Goal: Task Accomplishment & Management: Use online tool/utility

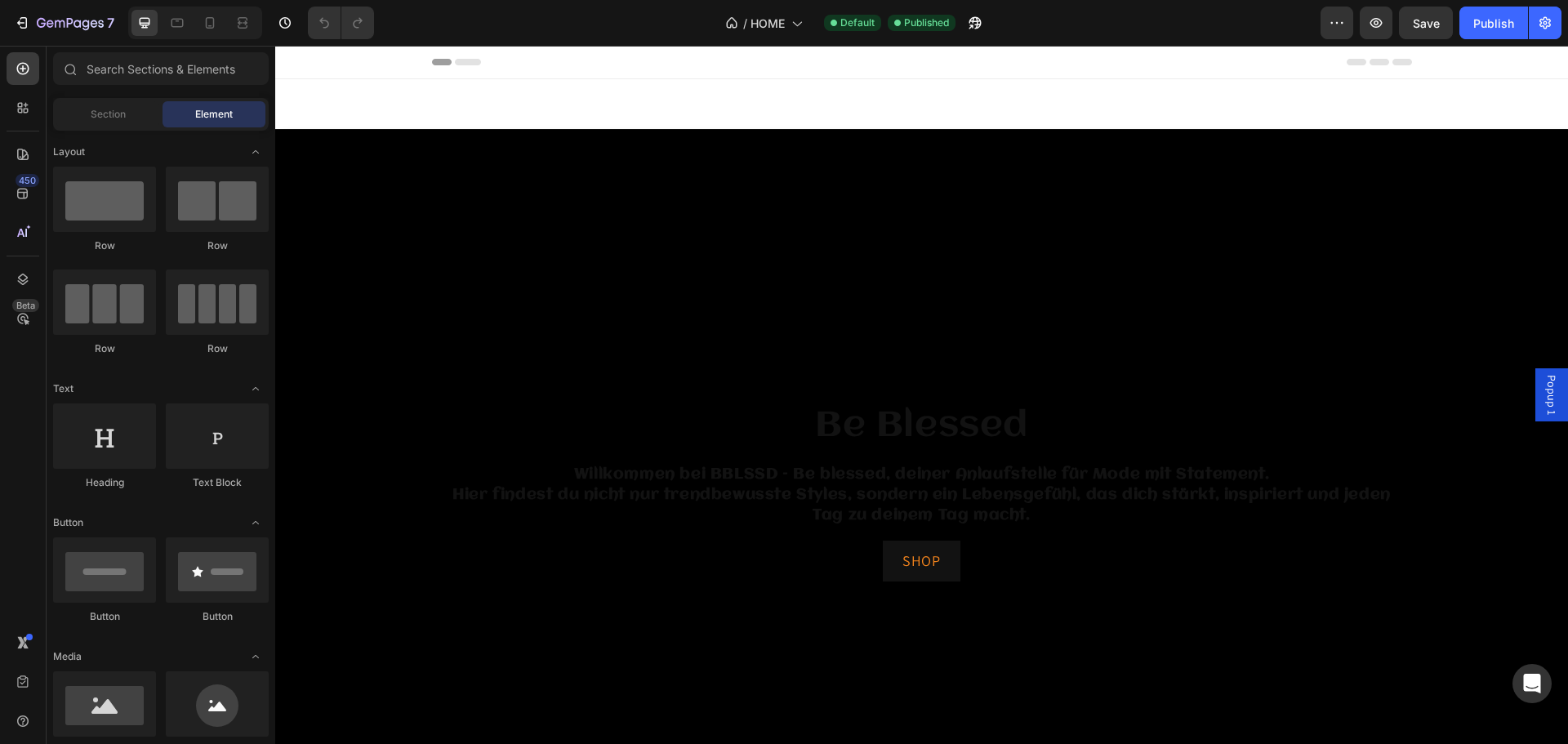
scroll to position [1143, 0]
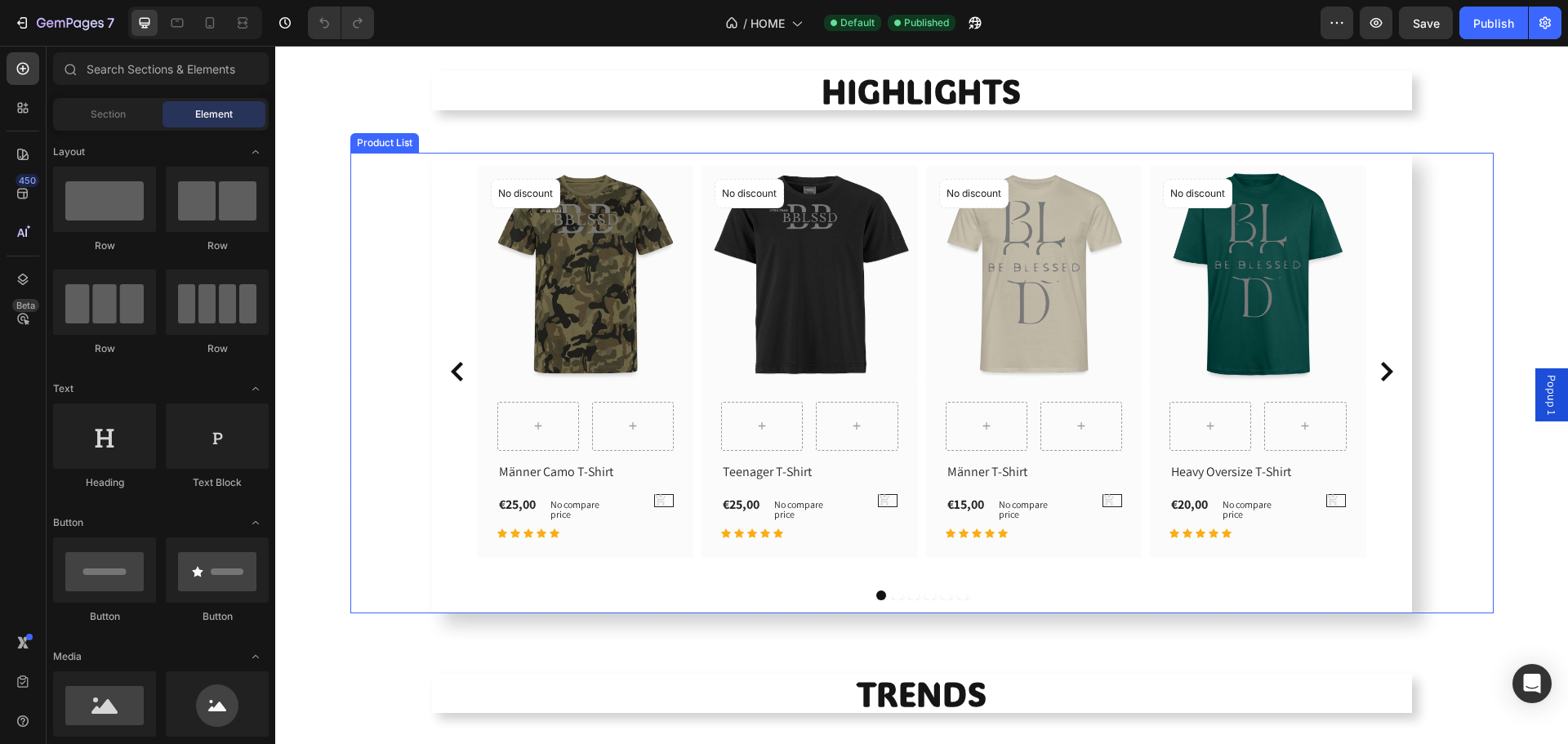
click at [1442, 262] on div "(P) Images No discount Not be displayed when published Product Badge Row Row Mä…" at bounding box center [922, 383] width 1144 height 461
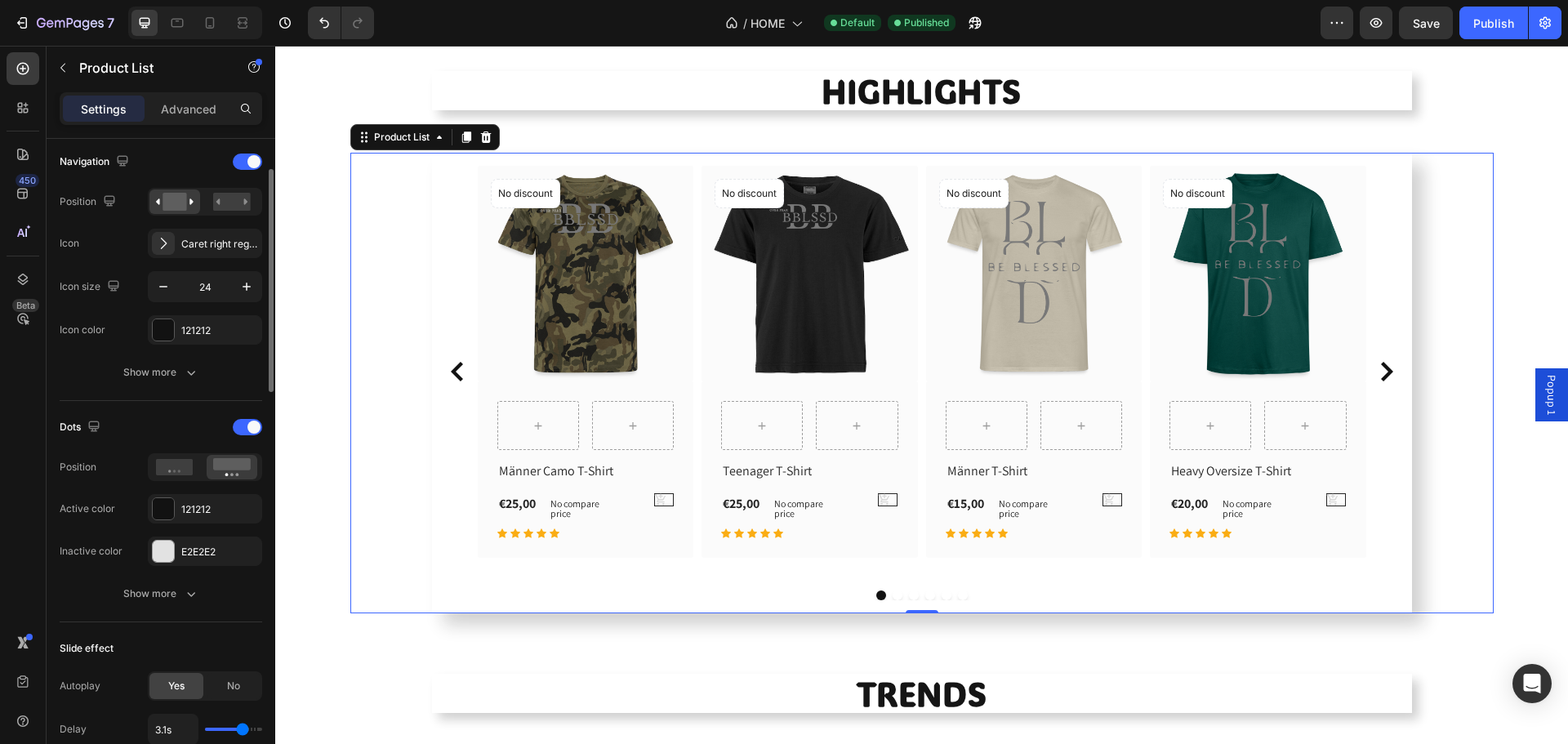
scroll to position [490, 0]
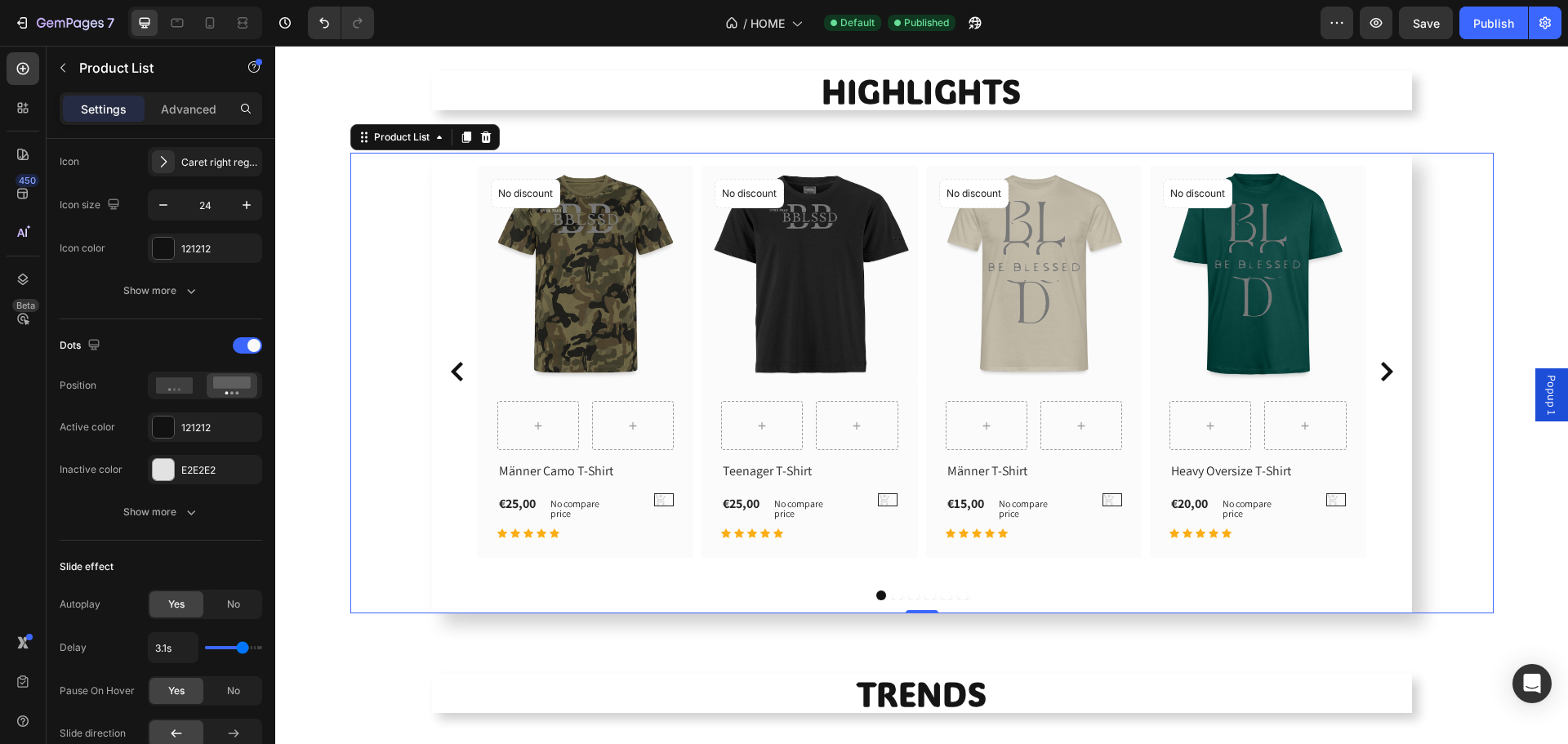
click at [392, 168] on div "(P) Images No discount Not be displayed when published Product Badge Row Row Mä…" at bounding box center [922, 383] width 1144 height 461
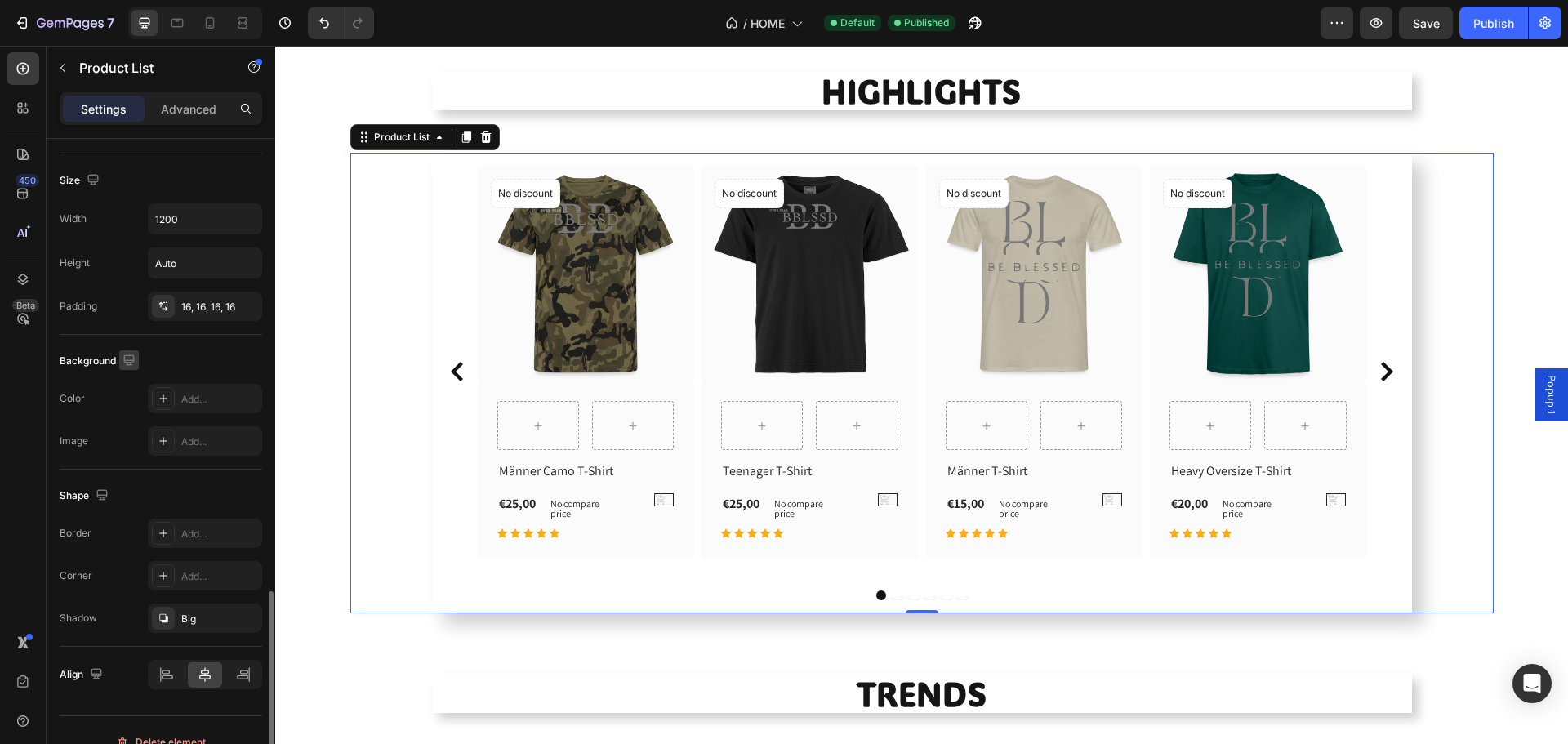
scroll to position [1248, 0]
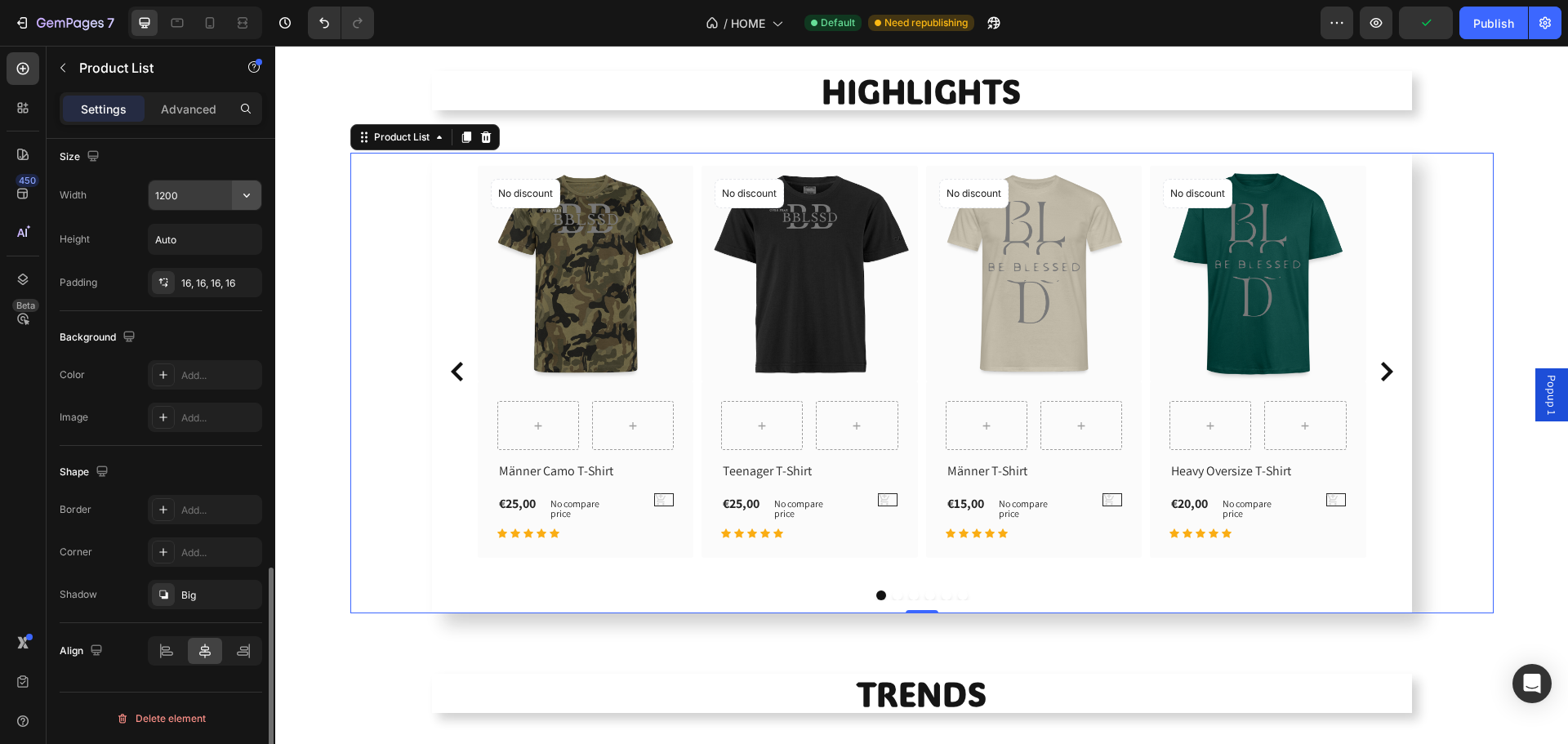
click at [252, 196] on icon "button" at bounding box center [247, 195] width 16 height 16
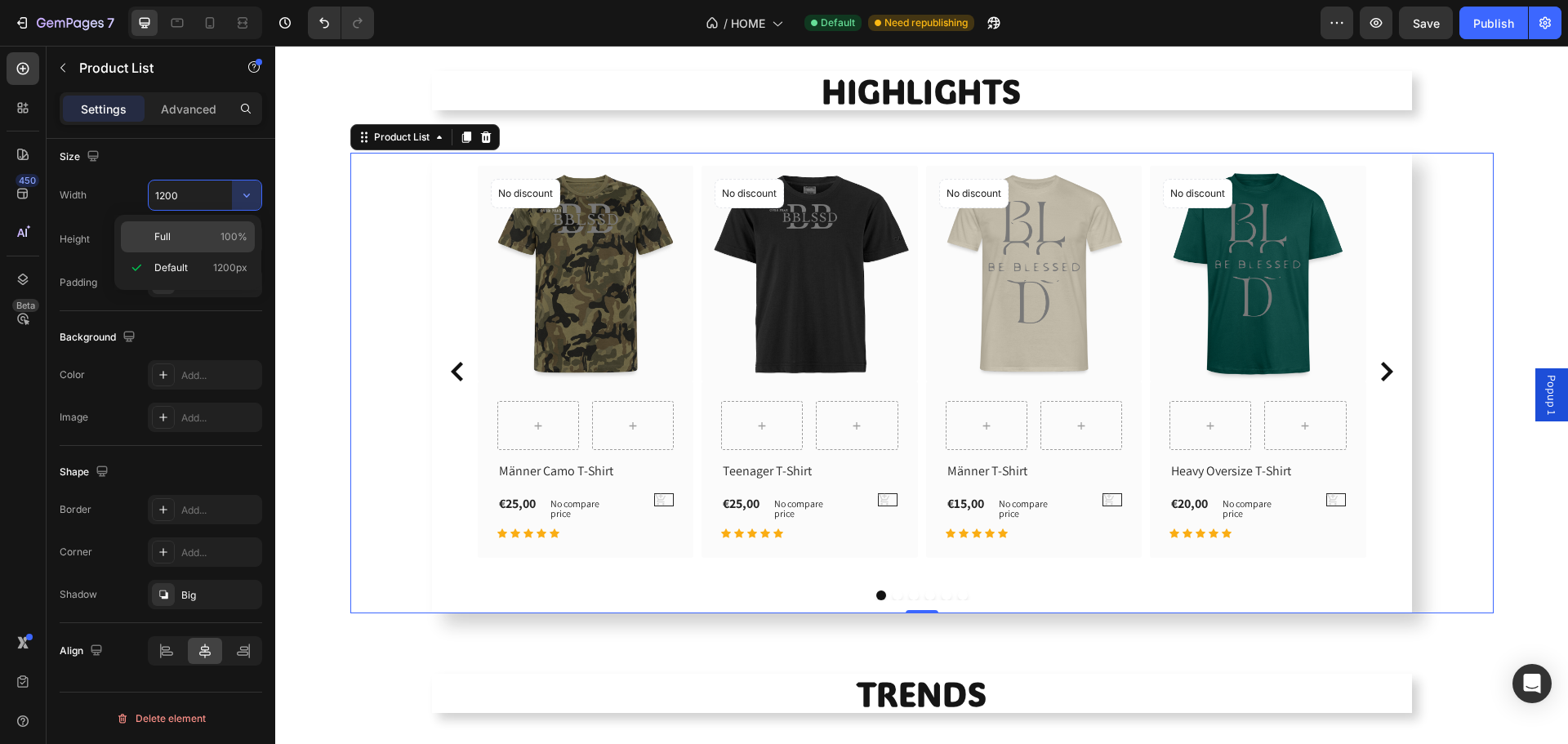
click at [218, 230] on p "Full 100%" at bounding box center [201, 237] width 93 height 15
type input "100%"
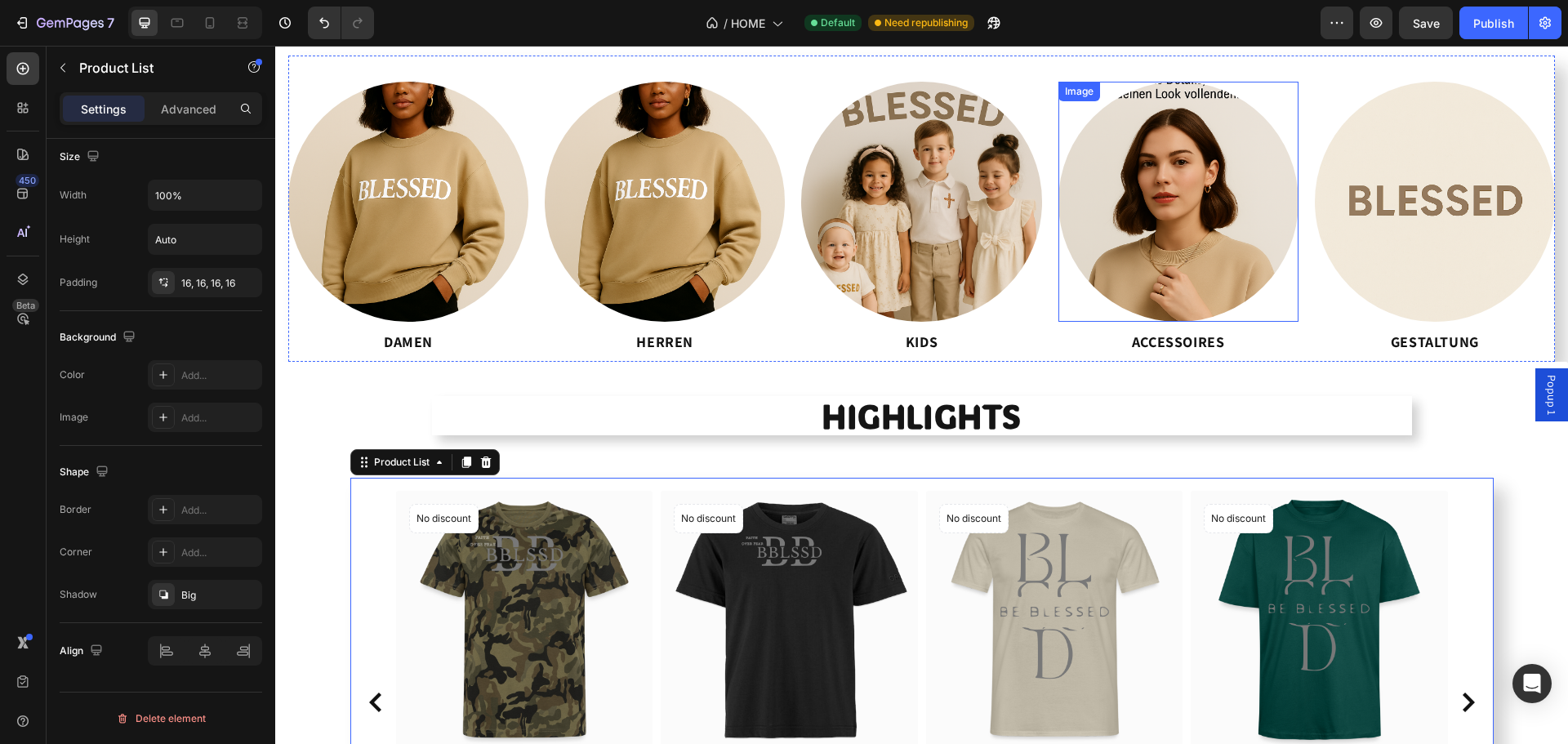
scroll to position [817, 0]
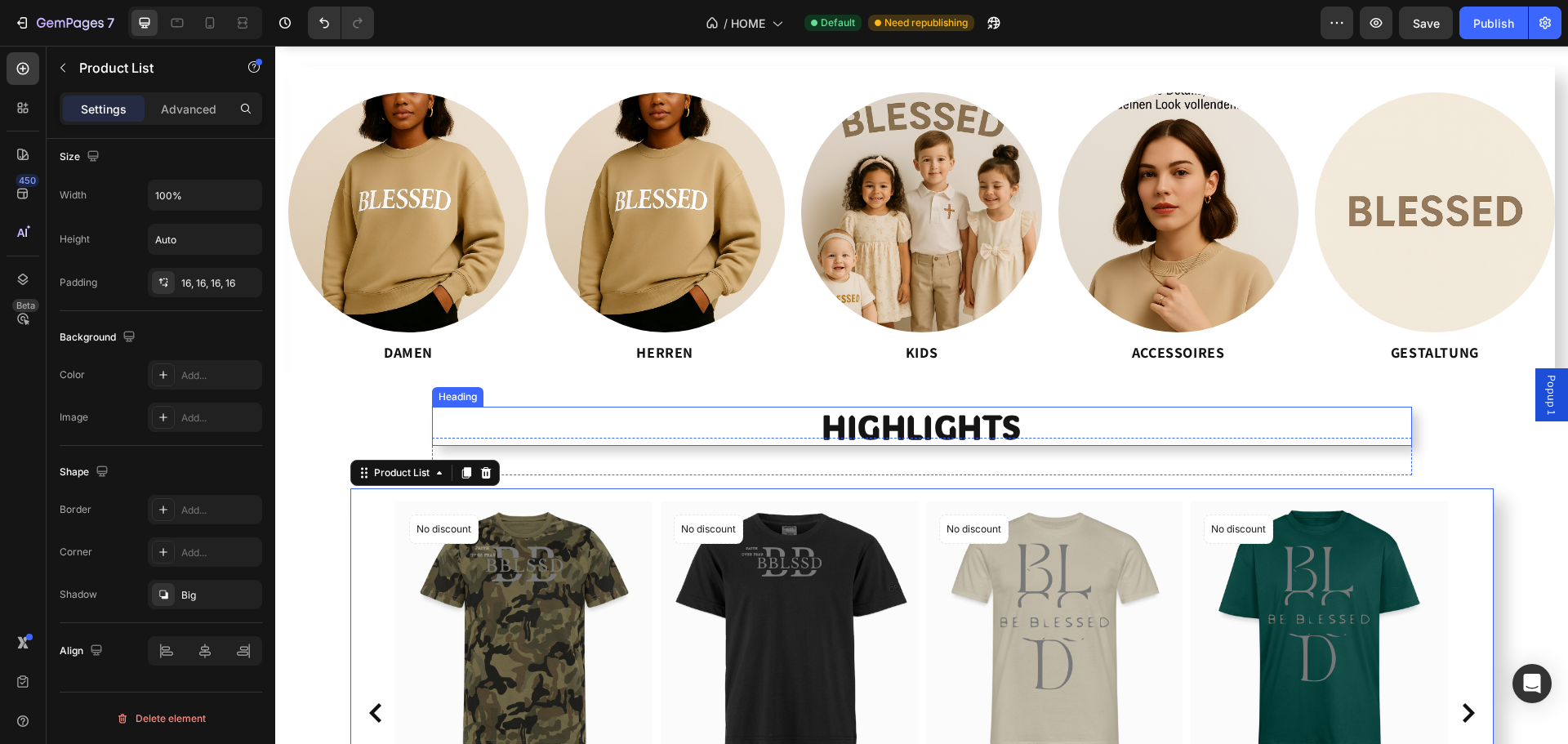
click at [1355, 413] on h2 "HIGHLIGHTS" at bounding box center [922, 425] width 980 height 39
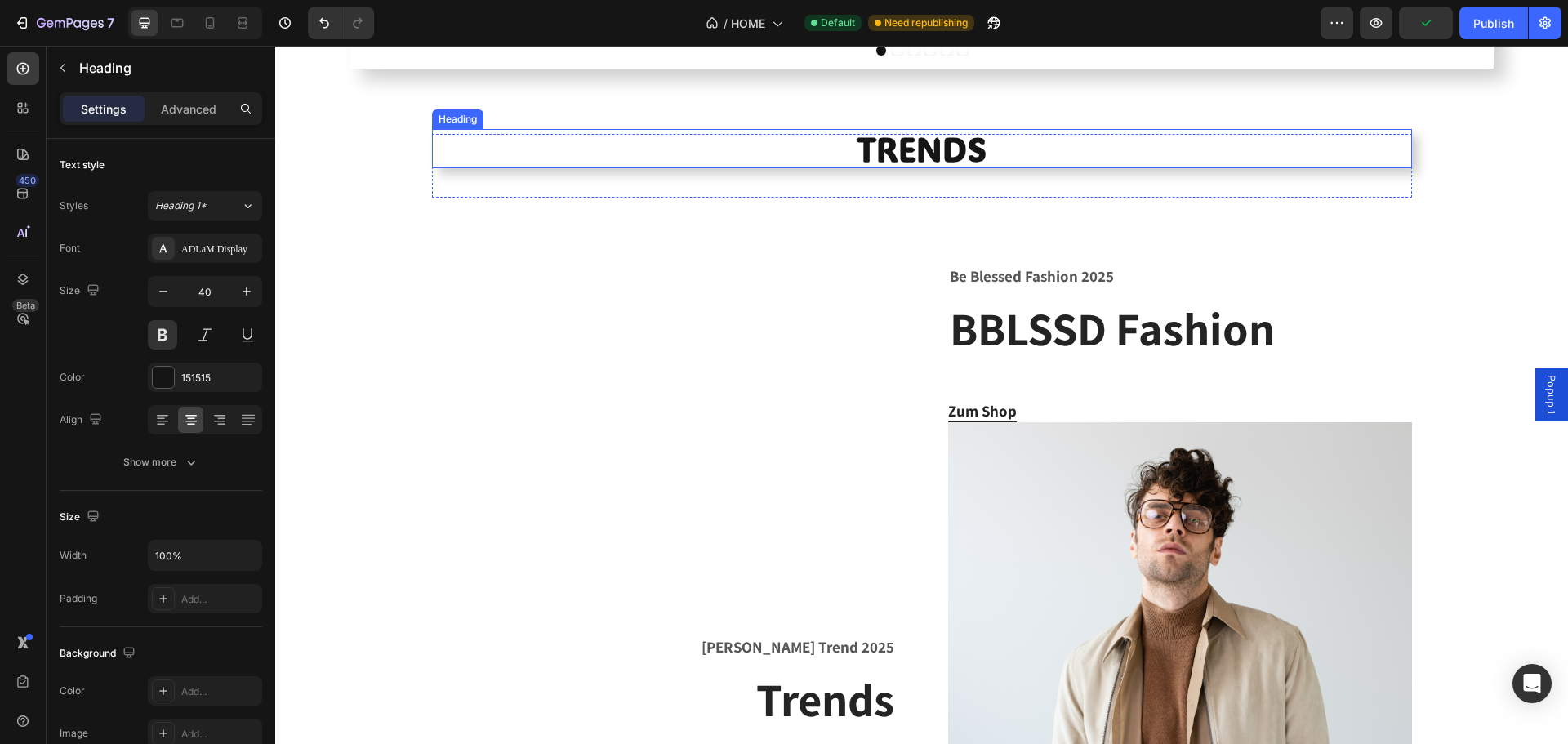
scroll to position [1715, 0]
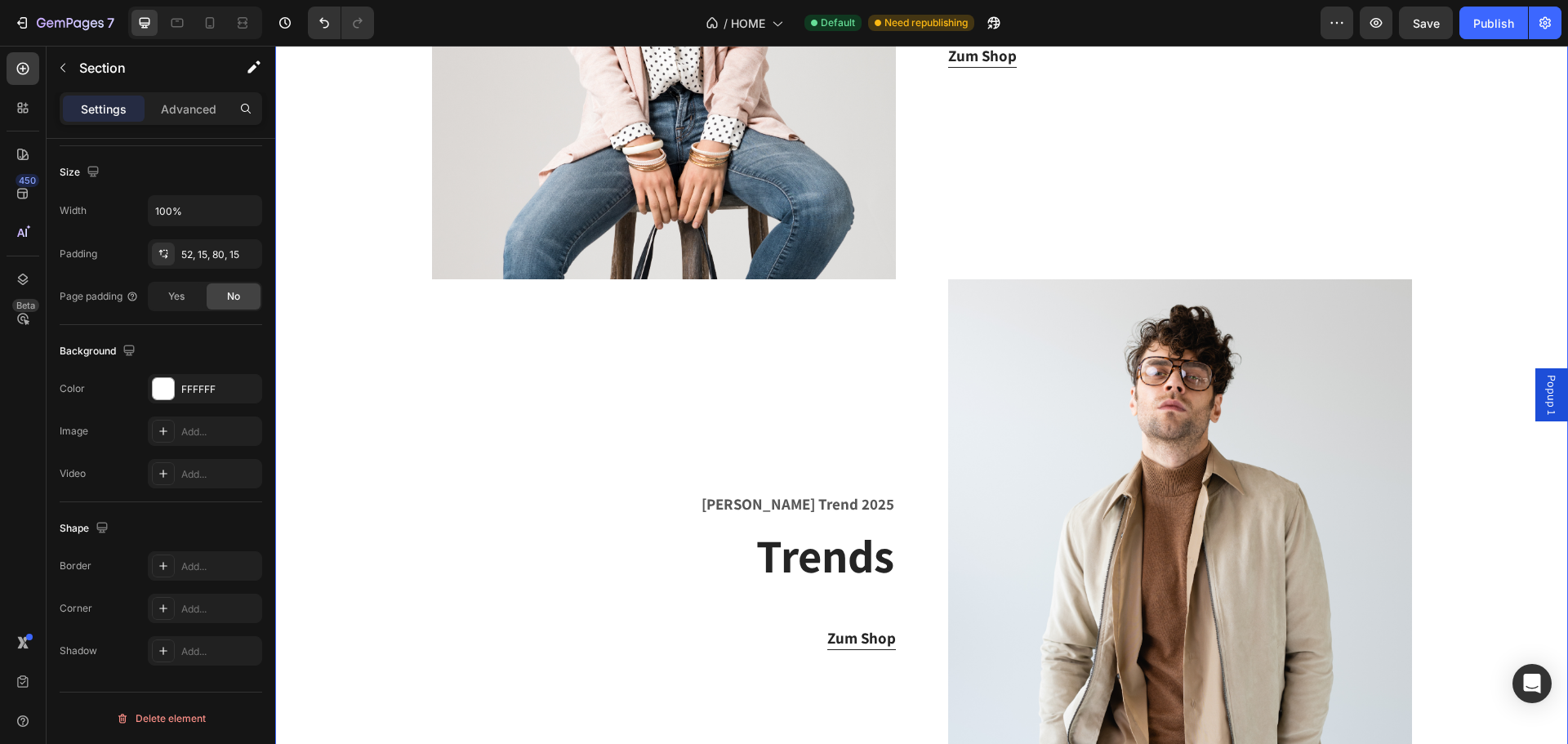
scroll to position [1878, 0]
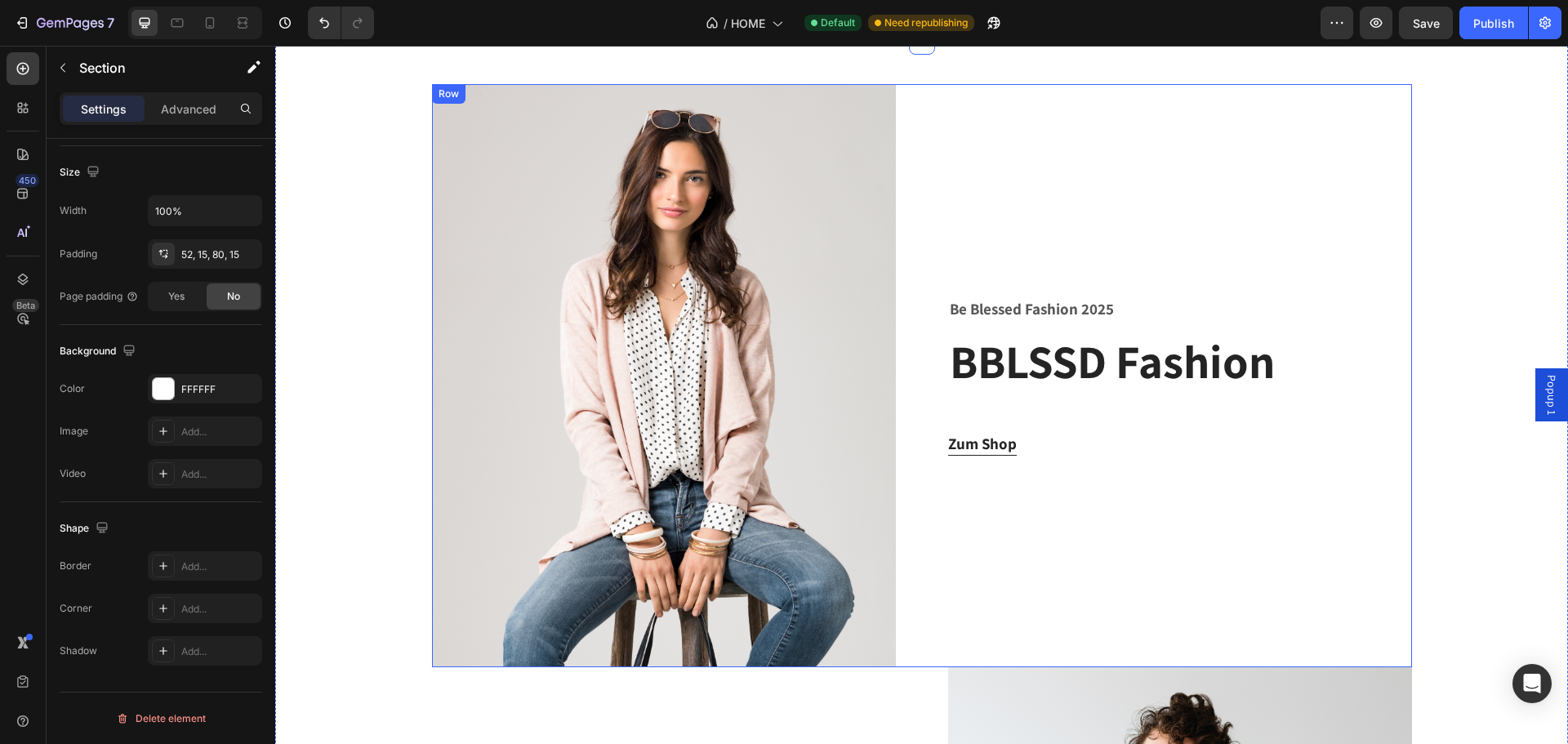
click at [1169, 192] on div "Be Blessed Fashion 2025 Text block BBLSSD Fashion Heading Zum Shop Button" at bounding box center [1179, 375] width 463 height 583
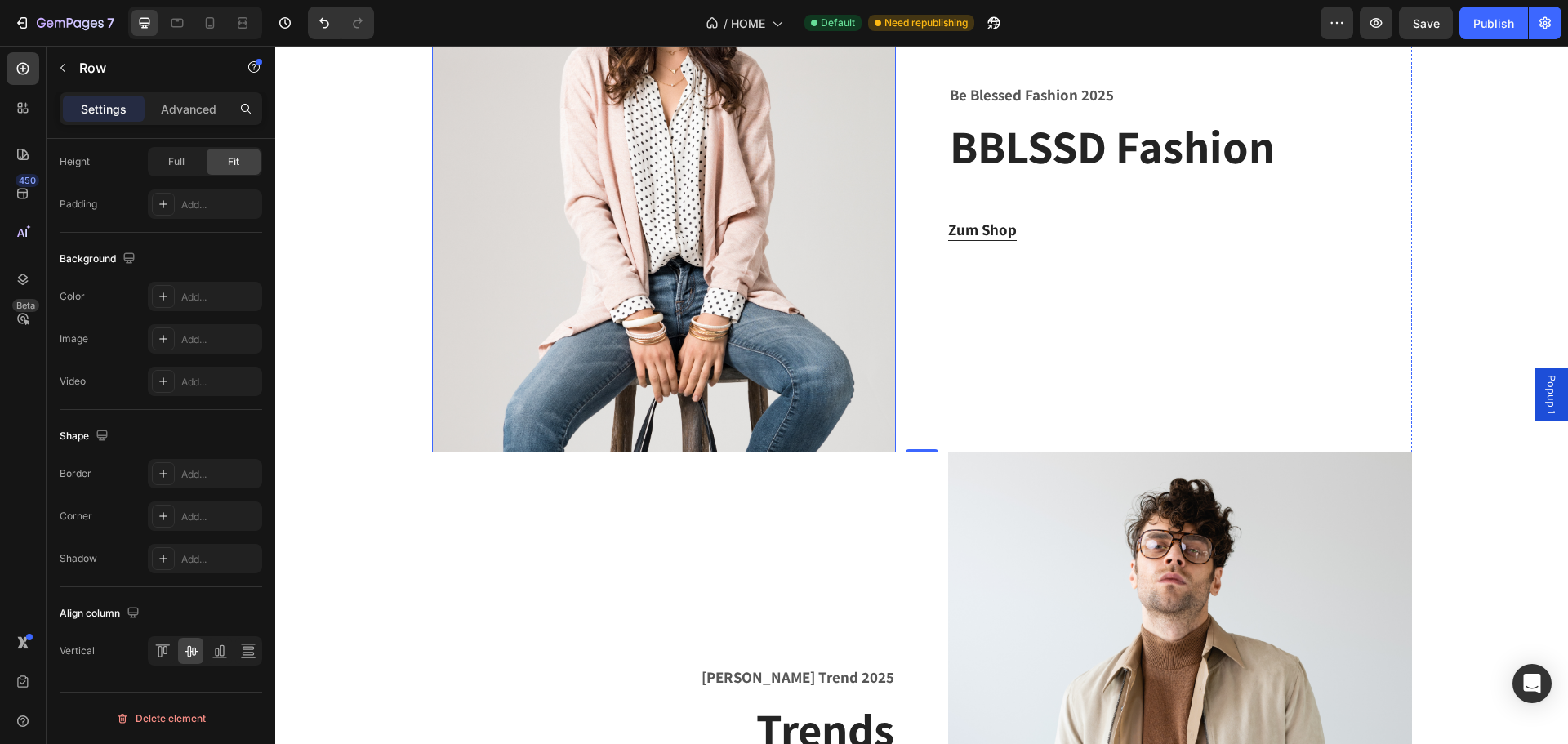
scroll to position [0, 0]
drag, startPoint x: 166, startPoint y: 367, endPoint x: 830, endPoint y: 320, distance: 665.7
click at [112, 0] on body "7 Version history / HOME Default Need republishing Preview Save Publish 450 Bet…" at bounding box center [784, 0] width 1568 height 0
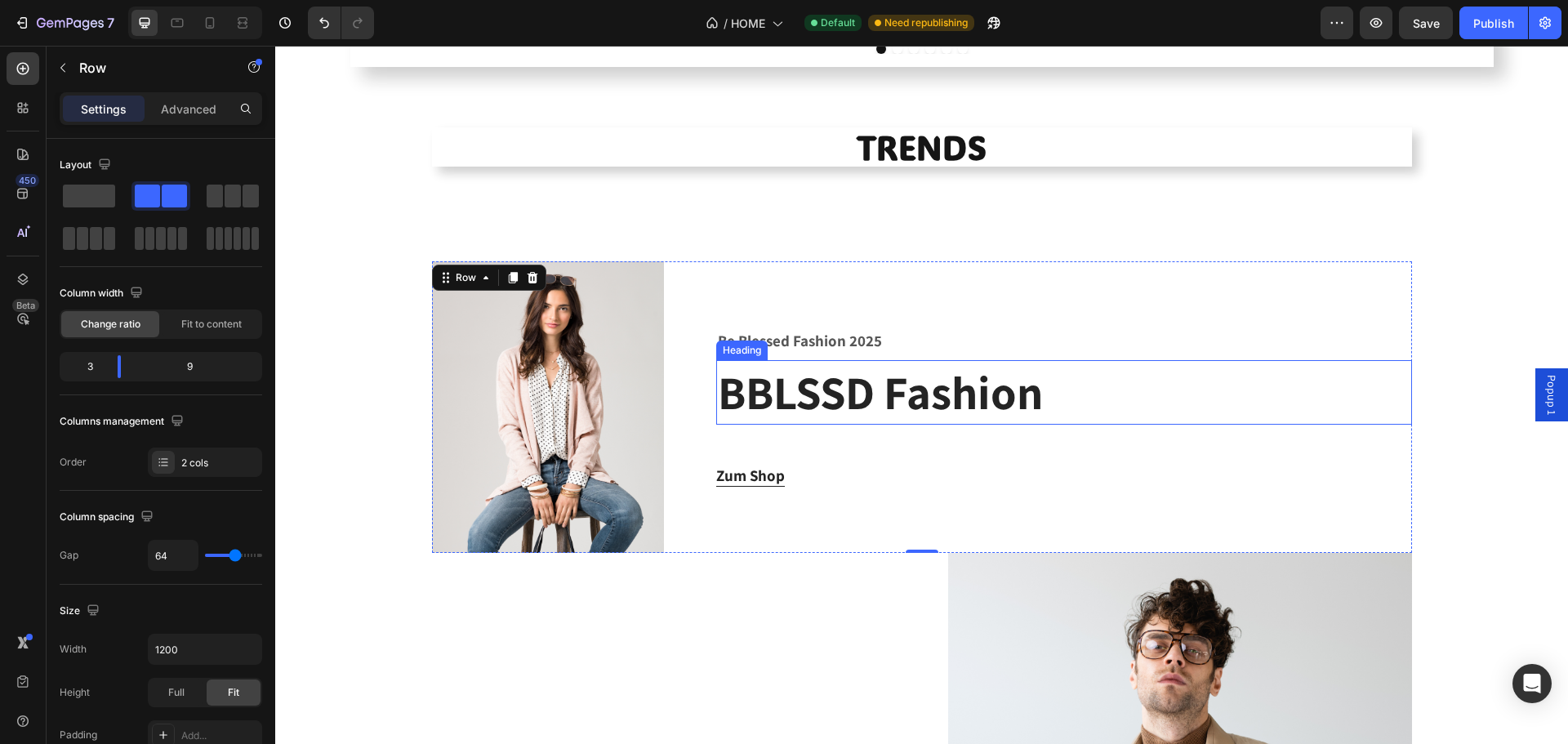
scroll to position [1715, 0]
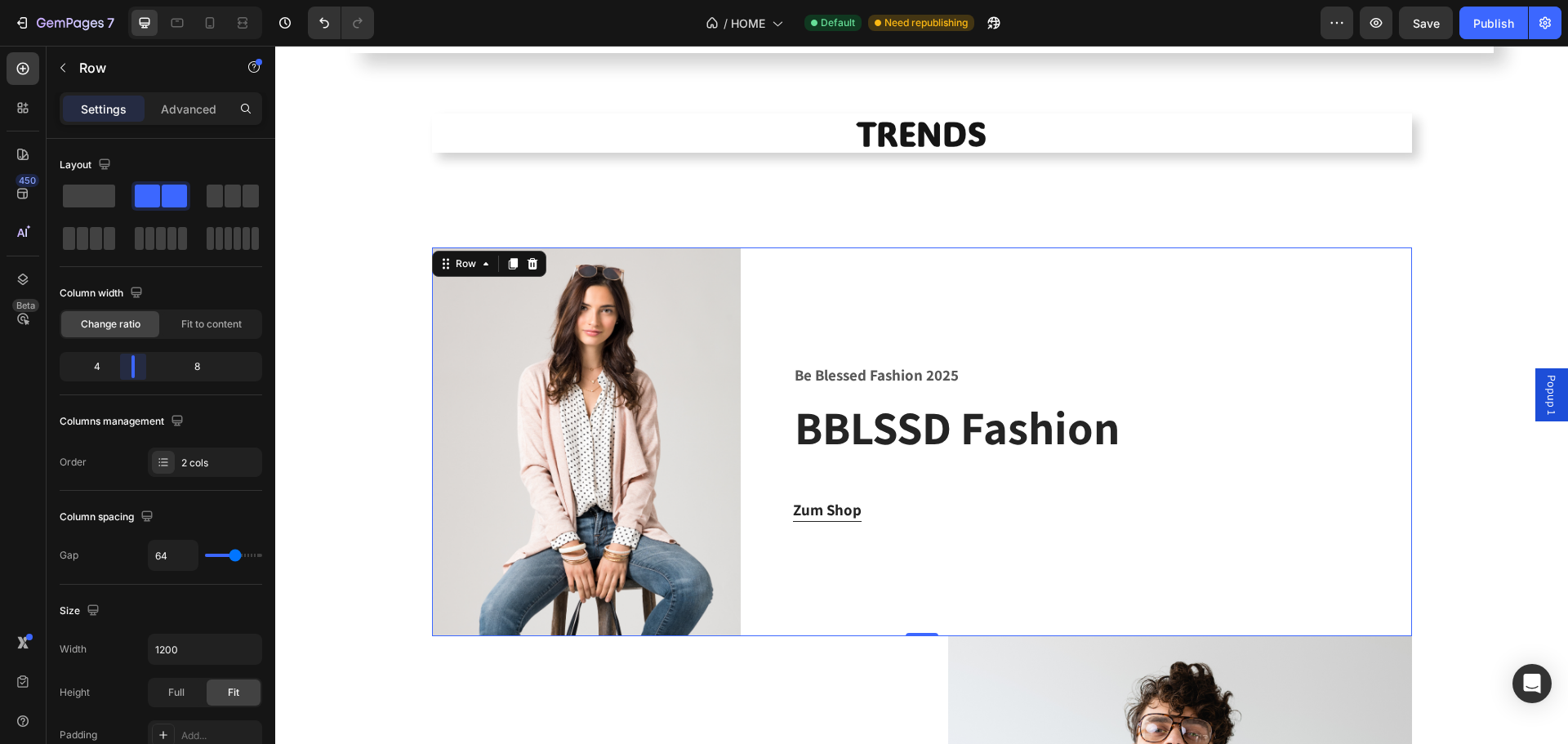
drag, startPoint x: 114, startPoint y: 364, endPoint x: 127, endPoint y: 370, distance: 14.3
click at [127, 0] on body "7 Version history / HOME Default Need republishing Preview Save Publish 450 Bet…" at bounding box center [784, 0] width 1568 height 0
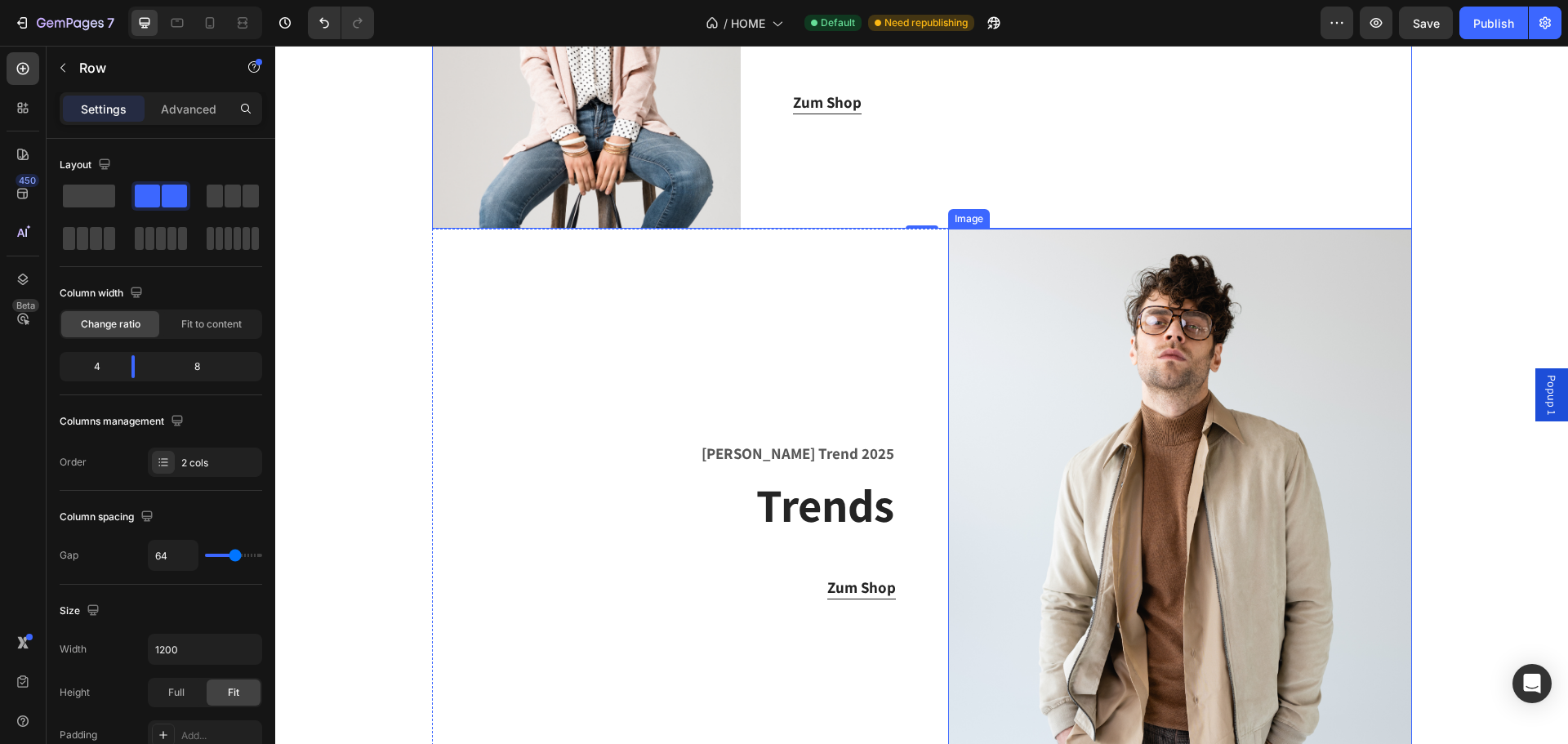
scroll to position [2123, 0]
click at [818, 367] on div "Sommer Trend 2025 Text block Trends Heading Zum Shop Button" at bounding box center [664, 518] width 463 height 582
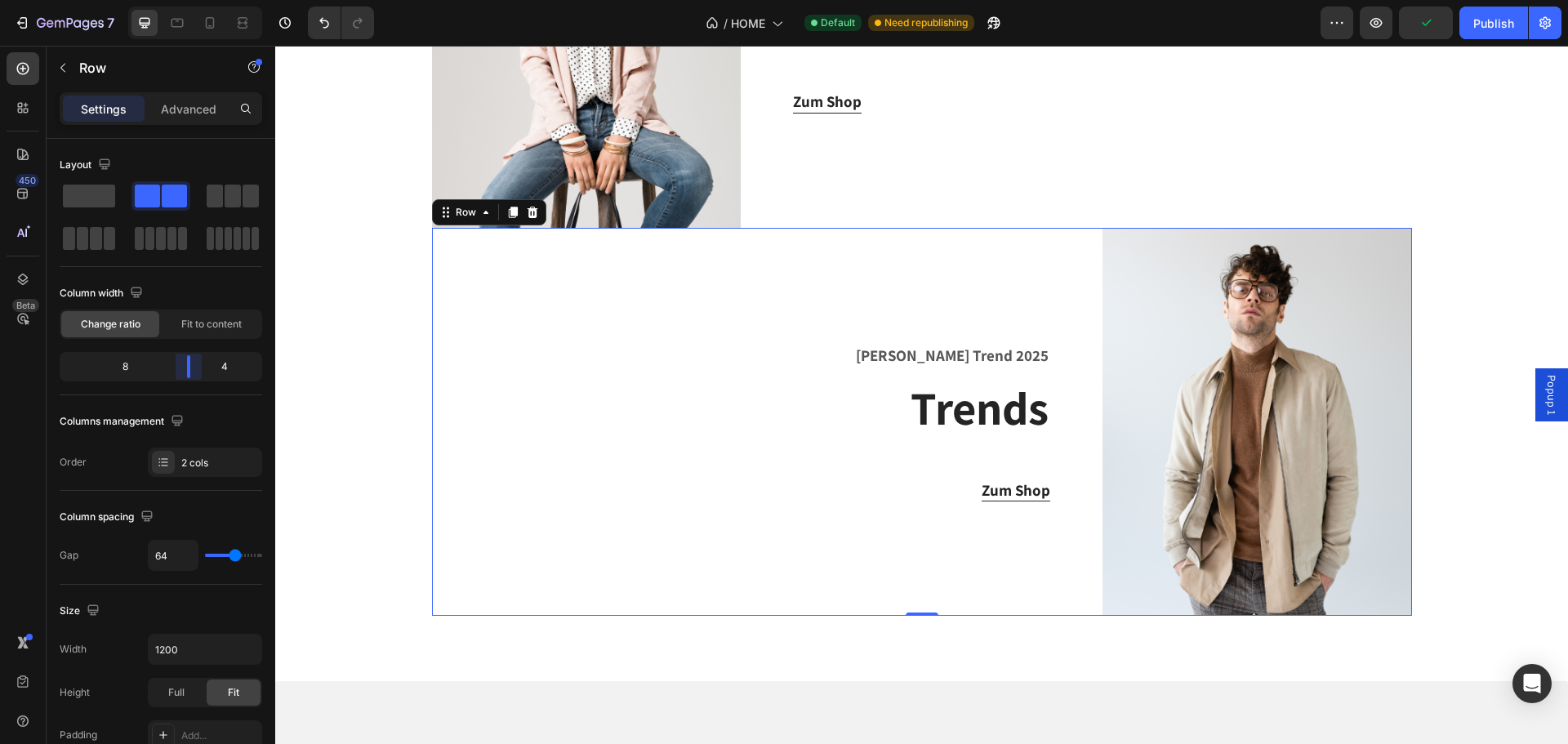
drag, startPoint x: 164, startPoint y: 368, endPoint x: 198, endPoint y: 370, distance: 34.1
click at [198, 0] on body "7 Version history / HOME Default Need republishing Preview Publish 450 Beta Sec…" at bounding box center [784, 0] width 1568 height 0
click at [1467, 218] on div "Image Be Blessed Fashion 2025 Text block BBLSSD Fashion Heading Zum Shop Button…" at bounding box center [922, 228] width 1268 height 777
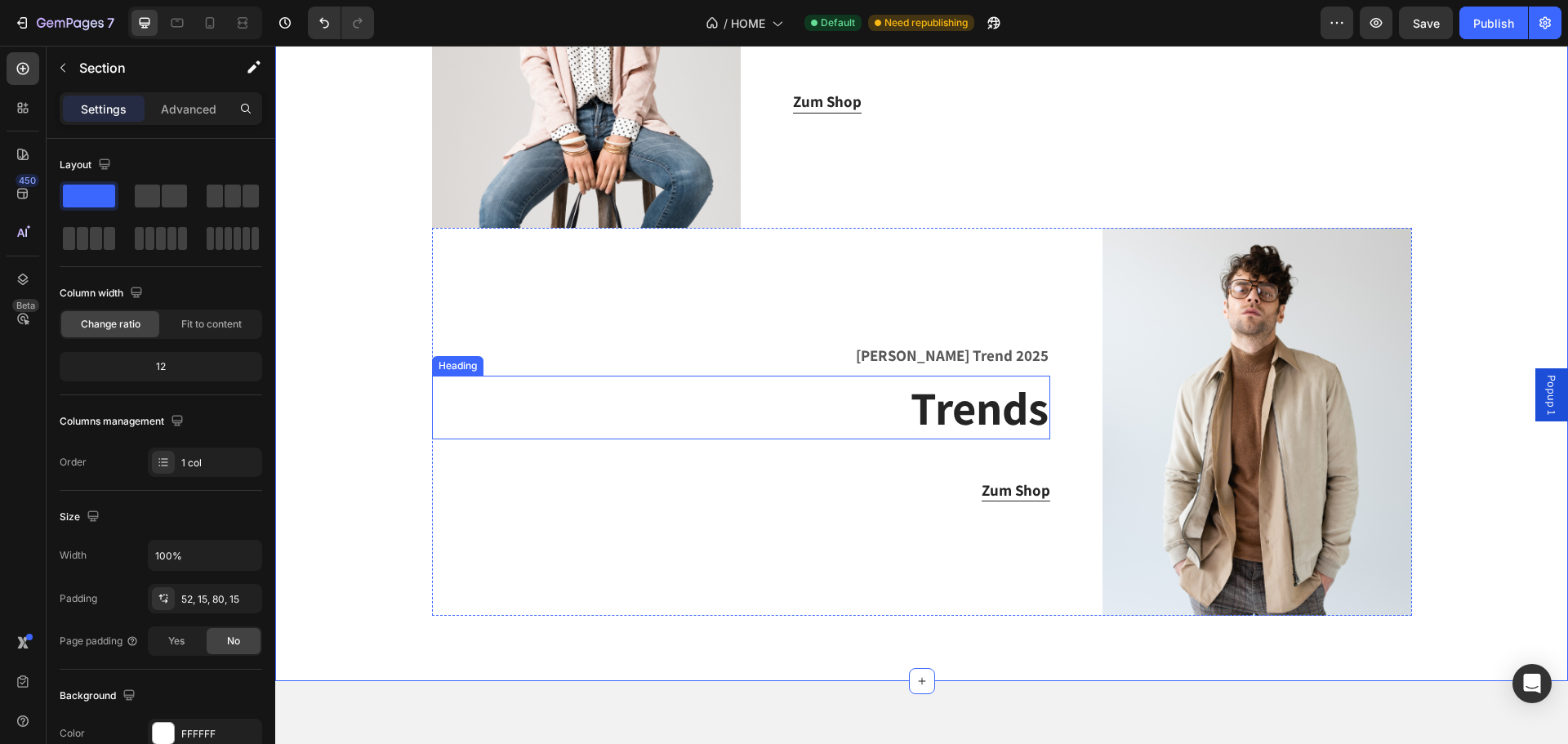
click at [742, 396] on h2 "Trends" at bounding box center [741, 407] width 618 height 64
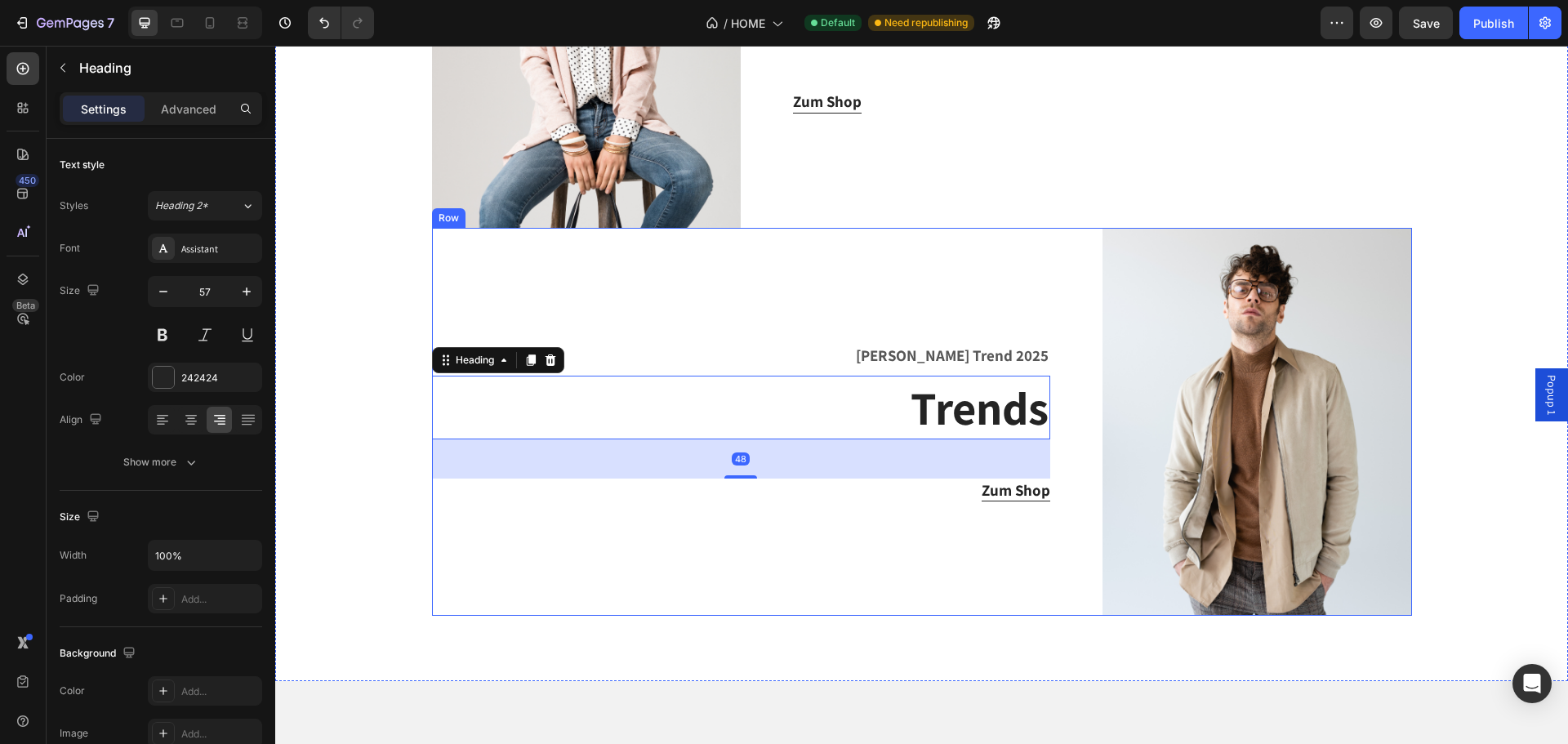
click at [746, 318] on div "Sommer Trend 2025 Text block Trends Heading 48 Zum Shop Button" at bounding box center [741, 421] width 618 height 387
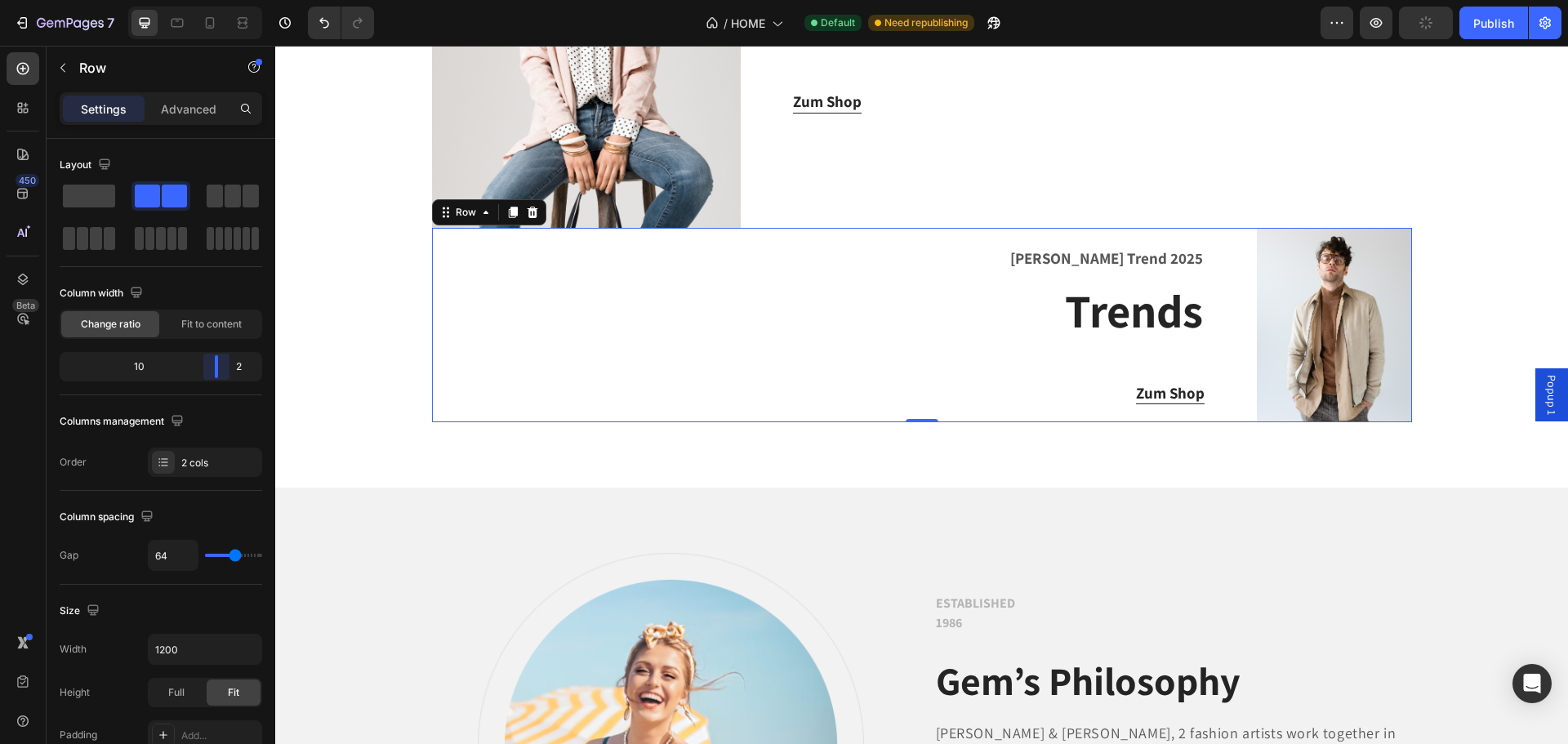
drag, startPoint x: 184, startPoint y: 364, endPoint x: 231, endPoint y: 365, distance: 47.0
click at [231, 0] on body "7 Version history / HOME Default Need republishing Preview Publish 450 Beta Sec…" at bounding box center [784, 0] width 1568 height 0
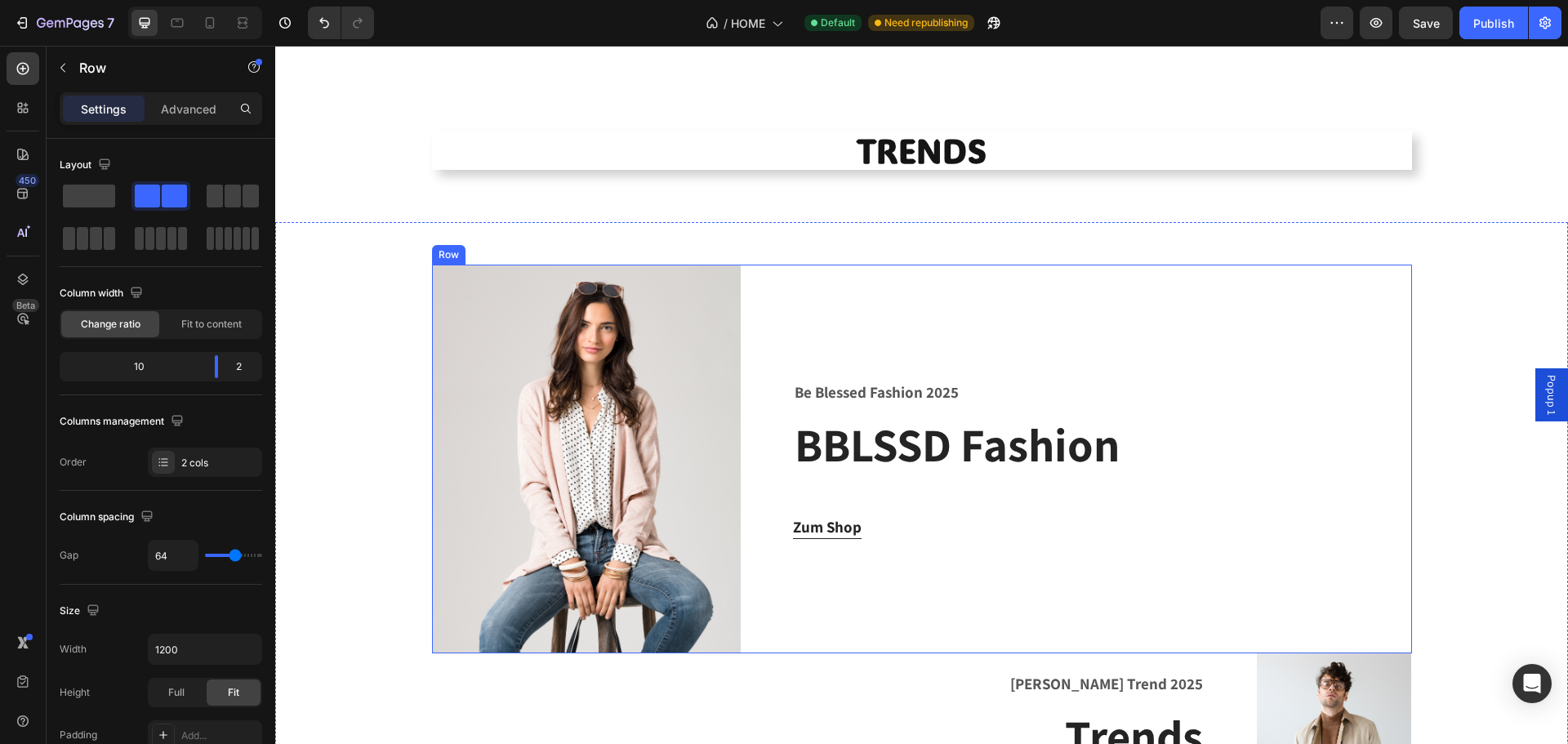
scroll to position [1854, 0]
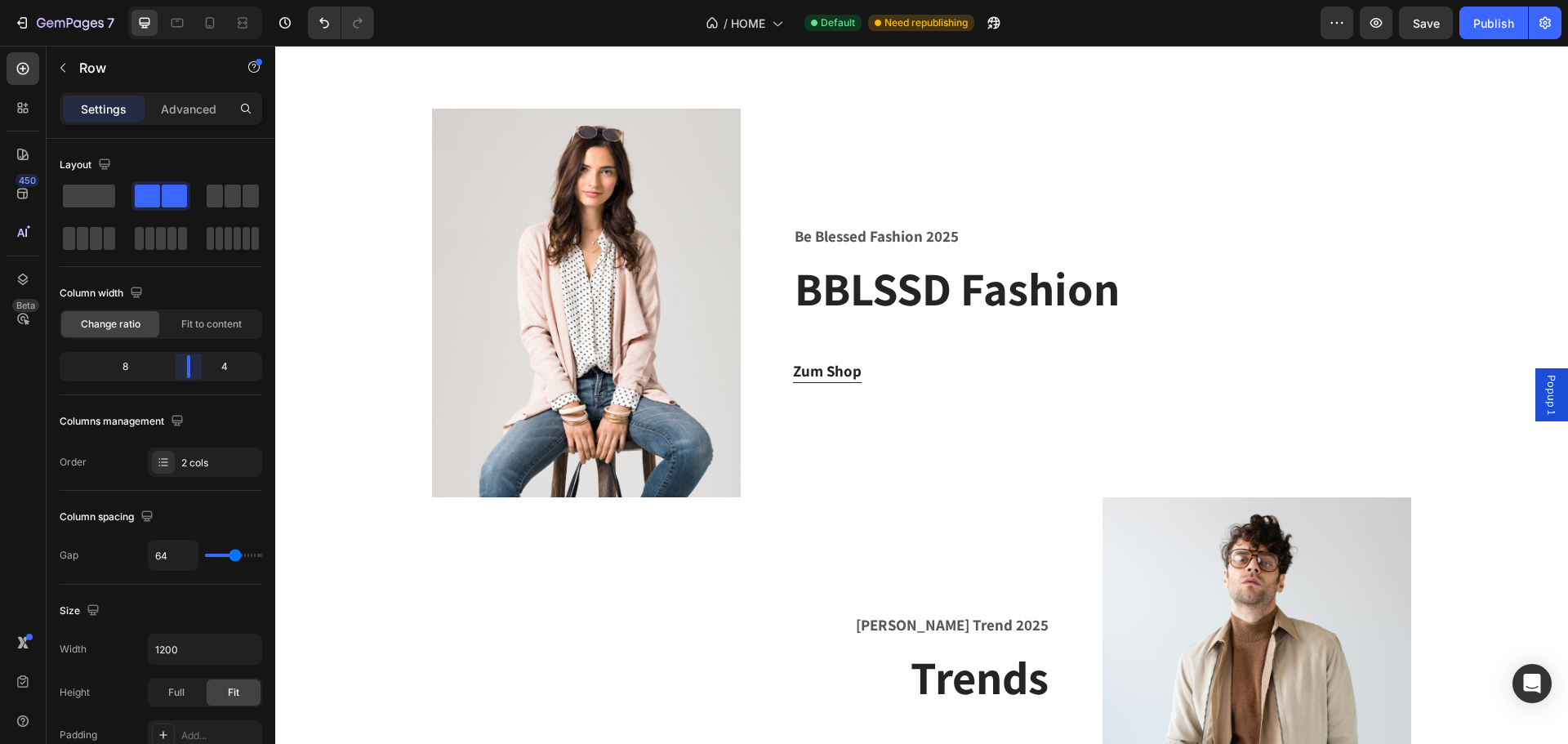
drag, startPoint x: 213, startPoint y: 362, endPoint x: 674, endPoint y: 286, distance: 467.2
click at [191, 0] on body "7 Version history / HOME Default Need republishing Preview Save Publish 450 Bet…" at bounding box center [784, 0] width 1568 height 0
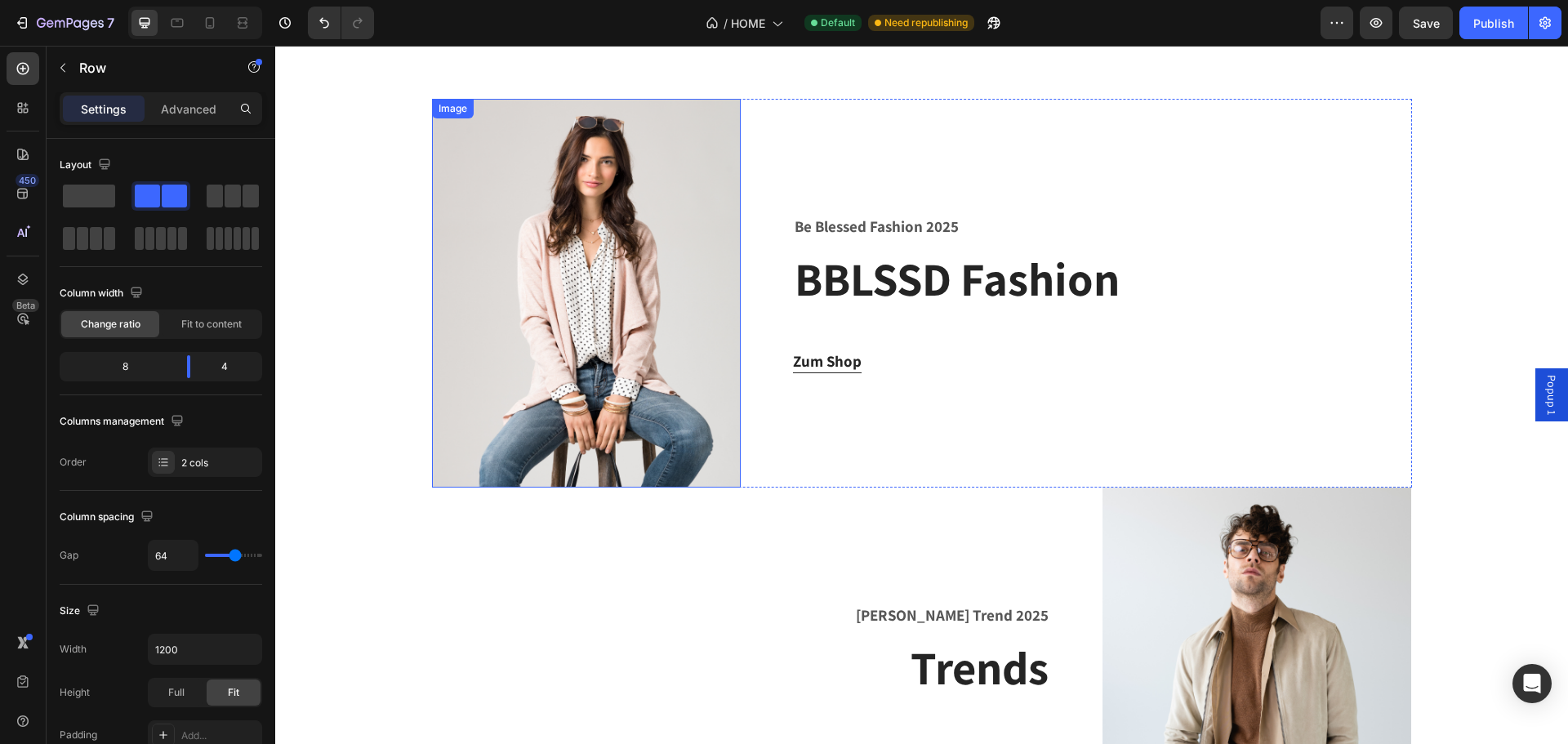
scroll to position [1846, 0]
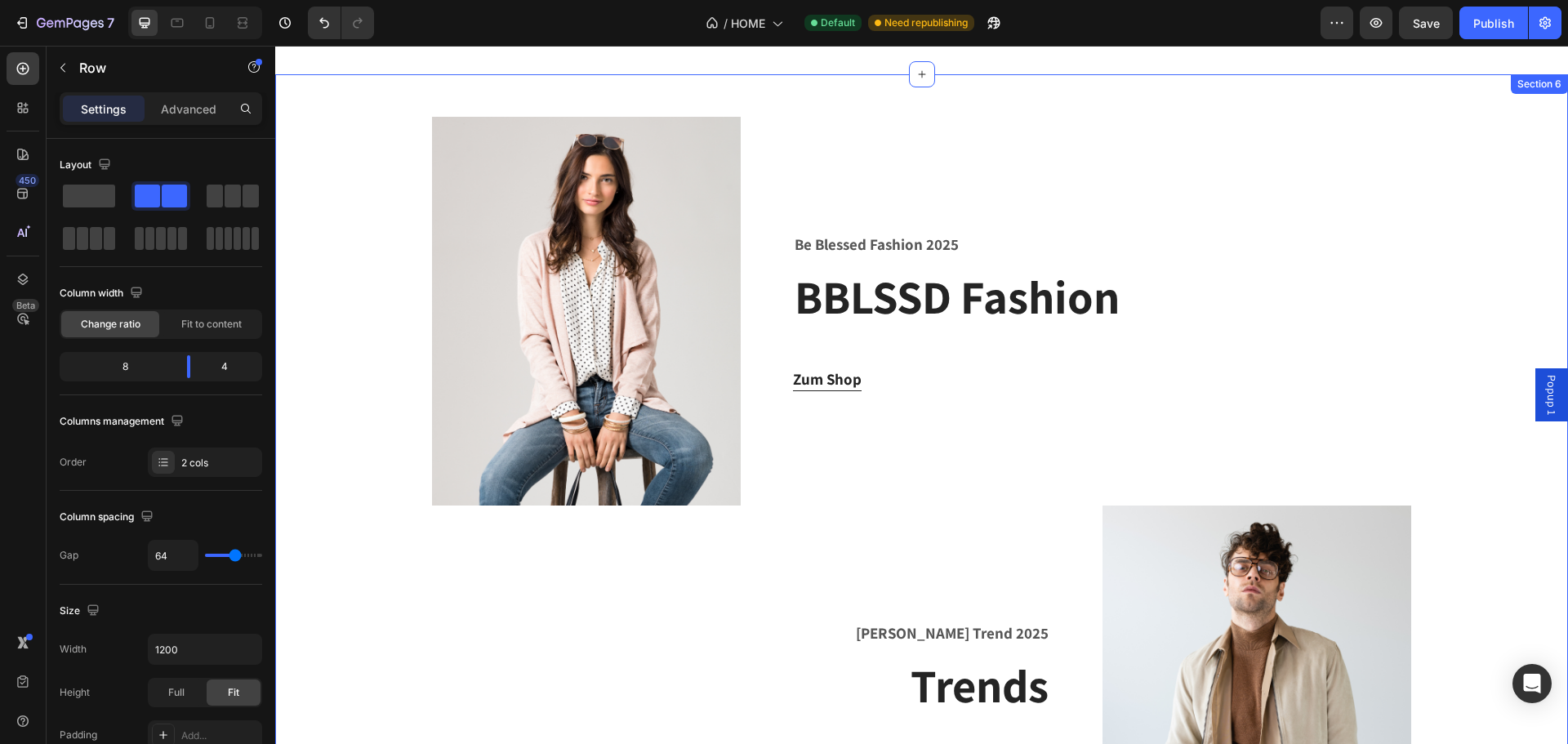
click at [1483, 478] on div "Image Be Blessed Fashion 2025 Text block BBLSSD Fashion Heading Zum Shop Button…" at bounding box center [922, 505] width 1268 height 777
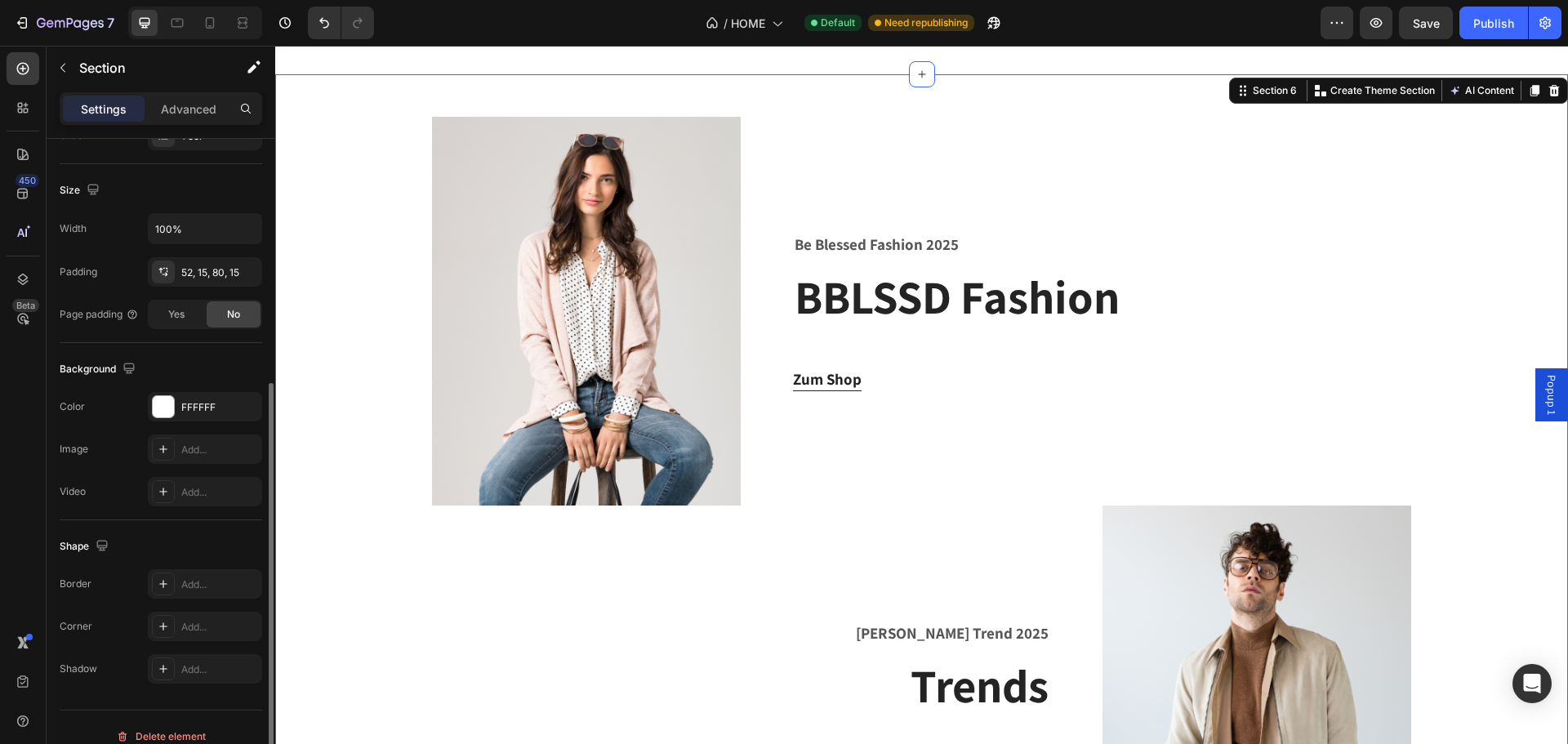
scroll to position [345, 0]
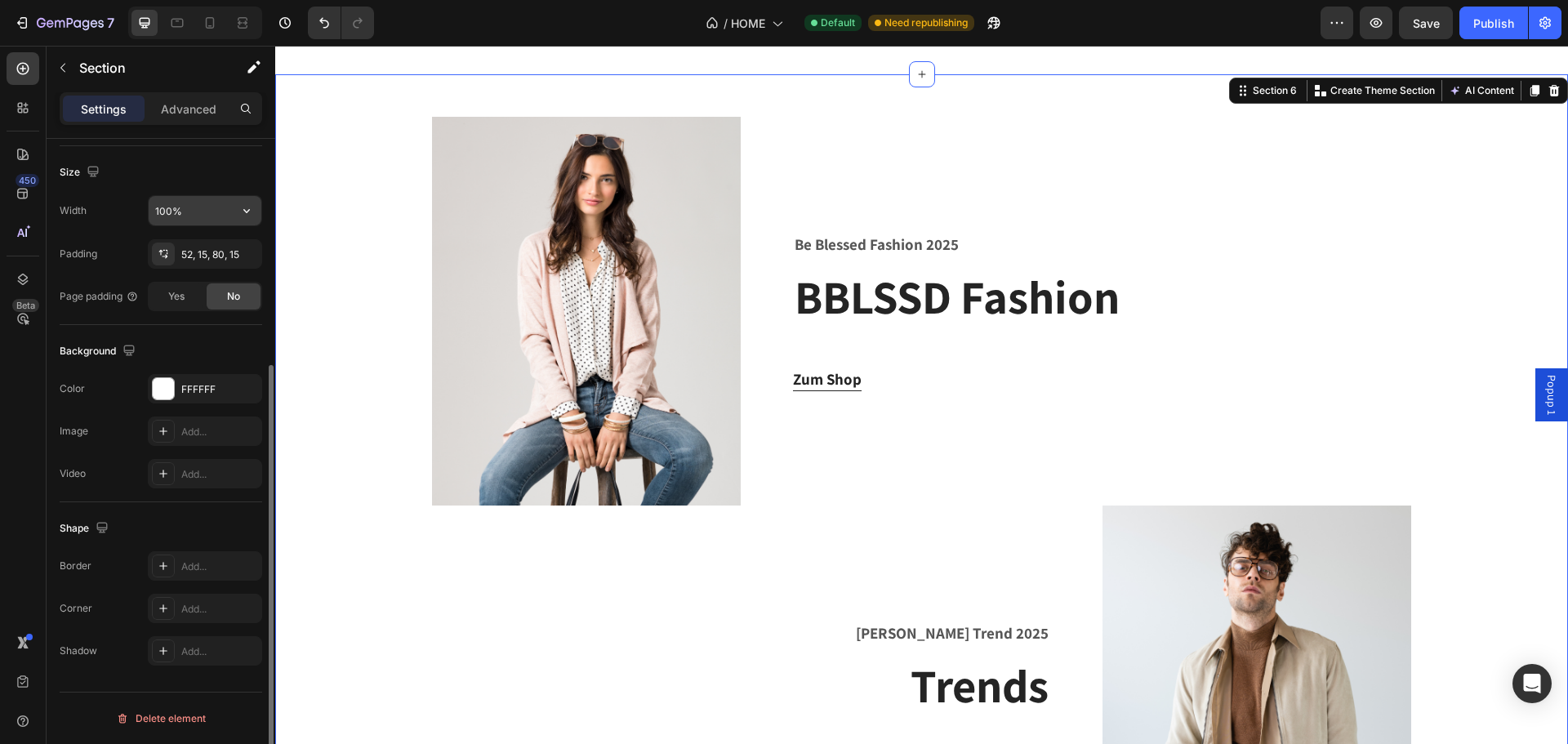
click at [202, 206] on input "100%" at bounding box center [205, 210] width 113 height 29
click at [245, 212] on icon "button" at bounding box center [247, 211] width 16 height 16
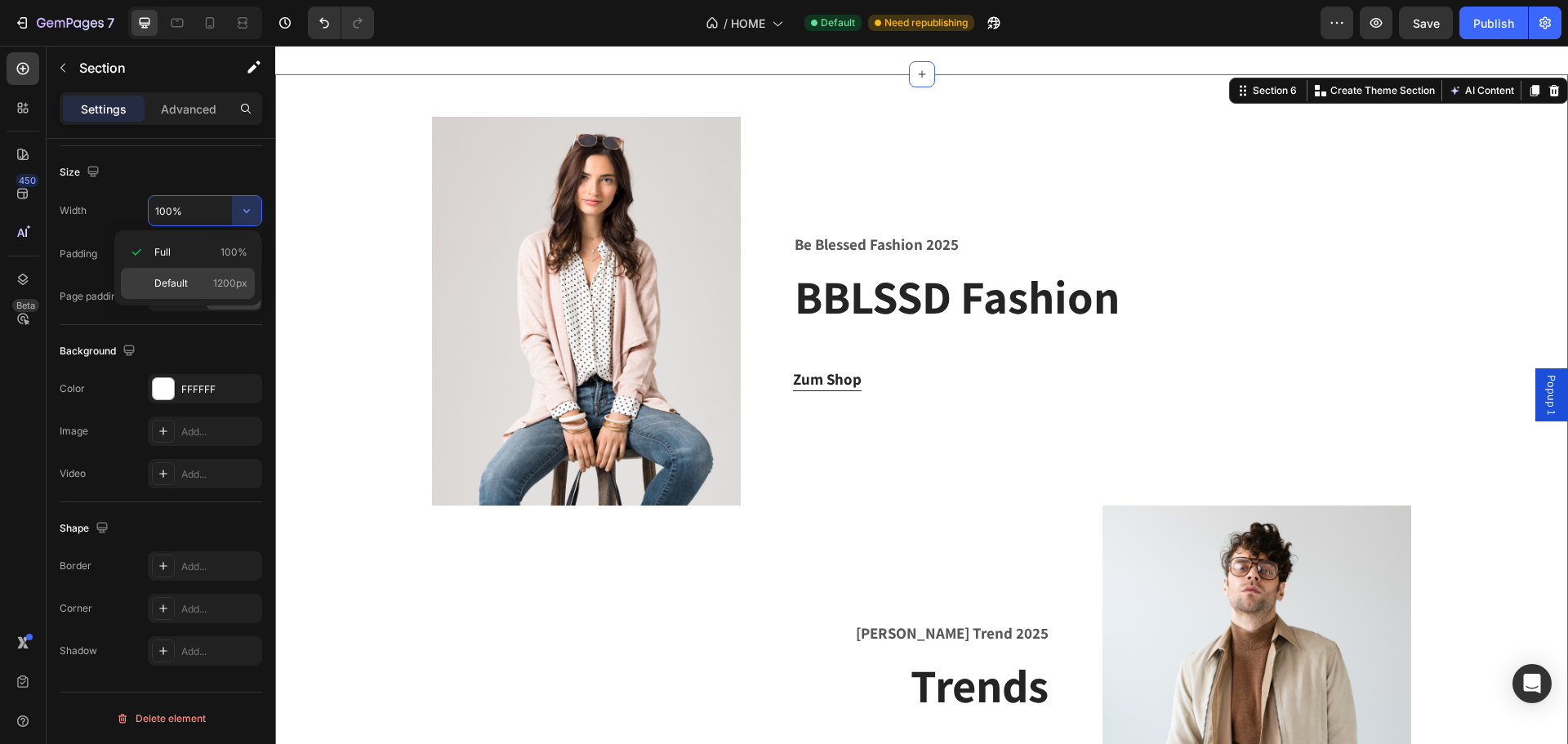
click at [204, 293] on div "Default 1200px" at bounding box center [188, 283] width 134 height 31
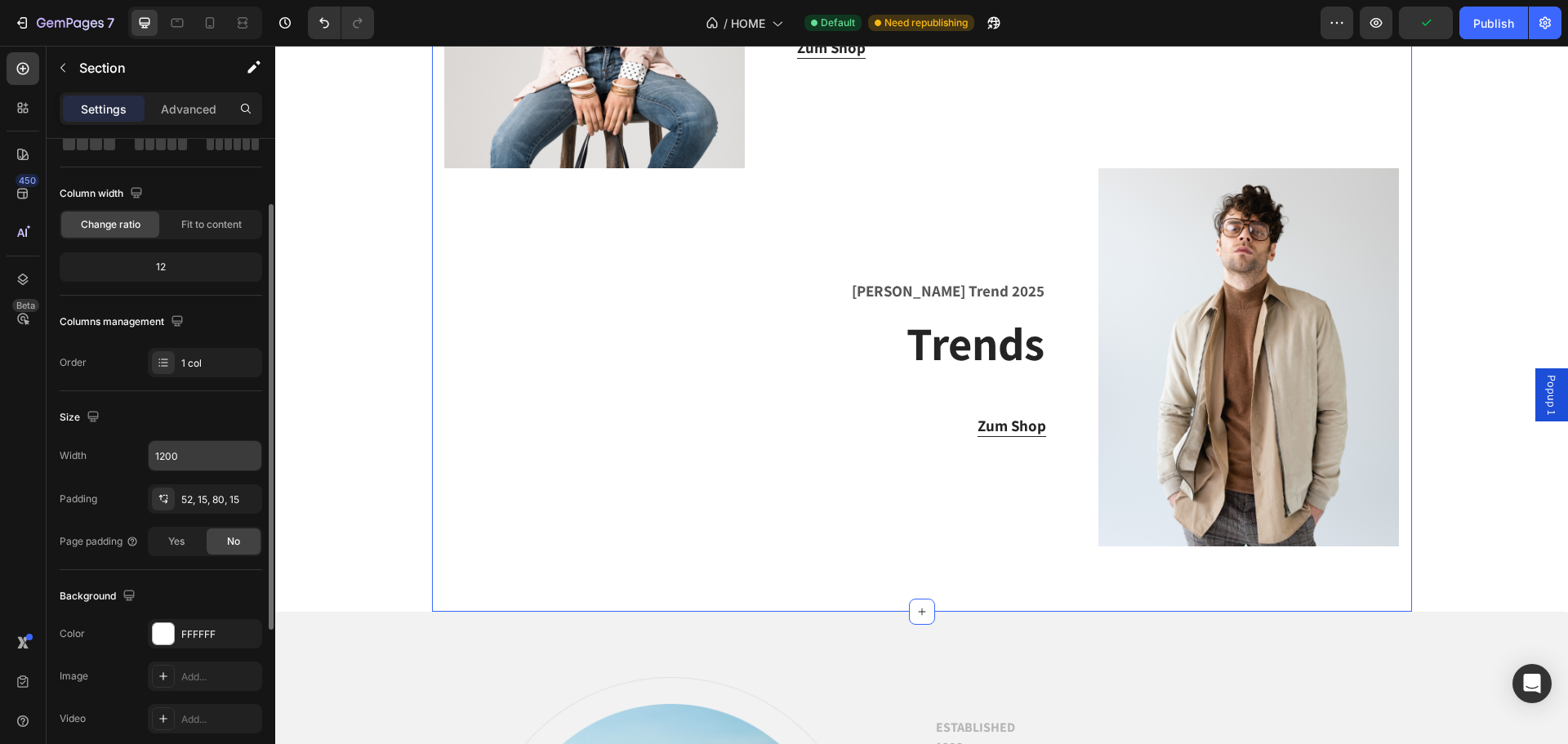
scroll to position [18, 0]
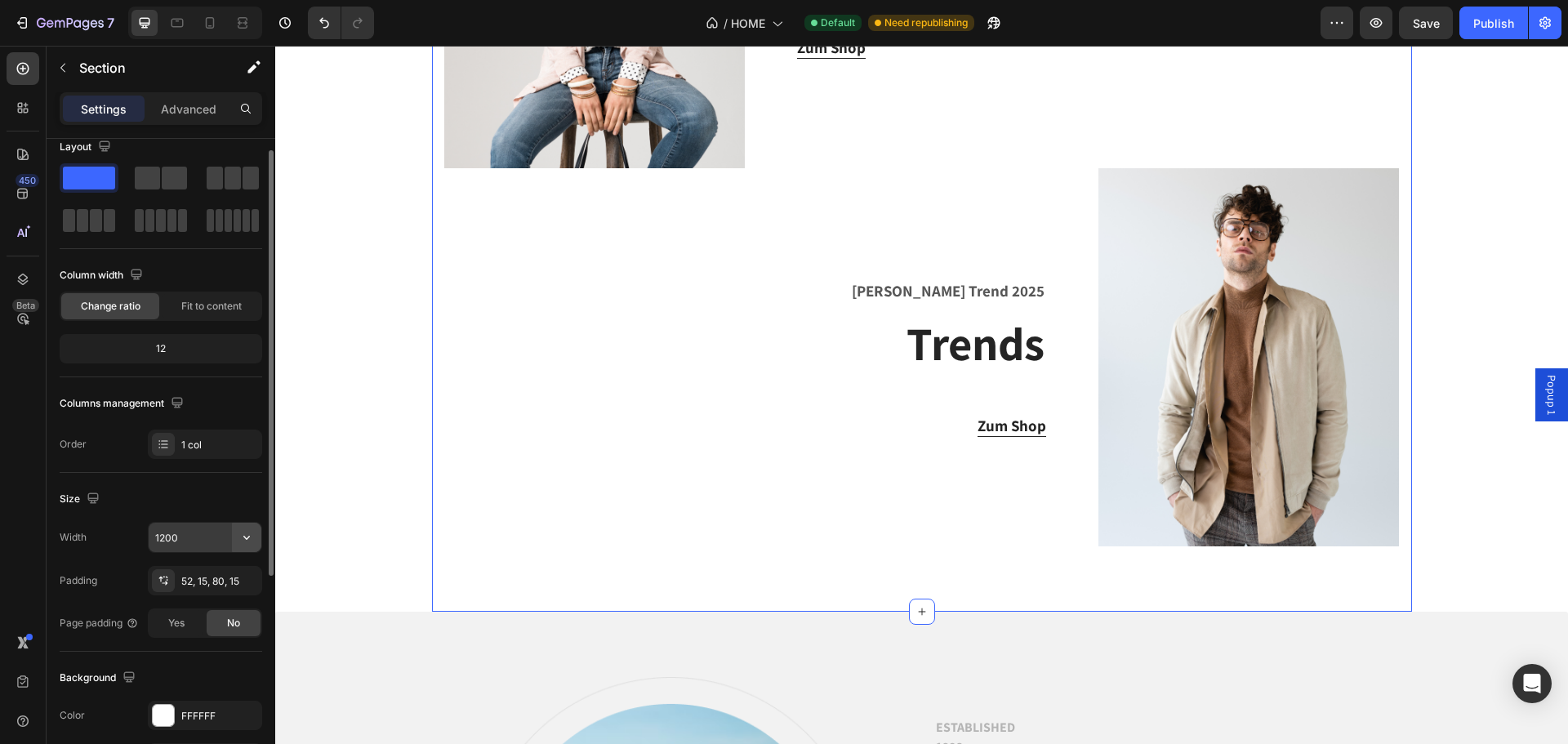
click at [253, 531] on icon "button" at bounding box center [247, 537] width 16 height 16
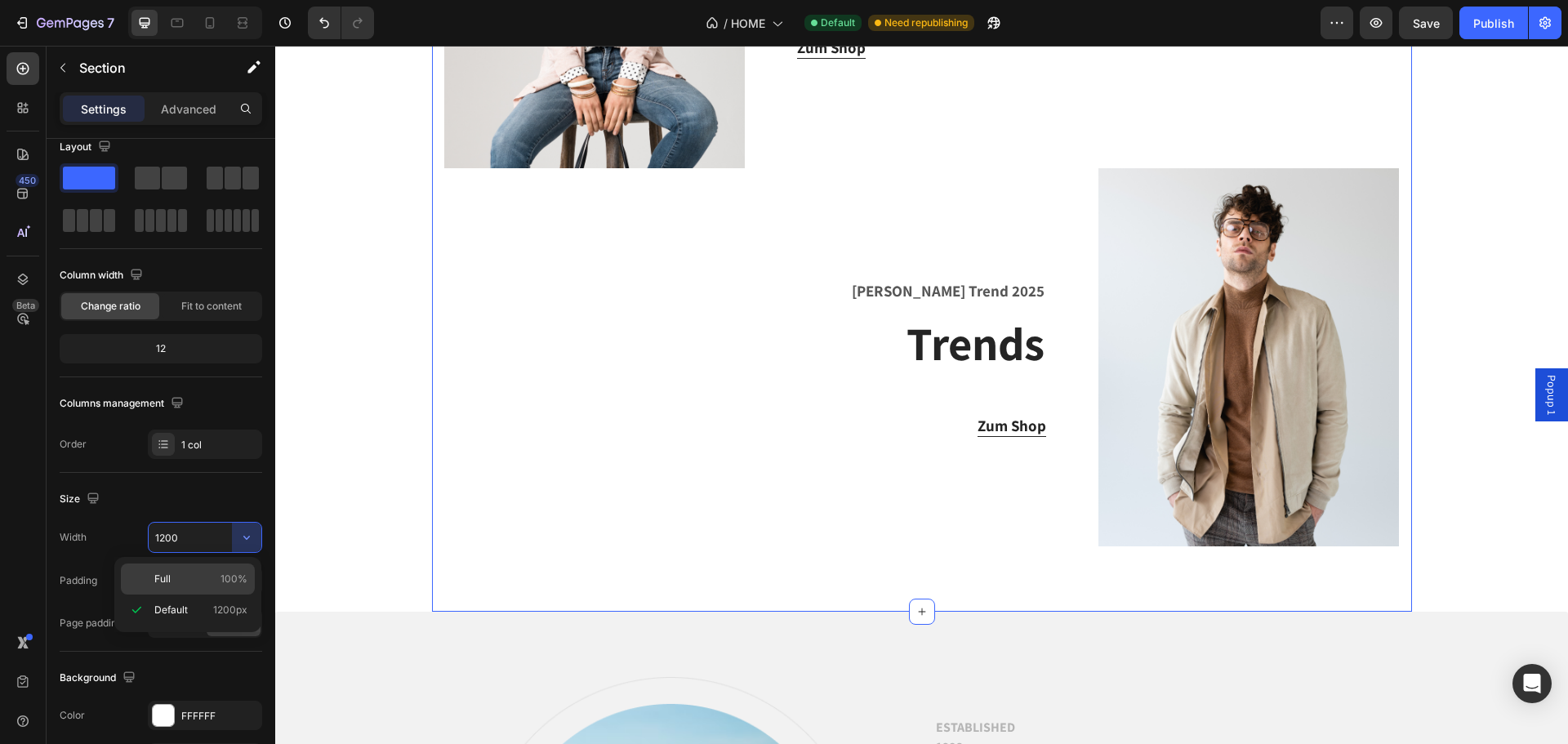
click at [215, 576] on p "Full 100%" at bounding box center [201, 578] width 93 height 15
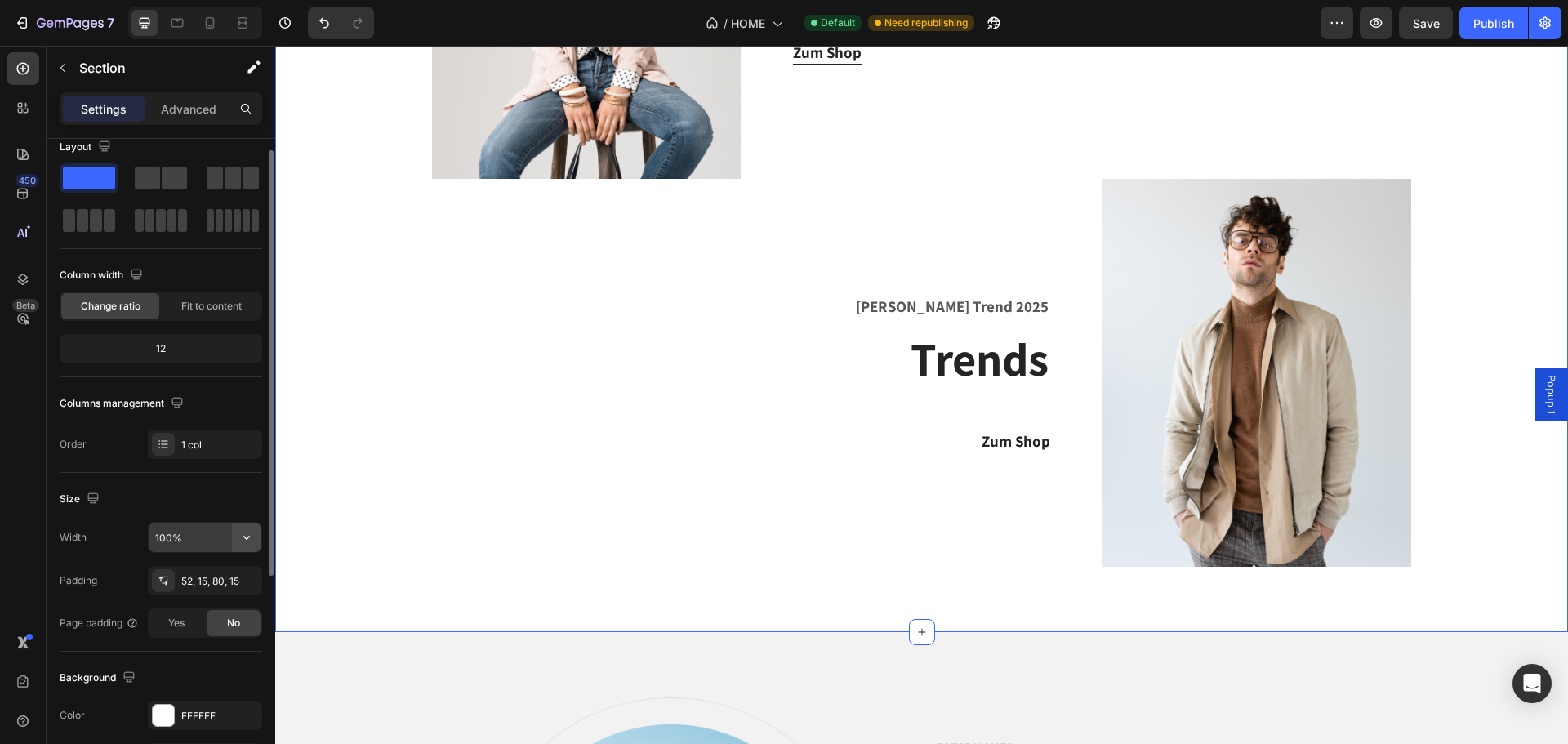
click at [239, 544] on icon "button" at bounding box center [247, 537] width 16 height 16
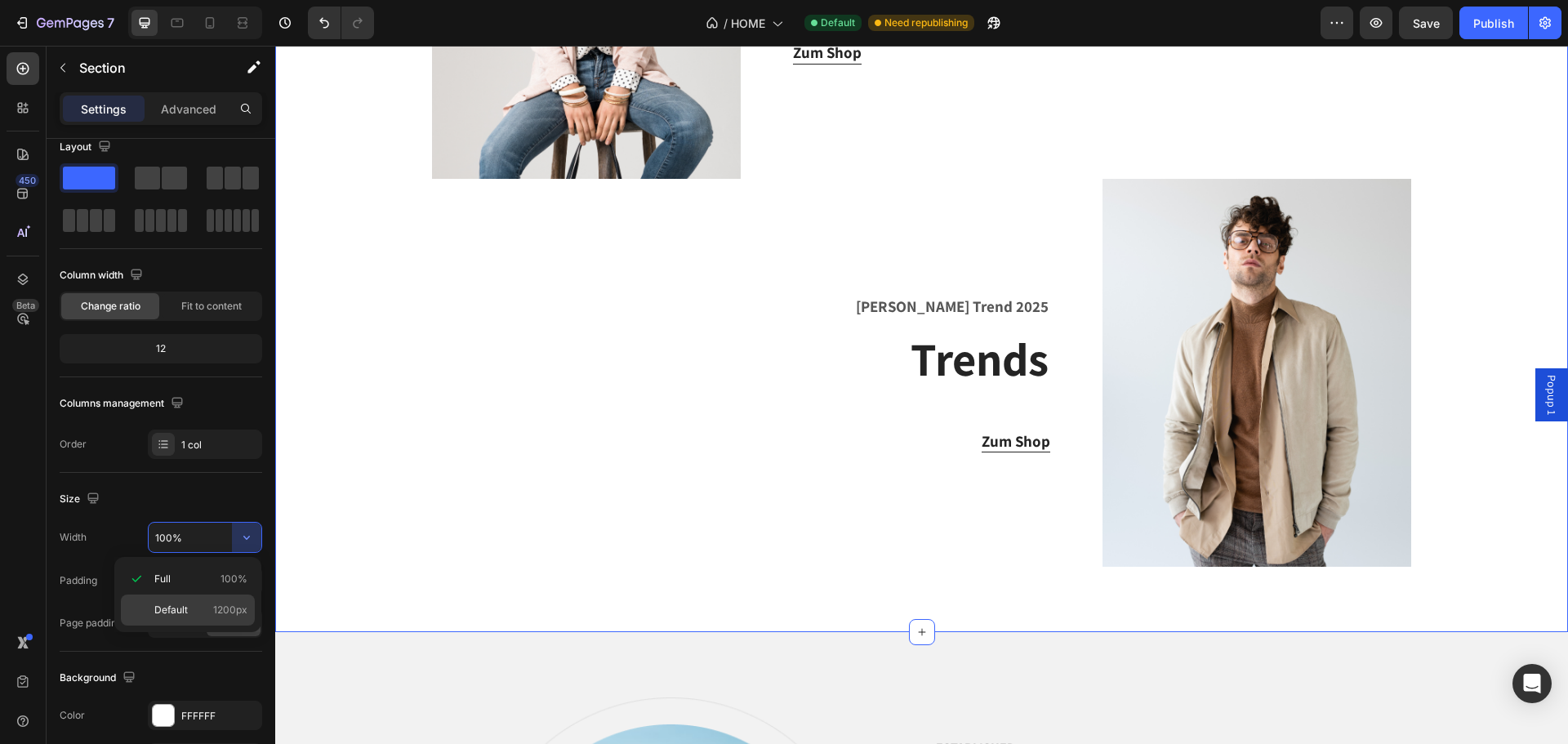
click at [204, 609] on p "Default 1200px" at bounding box center [201, 609] width 93 height 15
type input "1200"
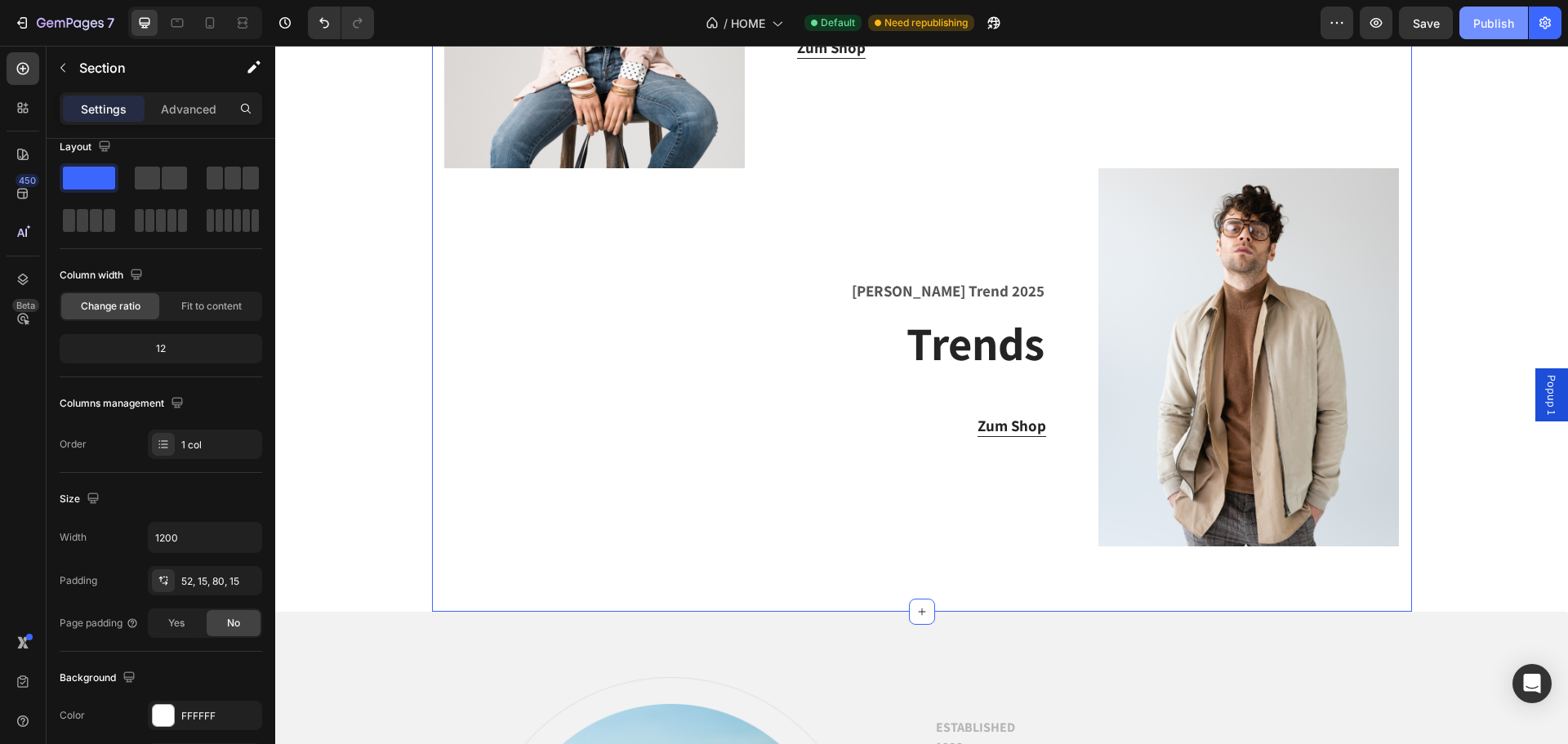
click at [1481, 29] on div "Publish" at bounding box center [1493, 23] width 41 height 17
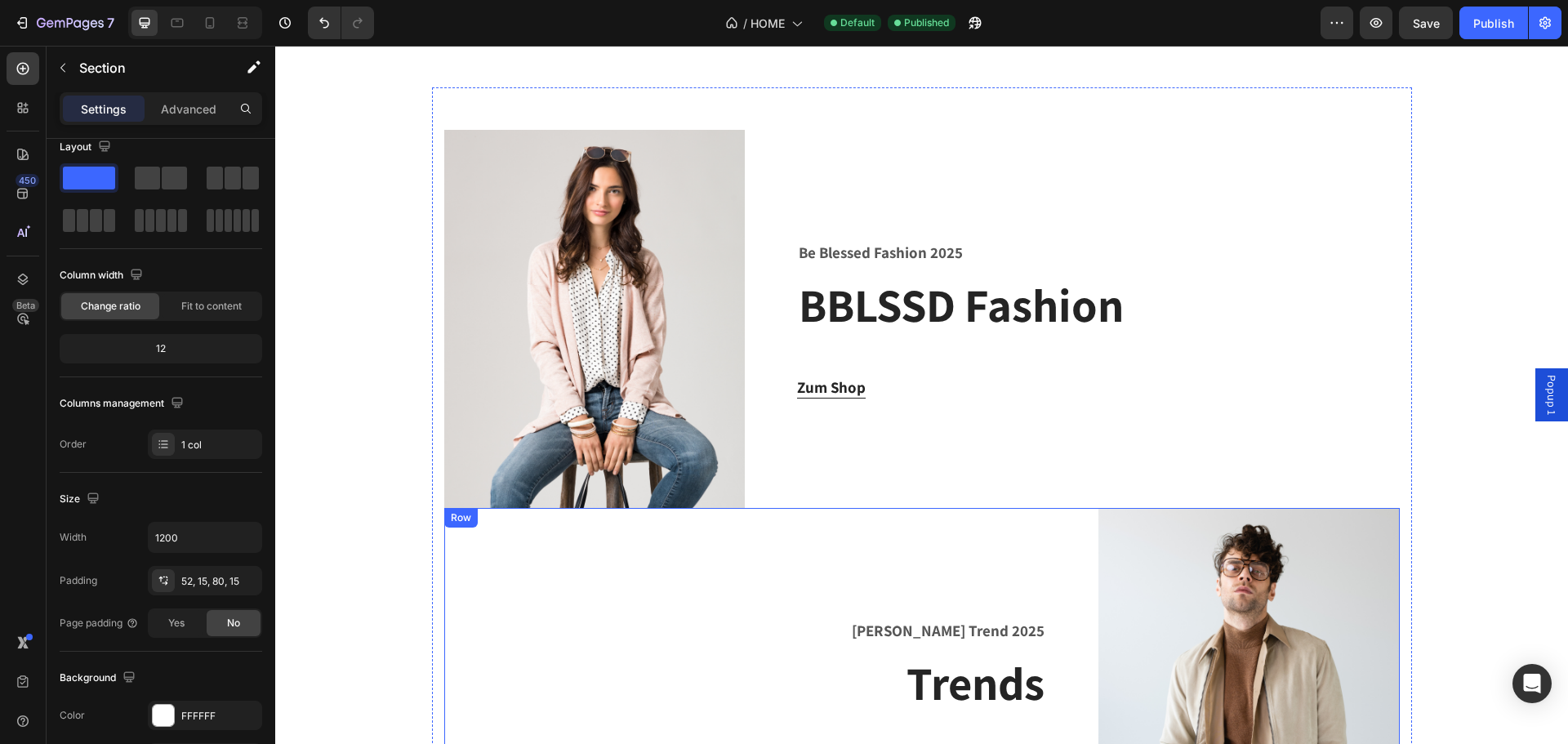
scroll to position [1817, 0]
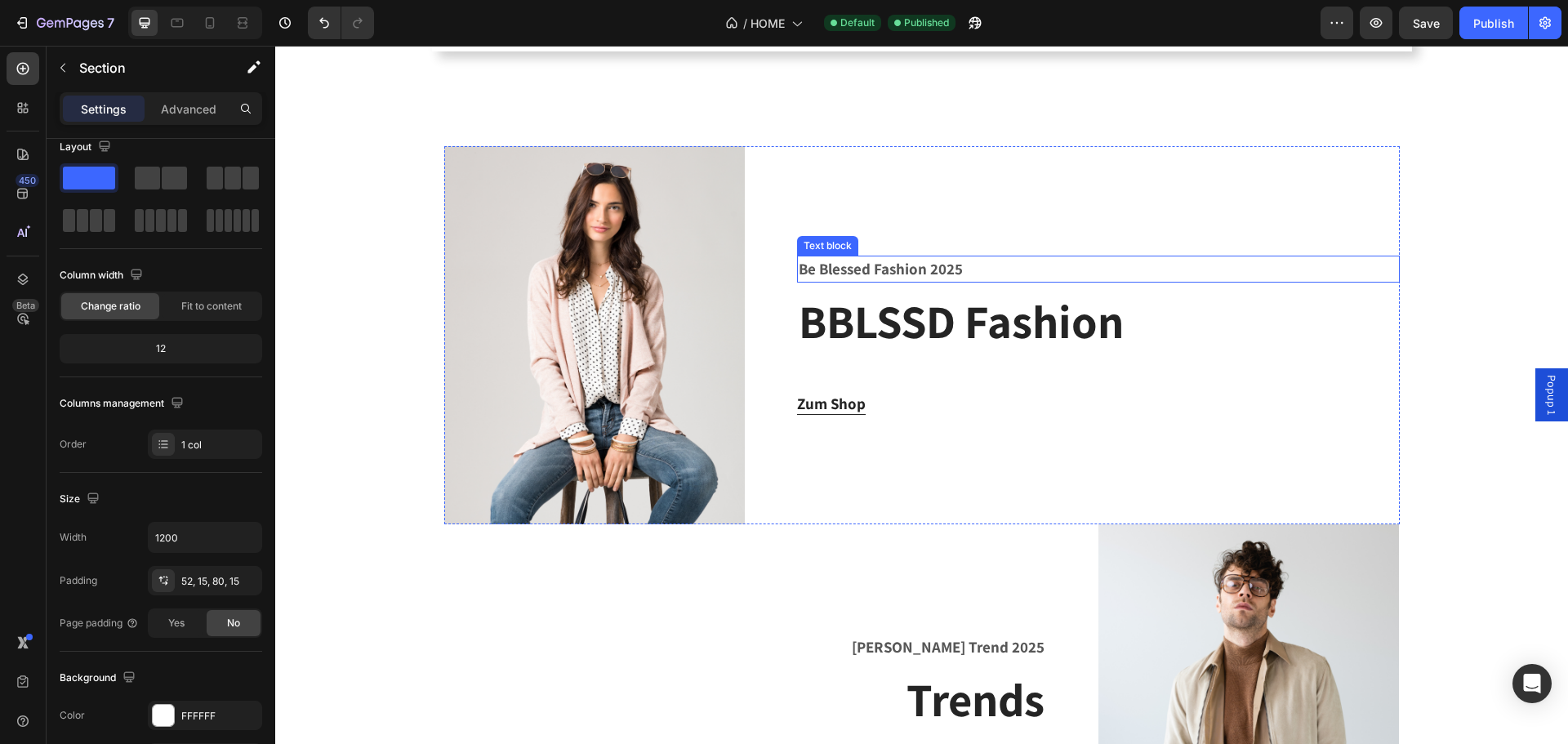
click at [883, 268] on p "Be Blessed Fashion 2025" at bounding box center [1098, 270] width 598 height 24
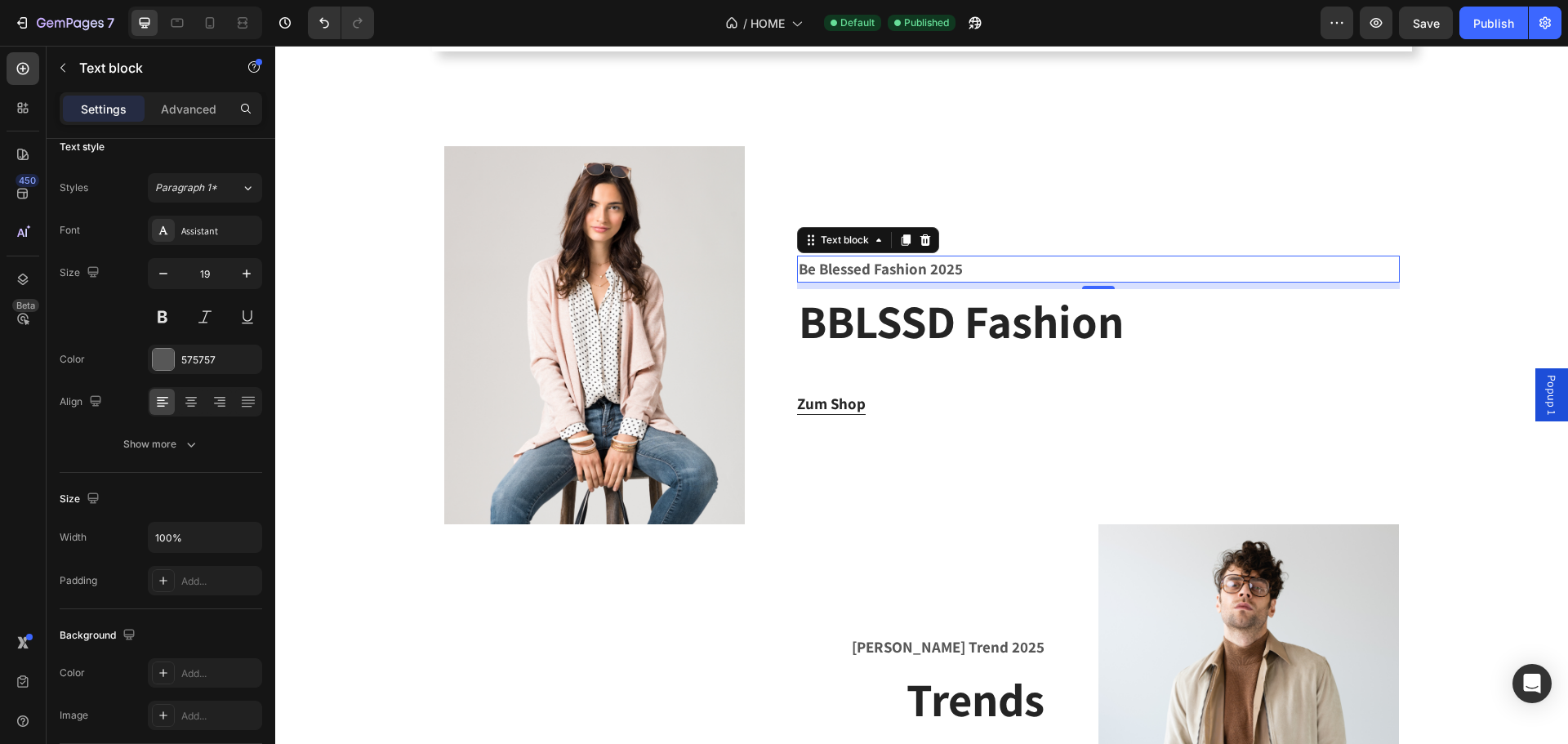
click at [883, 268] on p "Be Blessed Fashion 2025" at bounding box center [1098, 270] width 598 height 24
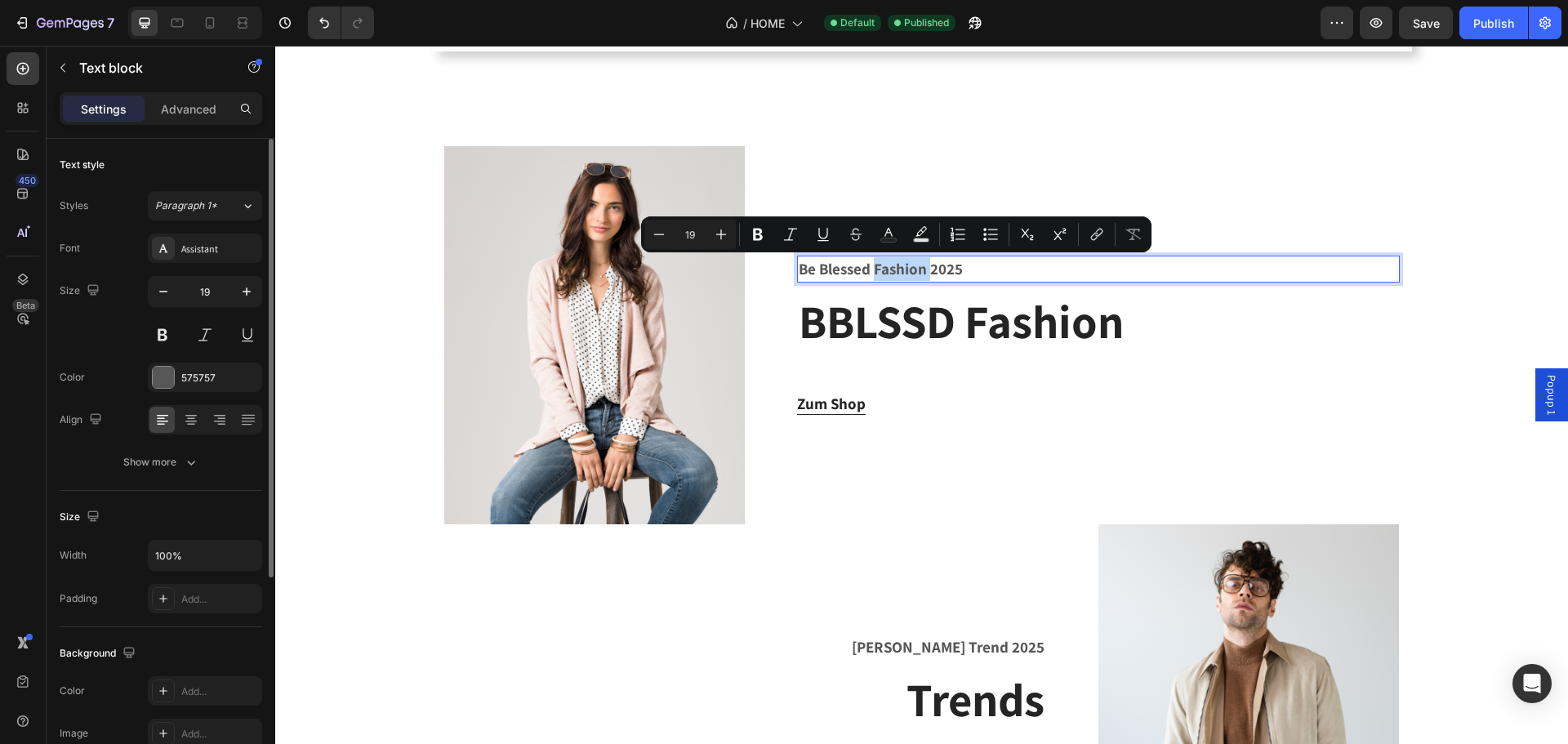
click at [883, 268] on p "Be Blessed Fashion 2025" at bounding box center [1098, 270] width 598 height 24
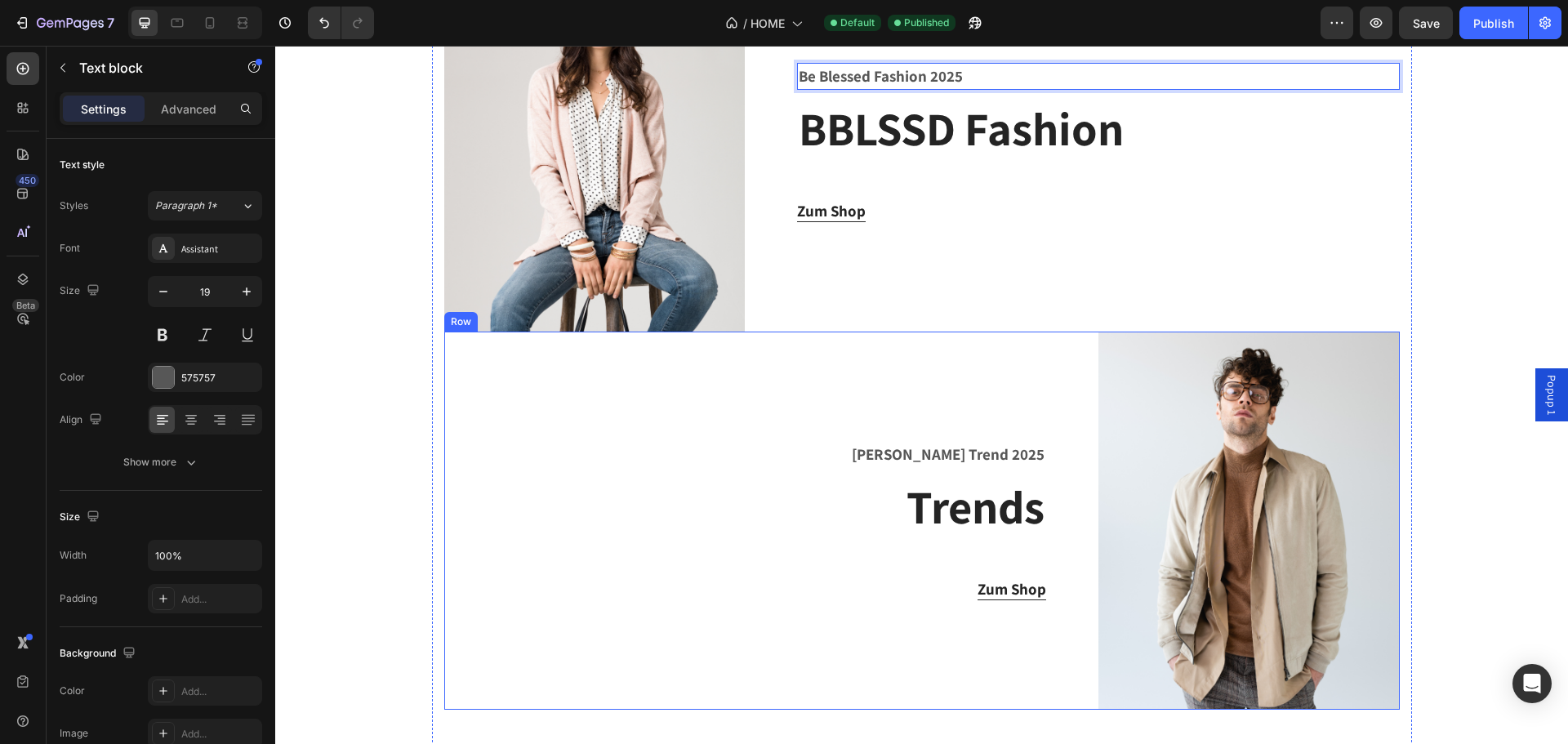
scroll to position [2061, 0]
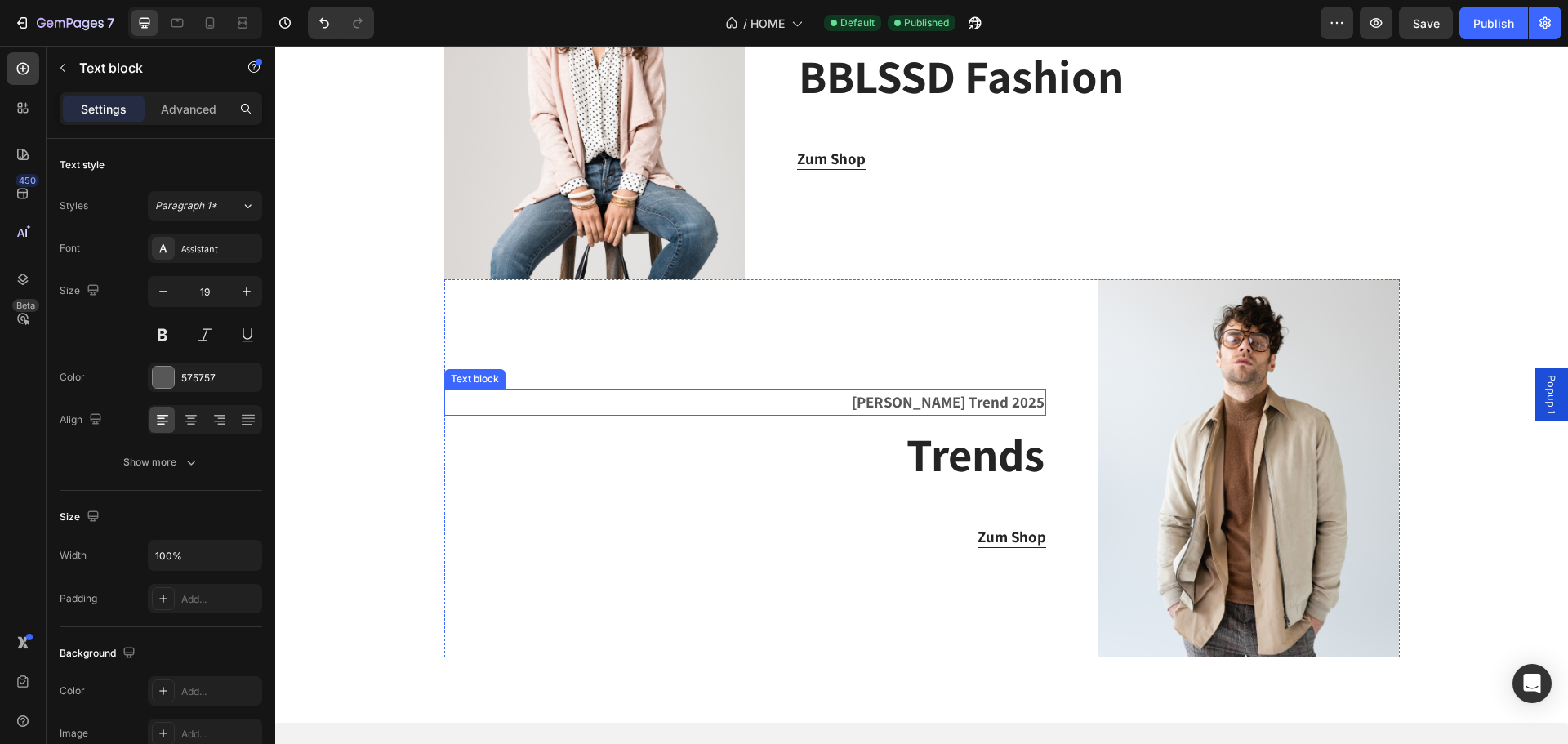
click at [939, 400] on p "Sommer Trend 2025" at bounding box center [744, 402] width 598 height 24
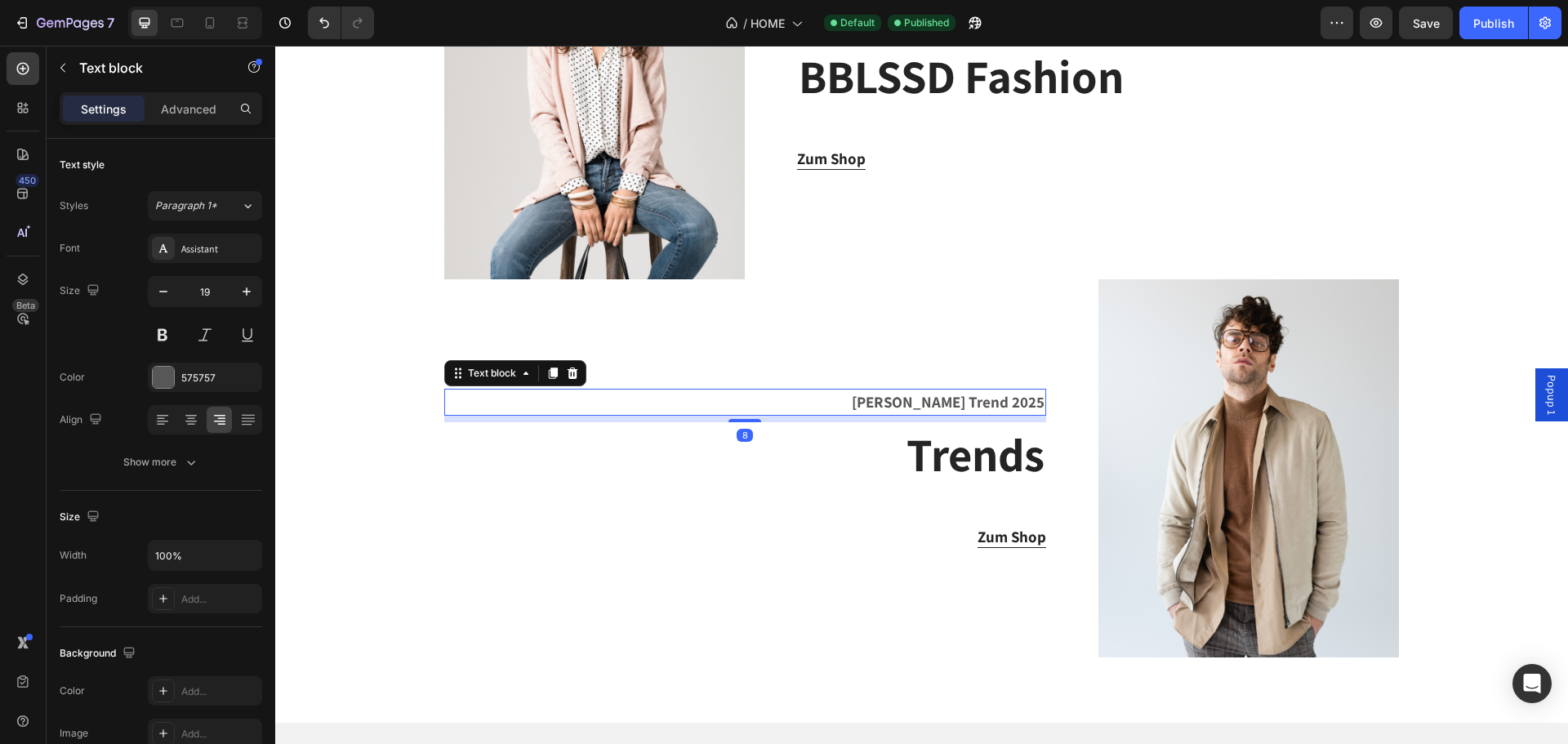
click at [919, 400] on p "Sommer Trend 2025" at bounding box center [744, 402] width 598 height 24
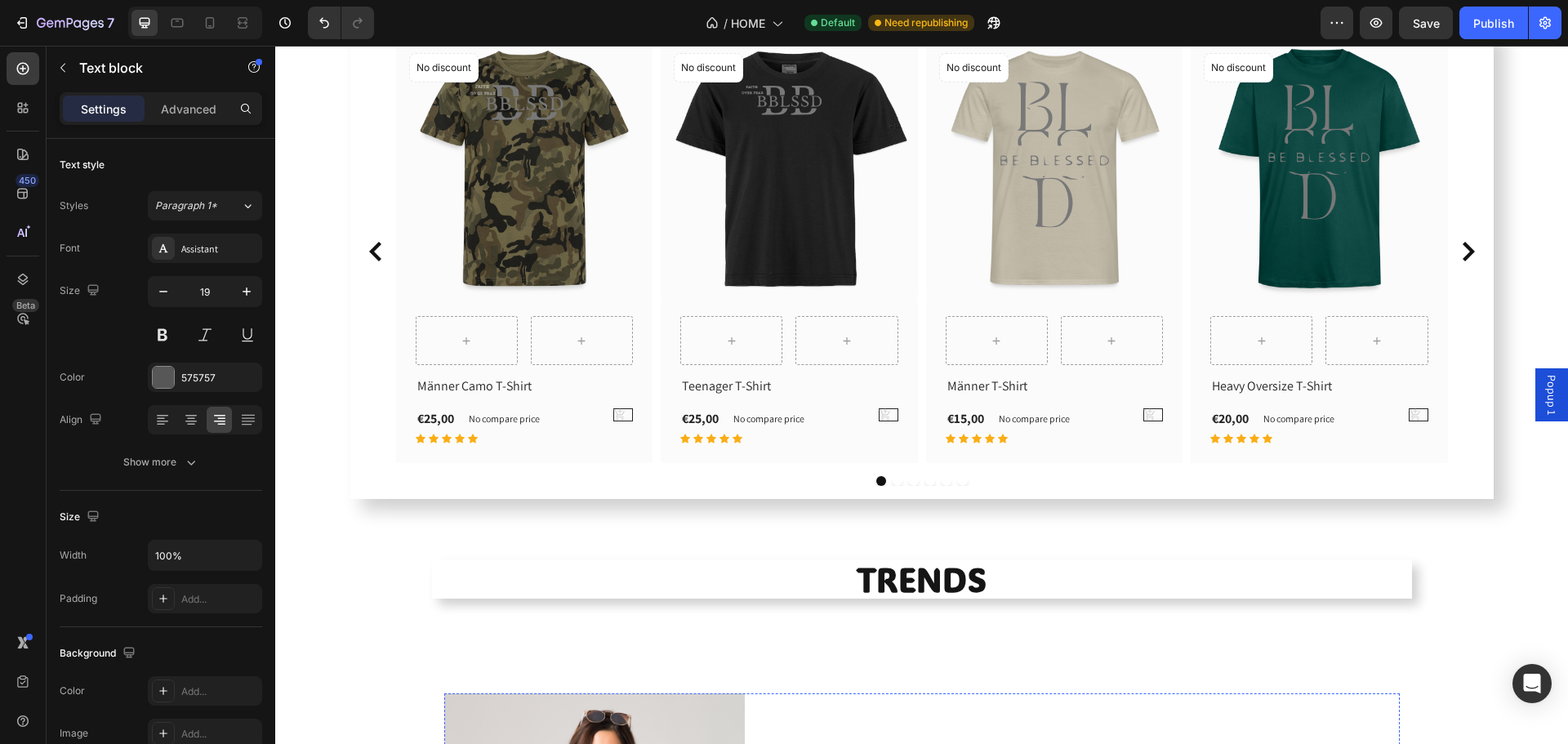
scroll to position [1728, 0]
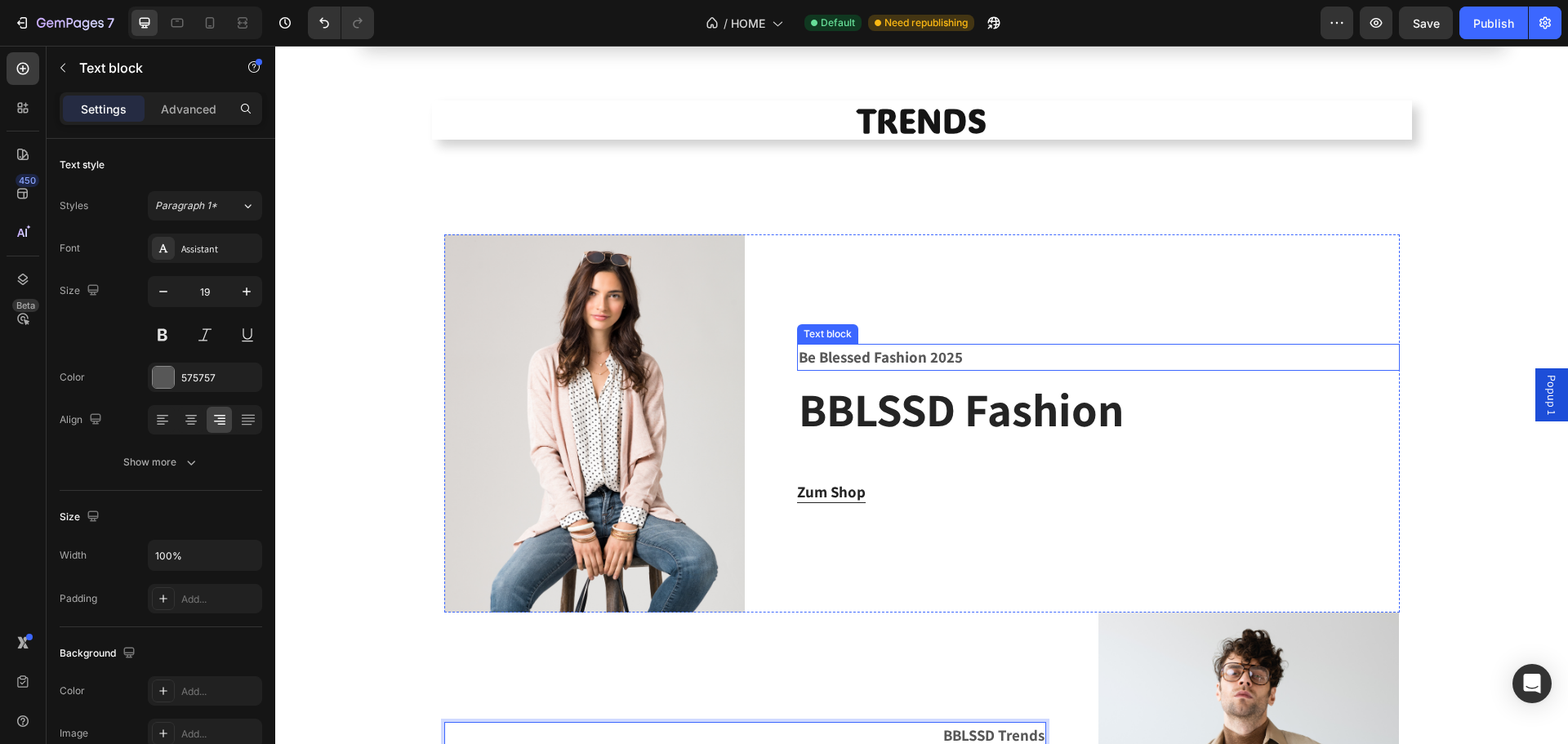
click at [910, 361] on p "Be Blessed Fashion 2025" at bounding box center [1098, 358] width 598 height 24
click at [853, 355] on p "Be Blessed Fashion 2025" at bounding box center [1098, 358] width 598 height 24
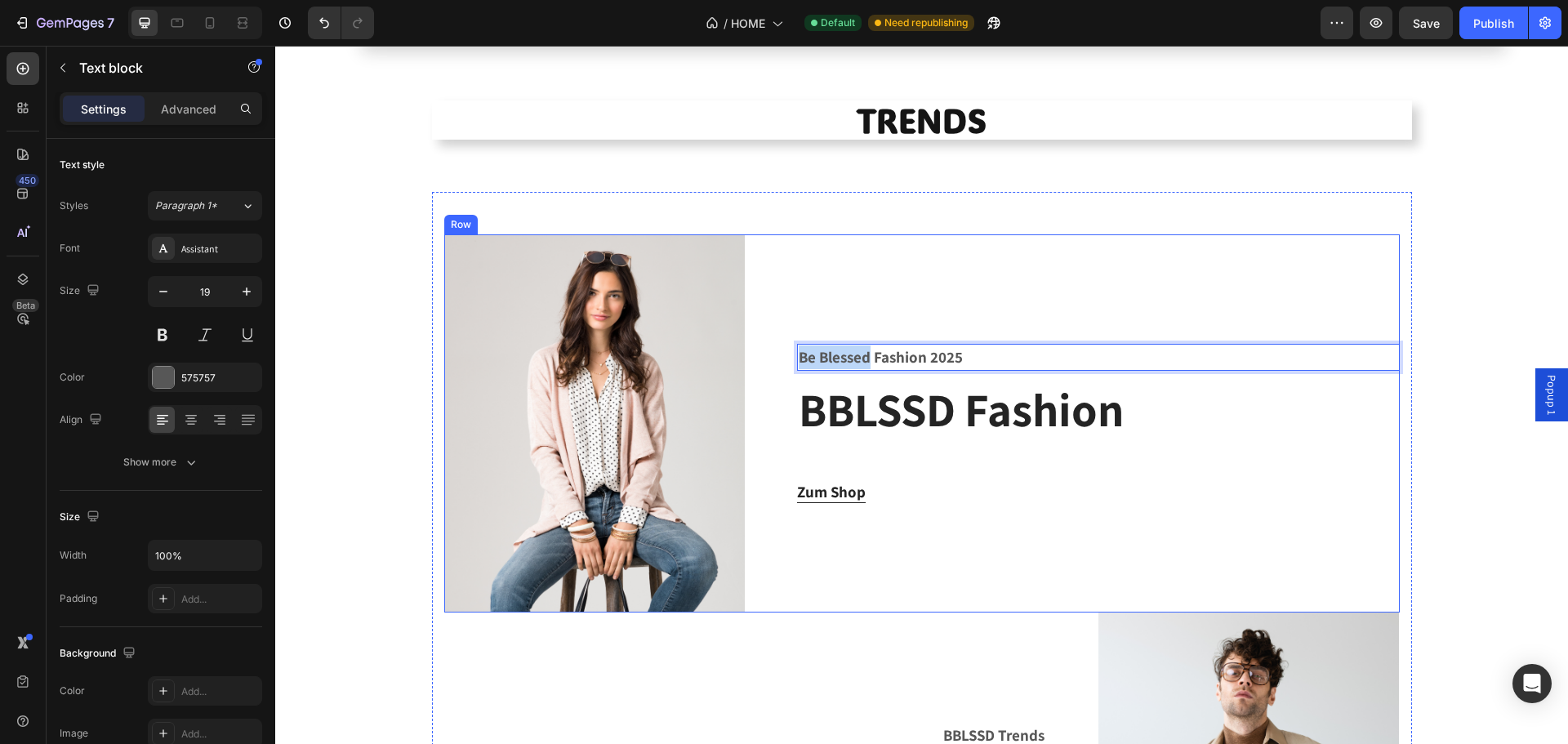
drag, startPoint x: 863, startPoint y: 355, endPoint x: 748, endPoint y: 355, distance: 115.0
click at [748, 355] on div "Image Be Blessed Fashion 2025 Text block 8 BBLSSD Fashion Heading Zum Shop Butt…" at bounding box center [922, 423] width 956 height 378
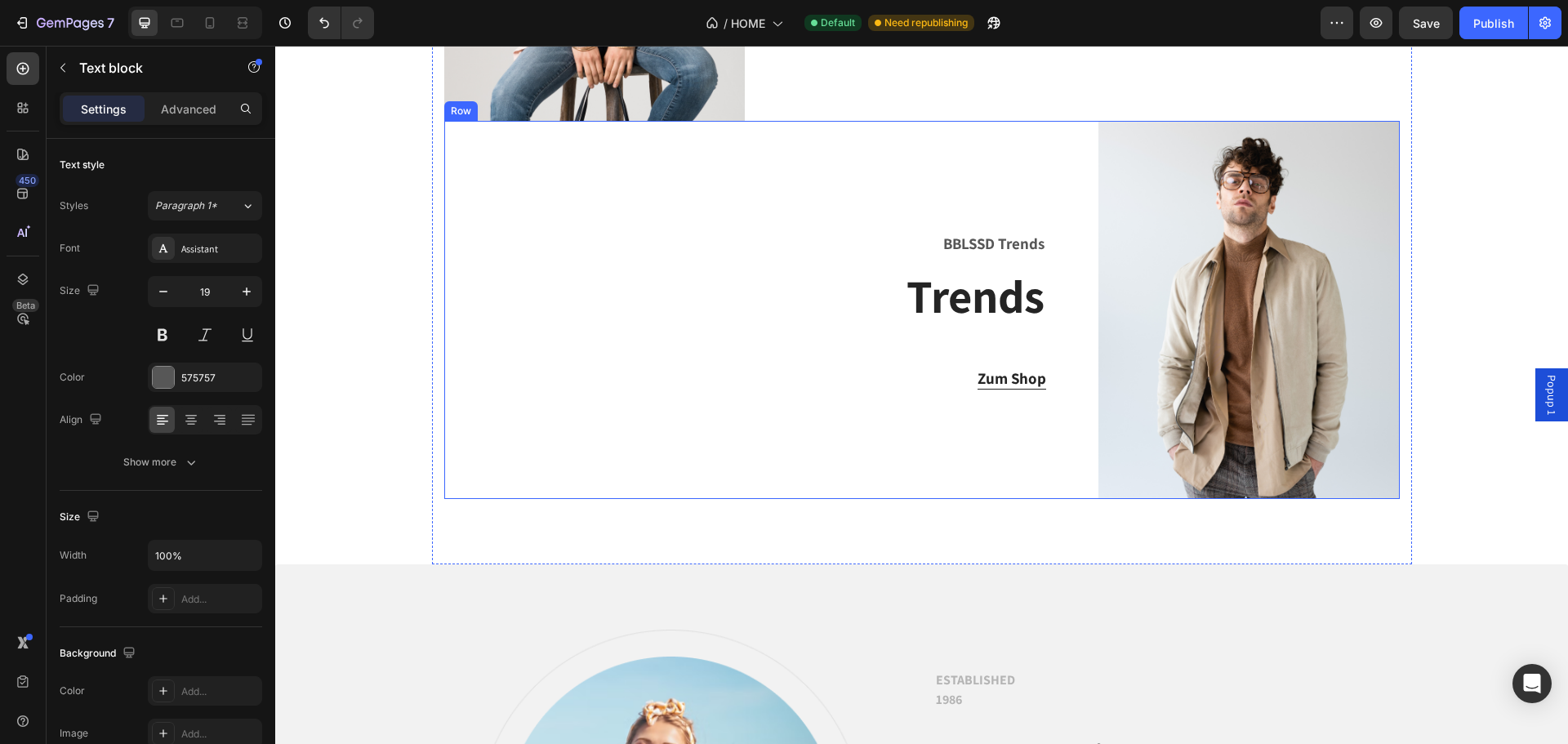
scroll to position [2300, 0]
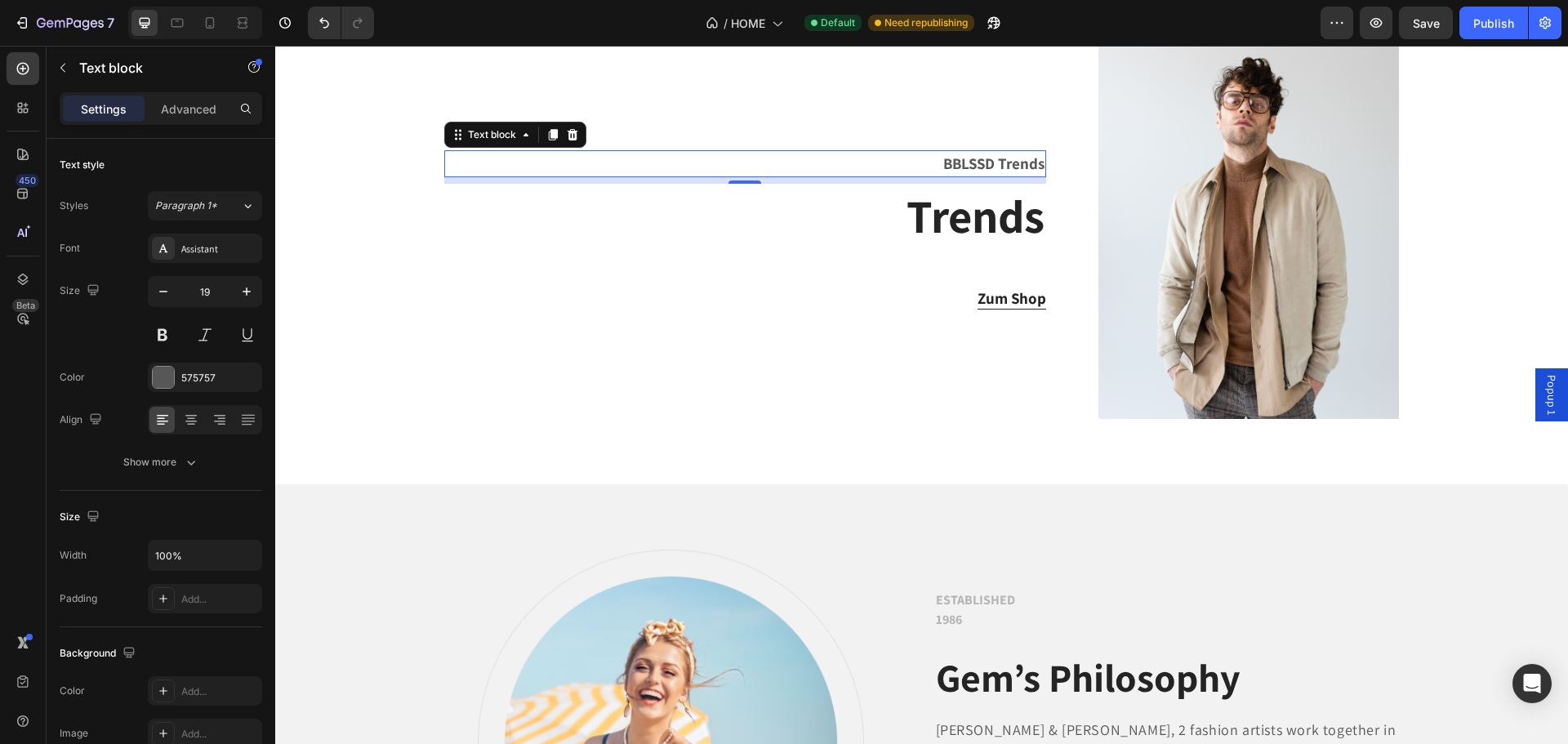
click at [997, 155] on p "BBLSSD Trends" at bounding box center [744, 164] width 598 height 24
click at [988, 164] on p "BBLSSD Trends" at bounding box center [744, 164] width 598 height 24
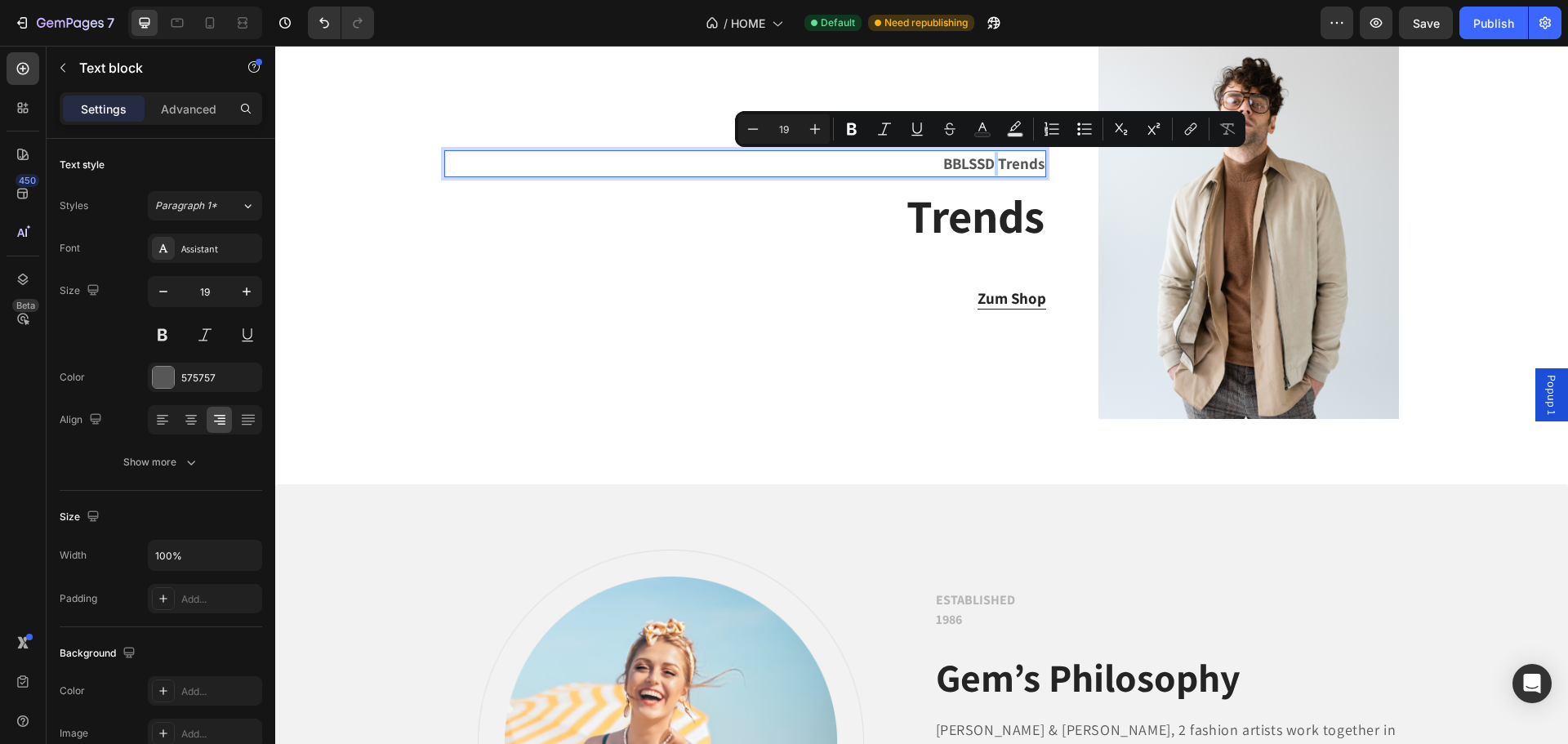
click at [989, 158] on p "BBLSSD Trends" at bounding box center [744, 164] width 598 height 24
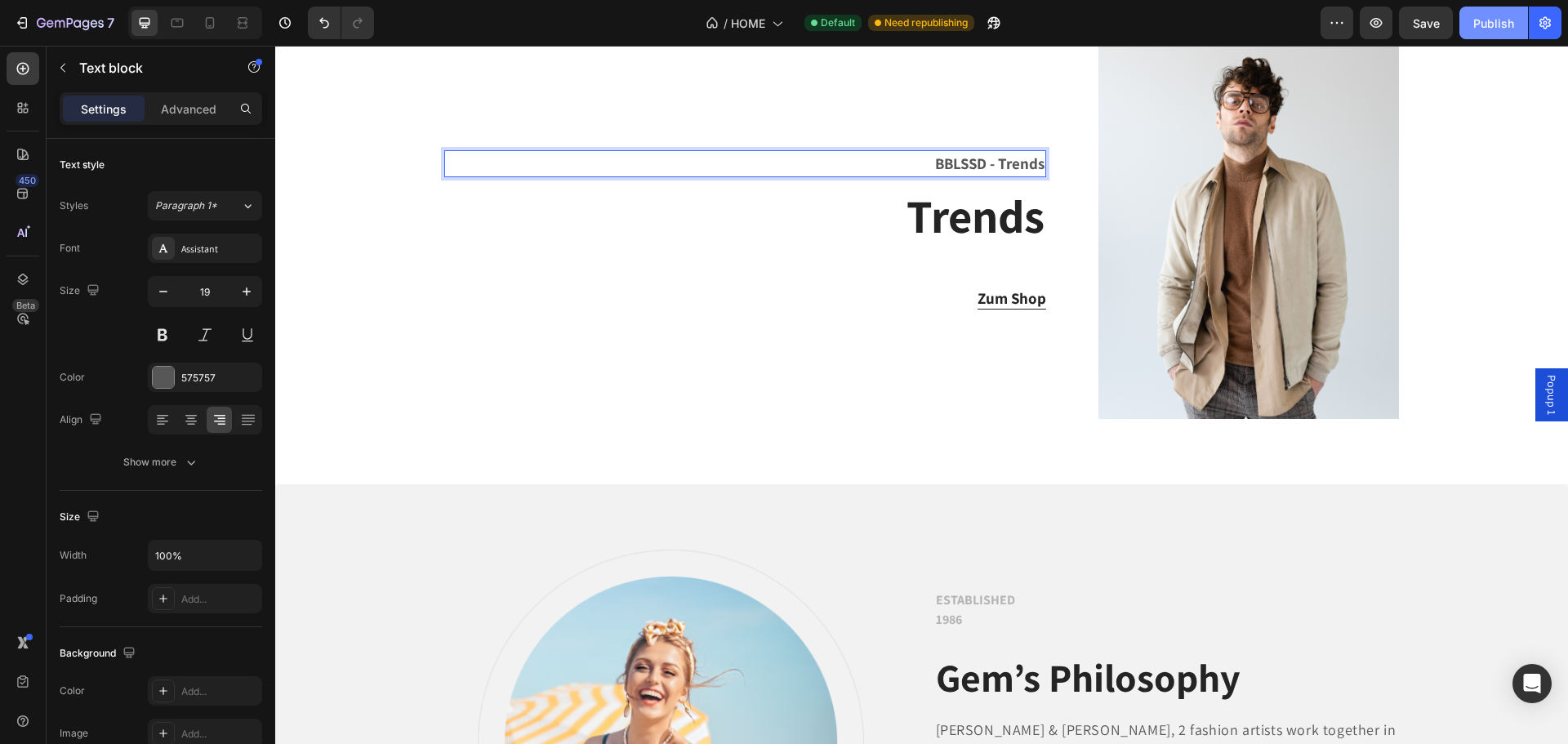
click at [1479, 17] on div "Publish" at bounding box center [1493, 23] width 41 height 17
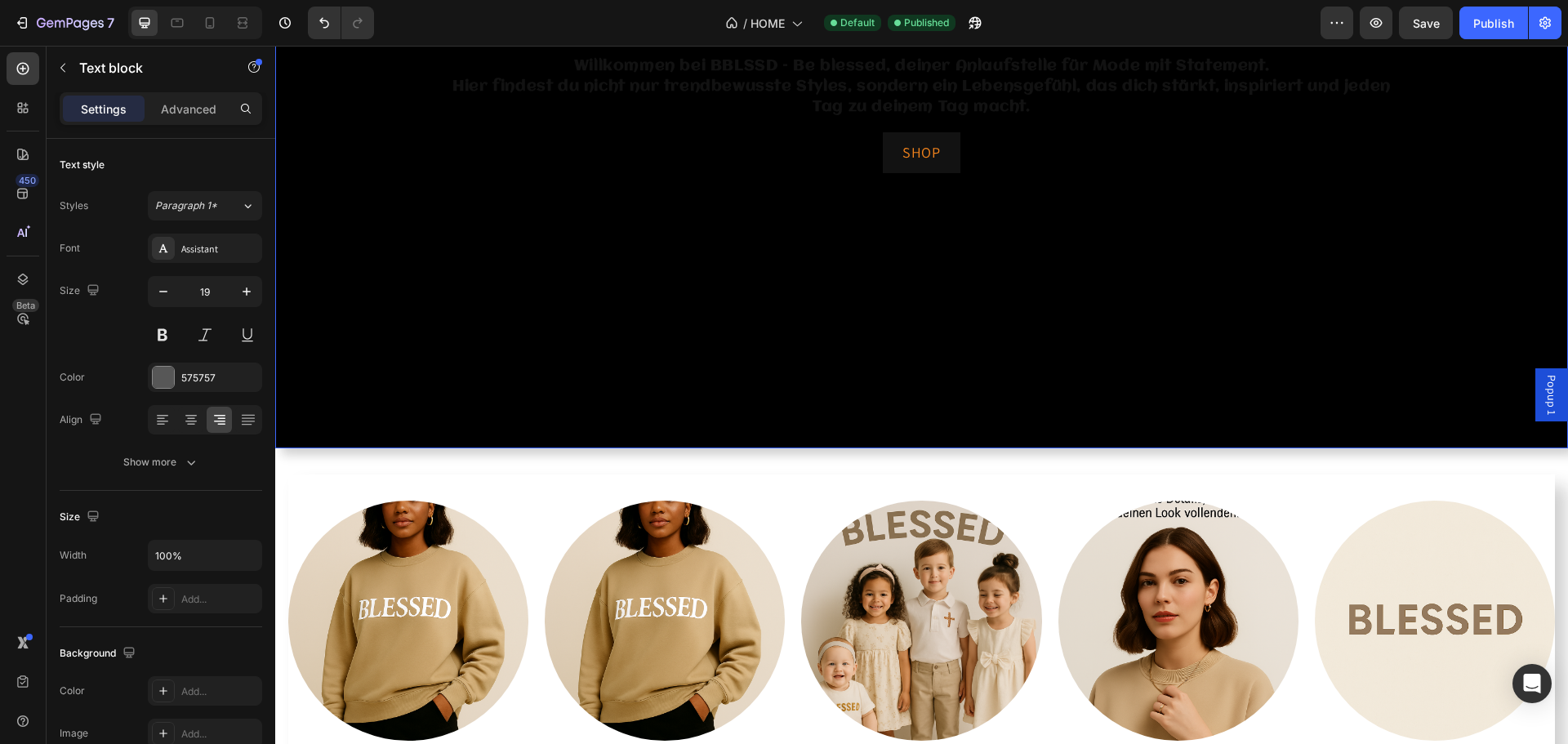
scroll to position [653, 0]
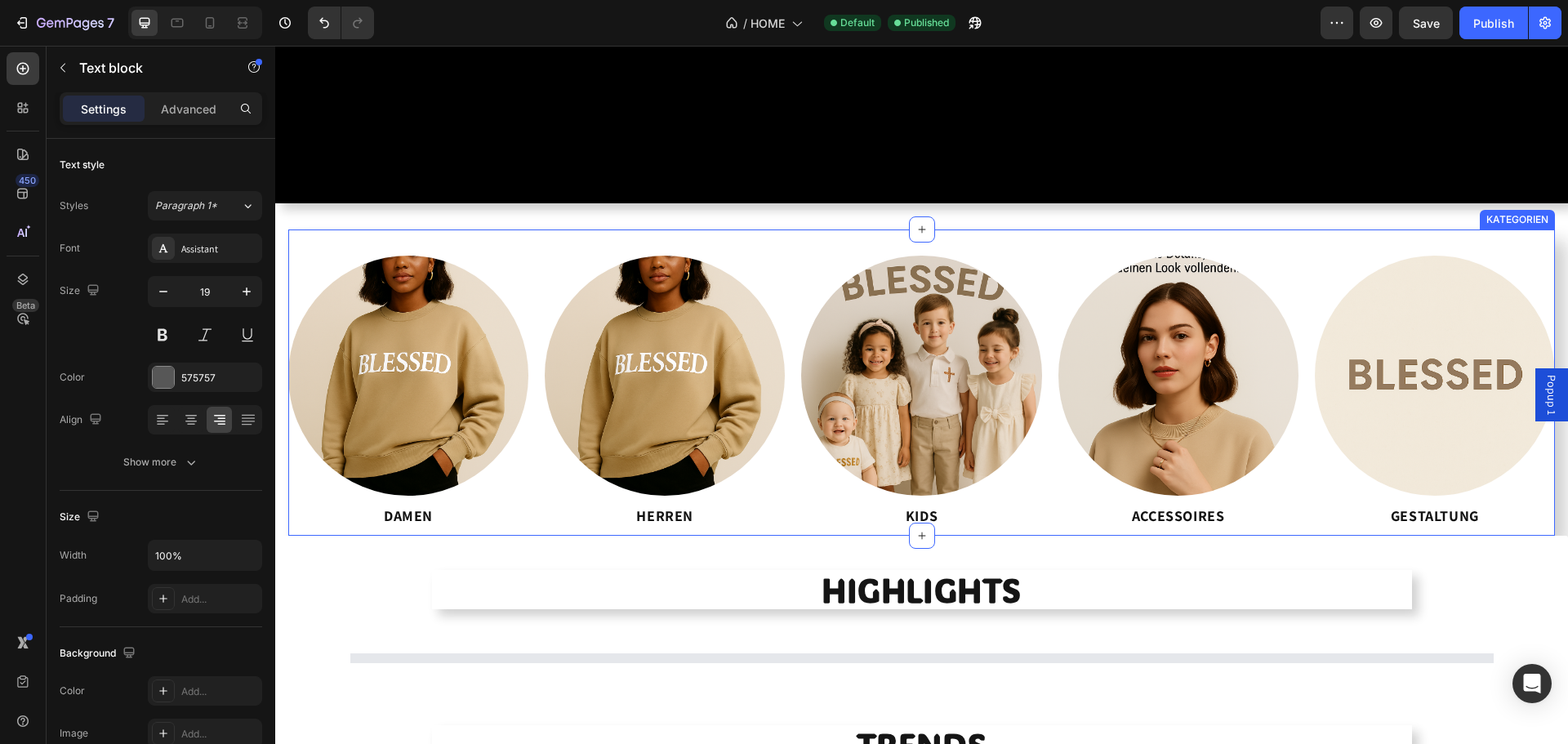
click at [348, 232] on div "Image DAMEN Button Image HERREN Button Image KIDS Button Image ACCESSOIRES Butt…" at bounding box center [922, 382] width 1266 height 307
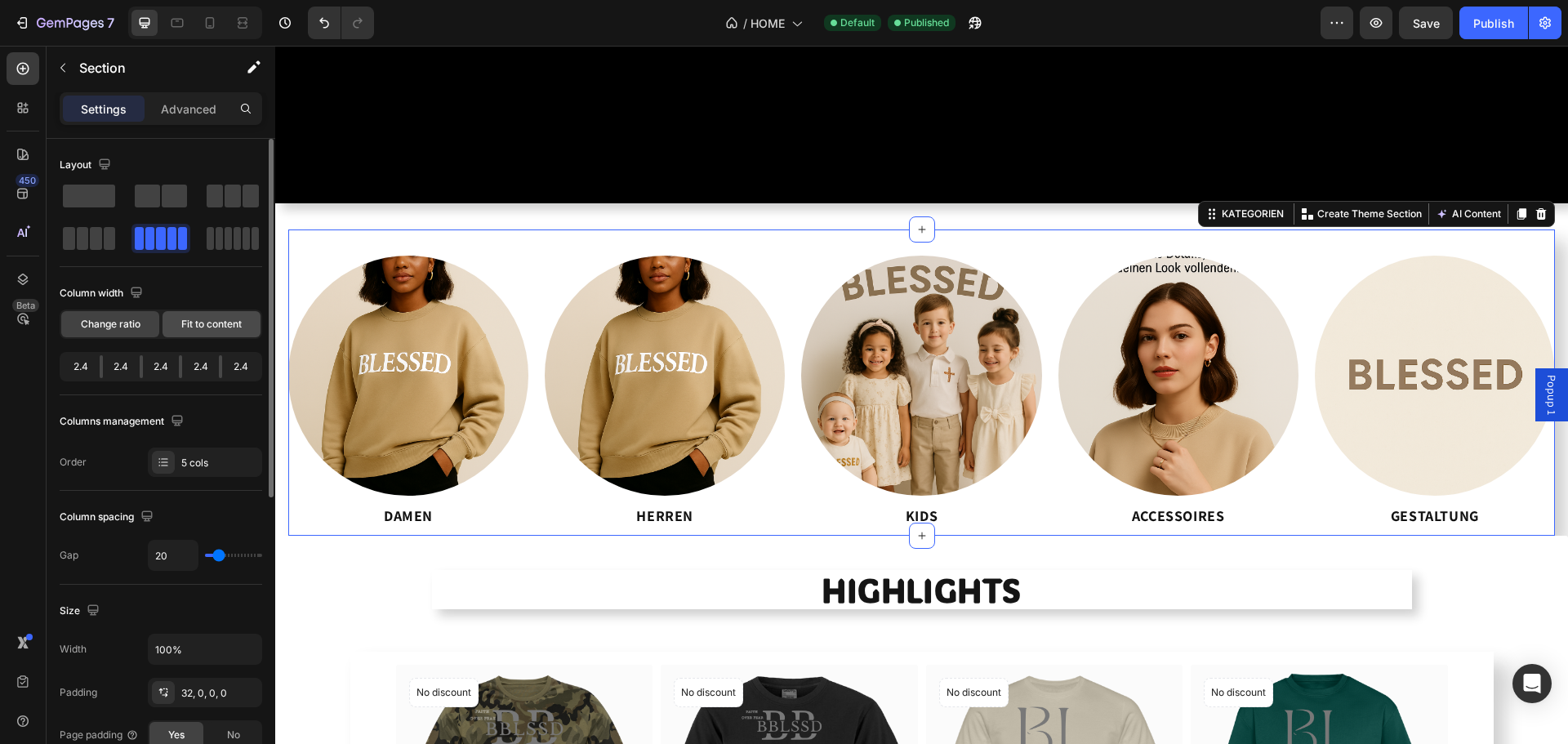
click at [206, 327] on span "Fit to content" at bounding box center [212, 324] width 61 height 15
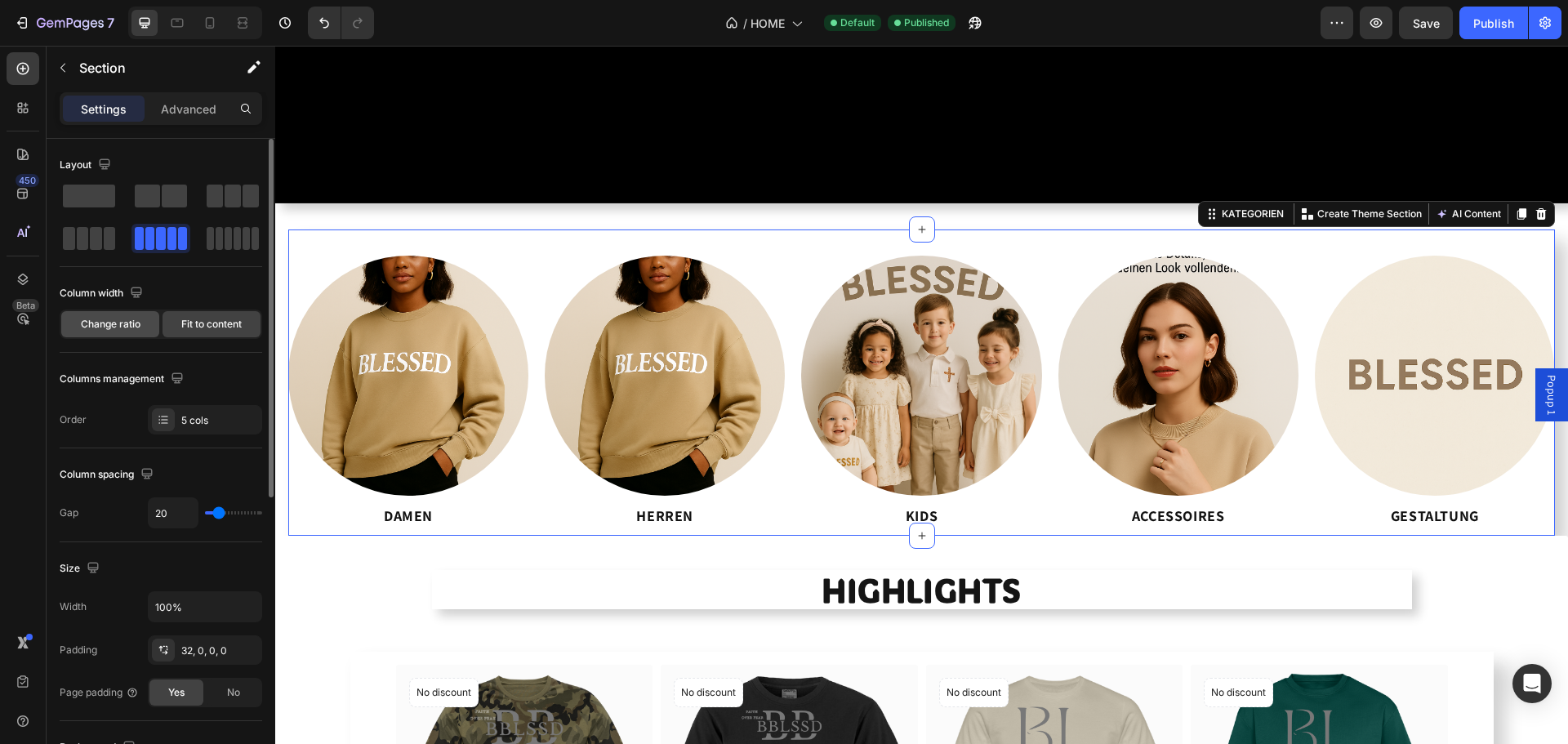
click at [129, 328] on span "Change ratio" at bounding box center [111, 324] width 60 height 15
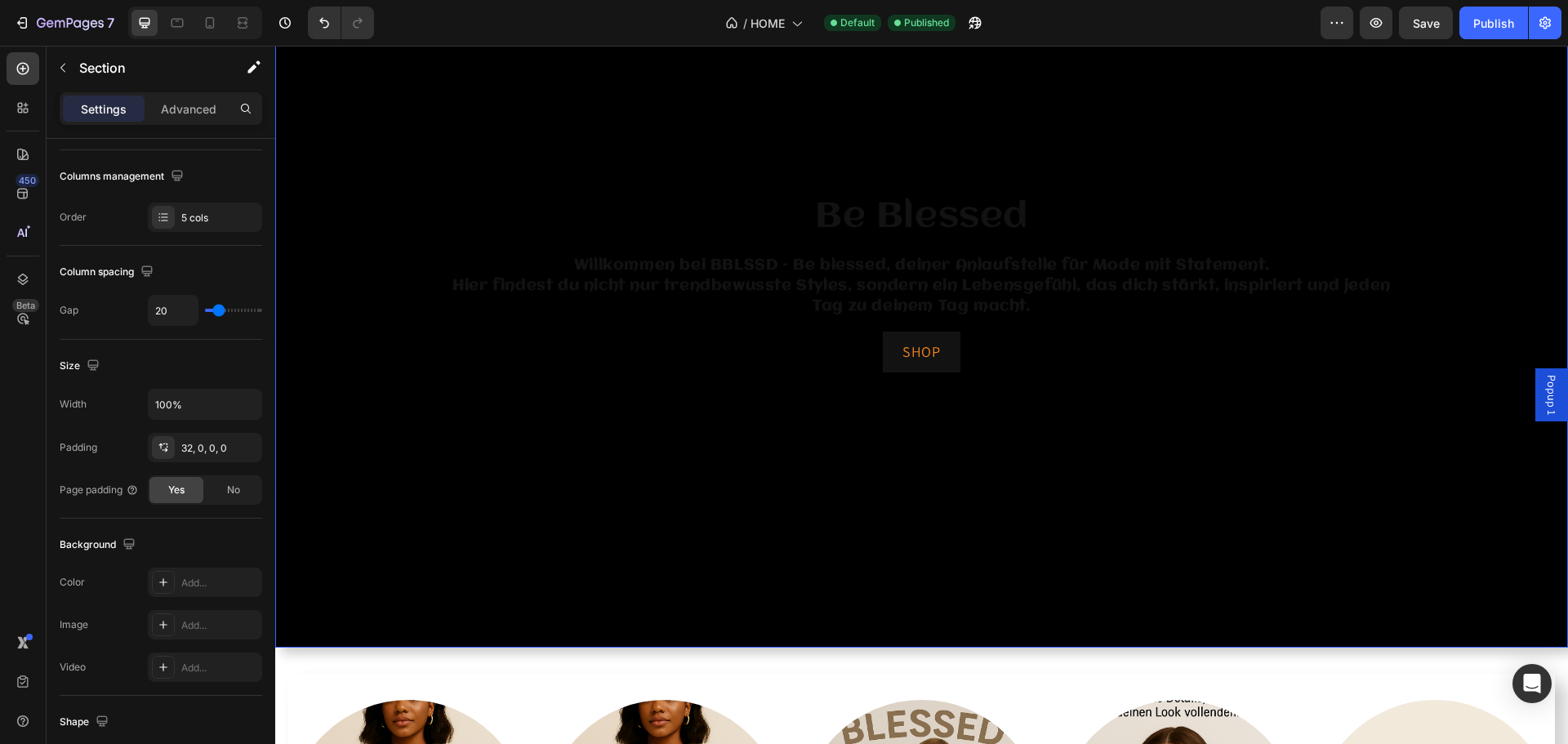
scroll to position [245, 0]
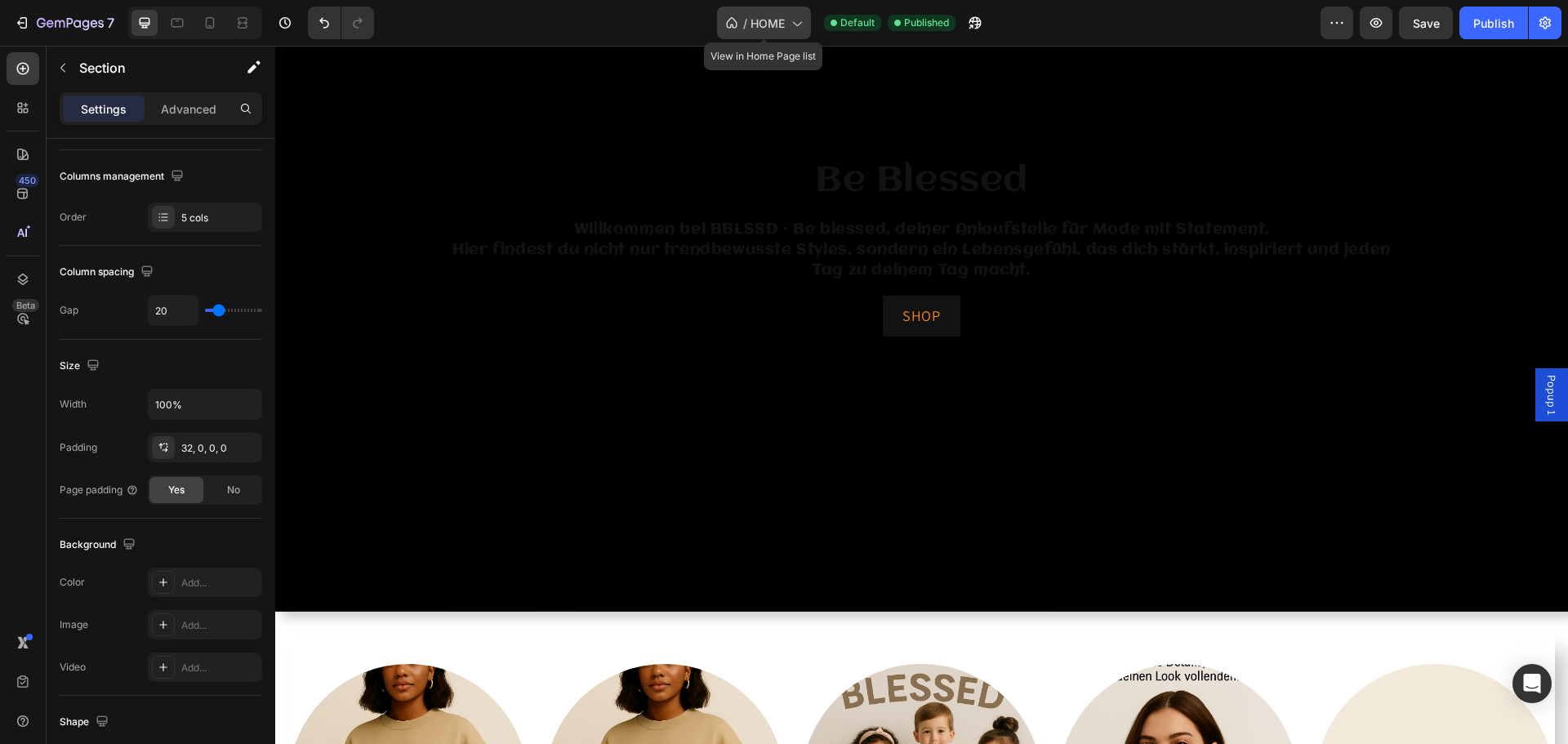
click at [777, 28] on span "HOME" at bounding box center [767, 23] width 34 height 17
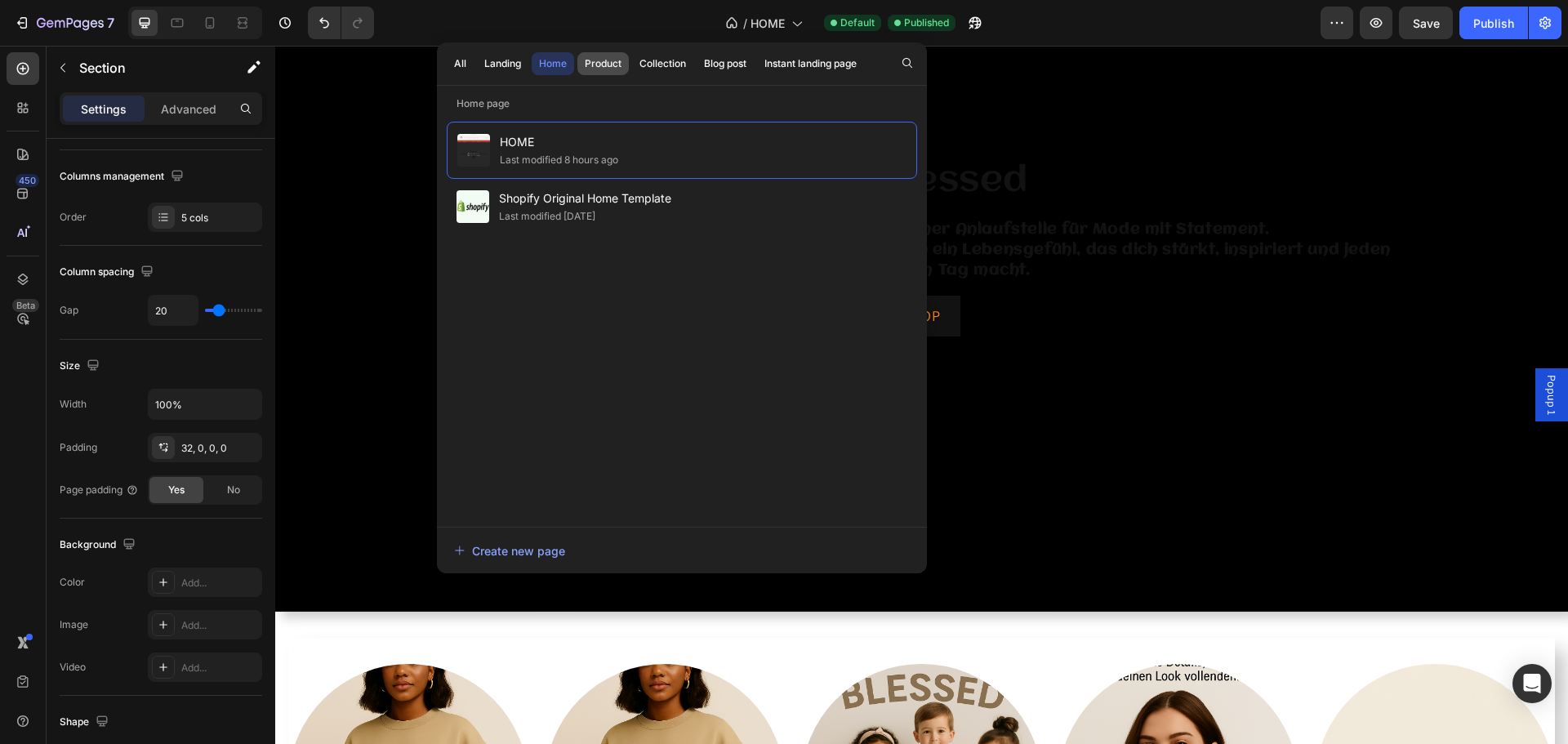
click at [618, 59] on div "Product" at bounding box center [602, 63] width 37 height 15
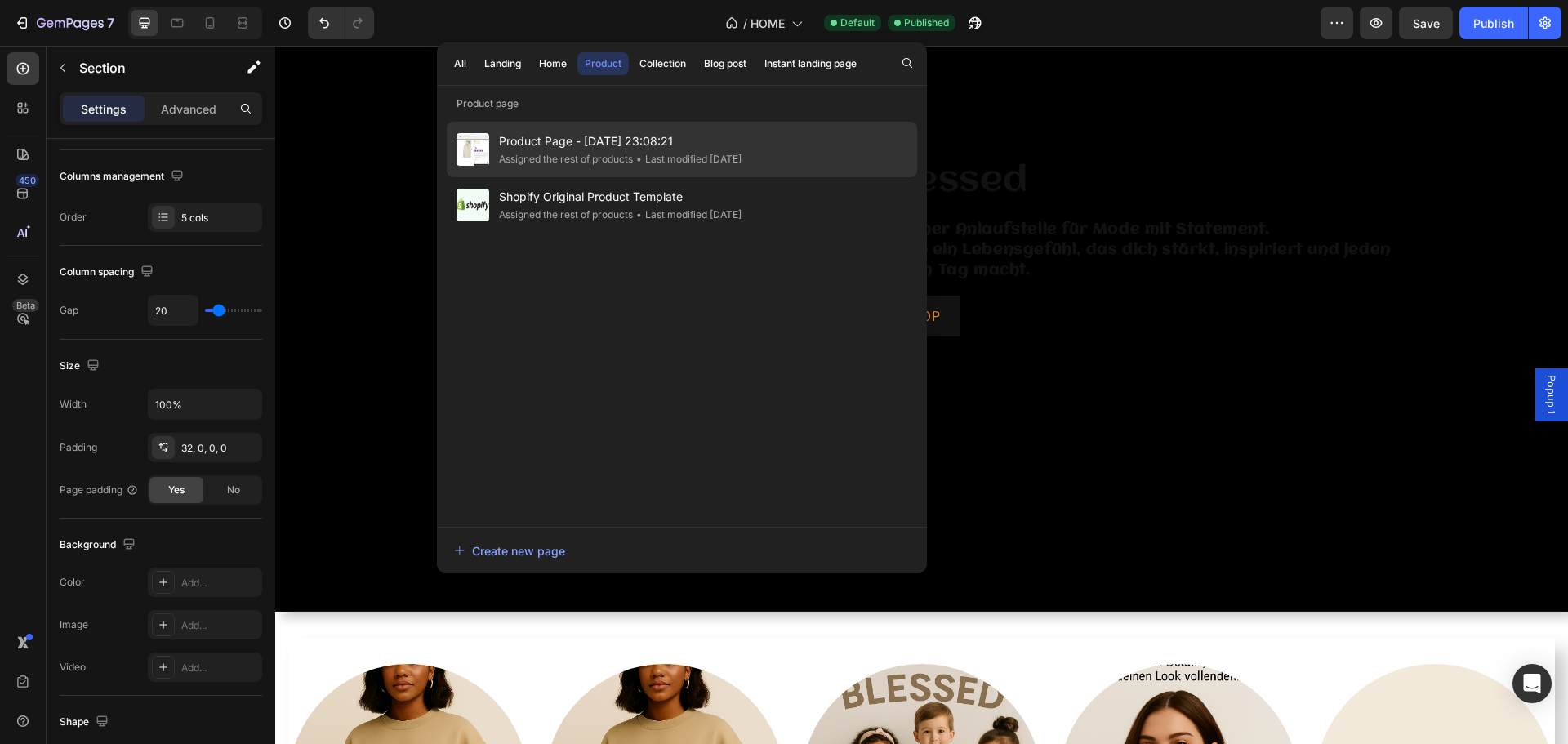
click at [666, 177] on div "Product Page - Aug 14, 23:08:21 Assigned the rest of products • Last modified 2…" at bounding box center [681, 205] width 470 height 56
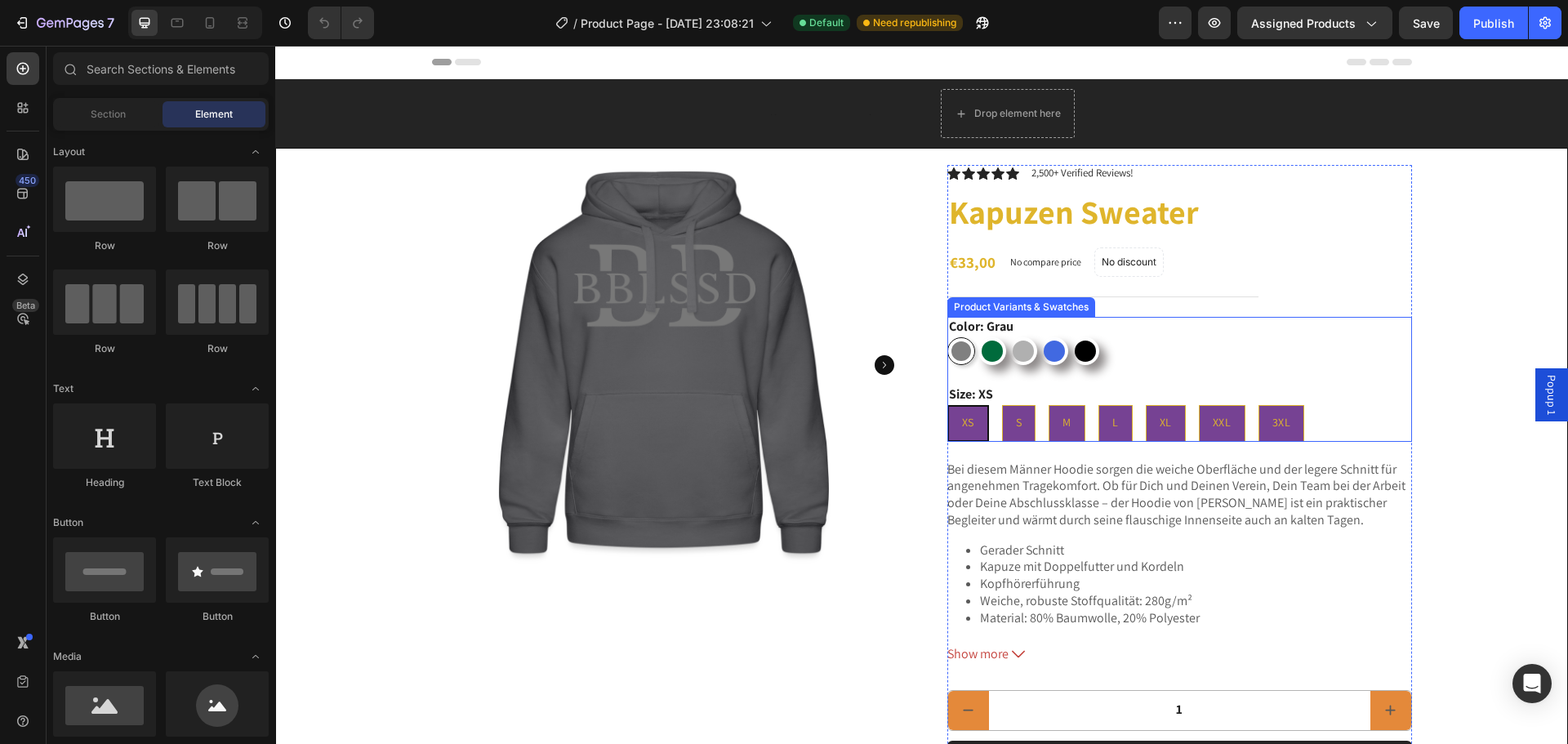
click at [1171, 339] on div "Grau Grau Flaschengrün Flaschengrün Grau meliert Grau meliert Royalblau Royalbl…" at bounding box center [1179, 352] width 464 height 28
radio input "true"
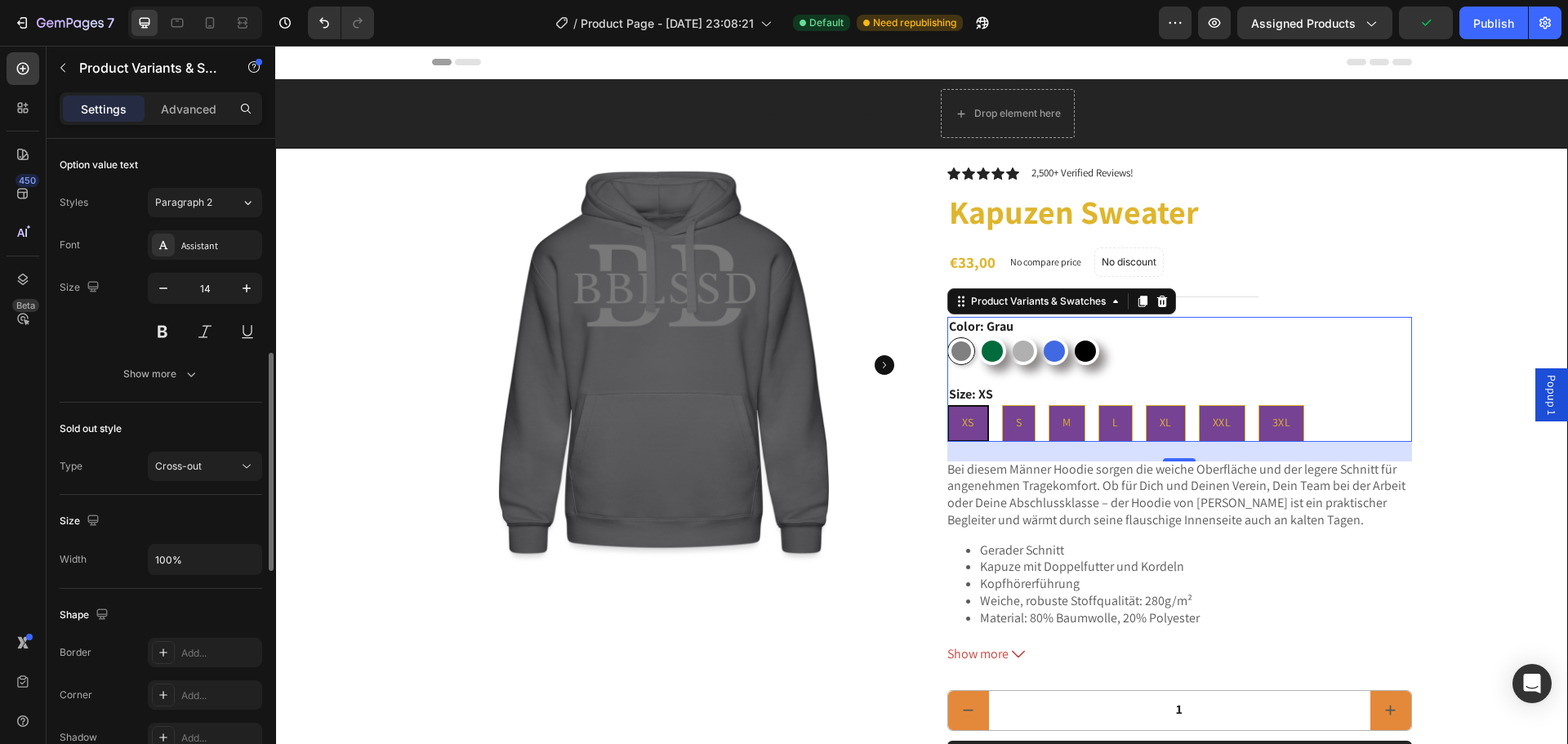
scroll to position [882, 0]
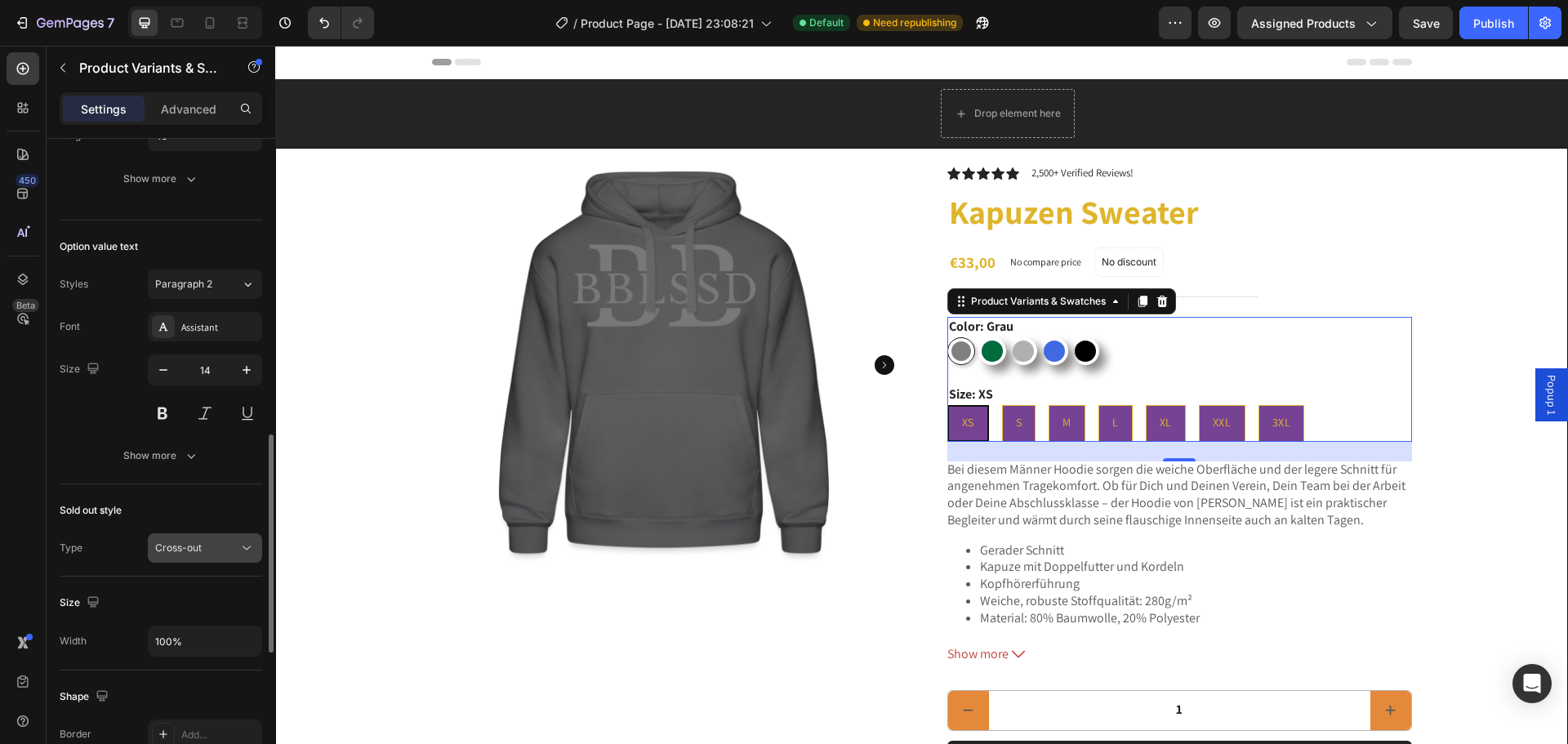
click at [173, 540] on span "Cross-out" at bounding box center [178, 547] width 47 height 15
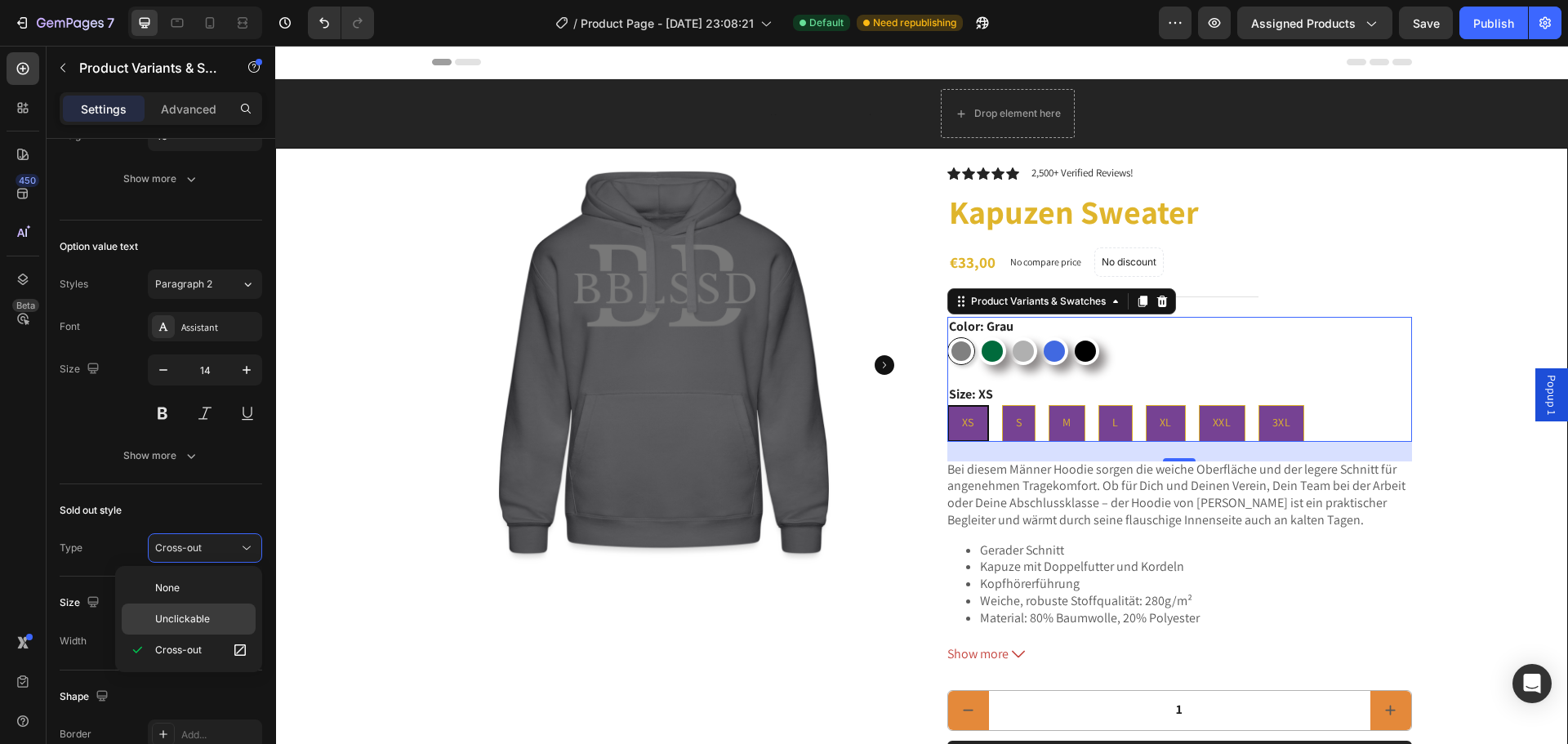
click at [182, 621] on span "Unclickable" at bounding box center [182, 618] width 55 height 15
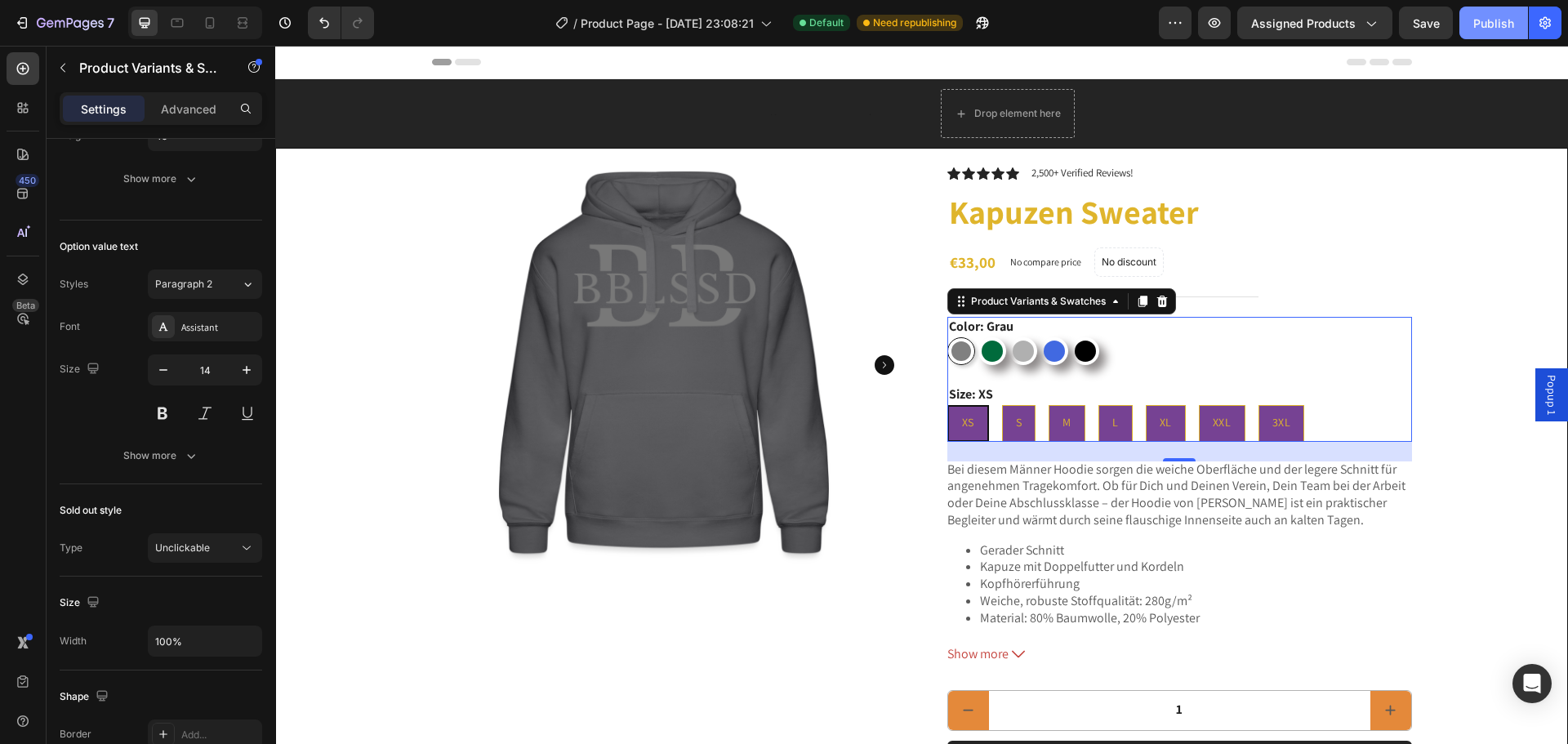
click at [1479, 25] on div "Publish" at bounding box center [1493, 23] width 41 height 17
click at [70, 71] on button "button" at bounding box center [63, 68] width 26 height 26
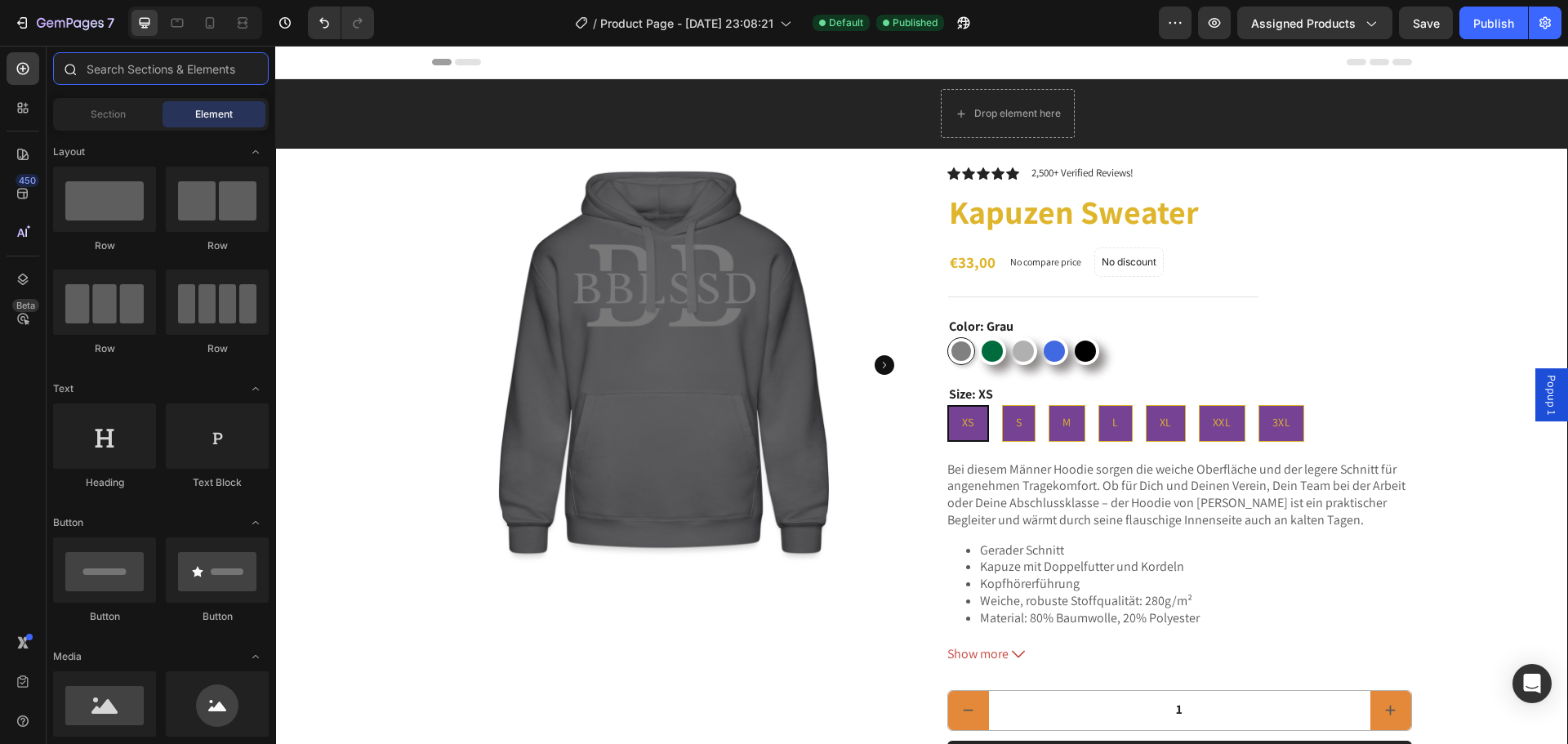
click at [164, 70] on input "text" at bounding box center [161, 68] width 216 height 33
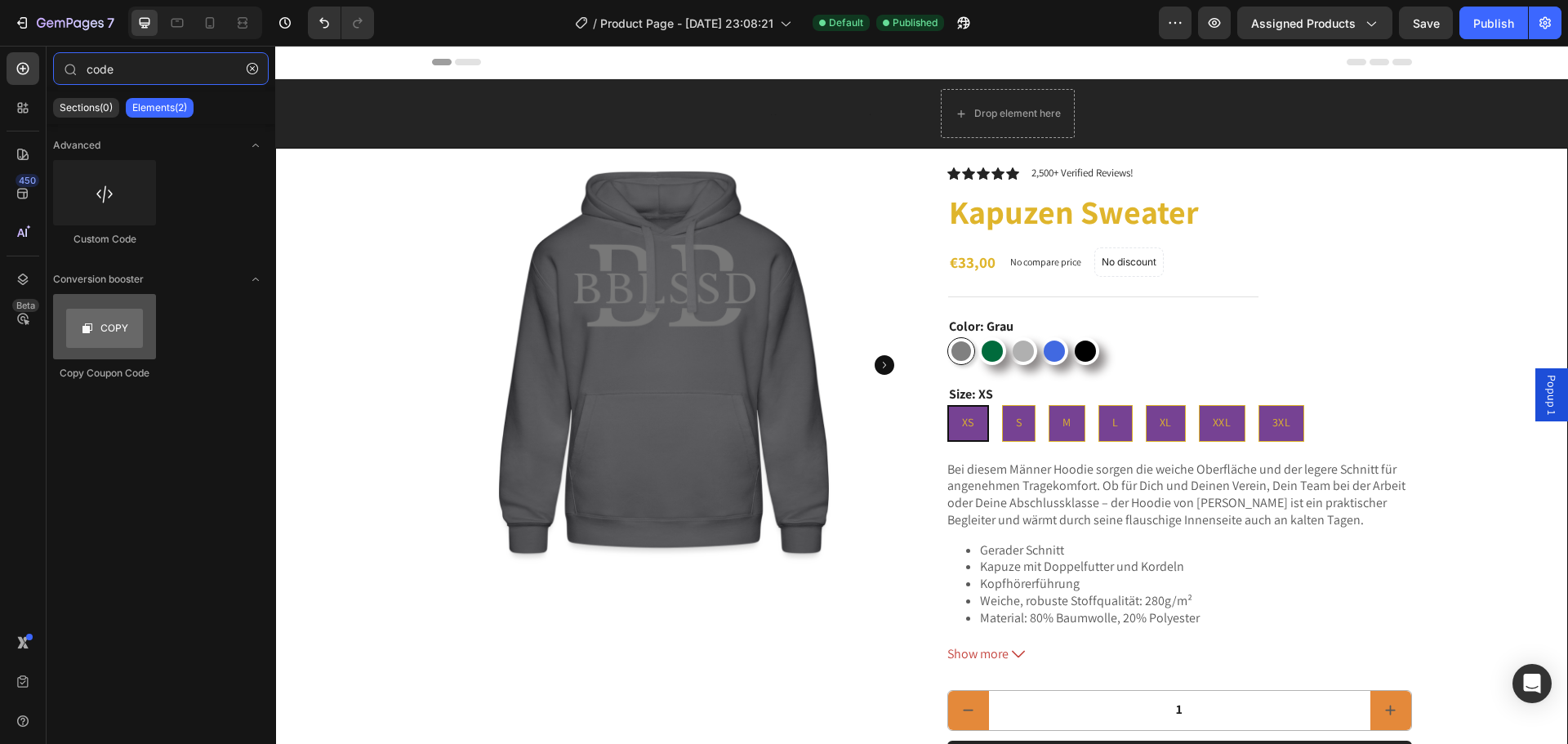
type input "code"
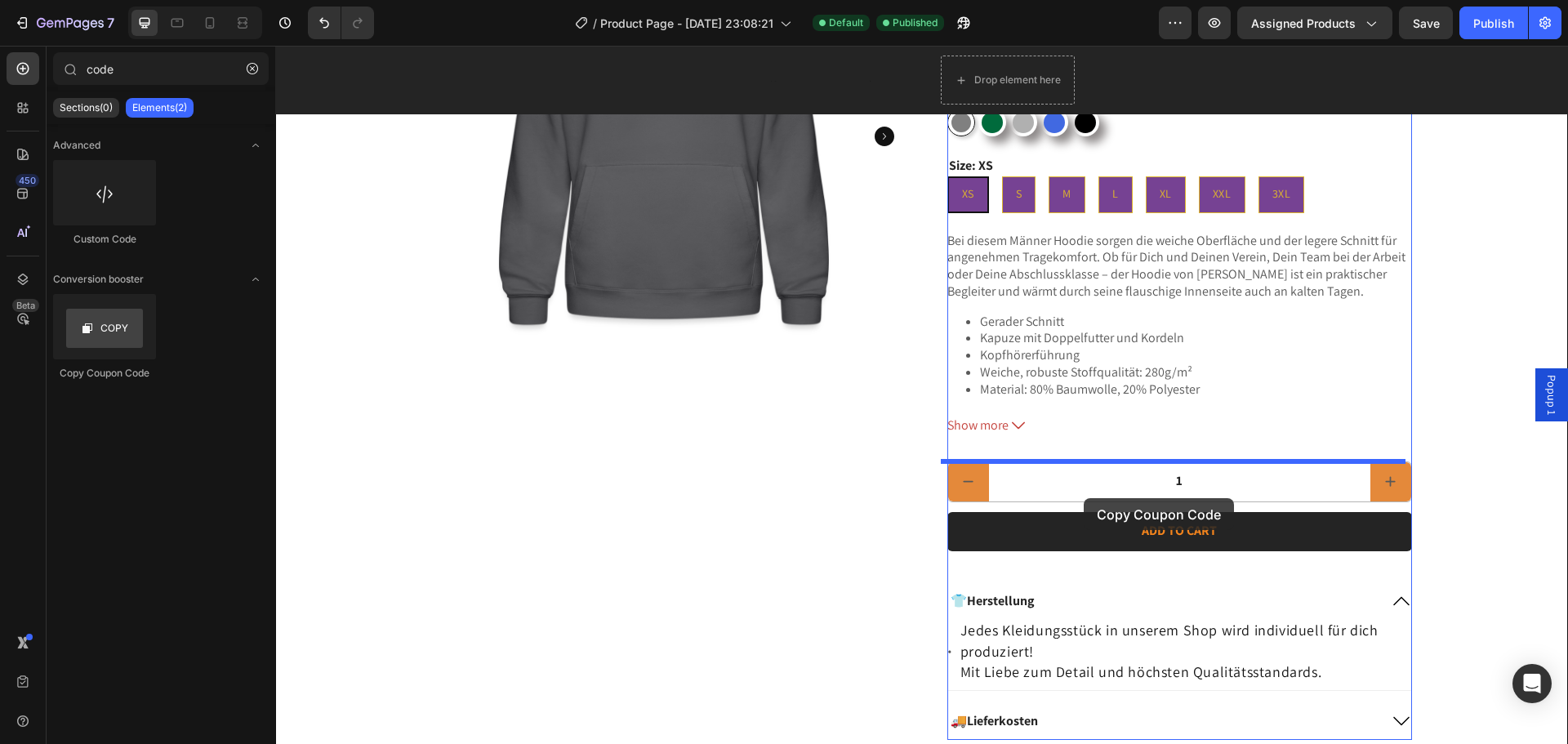
scroll to position [245, 0]
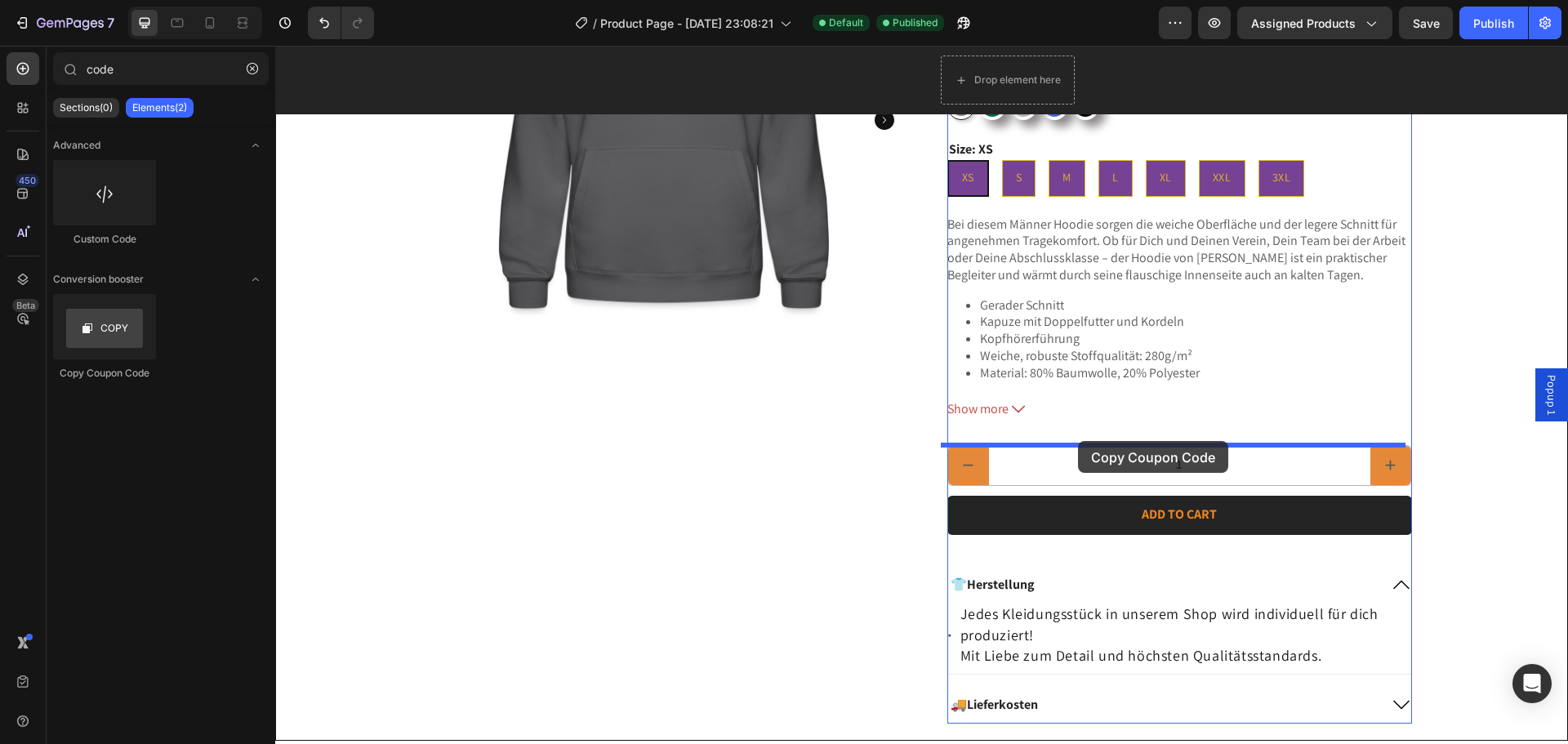
drag, startPoint x: 405, startPoint y: 391, endPoint x: 1078, endPoint y: 441, distance: 674.9
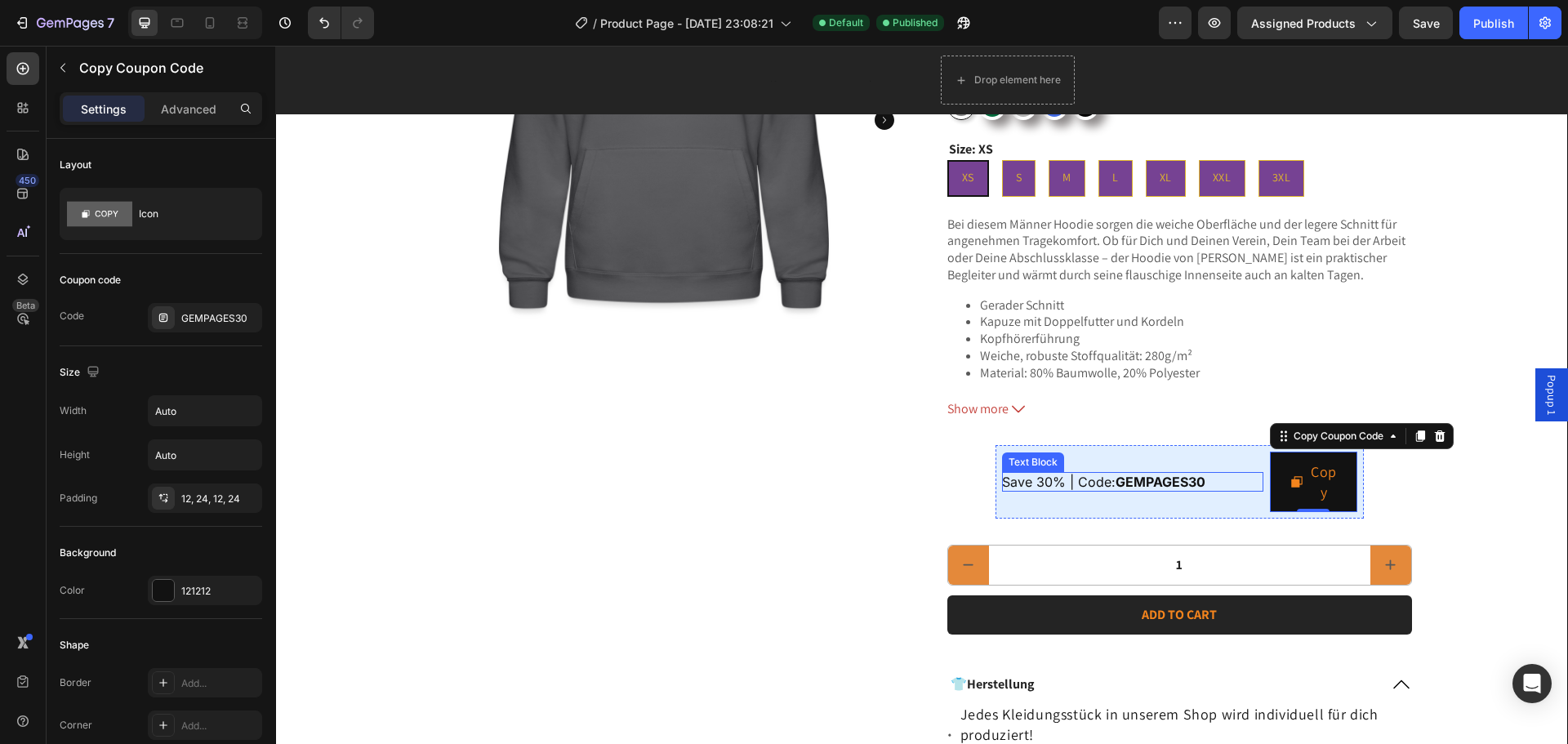
click at [1150, 478] on strong "GEMPAGES30" at bounding box center [1161, 481] width 90 height 16
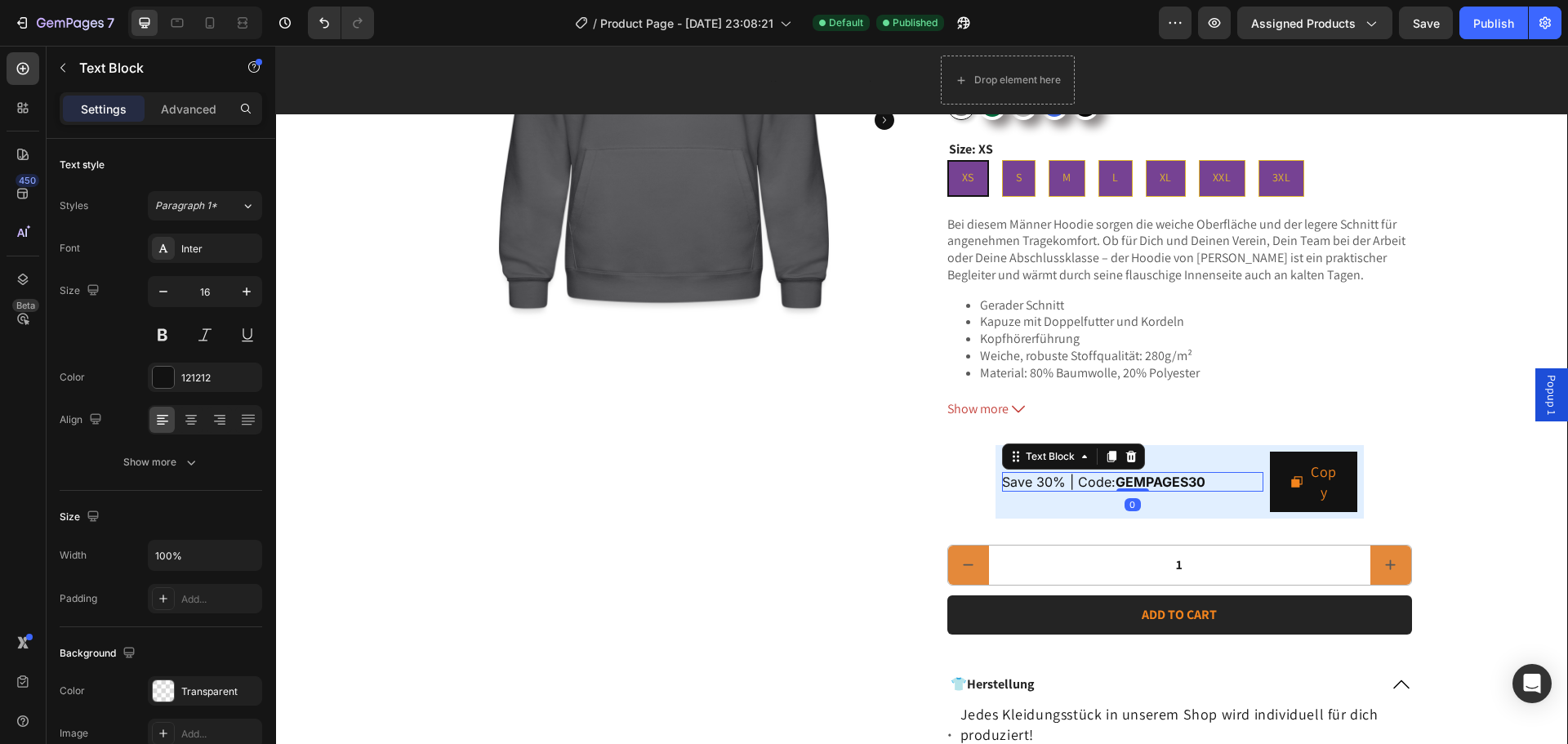
click at [1037, 481] on span "Save 30% | Code: GEMPAGES30" at bounding box center [1104, 481] width 204 height 16
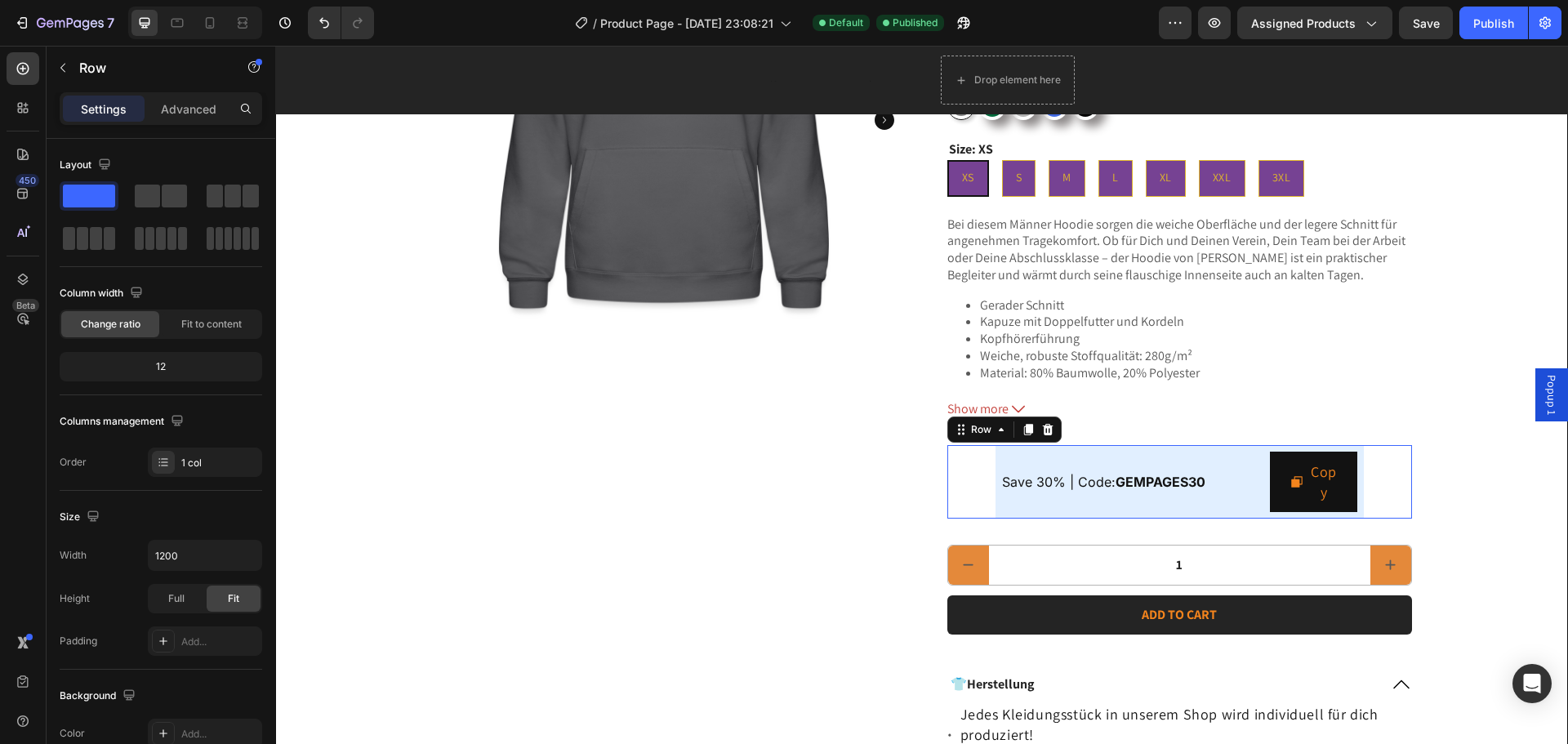
click at [974, 471] on div "Save 30% | Code: GEMPAGES30 Text Block Copy Copy Coupon Code Row" at bounding box center [1179, 482] width 464 height 74
click at [1046, 430] on icon at bounding box center [1048, 429] width 13 height 13
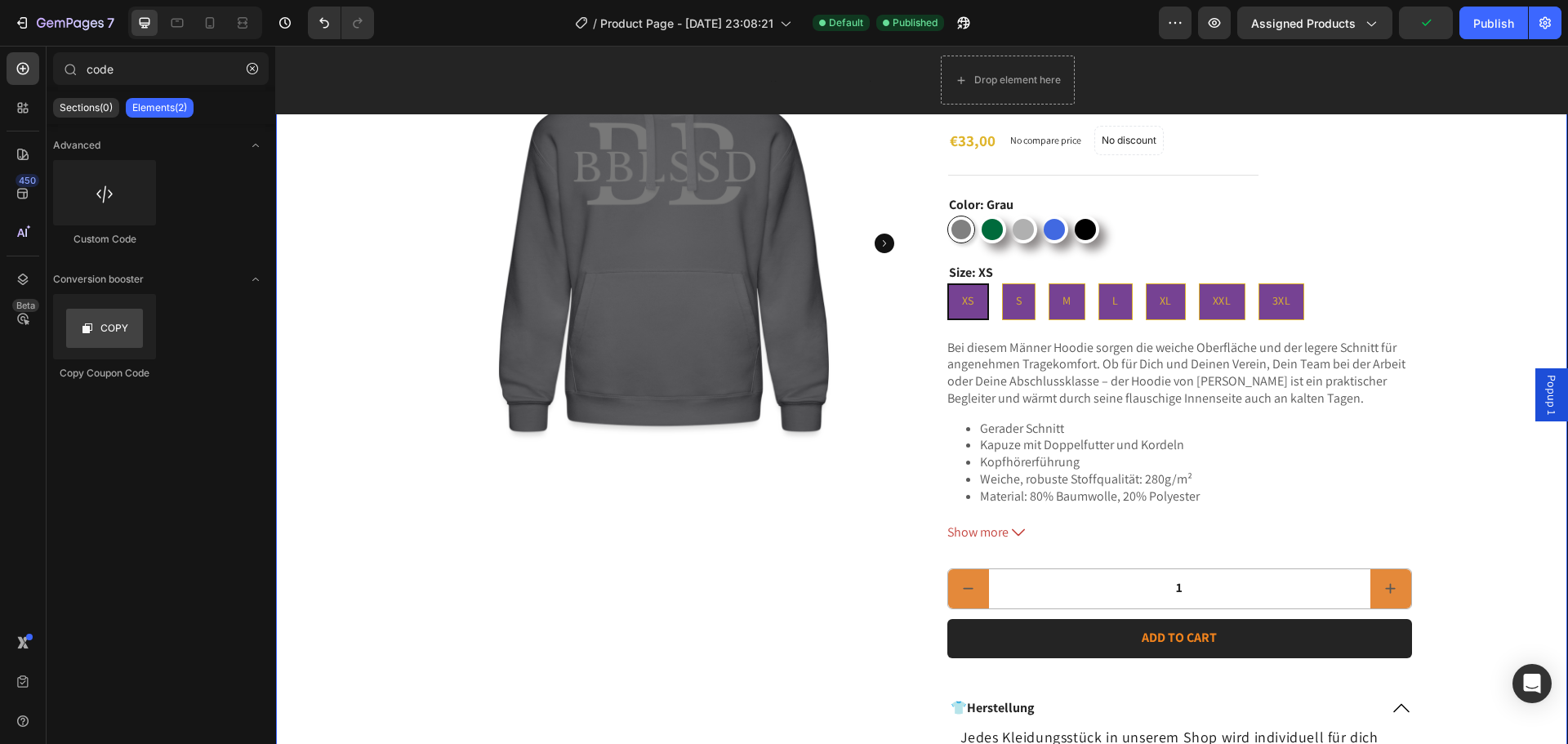
scroll to position [82, 0]
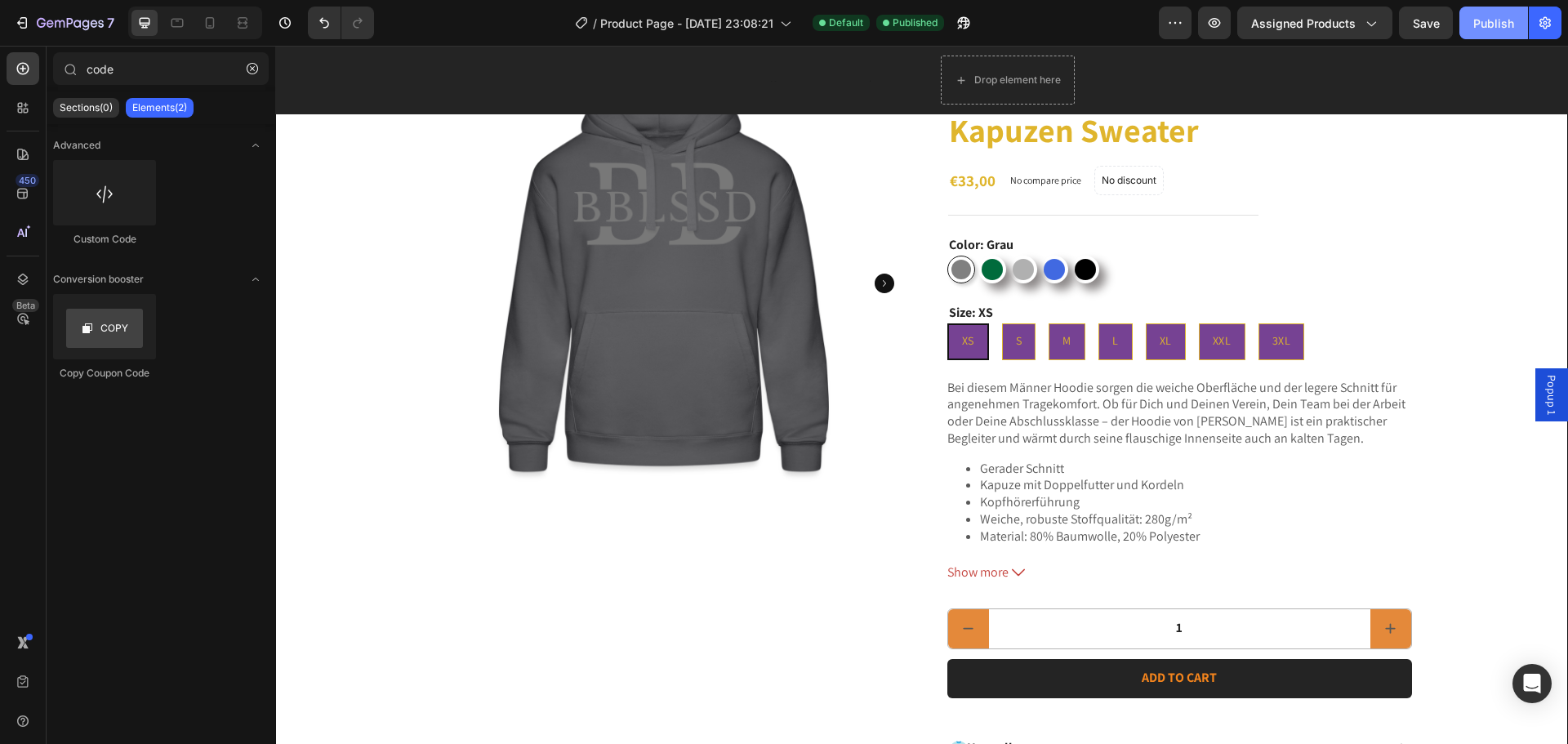
click at [1486, 23] on div "Publish" at bounding box center [1493, 23] width 41 height 17
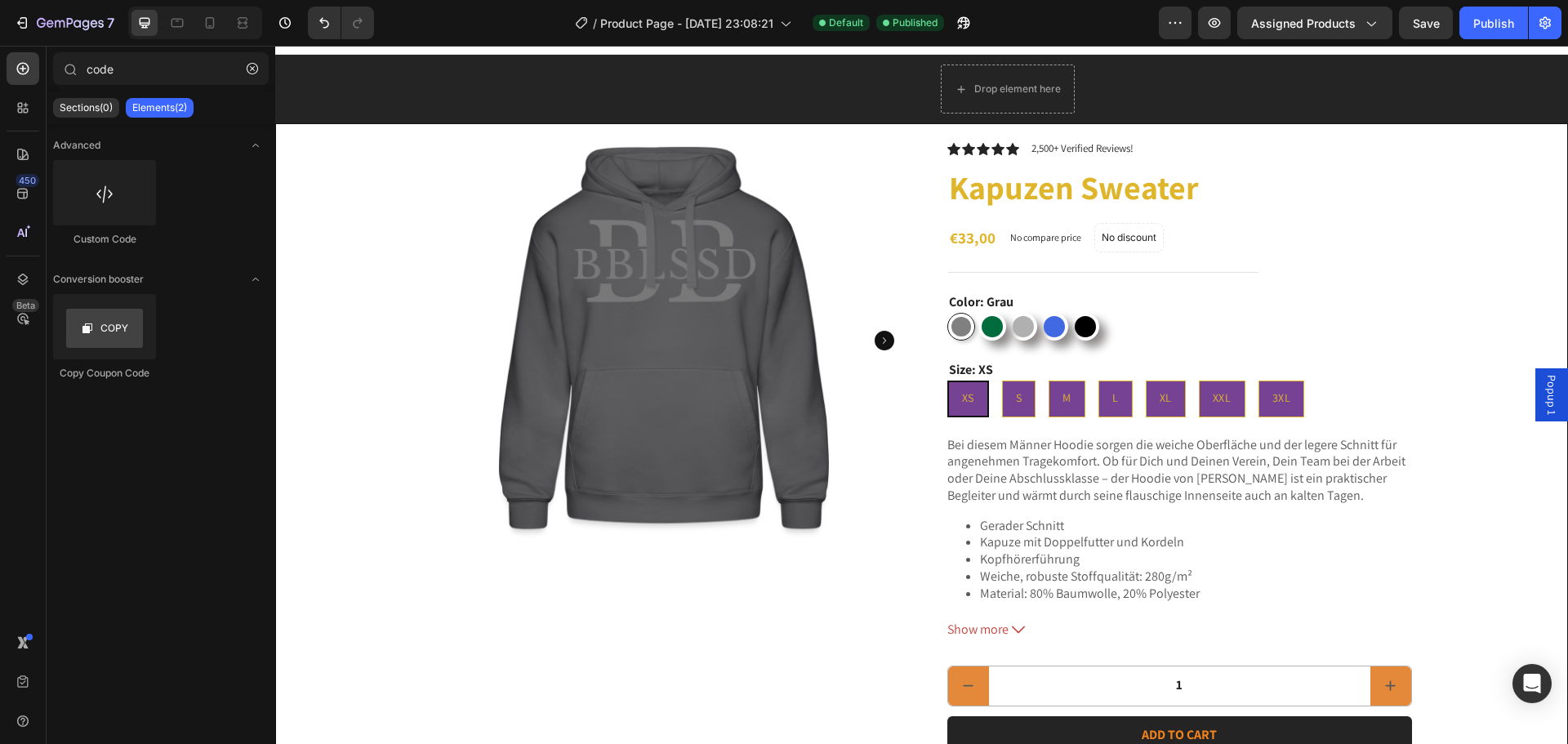
scroll to position [0, 0]
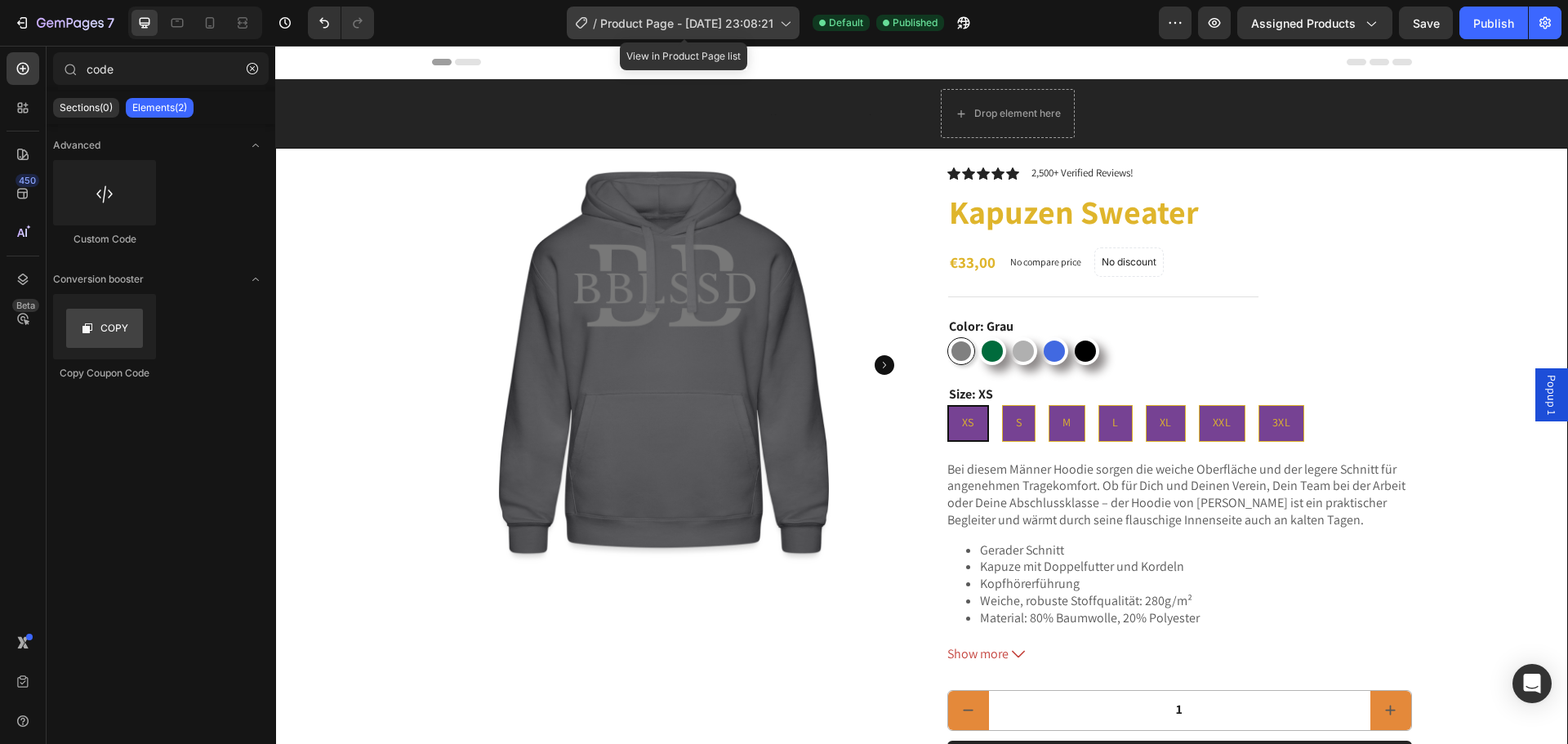
click at [762, 27] on span "Product Page - [DATE] 23:08:21" at bounding box center [686, 23] width 173 height 17
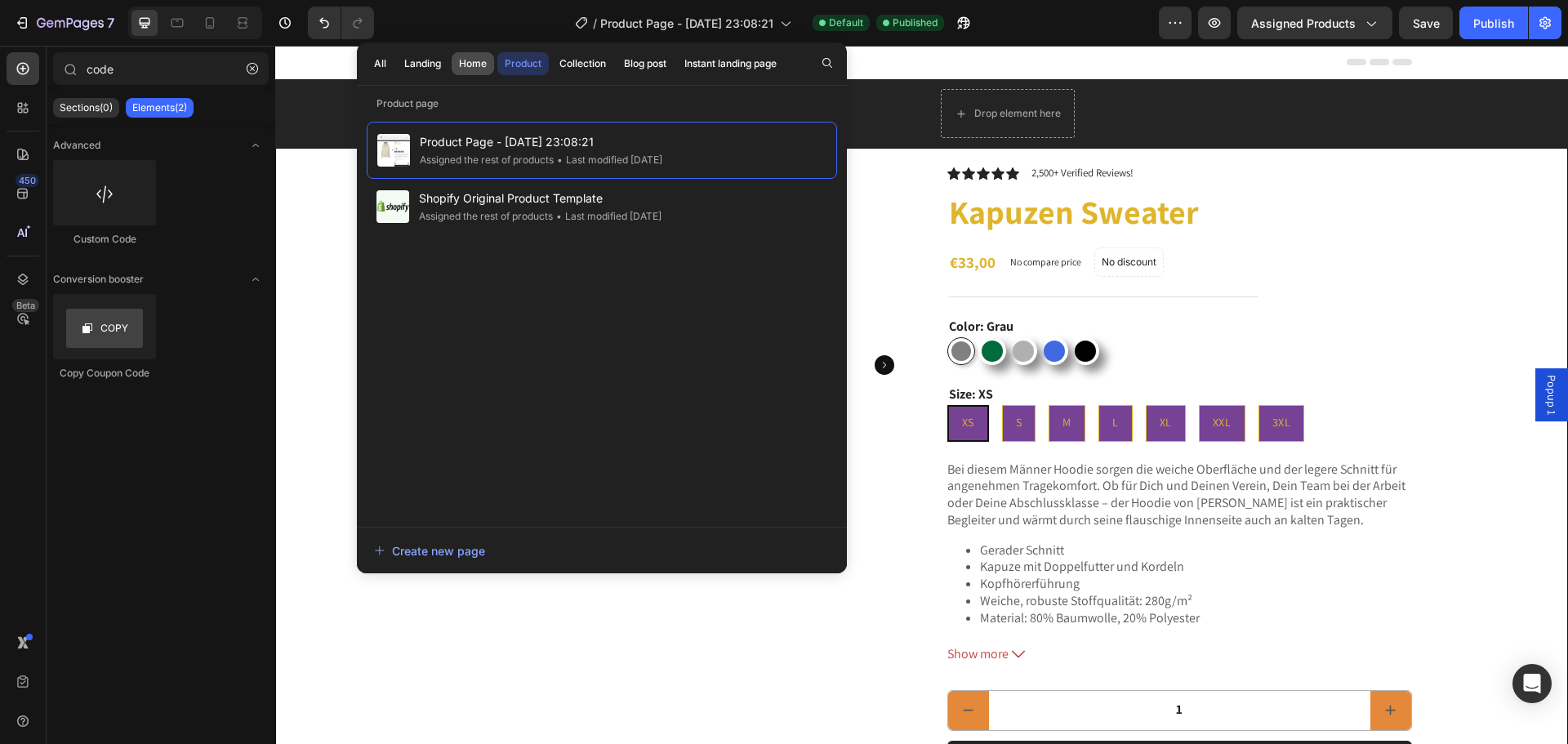
click at [467, 65] on div "Home" at bounding box center [473, 63] width 28 height 15
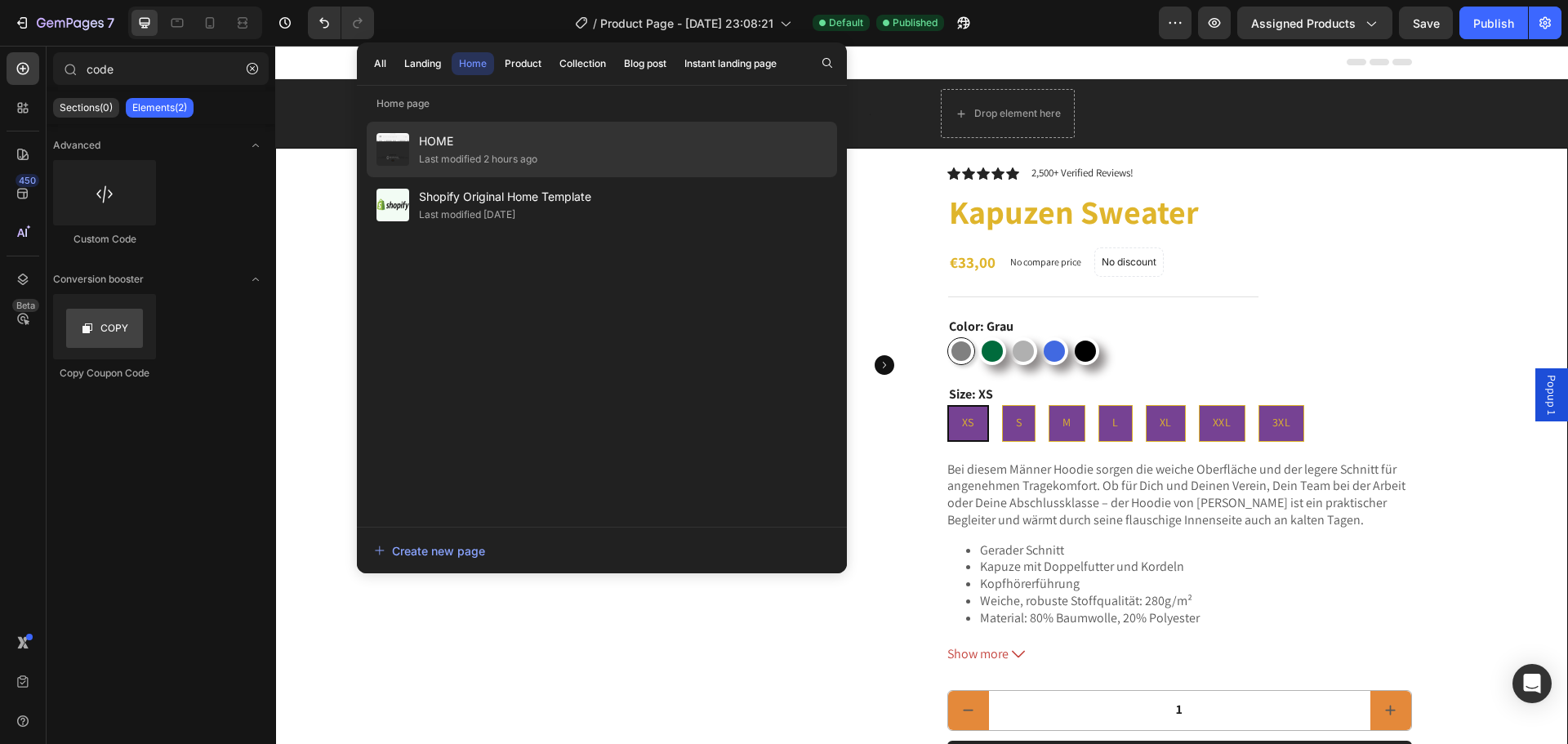
click at [485, 134] on span "HOME" at bounding box center [477, 142] width 119 height 20
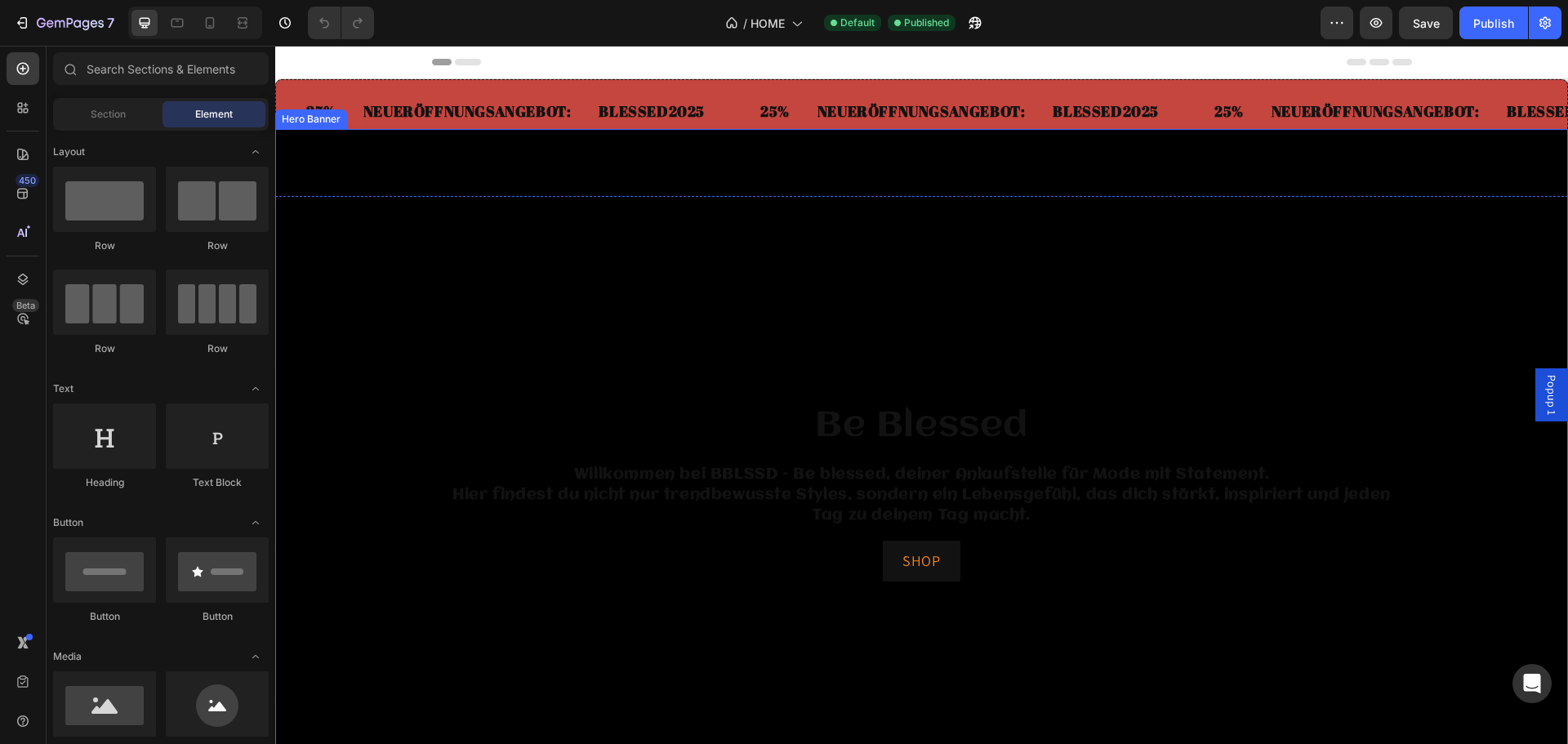
click at [635, 262] on div "Background Image" at bounding box center [922, 492] width 1292 height 727
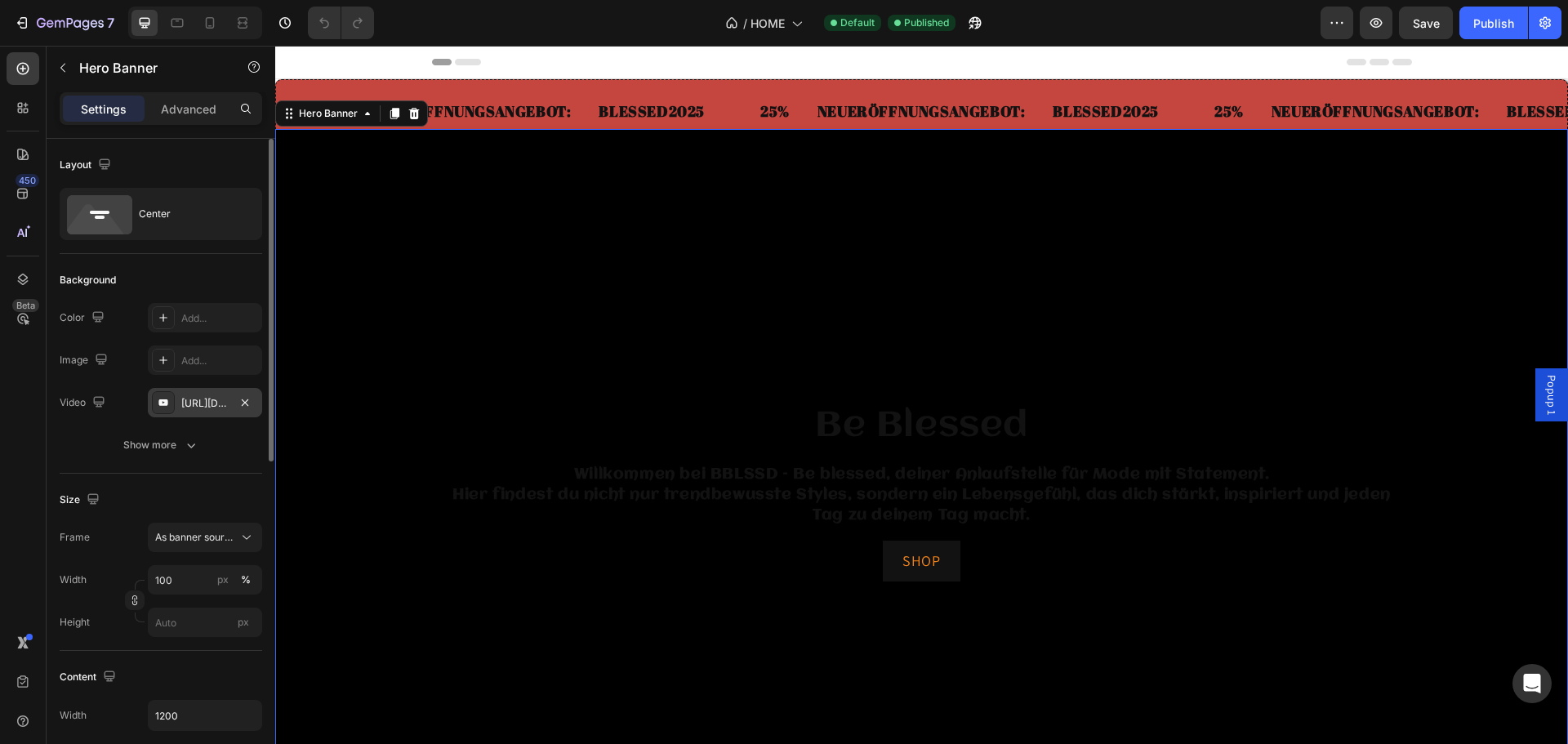
click at [189, 405] on div "https://www.youtube.com/watch?v=drIt4RH_kyQ" at bounding box center [205, 403] width 47 height 15
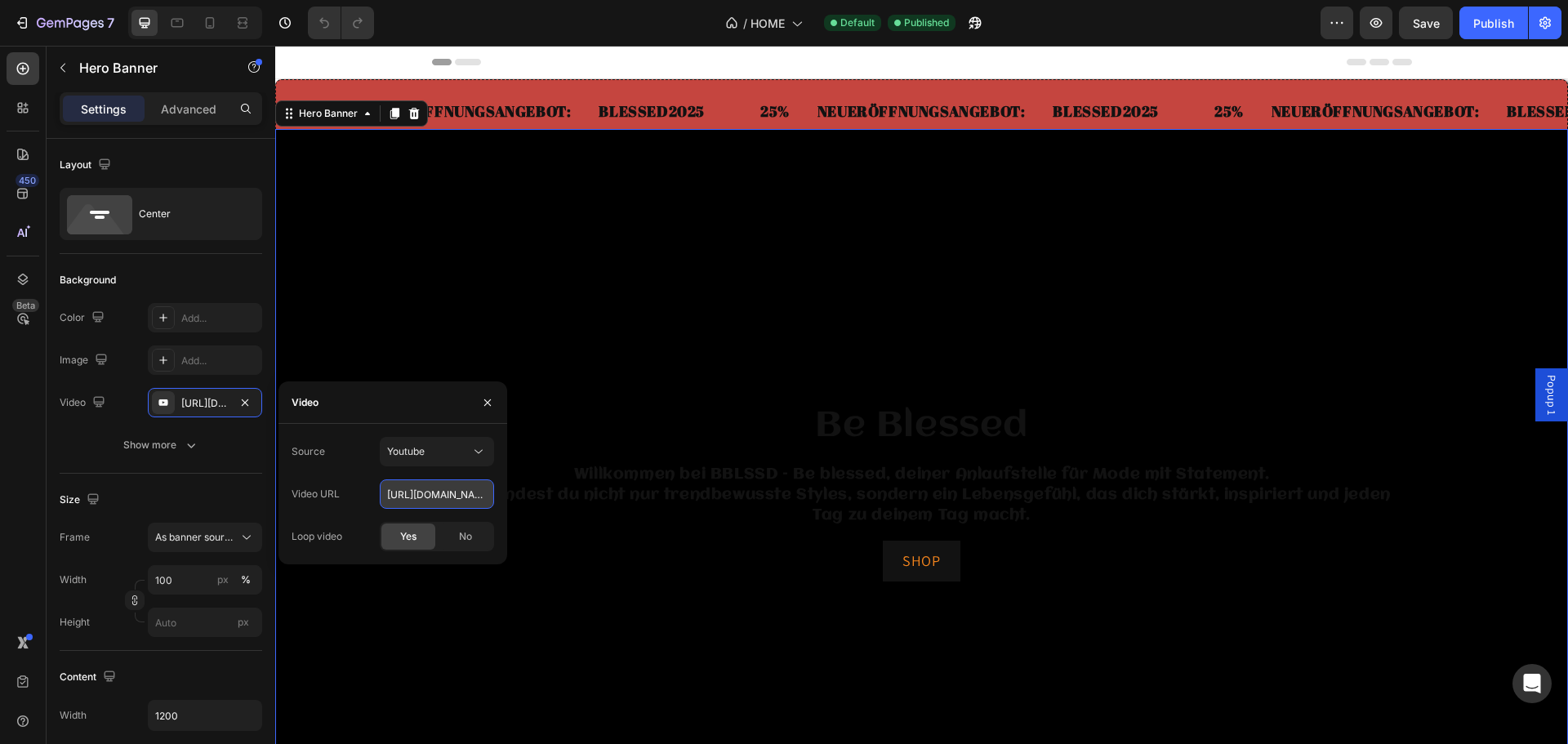
click at [442, 489] on input "https://www.youtube.com/watch?v=drIt4RH_kyQ" at bounding box center [436, 493] width 114 height 29
paste input "shorts/1a4Me7eZ4GE"
type input "https://www.youtube.com/shorts/1a4Me7eZ4GE"
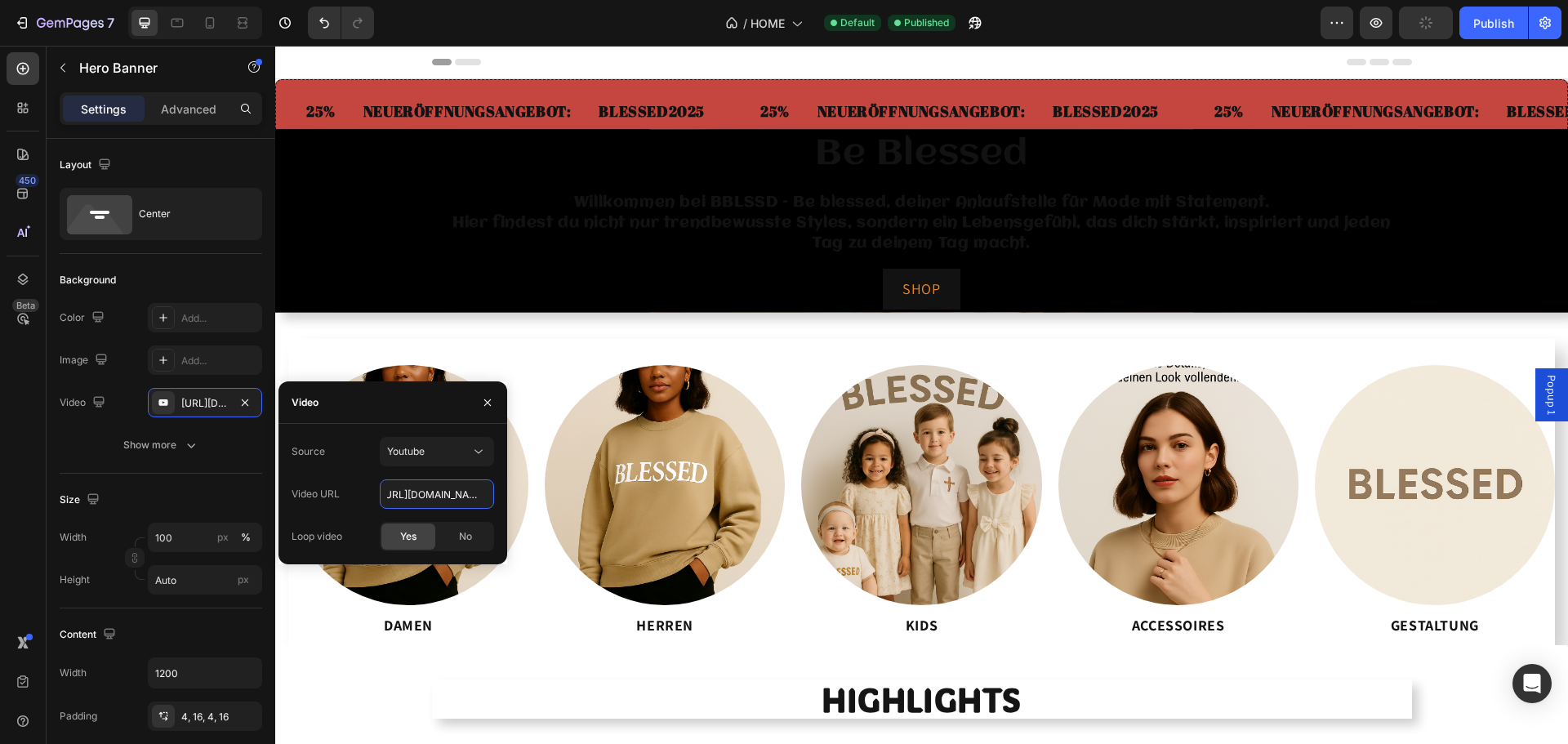
scroll to position [0, 0]
click at [207, 409] on div "https://www.youtube.com/shorts/1a4Me7eZ4GE" at bounding box center [205, 403] width 47 height 15
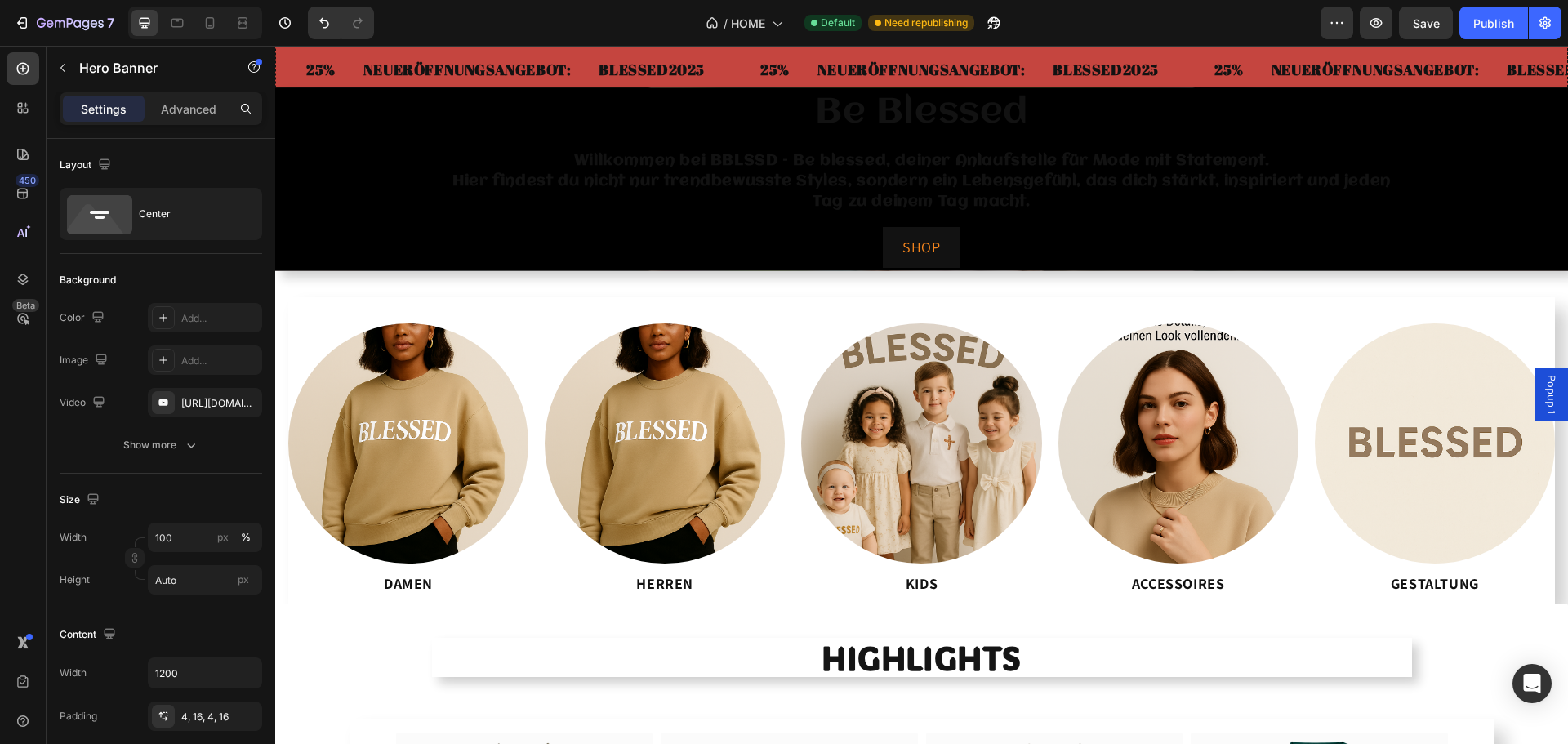
scroll to position [82, 0]
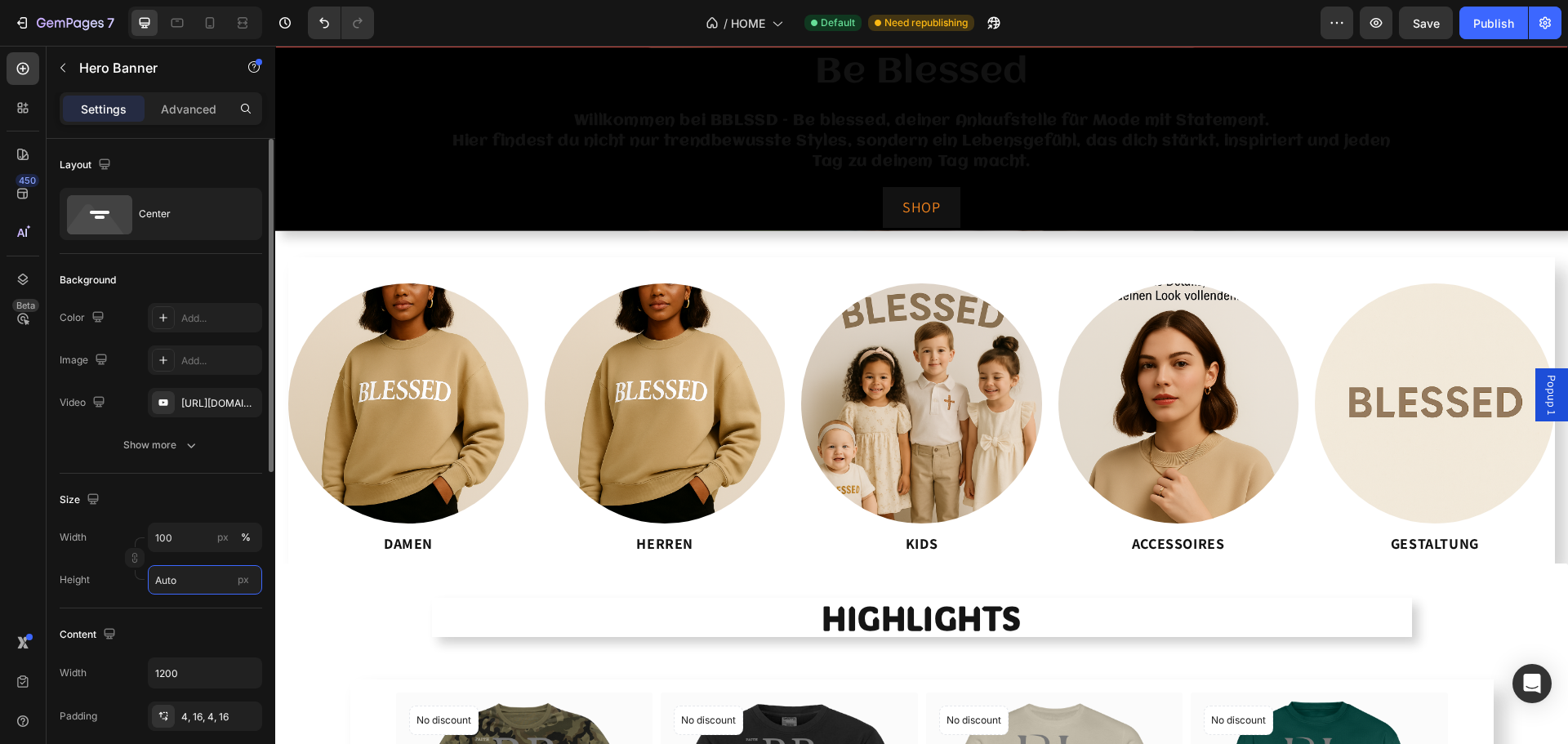
click at [179, 582] on input "Auto" at bounding box center [205, 579] width 114 height 29
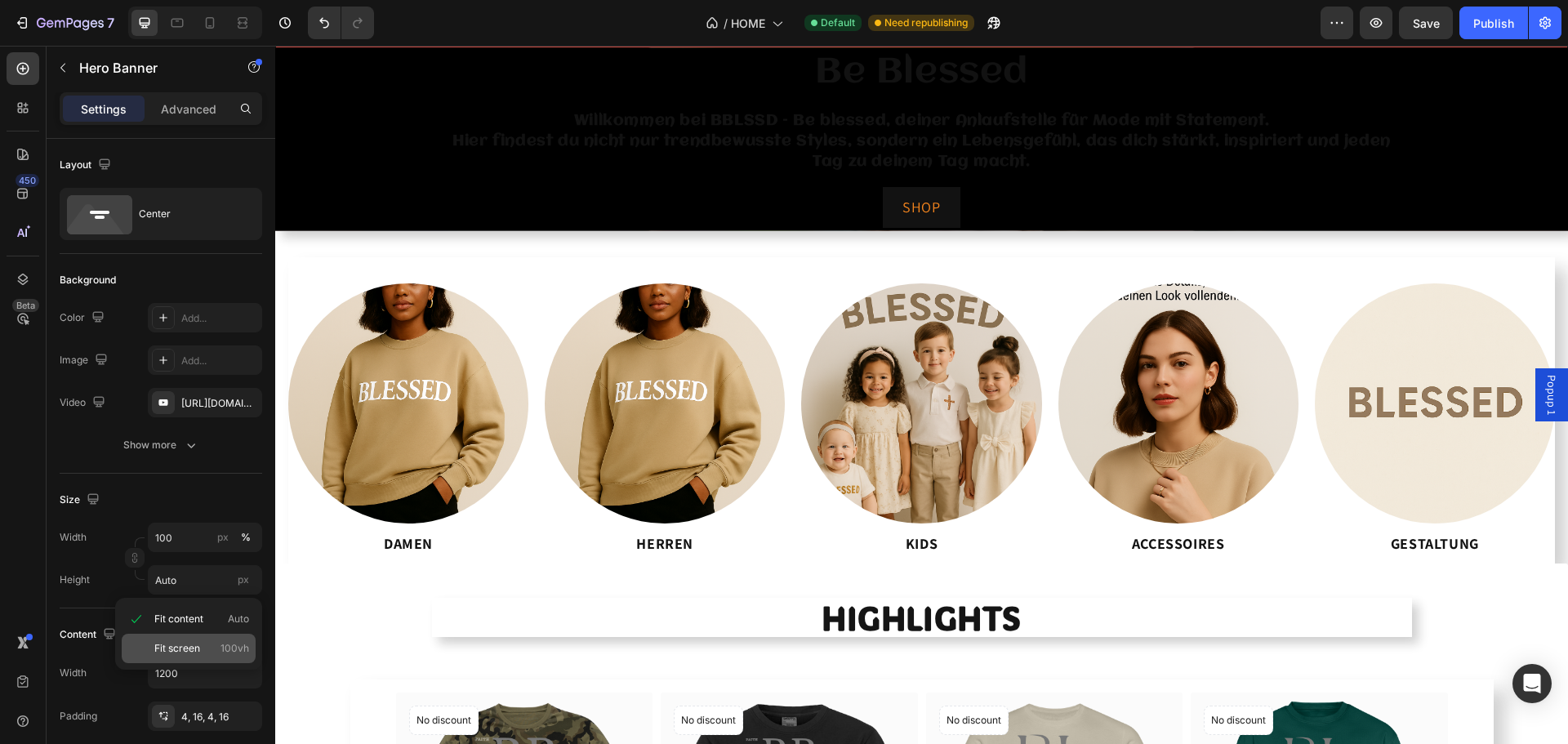
click at [183, 647] on span "Fit screen" at bounding box center [178, 648] width 46 height 15
type input "100 vh"
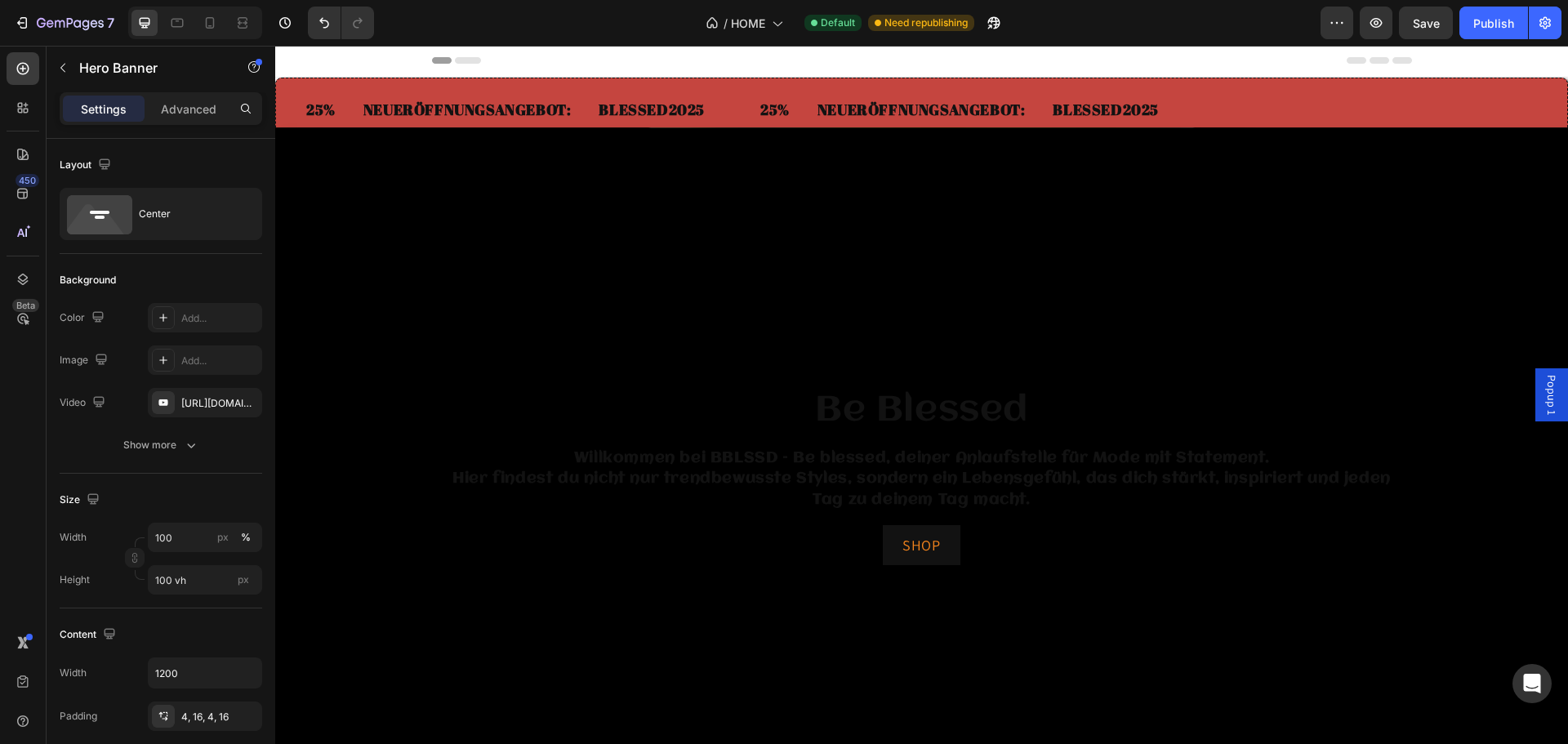
scroll to position [0, 0]
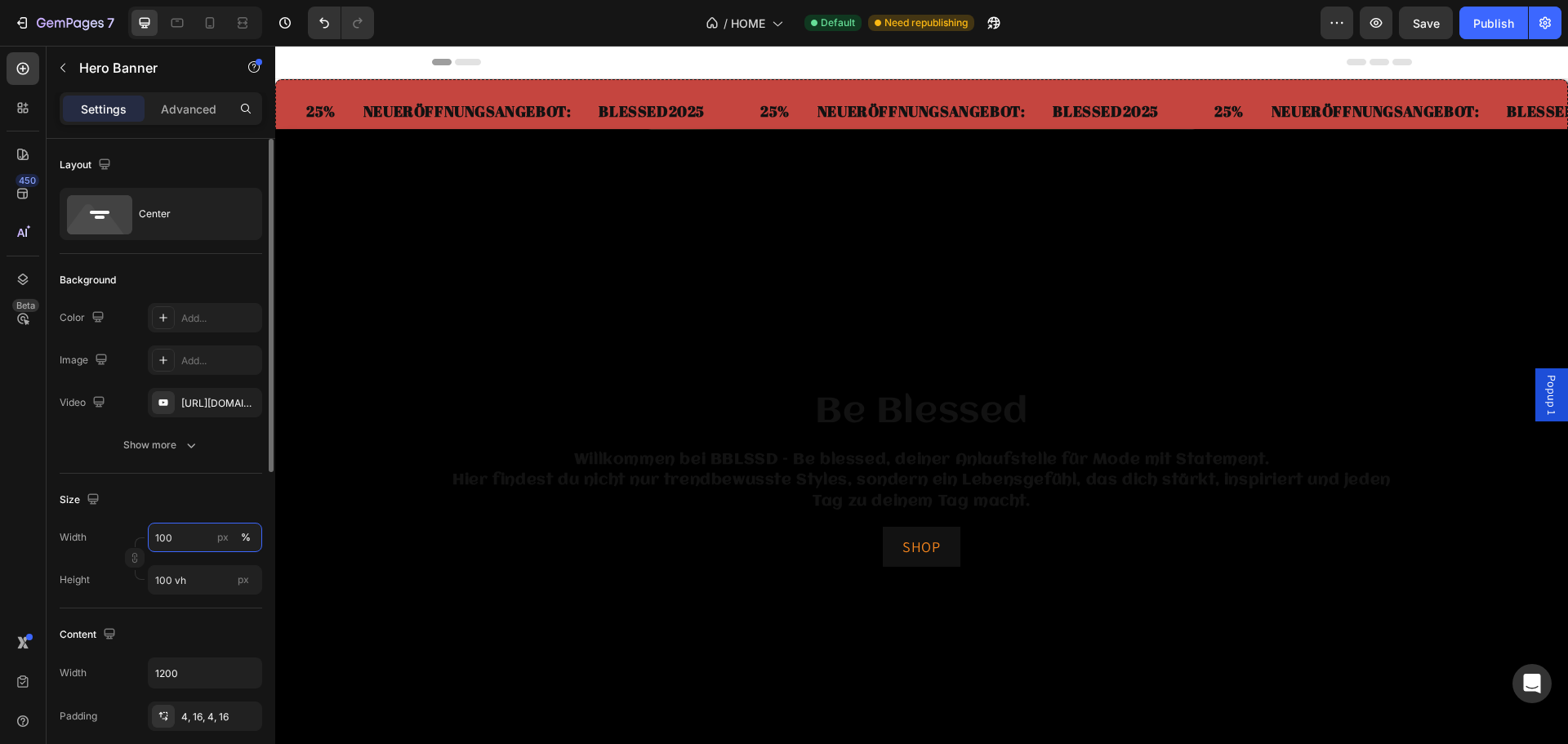
click at [207, 545] on input "100" at bounding box center [205, 536] width 114 height 29
click at [168, 606] on span "Default" at bounding box center [172, 605] width 34 height 15
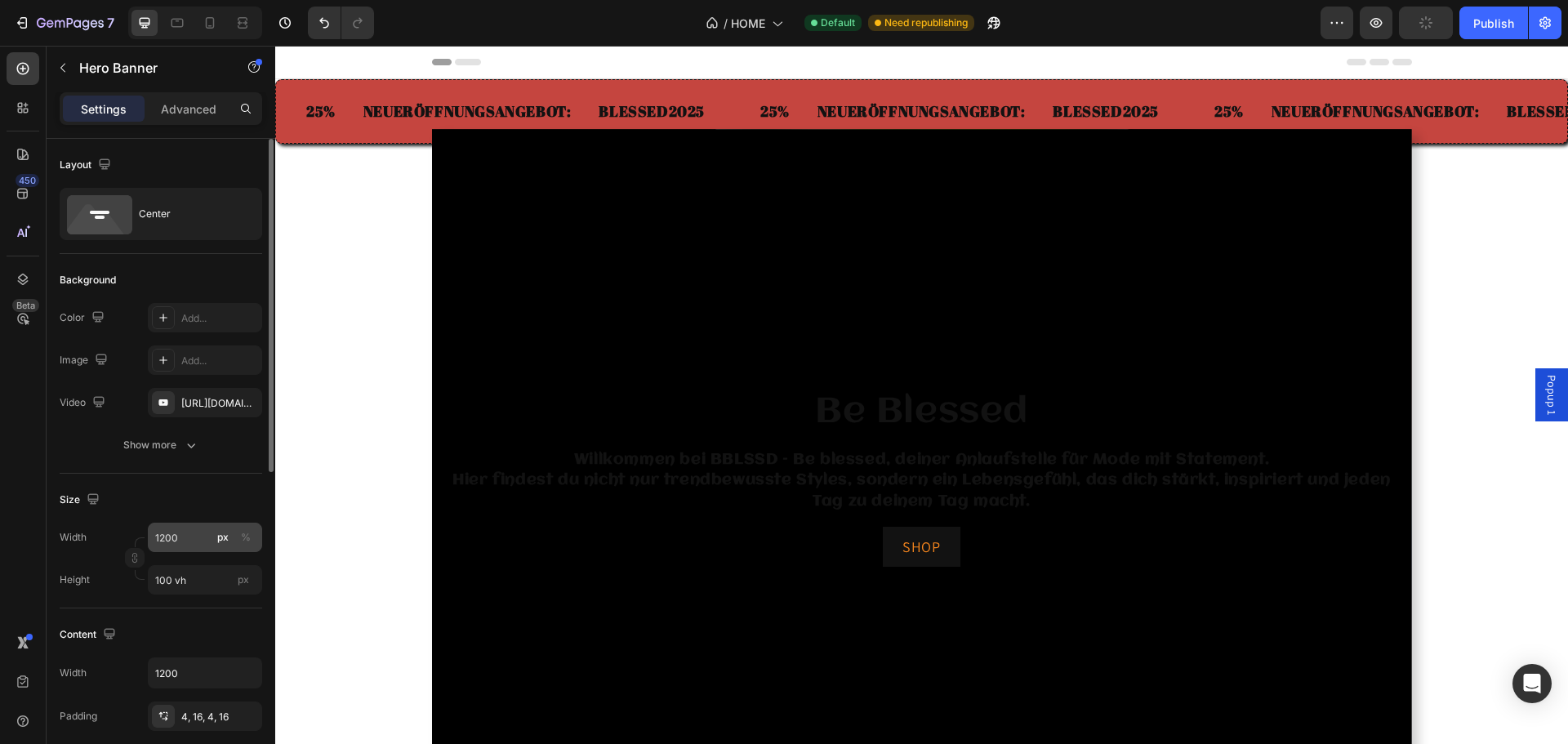
click at [224, 532] on div "px" at bounding box center [223, 537] width 11 height 15
click at [196, 535] on input "1200" at bounding box center [205, 536] width 114 height 29
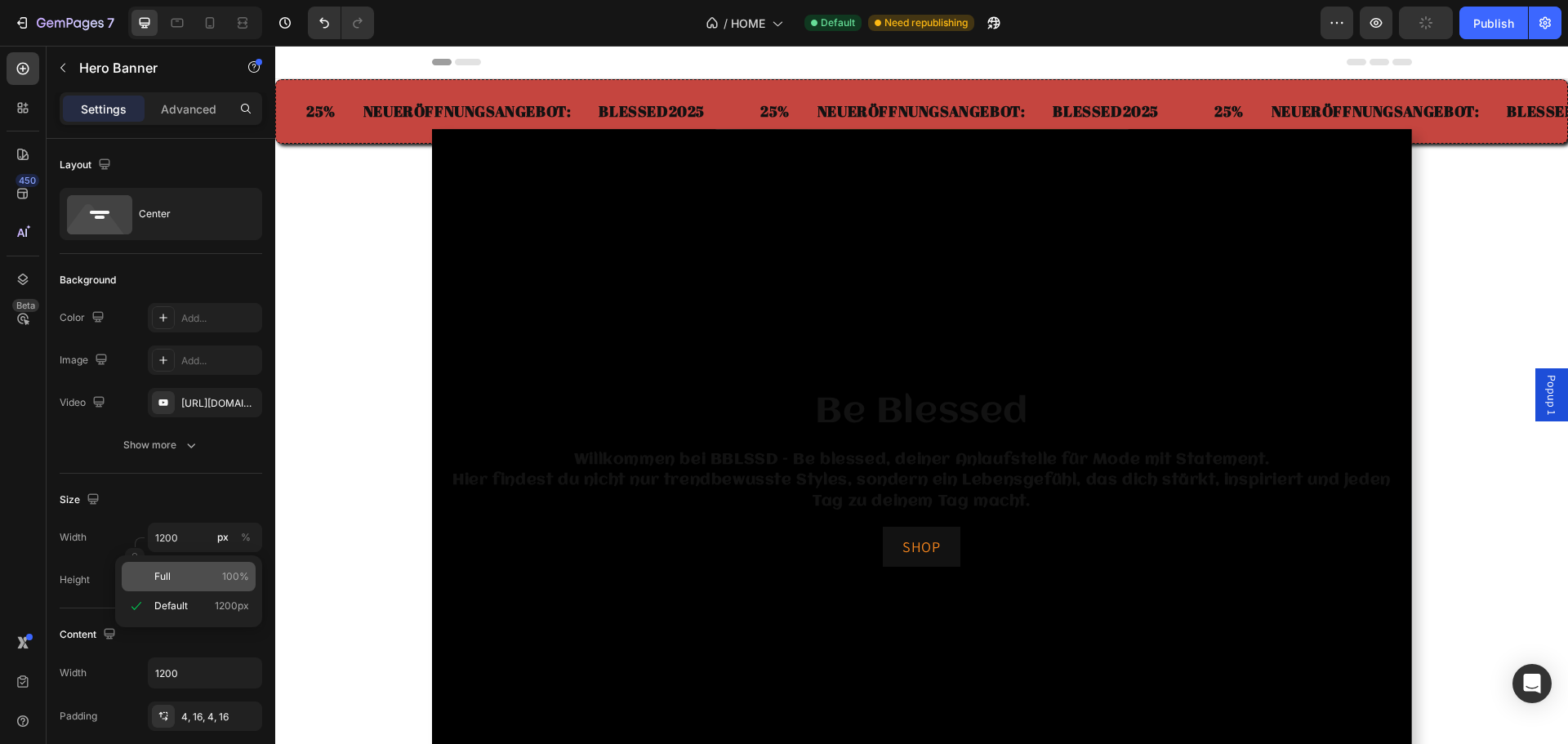
click at [191, 575] on p "Full 100%" at bounding box center [202, 576] width 95 height 15
type input "100"
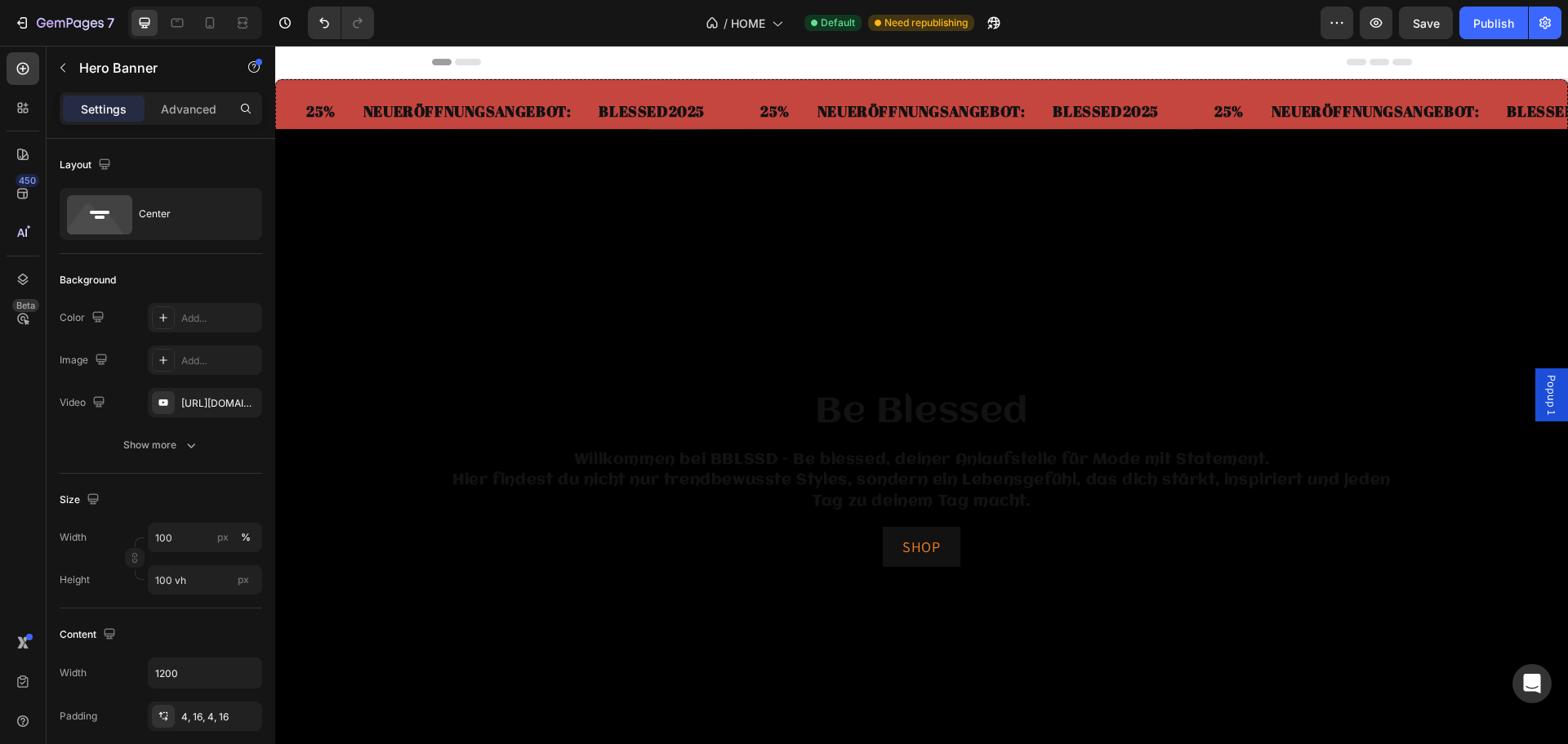
click at [665, 238] on div "Background Image" at bounding box center [922, 477] width 1292 height 698
click at [882, 200] on div "Background Image" at bounding box center [922, 477] width 1292 height 698
click at [196, 398] on div "https://www.youtube.com/shorts/1a4Me7eZ4GE" at bounding box center [205, 403] width 47 height 15
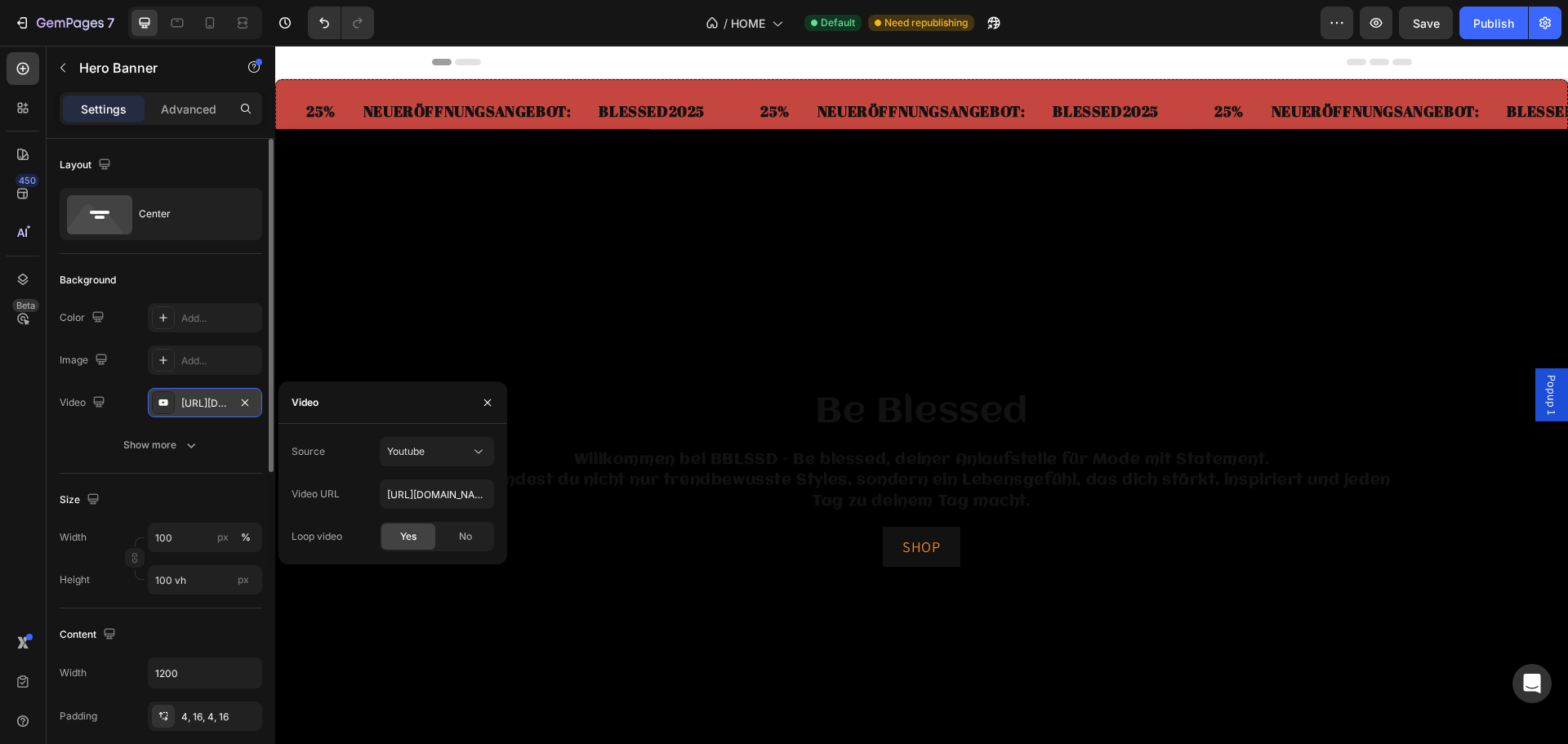
click at [258, 403] on div "https://www.youtube.com/shorts/1a4Me7eZ4GE" at bounding box center [205, 401] width 114 height 29
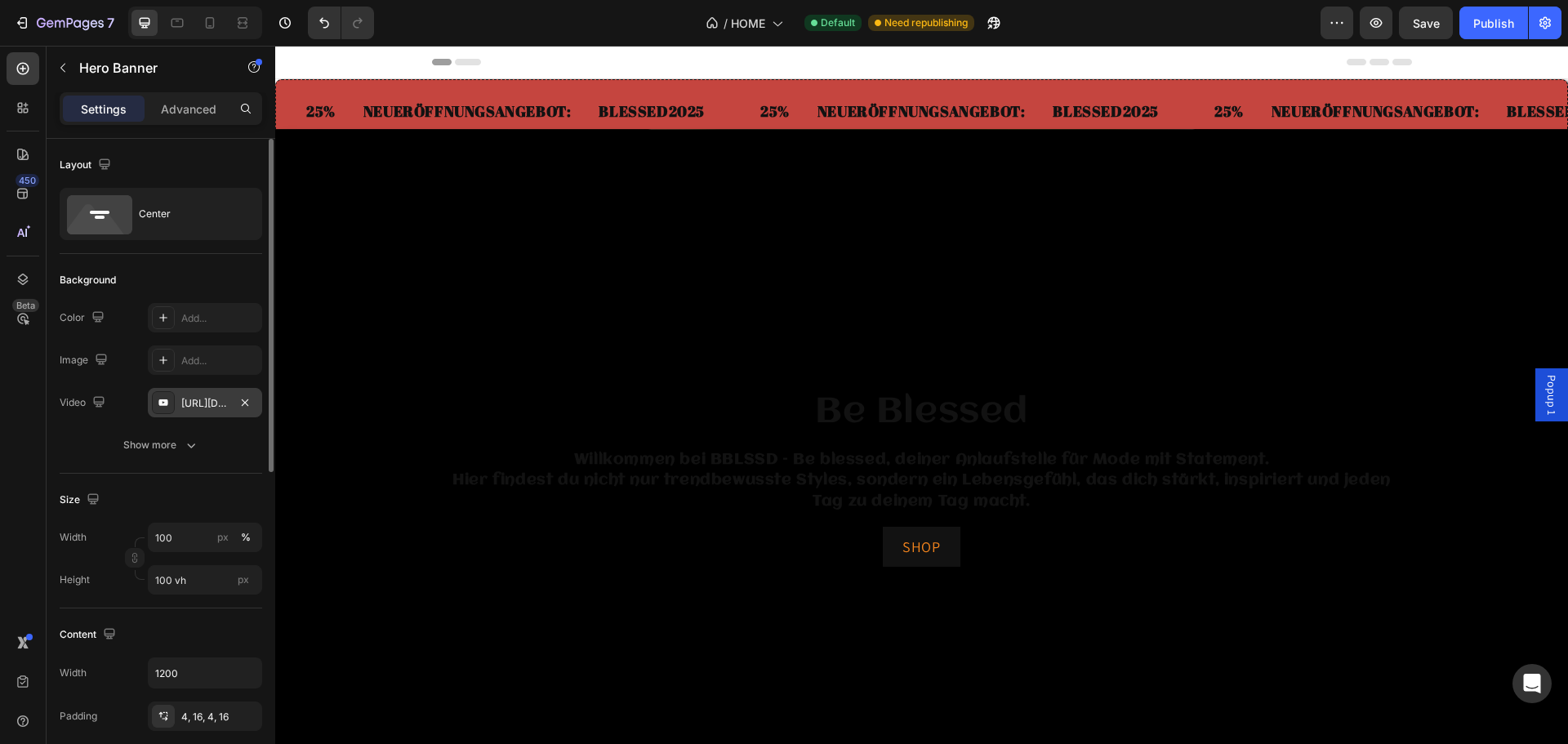
click at [207, 404] on div "https://www.youtube.com/shorts/1a4Me7eZ4GE" at bounding box center [205, 403] width 47 height 15
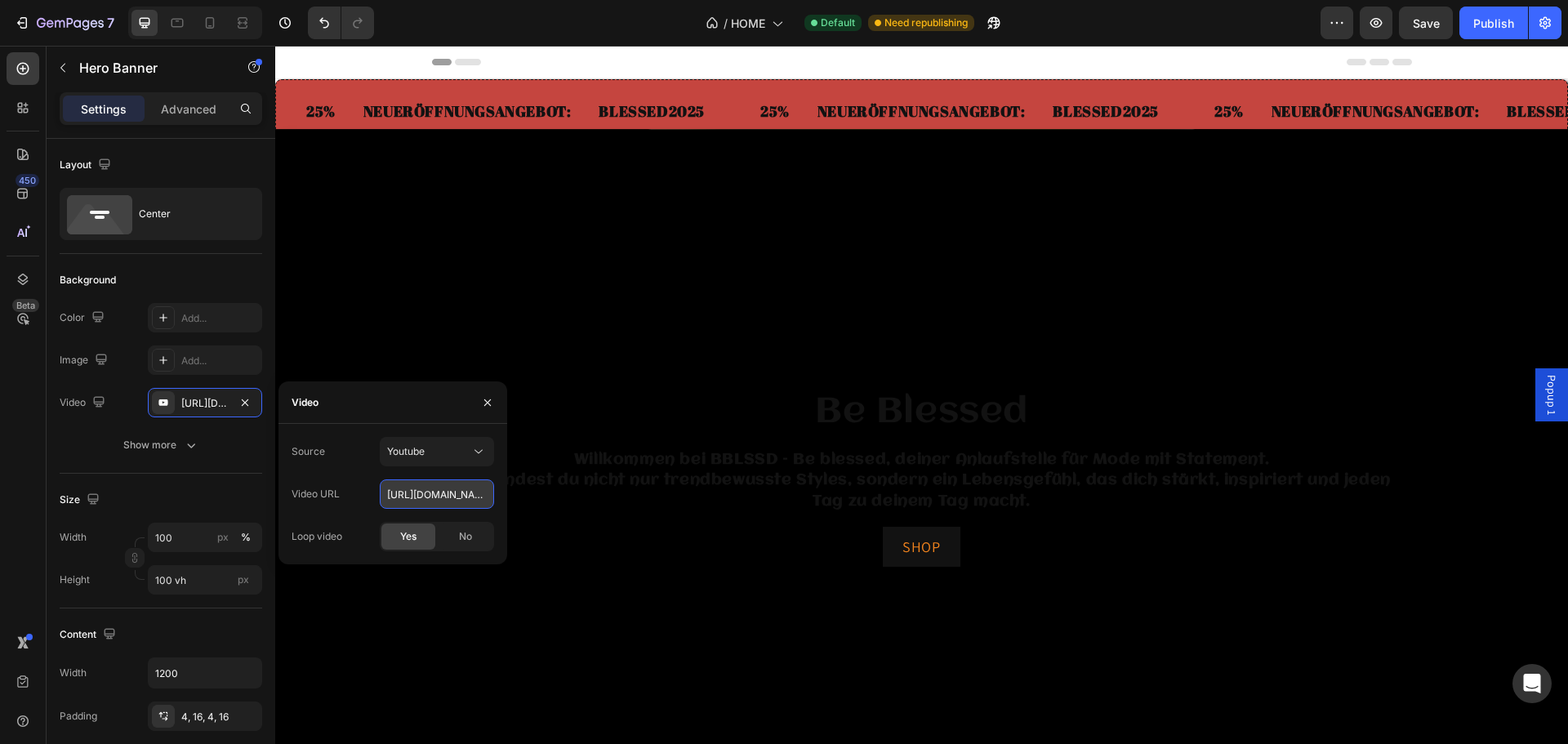
click at [441, 487] on input "https://www.youtube.com/shorts/1a4Me7eZ4GE" at bounding box center [436, 493] width 114 height 29
paste input "8mX6GHIrol8"
type input "https://www.youtube.com/shorts/8mX6GHIrol8"
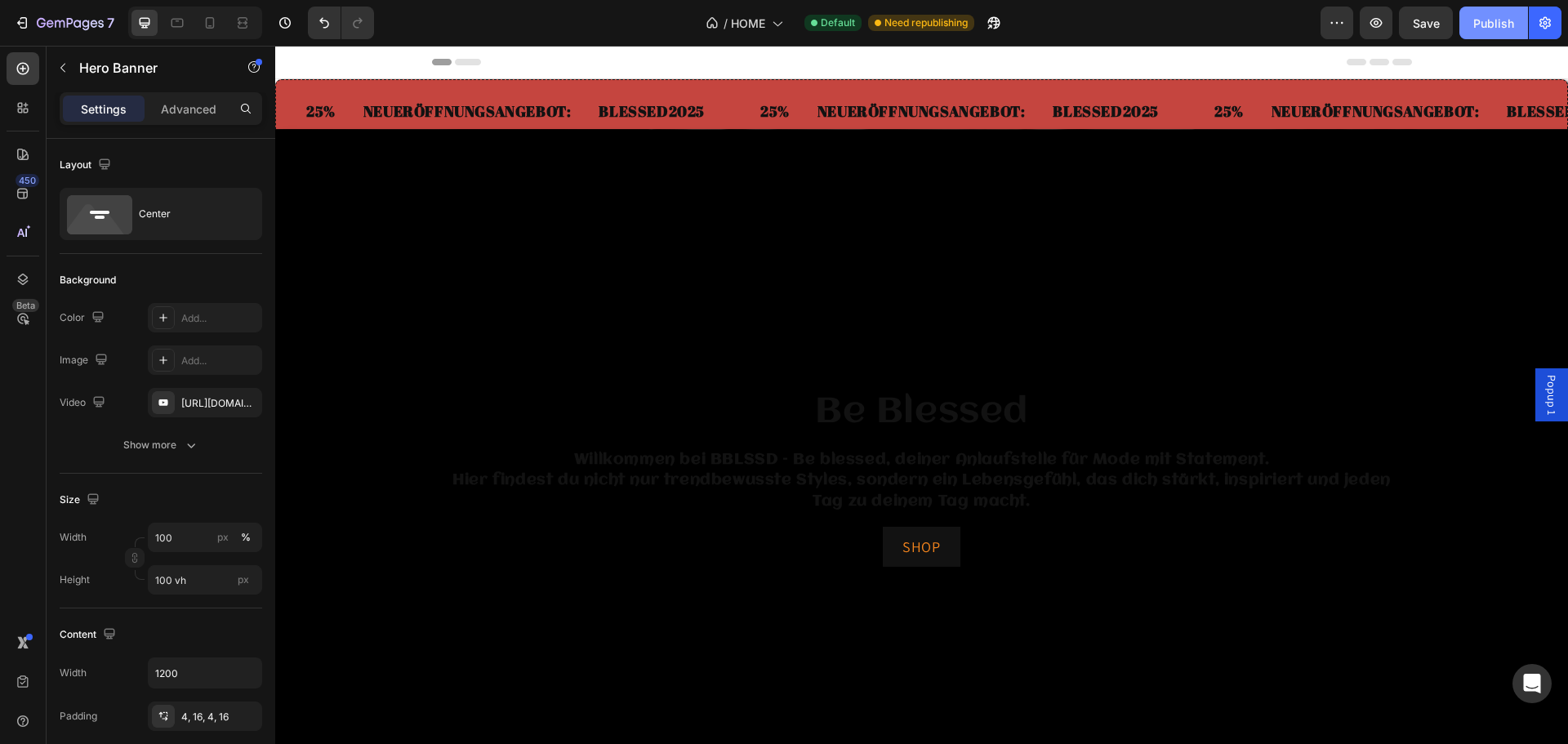
scroll to position [0, 0]
click at [1488, 25] on div "Publish" at bounding box center [1493, 23] width 41 height 17
click at [466, 236] on div "Background Image" at bounding box center [922, 477] width 1292 height 698
click at [802, 212] on div "Background Image" at bounding box center [922, 477] width 1292 height 698
click at [567, 267] on div "Background Image" at bounding box center [922, 477] width 1292 height 698
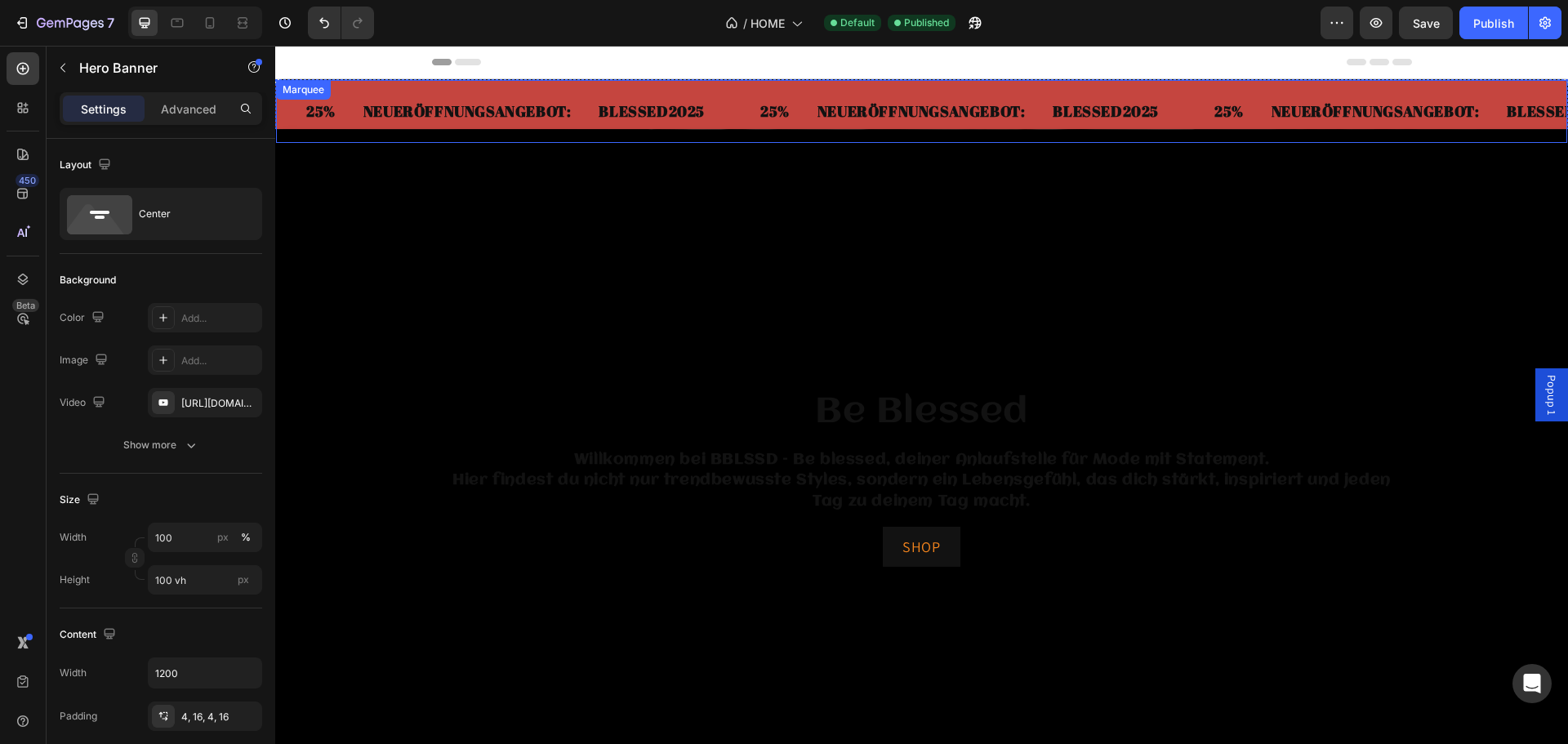
click at [1211, 89] on div "Text Block 25% Text Block NEUERÖFFNUNGSANGEBOT: Text Block BLESSED2025 Text Blo…" at bounding box center [922, 111] width 1292 height 65
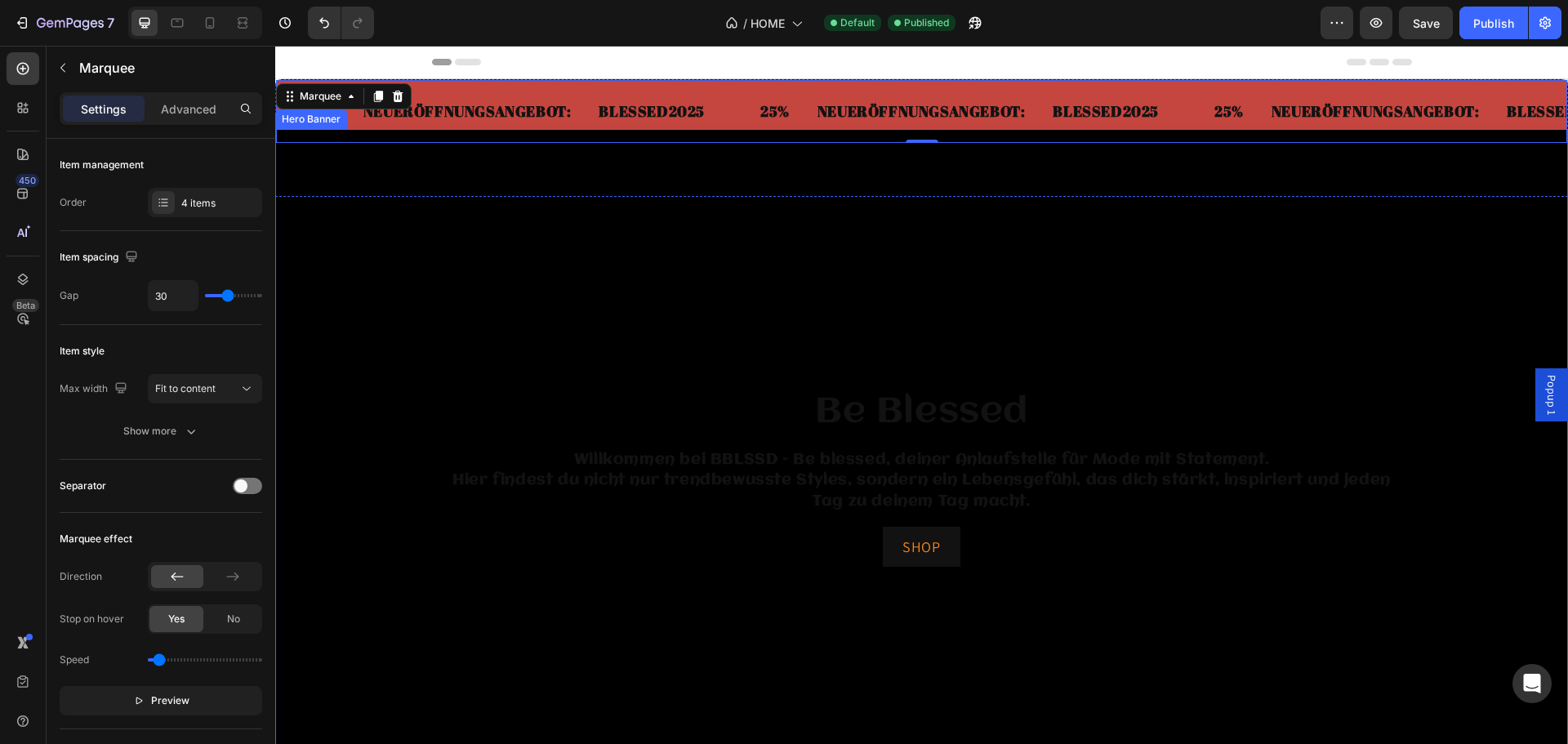
click at [570, 173] on div "Background Image" at bounding box center [922, 477] width 1292 height 698
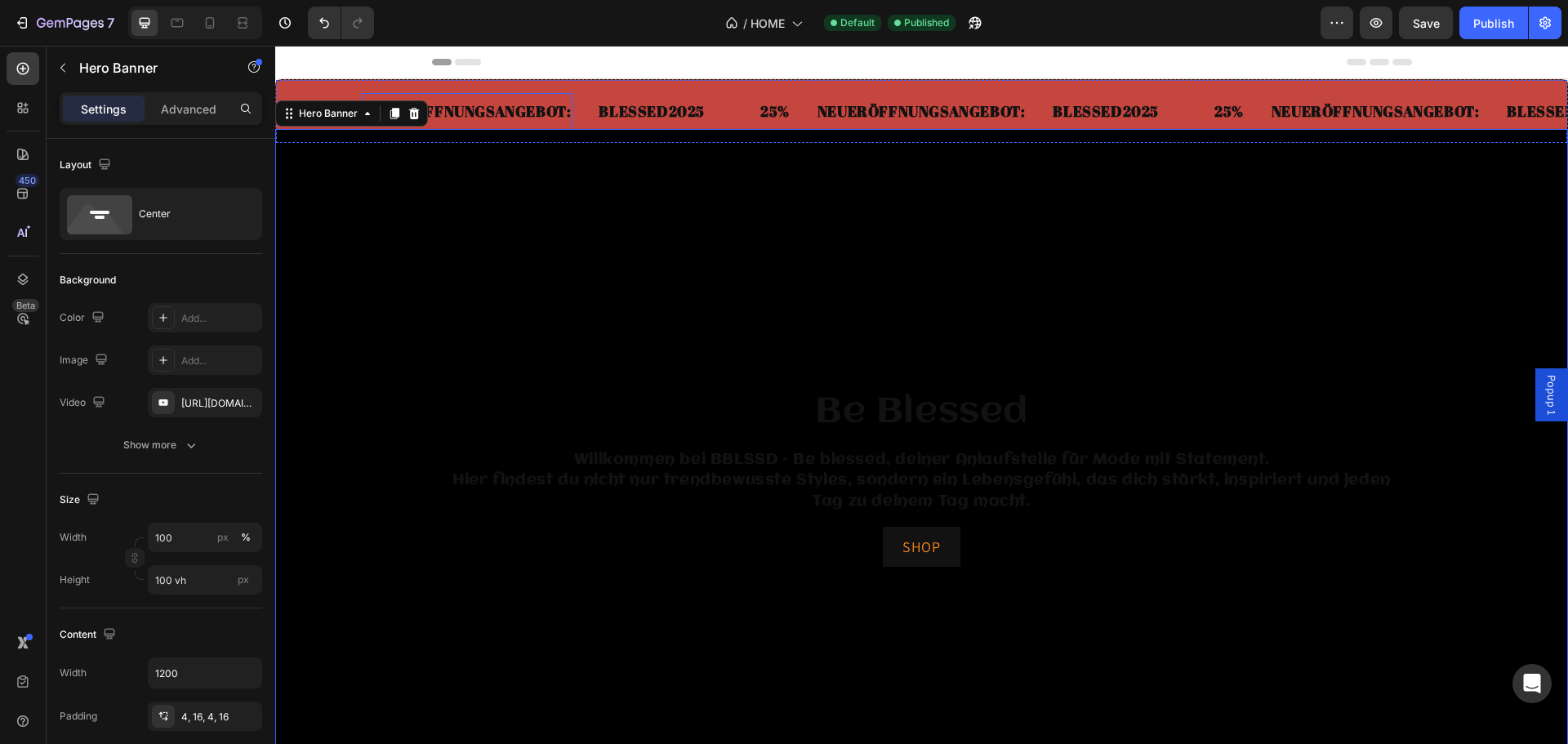
click at [458, 93] on div "NEUERÖFFNUNGSANGEBOT: Text Block" at bounding box center [467, 111] width 212 height 37
click at [526, 245] on div "Background Image" at bounding box center [922, 477] width 1292 height 698
click at [826, 209] on div "Background Image" at bounding box center [922, 477] width 1292 height 698
click at [219, 526] on div "px %" at bounding box center [234, 536] width 43 height 29
click at [219, 526] on input "100" at bounding box center [205, 536] width 114 height 29
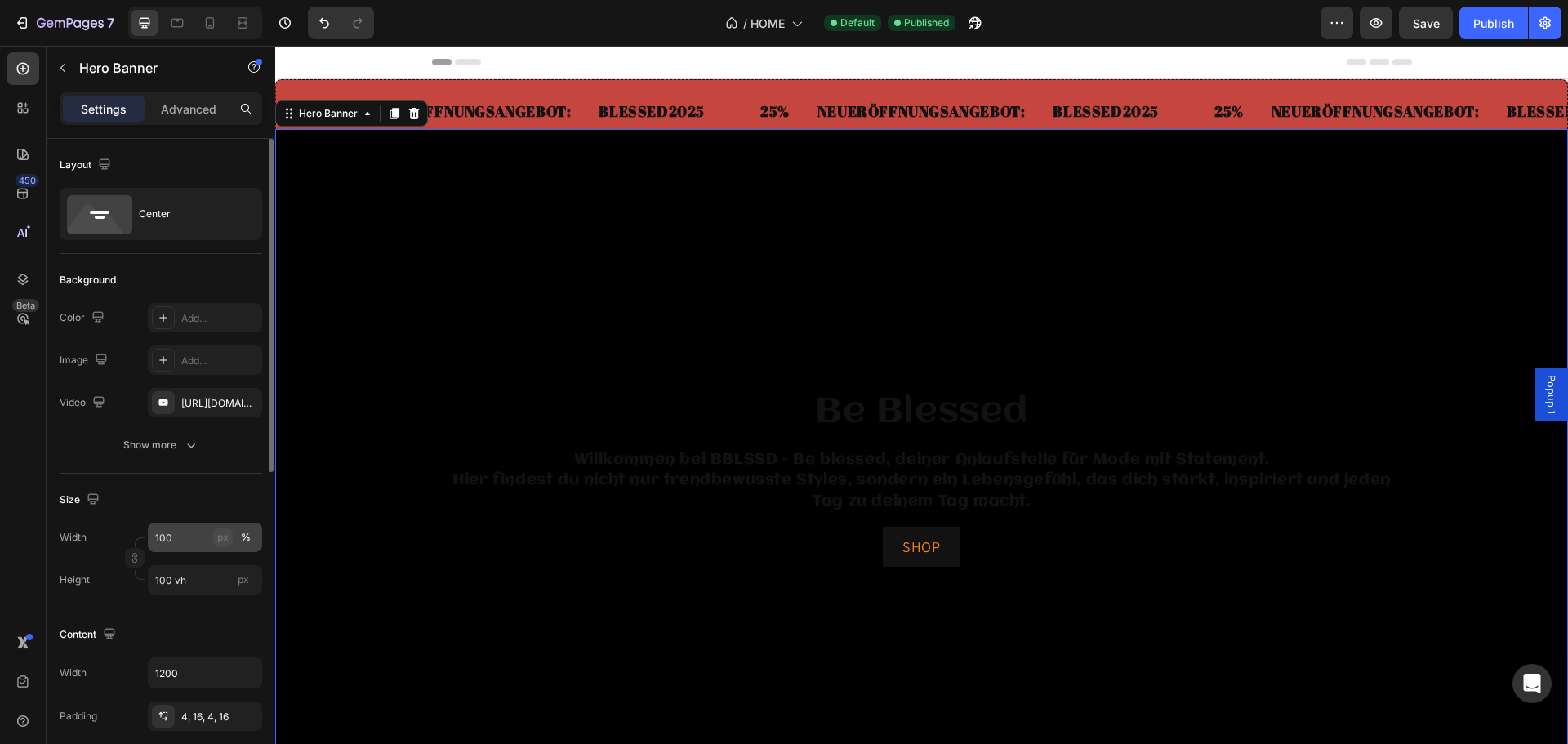
click at [231, 535] on button "px" at bounding box center [223, 537] width 20 height 20
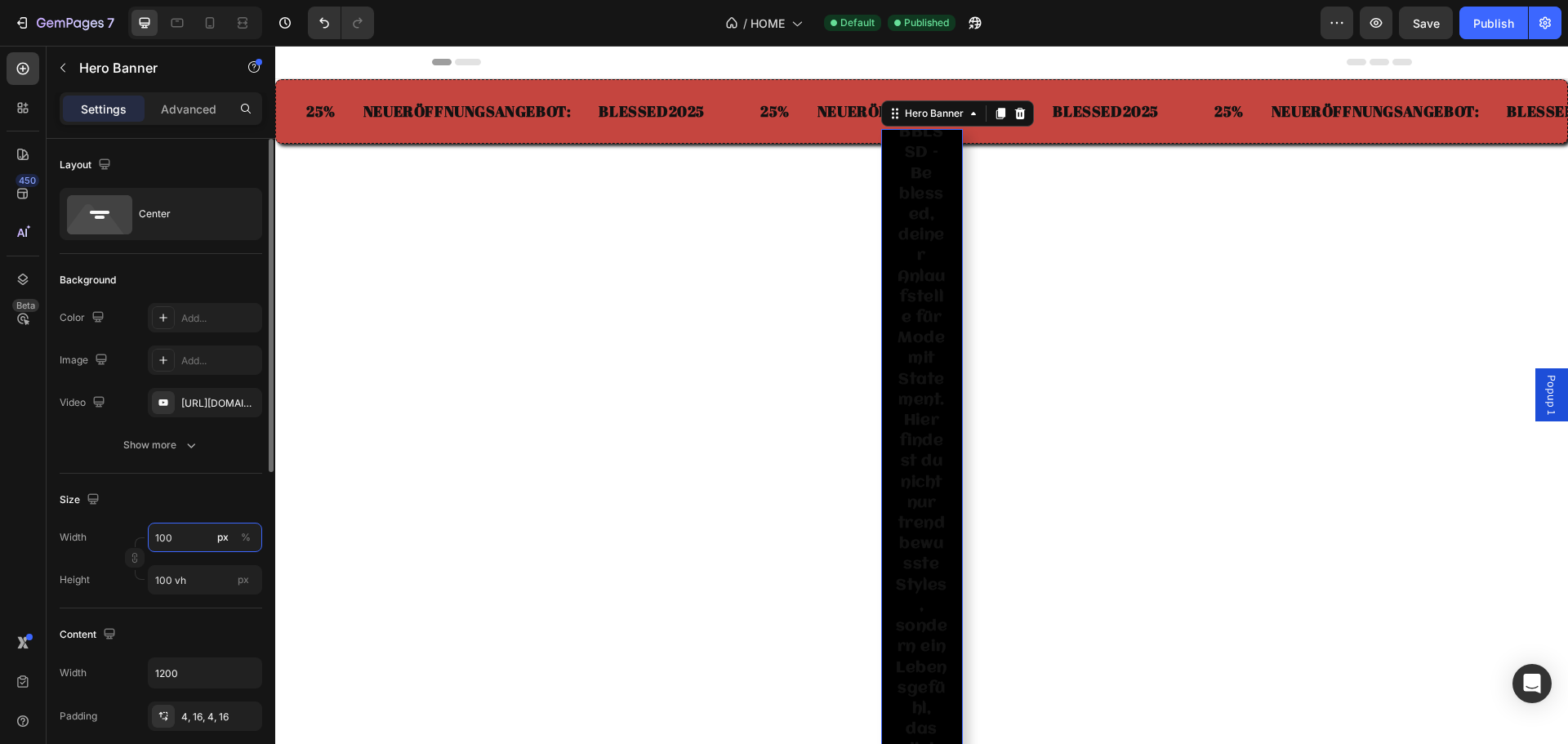
click at [204, 535] on input "100" at bounding box center [205, 536] width 114 height 29
click at [210, 569] on p "Full 100%" at bounding box center [202, 576] width 95 height 15
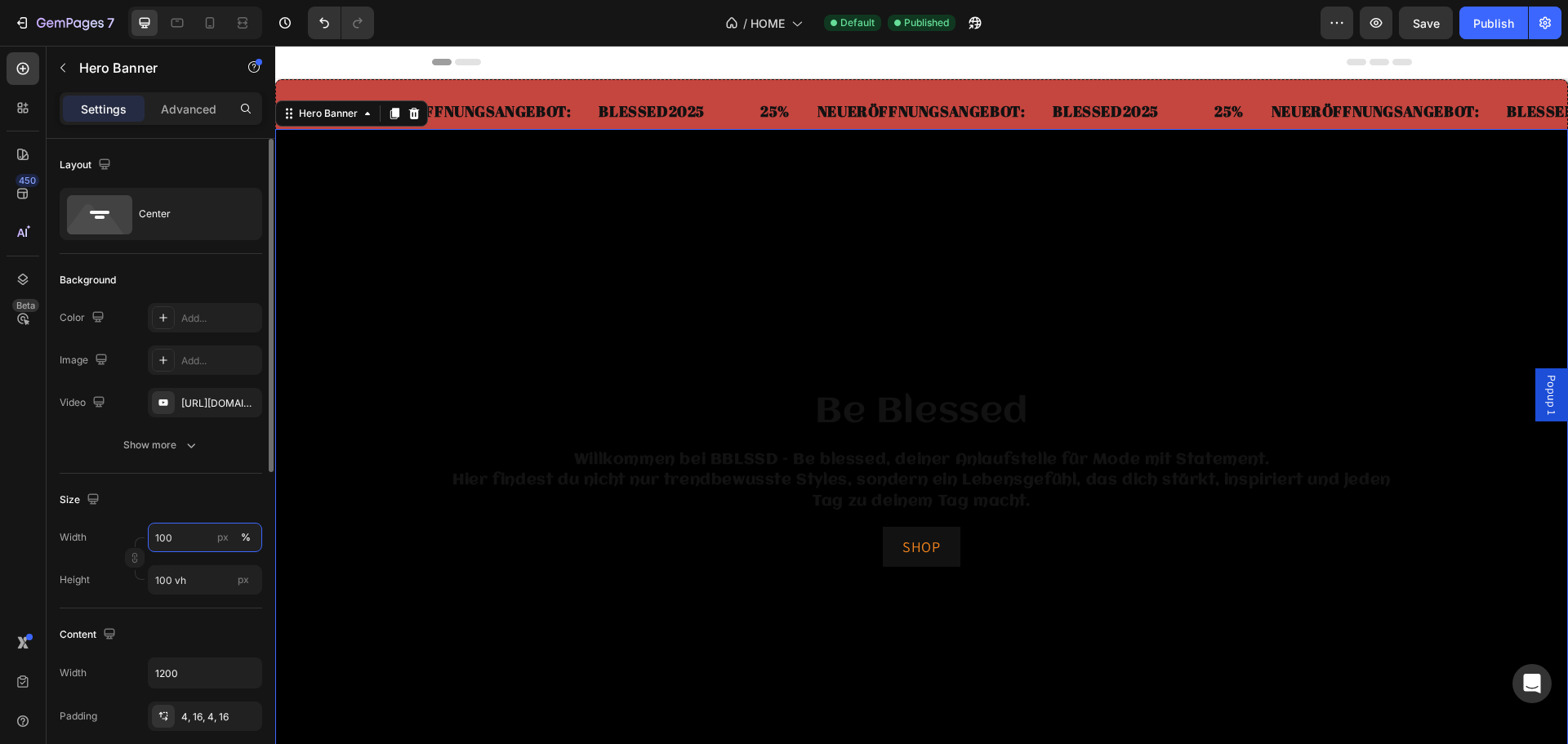
click at [196, 539] on input "100" at bounding box center [205, 536] width 114 height 29
click at [191, 606] on p "Default 1200px" at bounding box center [202, 605] width 95 height 15
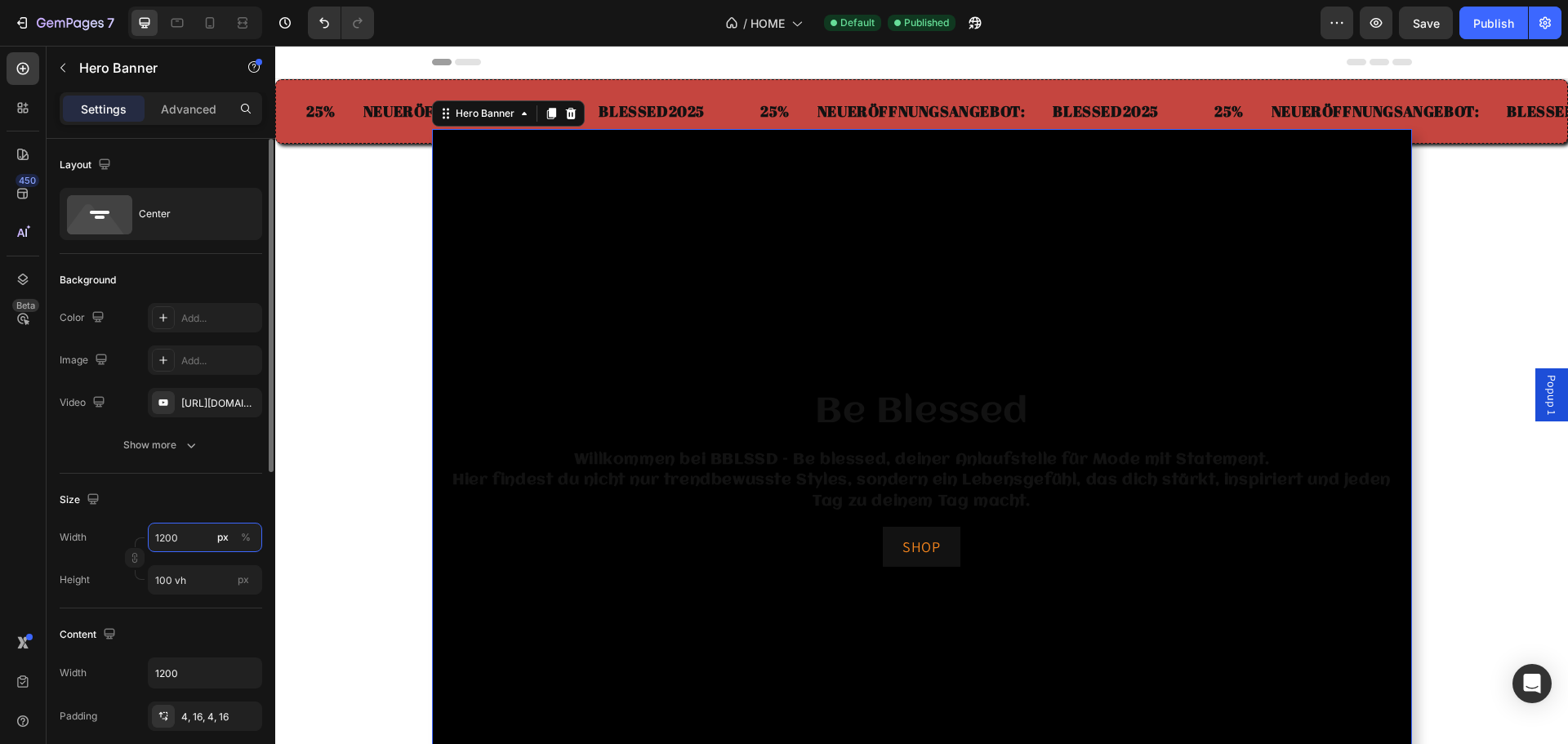
click at [204, 533] on input "1200" at bounding box center [205, 536] width 114 height 29
click at [194, 573] on p "Full 100%" at bounding box center [202, 576] width 95 height 15
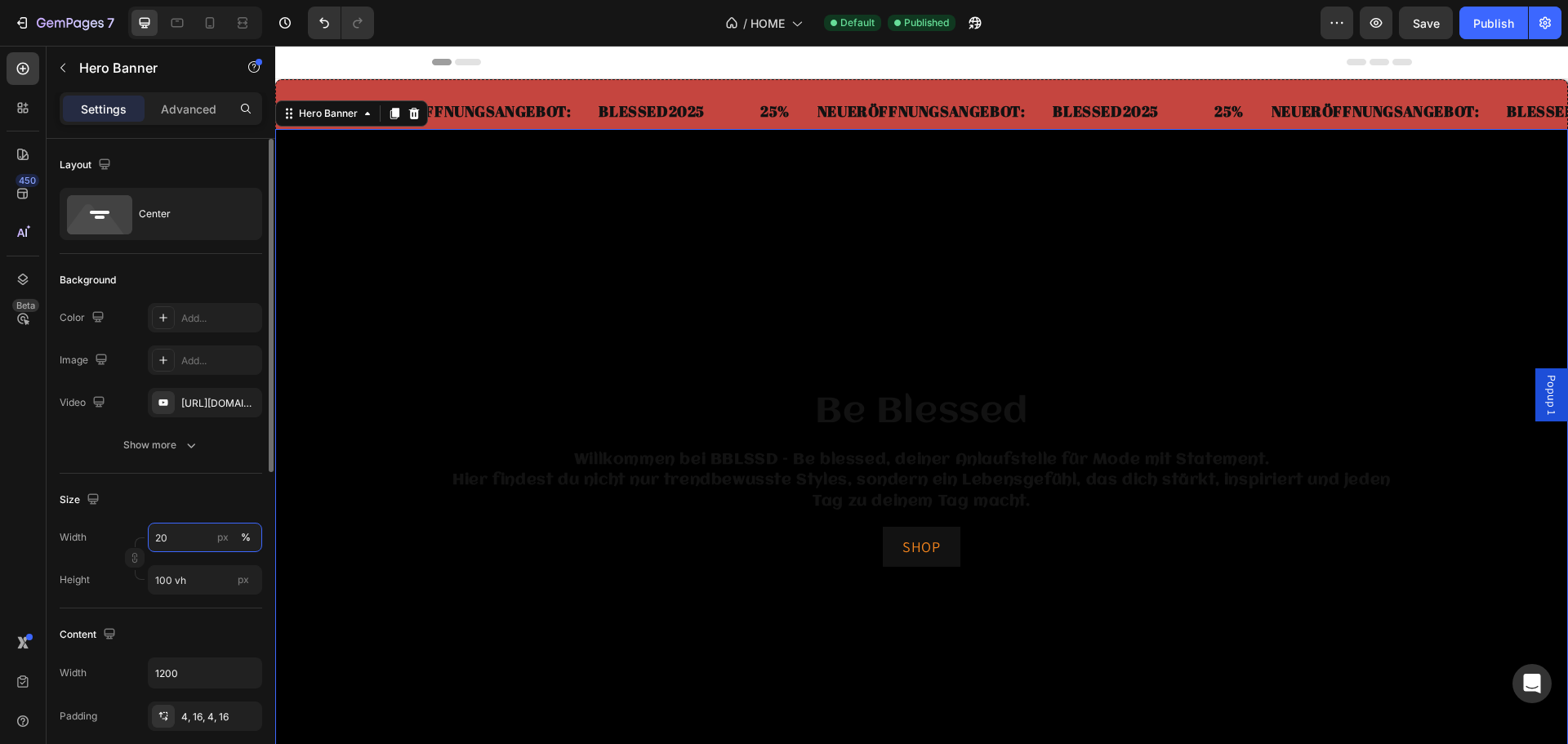
type input "2"
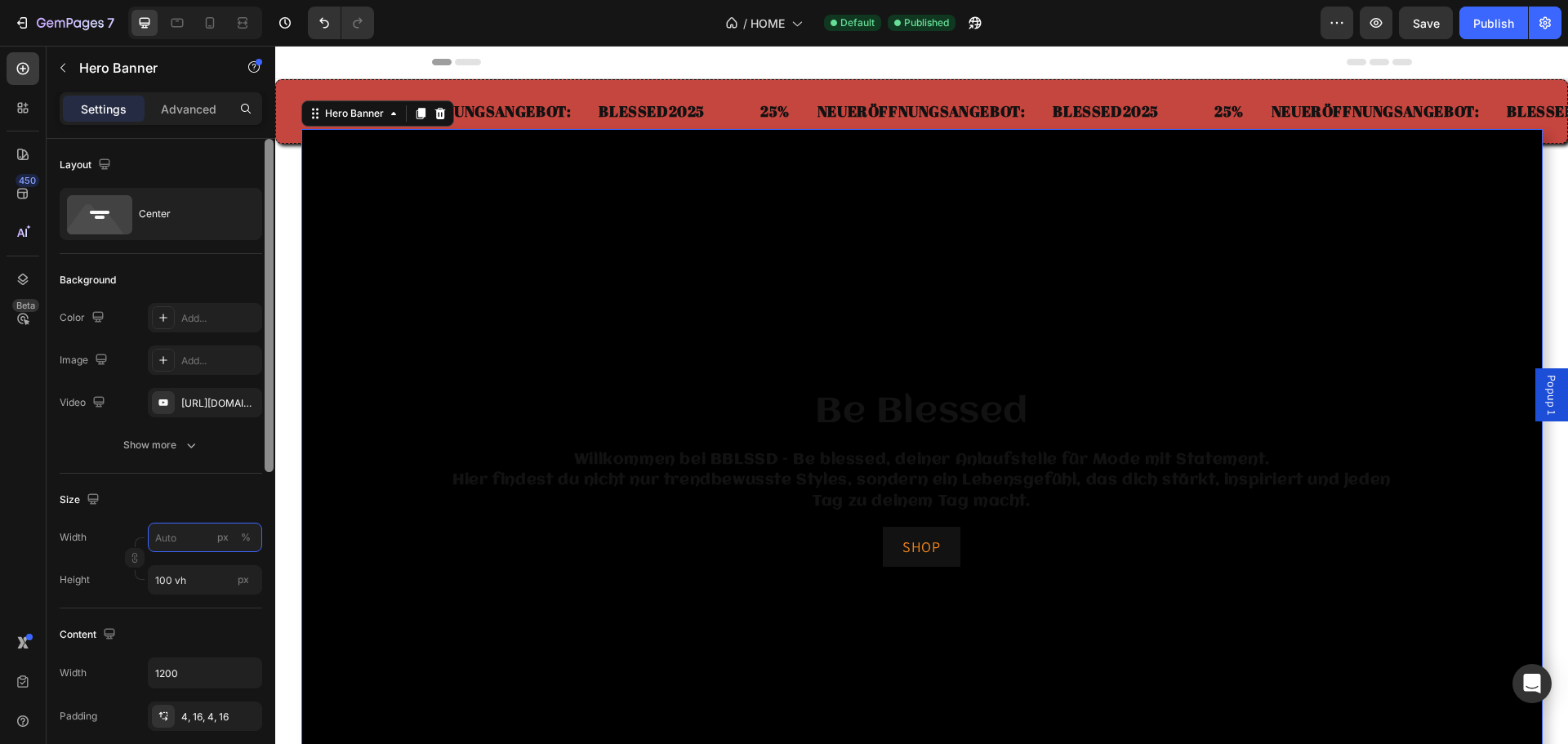
type input "2"
click at [202, 504] on div "Size" at bounding box center [161, 499] width 203 height 26
click at [236, 532] on button "px" at bounding box center [246, 537] width 20 height 20
click at [240, 538] on button "%" at bounding box center [246, 537] width 20 height 20
click at [192, 535] on input "px %" at bounding box center [205, 536] width 114 height 29
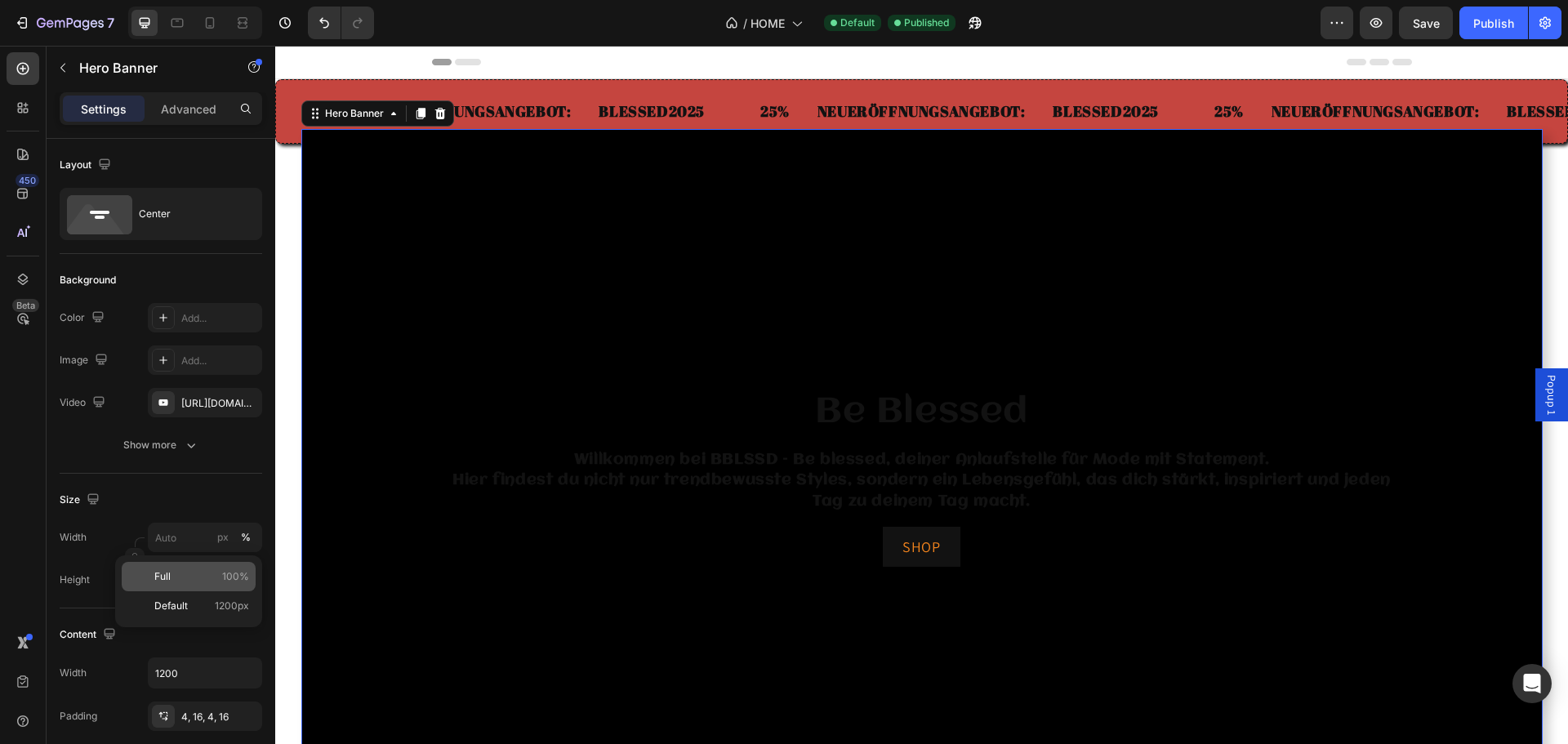
click at [182, 573] on p "Full 100%" at bounding box center [202, 576] width 95 height 15
type input "100"
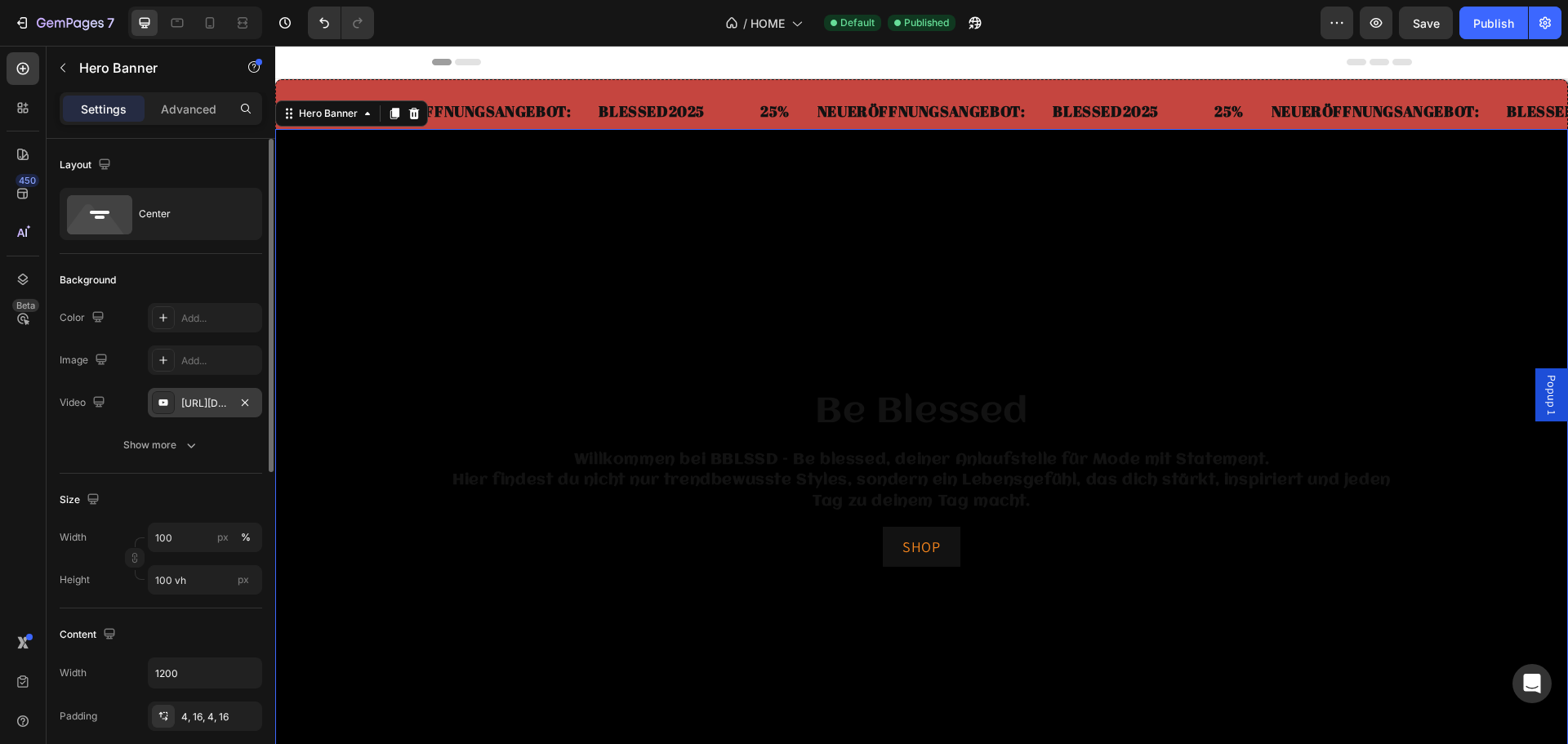
click at [198, 399] on div "https://www.youtube.com/shorts/8mX6GHIrol8" at bounding box center [205, 403] width 47 height 15
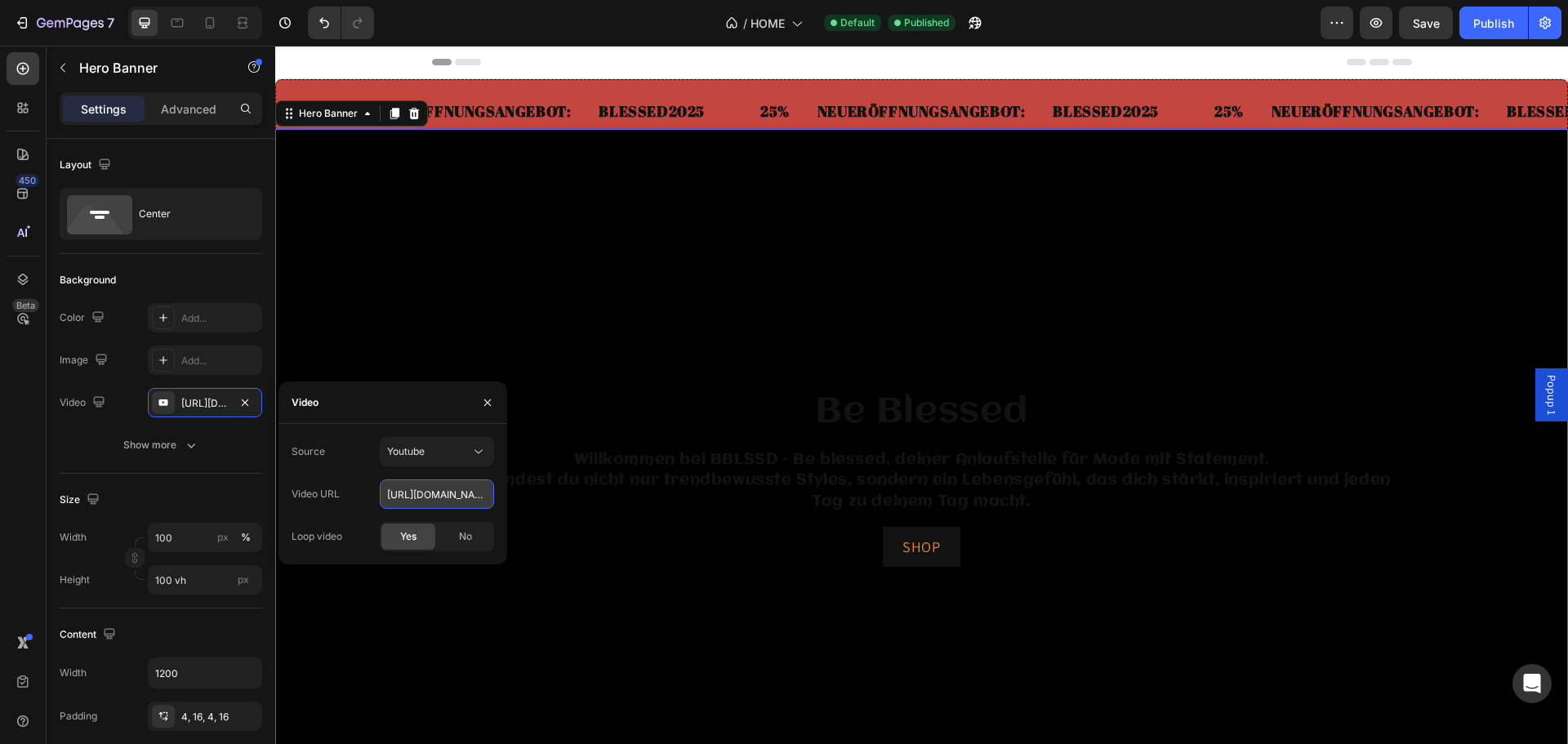
click at [445, 497] on input "https://www.youtube.com/shorts/8mX6GHIrol8" at bounding box center [436, 493] width 114 height 29
paste input "GEvqFuDL6lE"
type input "https://www.youtube.com/shorts/GEvqFuDL6lE"
click at [1497, 32] on button "Publish" at bounding box center [1493, 23] width 69 height 33
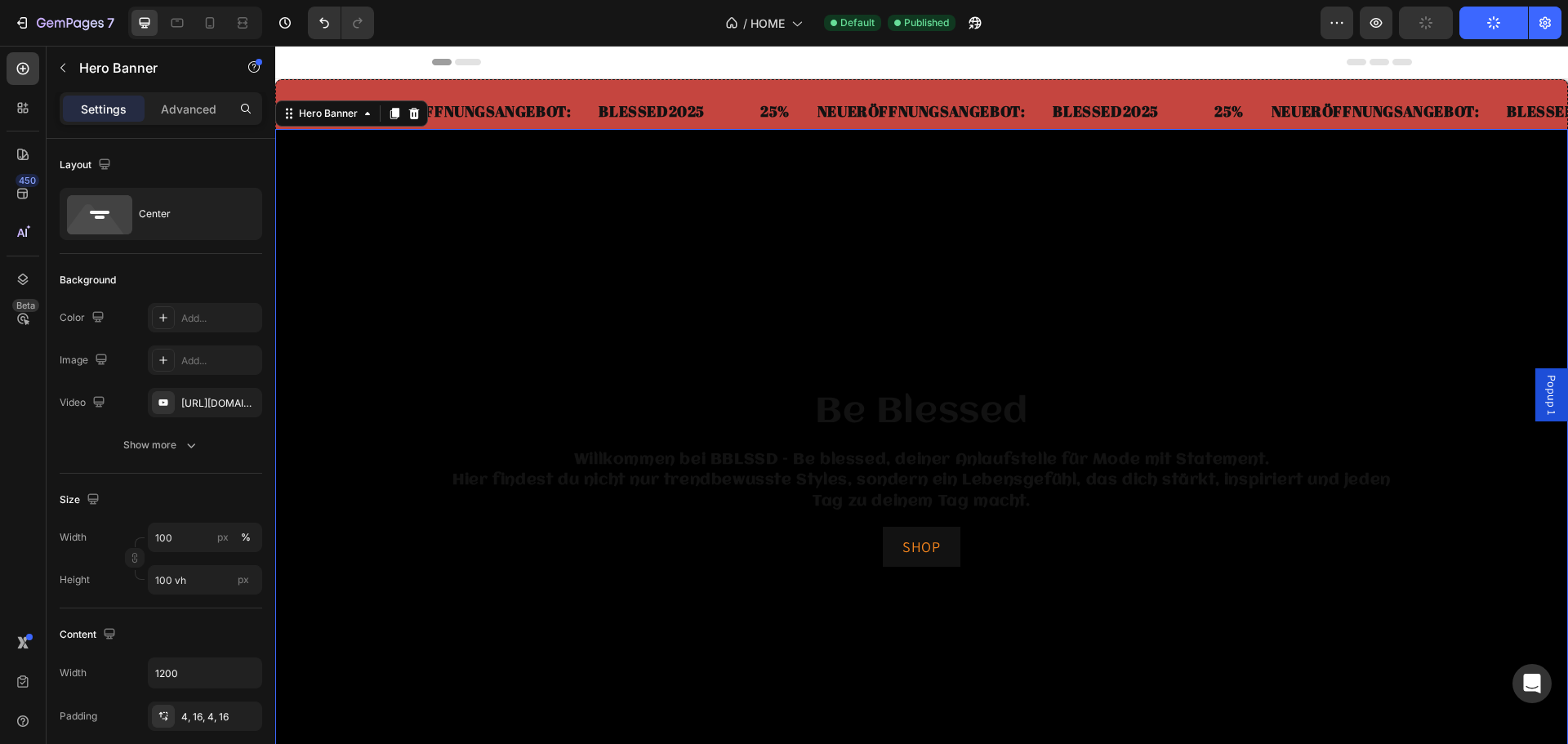
scroll to position [0, 0]
click at [518, 85] on div "Text Block 25% Text Block NEUERÖFFNUNGSANGEBOT: Text Block BLESSED2025 Text Blo…" at bounding box center [922, 111] width 1292 height 65
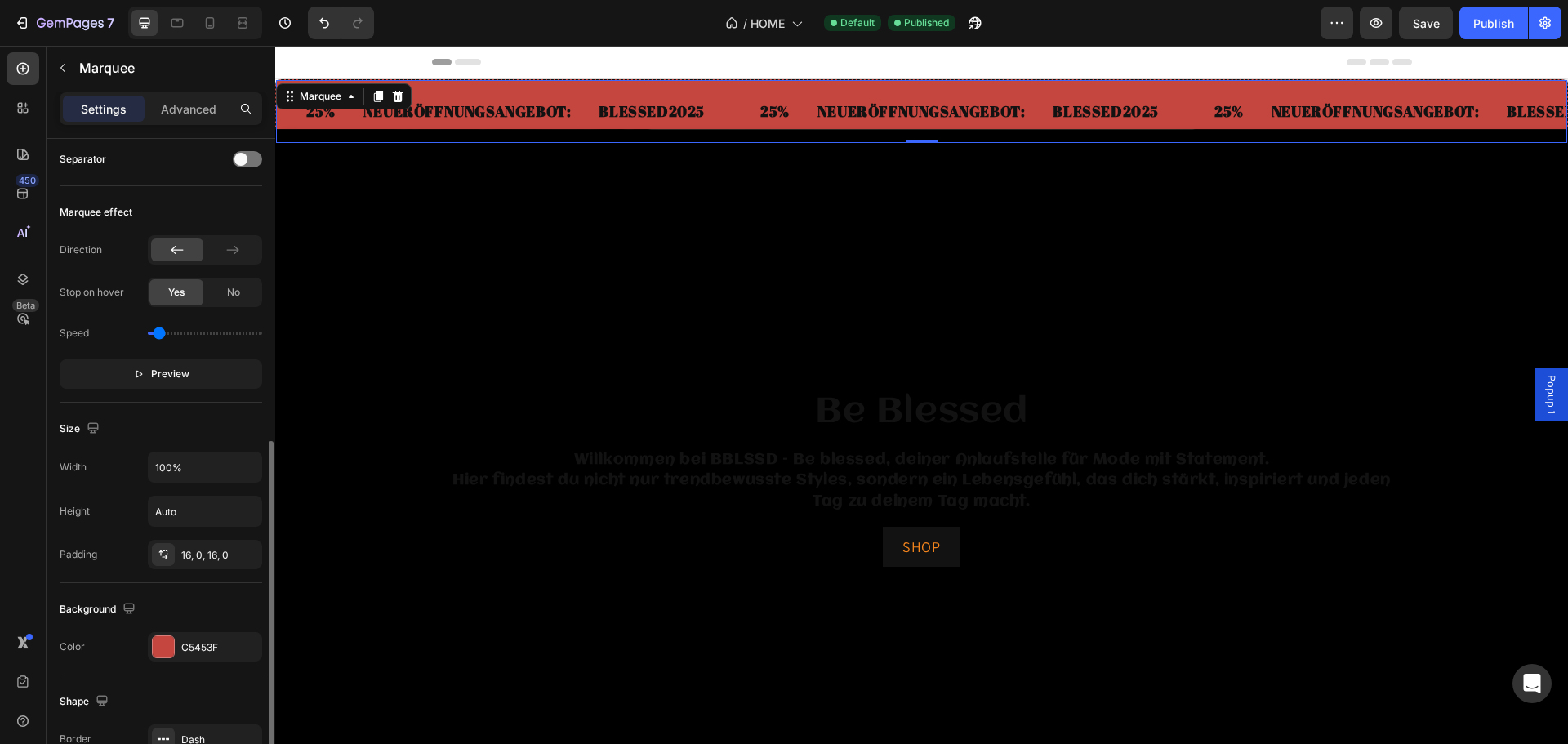
scroll to position [490, 0]
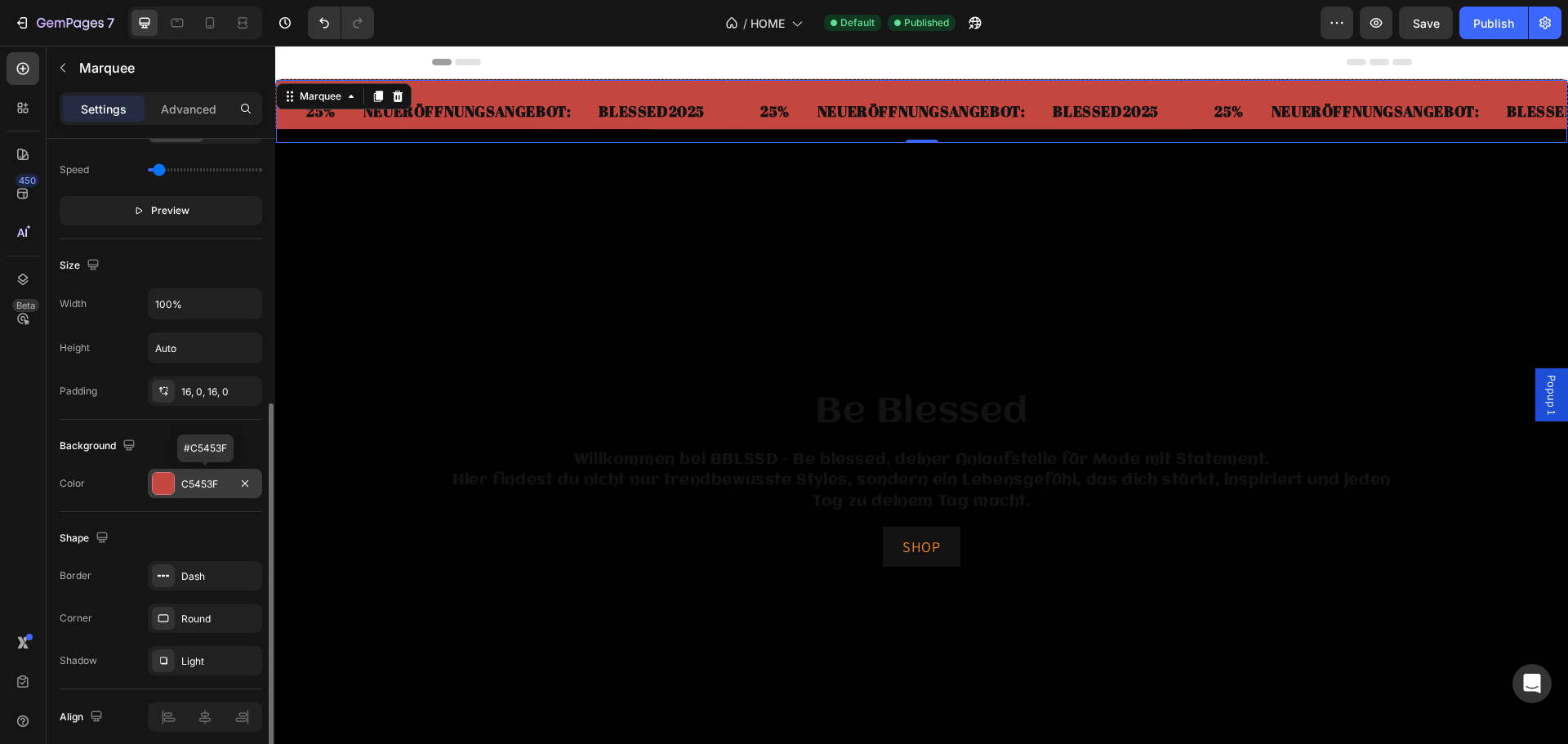
click at [164, 474] on div at bounding box center [163, 482] width 21 height 21
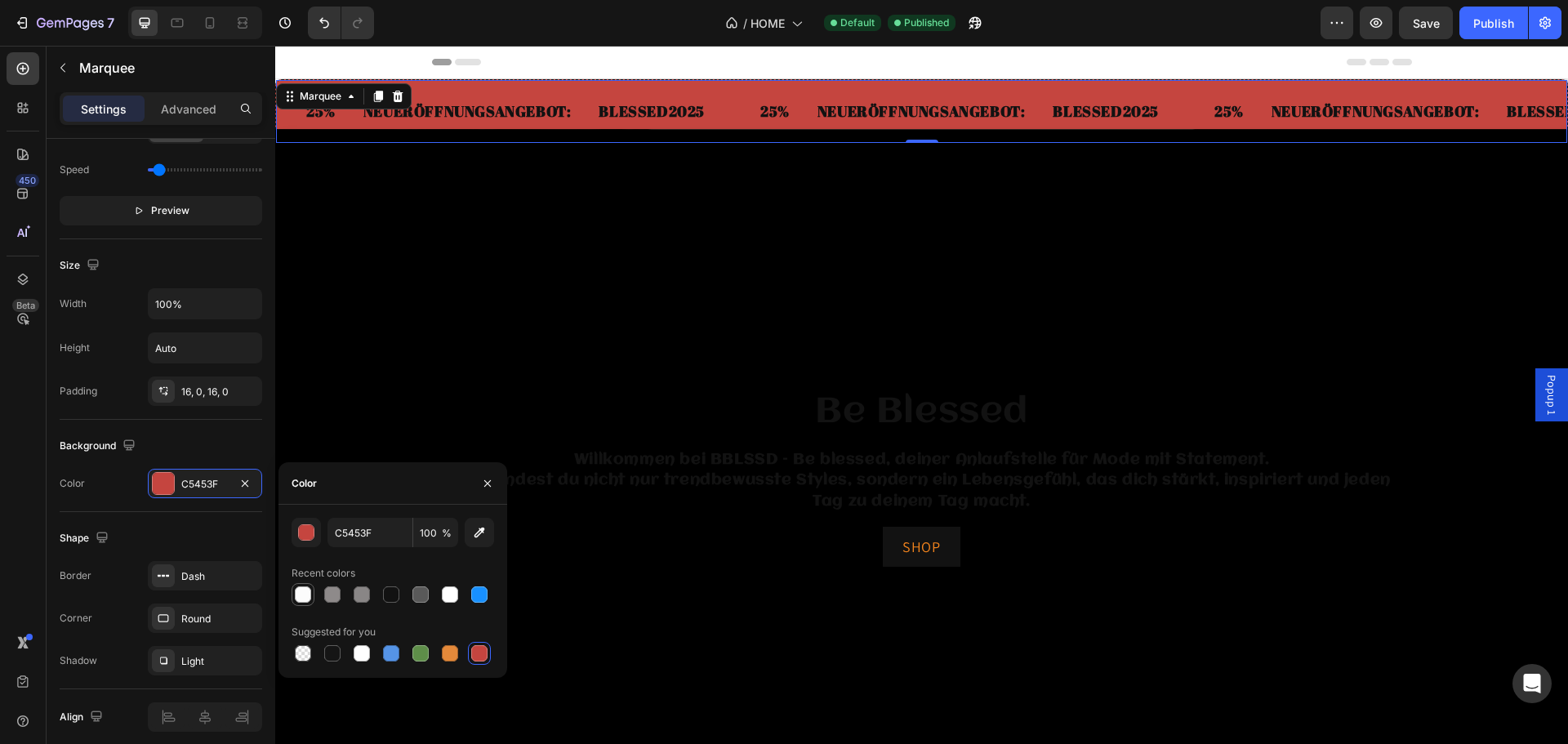
click at [304, 595] on div at bounding box center [303, 594] width 16 height 16
type input "FBFBFB"
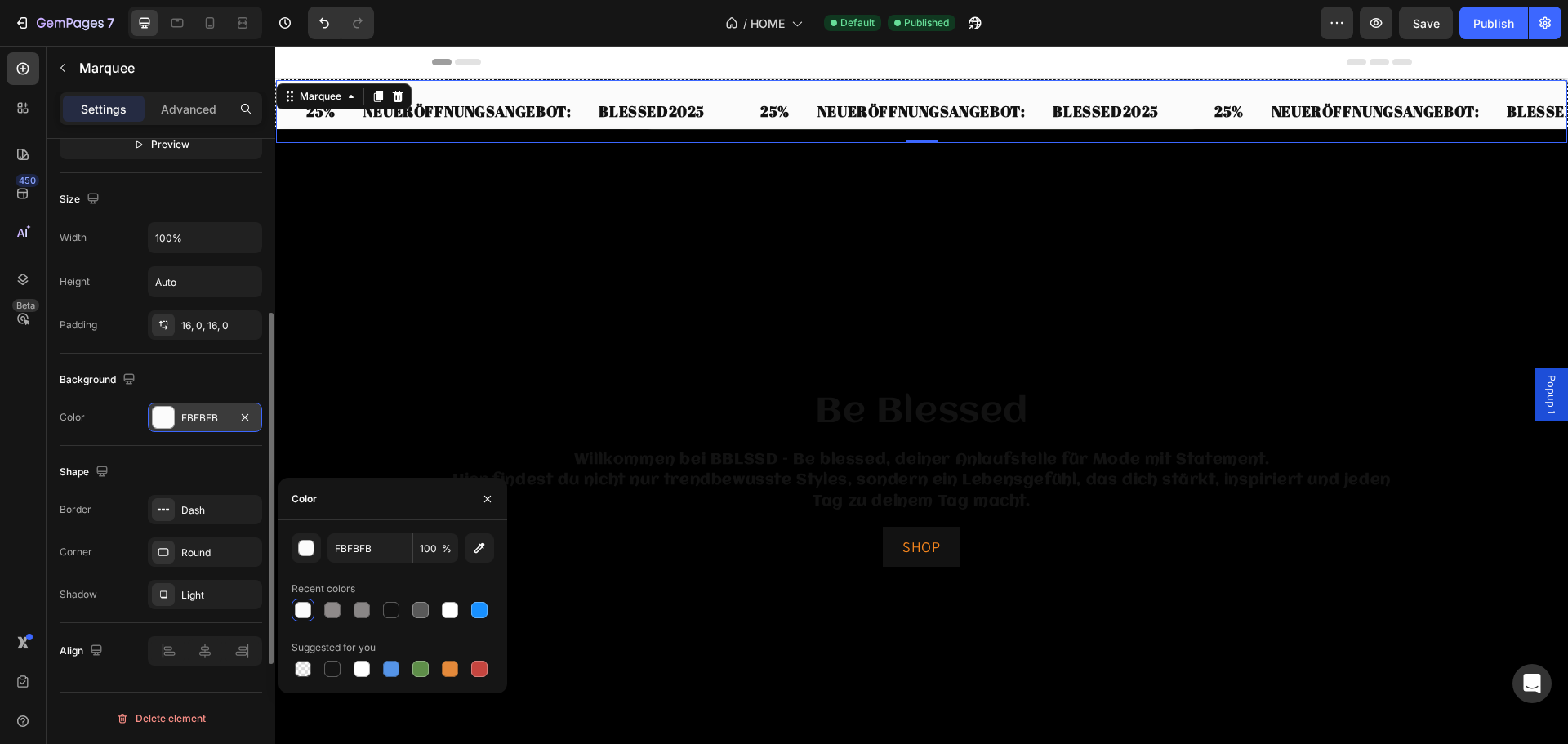
scroll to position [392, 0]
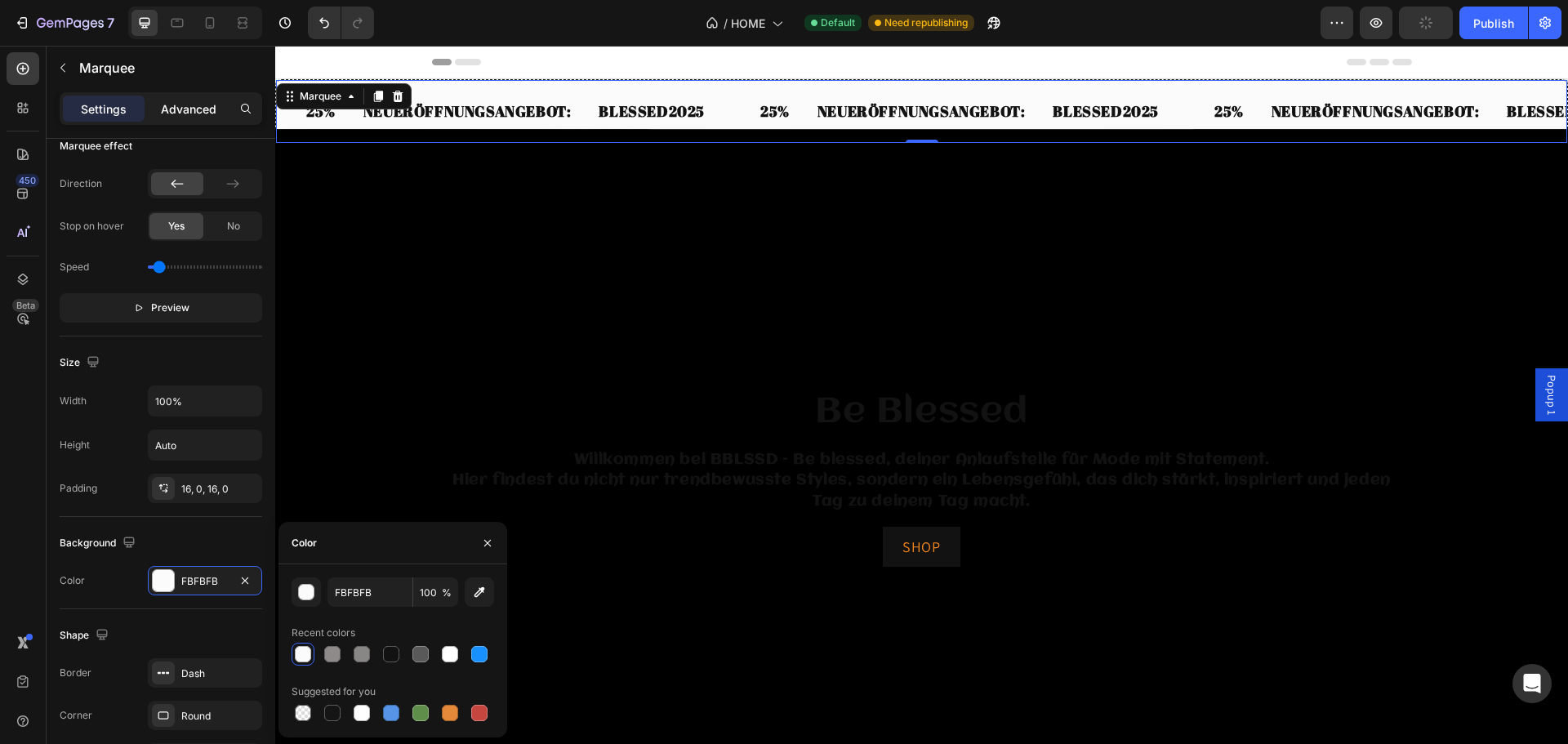
click at [188, 109] on p "Advanced" at bounding box center [189, 109] width 56 height 17
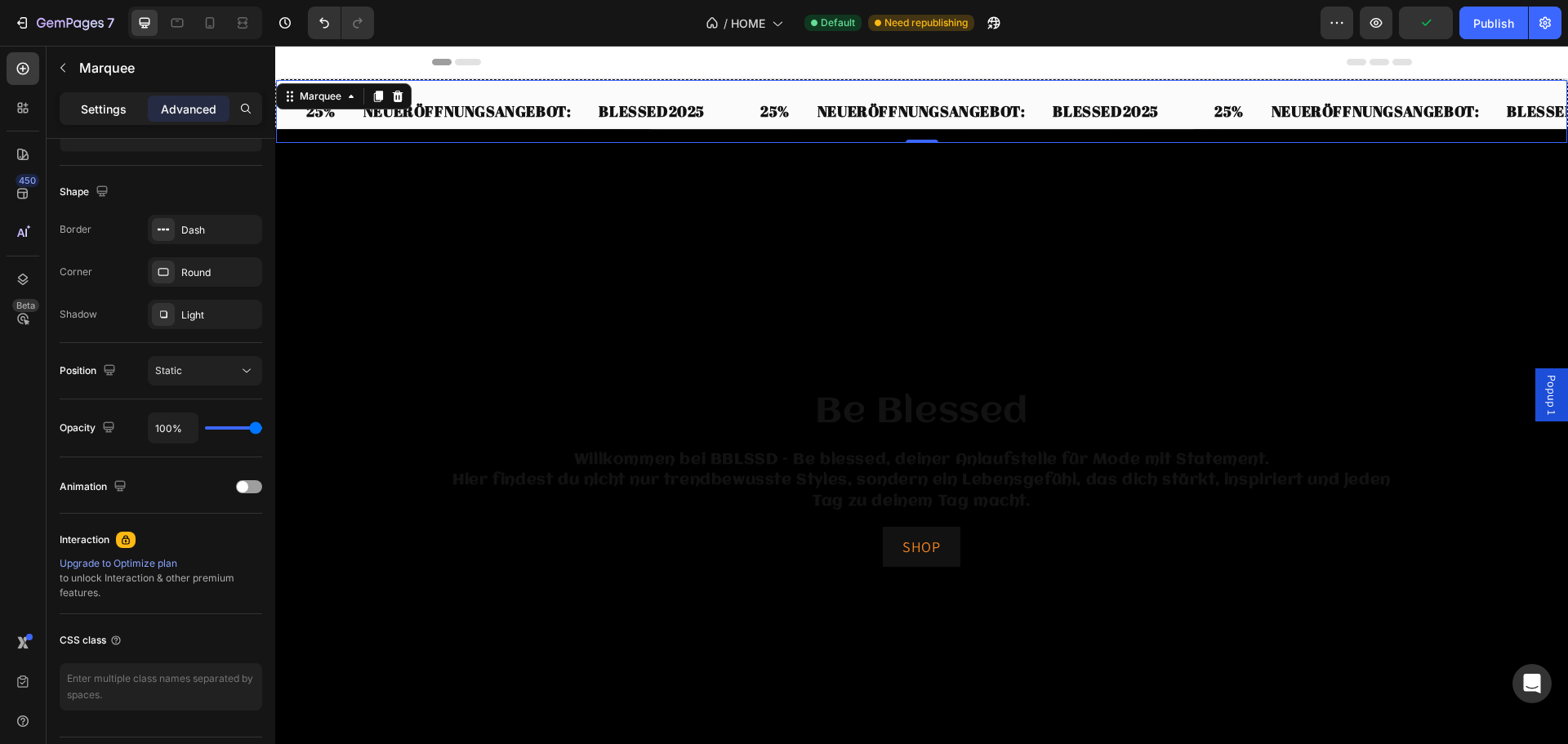
click at [112, 111] on p "Settings" at bounding box center [104, 109] width 46 height 17
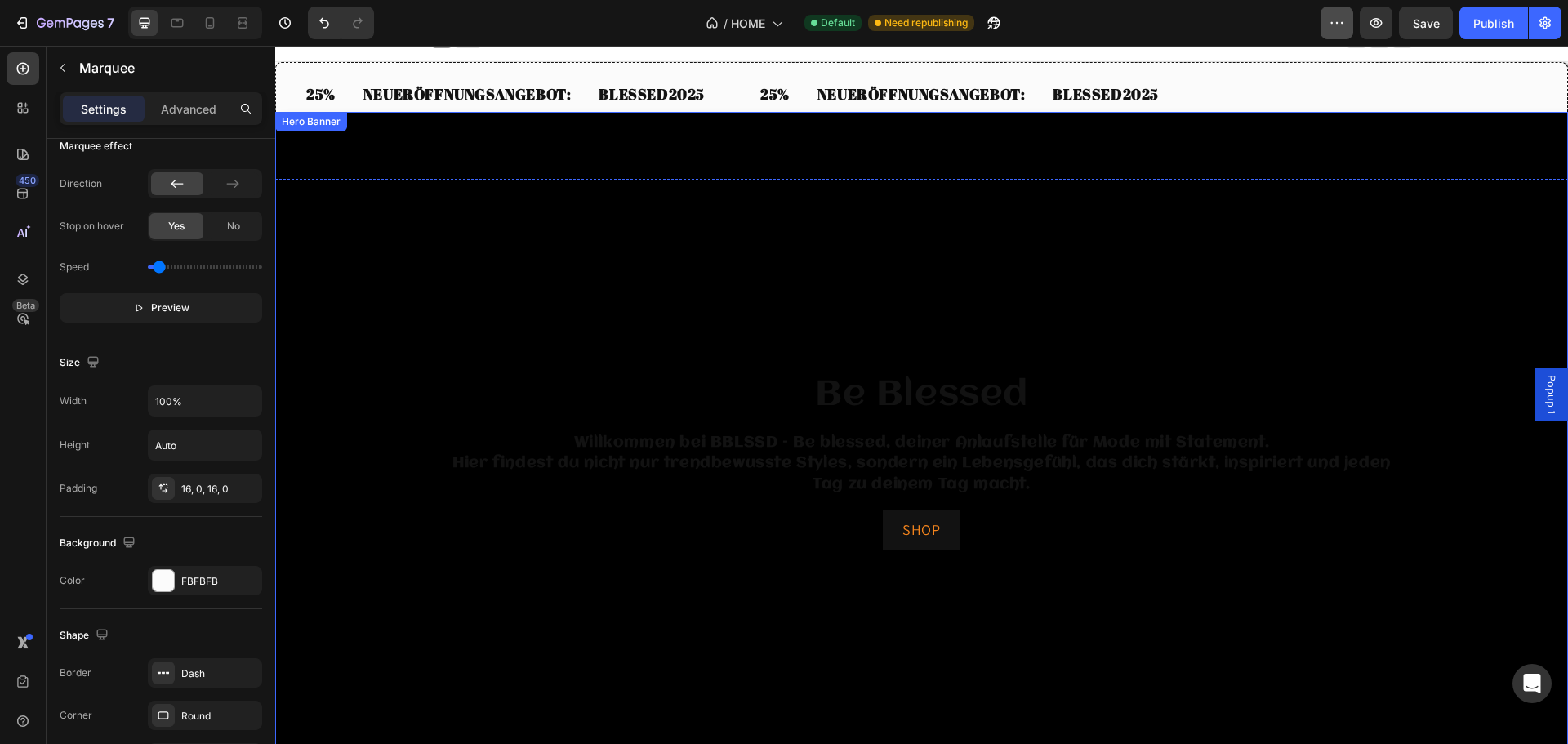
scroll to position [0, 0]
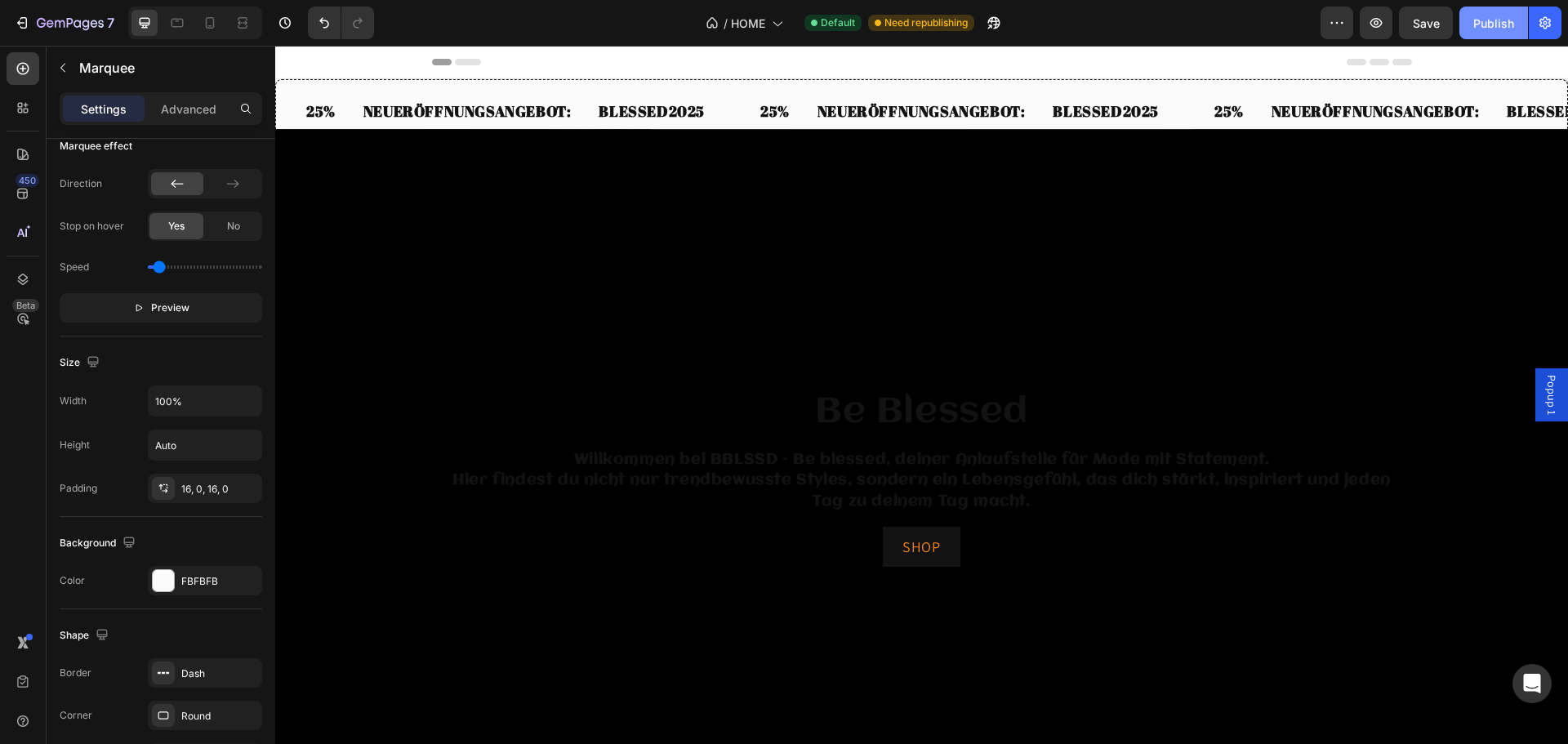
click at [1486, 23] on div "Publish" at bounding box center [1493, 23] width 41 height 17
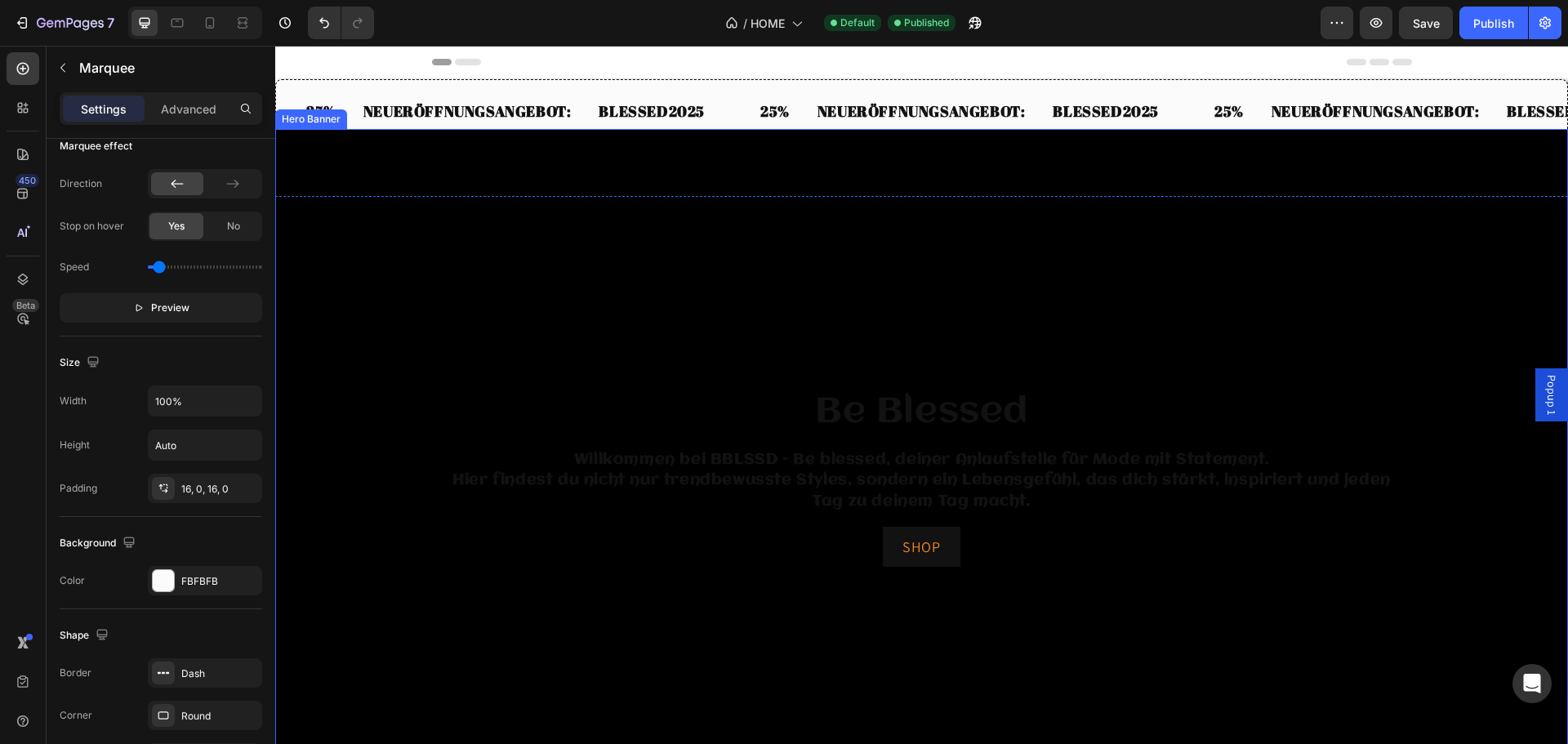
click at [927, 266] on div "Background Image" at bounding box center [922, 477] width 1292 height 698
click at [444, 342] on div "Background Image" at bounding box center [922, 477] width 1292 height 698
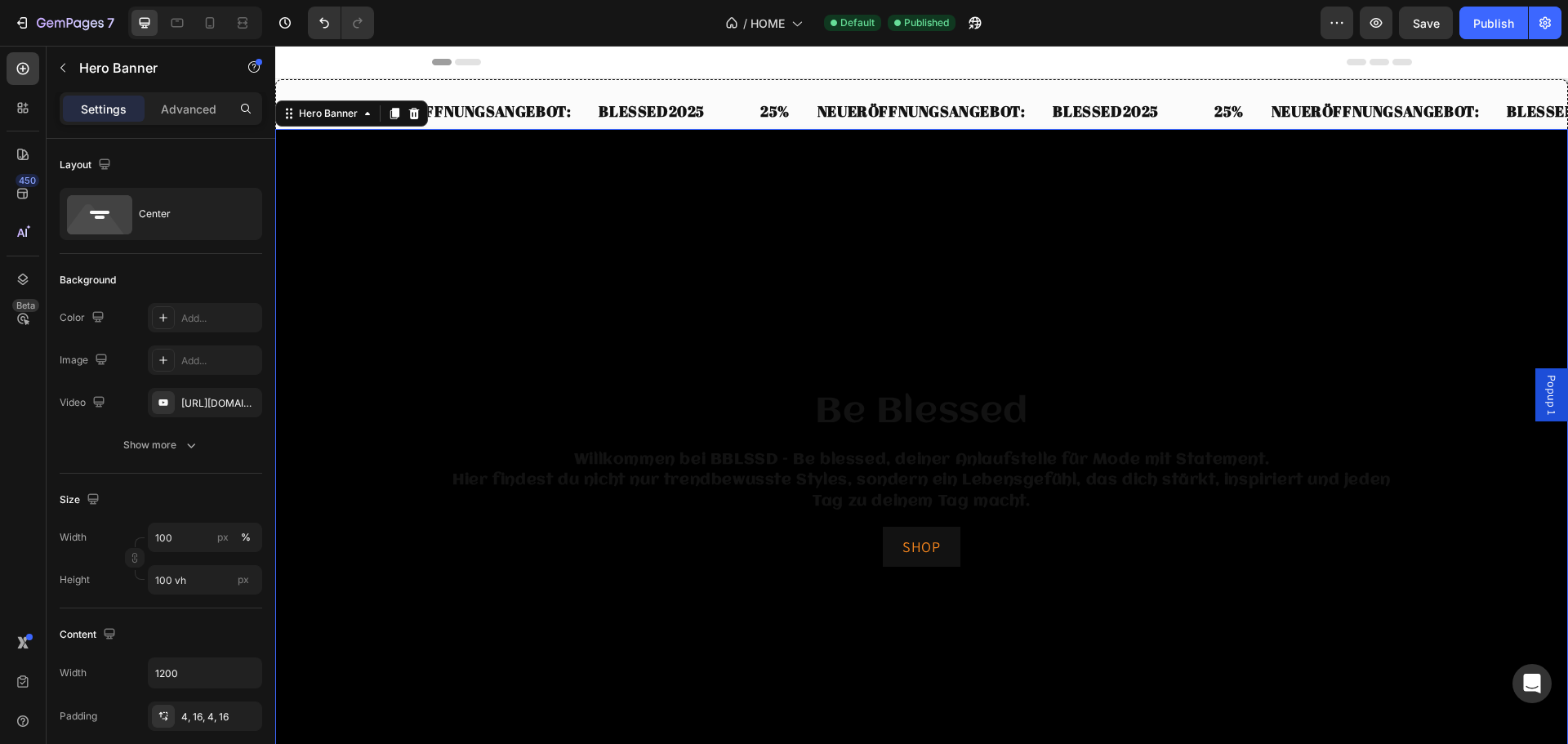
click at [829, 249] on div "Background Image" at bounding box center [922, 477] width 1292 height 698
click at [218, 400] on div "https://www.youtube.com/shorts/GEvqFuDL6lE" at bounding box center [205, 403] width 47 height 15
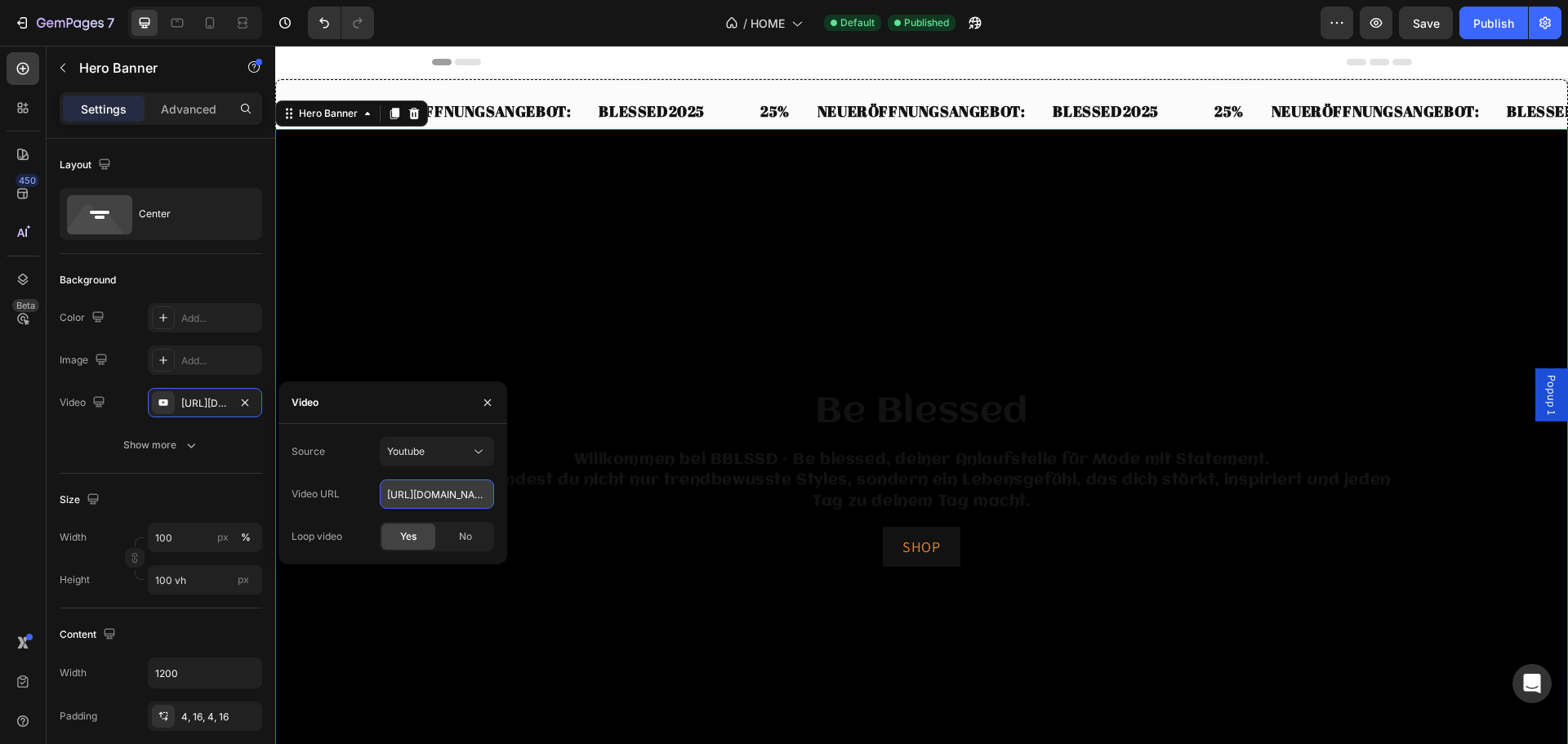
click at [411, 492] on input "https://www.youtube.com/shorts/GEvqFuDL6lE" at bounding box center [436, 493] width 114 height 29
paste input "Nk6SoeftfFo"
click at [321, 29] on icon "Undo/Redo" at bounding box center [324, 23] width 16 height 16
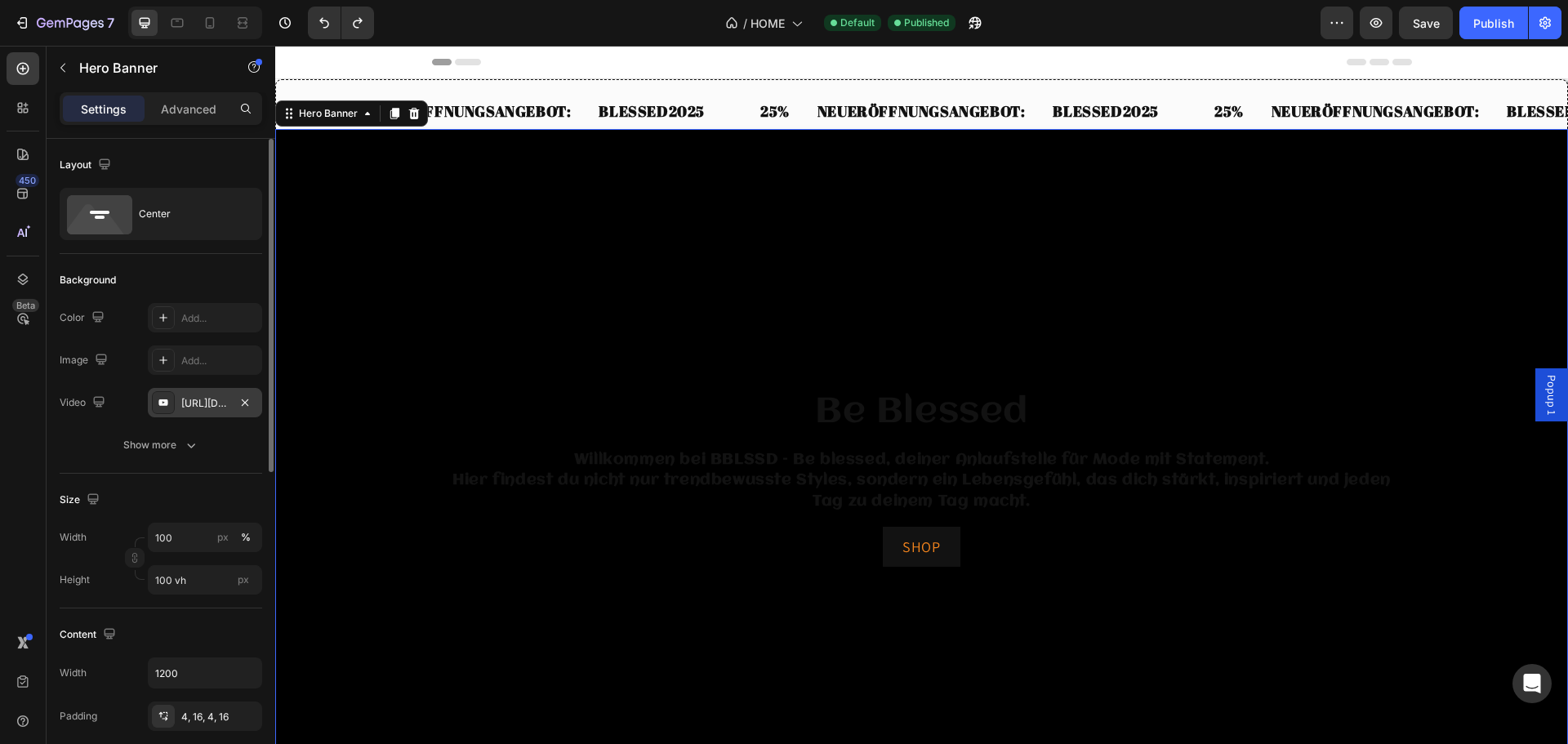
click at [200, 400] on div "https://www.youtube.com/shorts/GEvqFuDL6lE" at bounding box center [205, 403] width 47 height 15
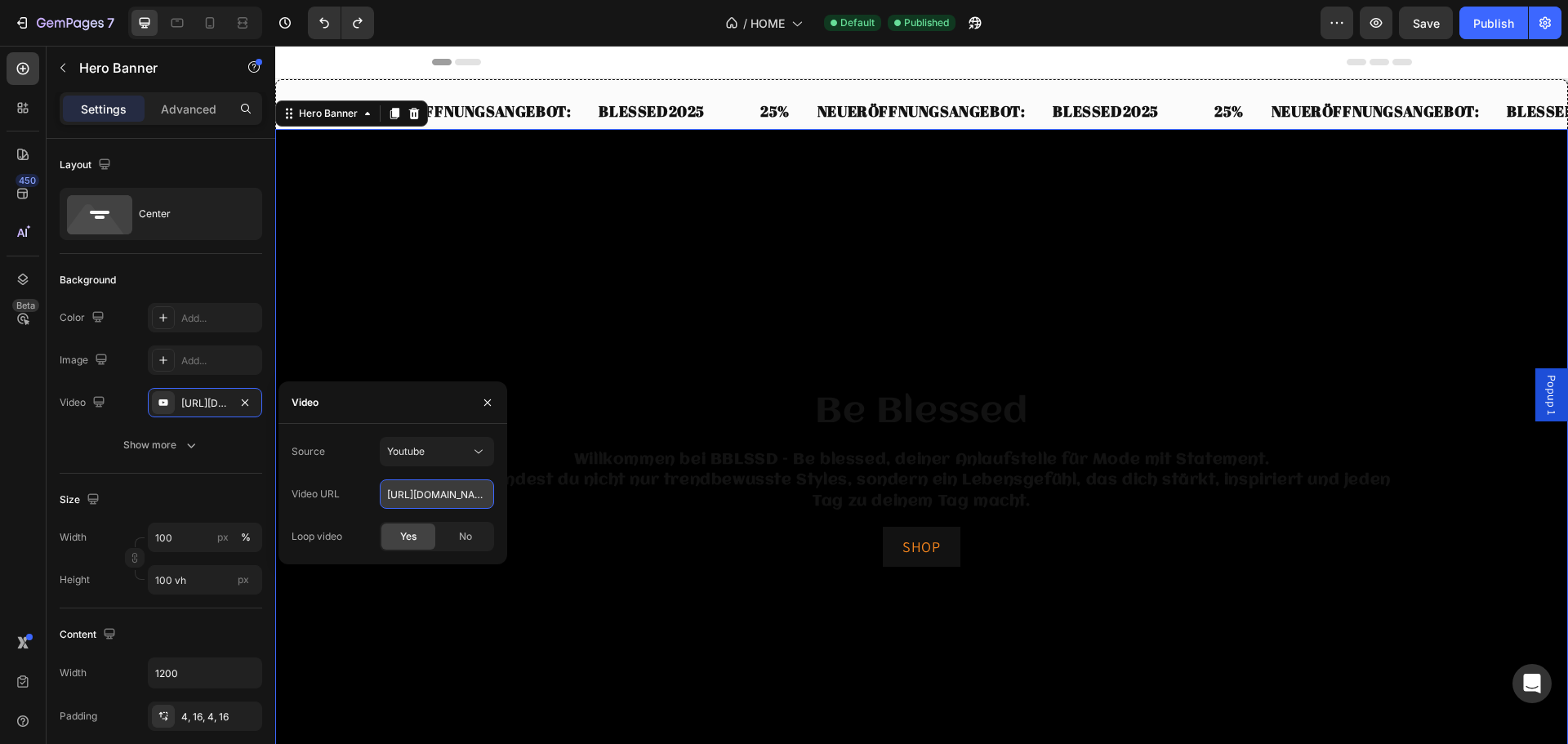
click at [424, 496] on input "https://www.youtube.com/shorts/GEvqFuDL6lE" at bounding box center [436, 493] width 114 height 29
paste input "7aKsPwH1iss"
type input "https://www.youtube.com/shorts/7aKsPwH1iss"
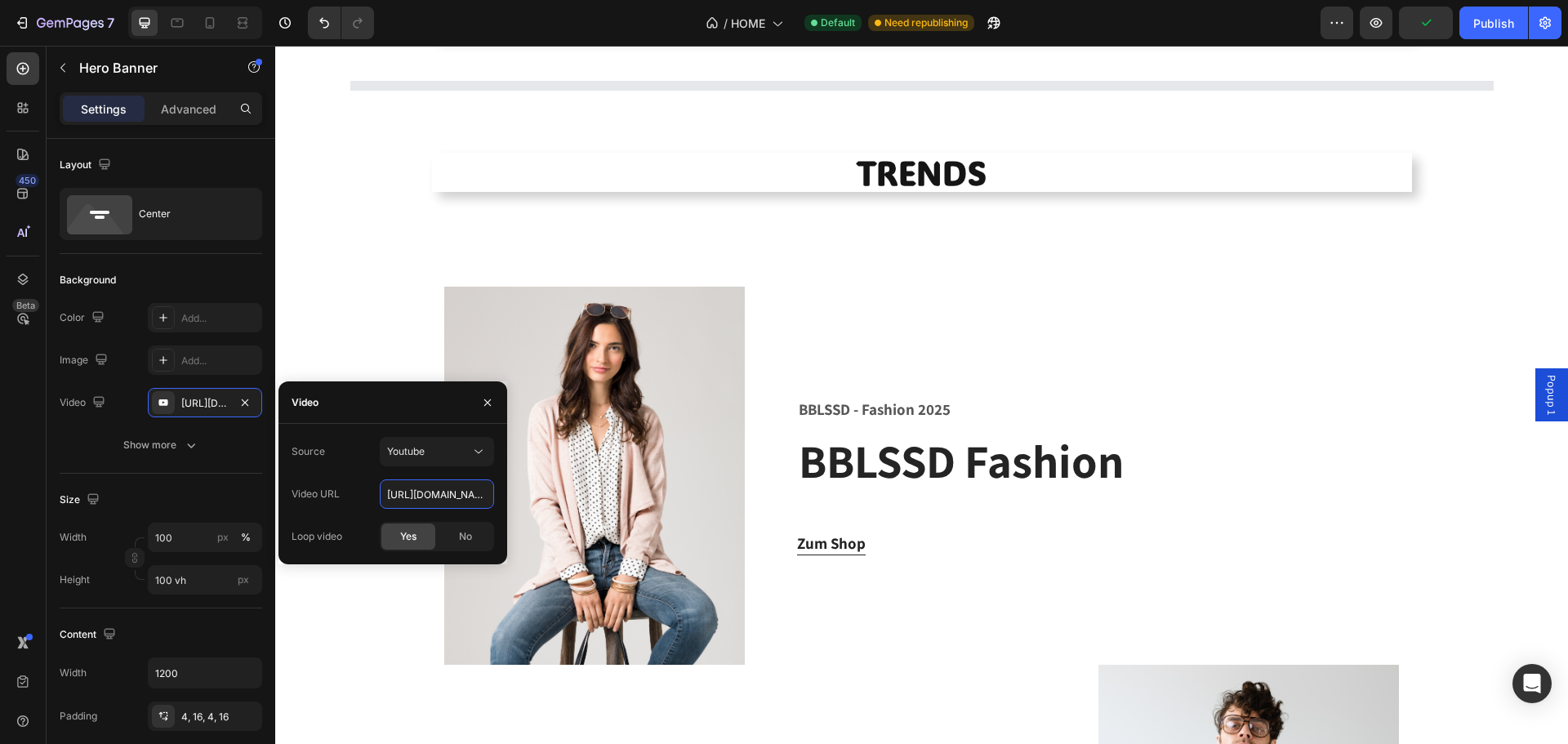
scroll to position [1143, 0]
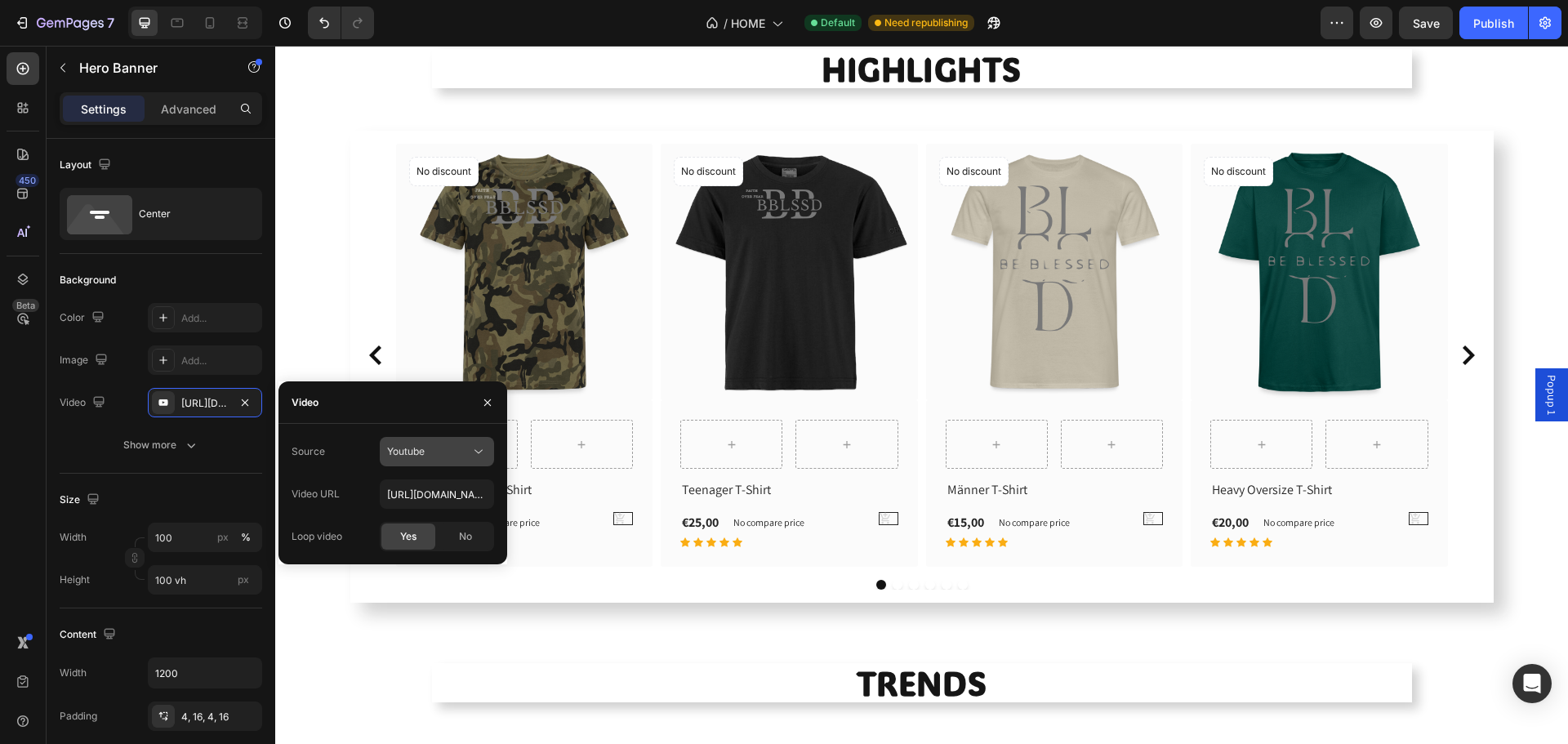
click at [442, 445] on div "Youtube" at bounding box center [428, 451] width 83 height 15
click at [429, 487] on span "Video hosting" at bounding box center [418, 491] width 62 height 15
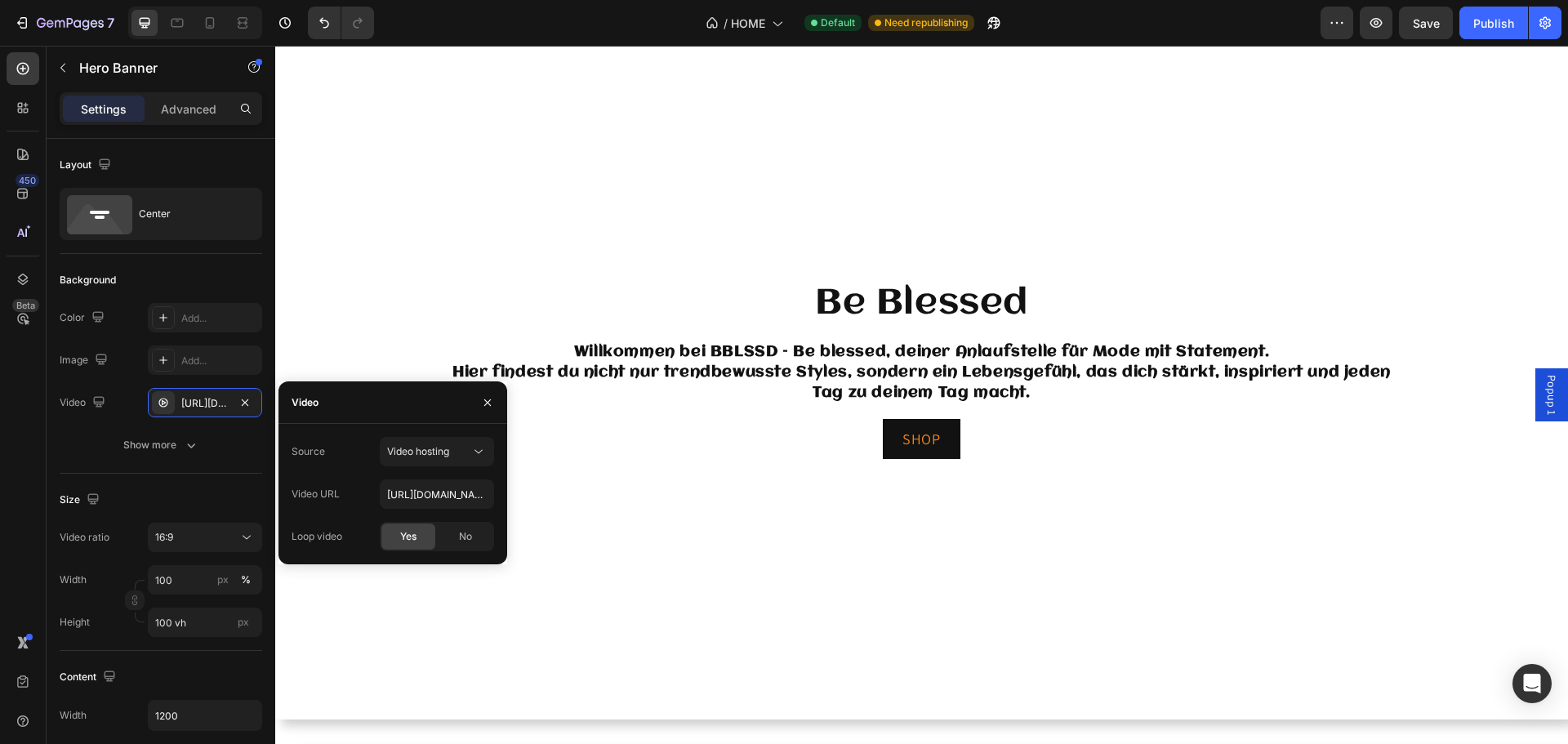
scroll to position [164, 0]
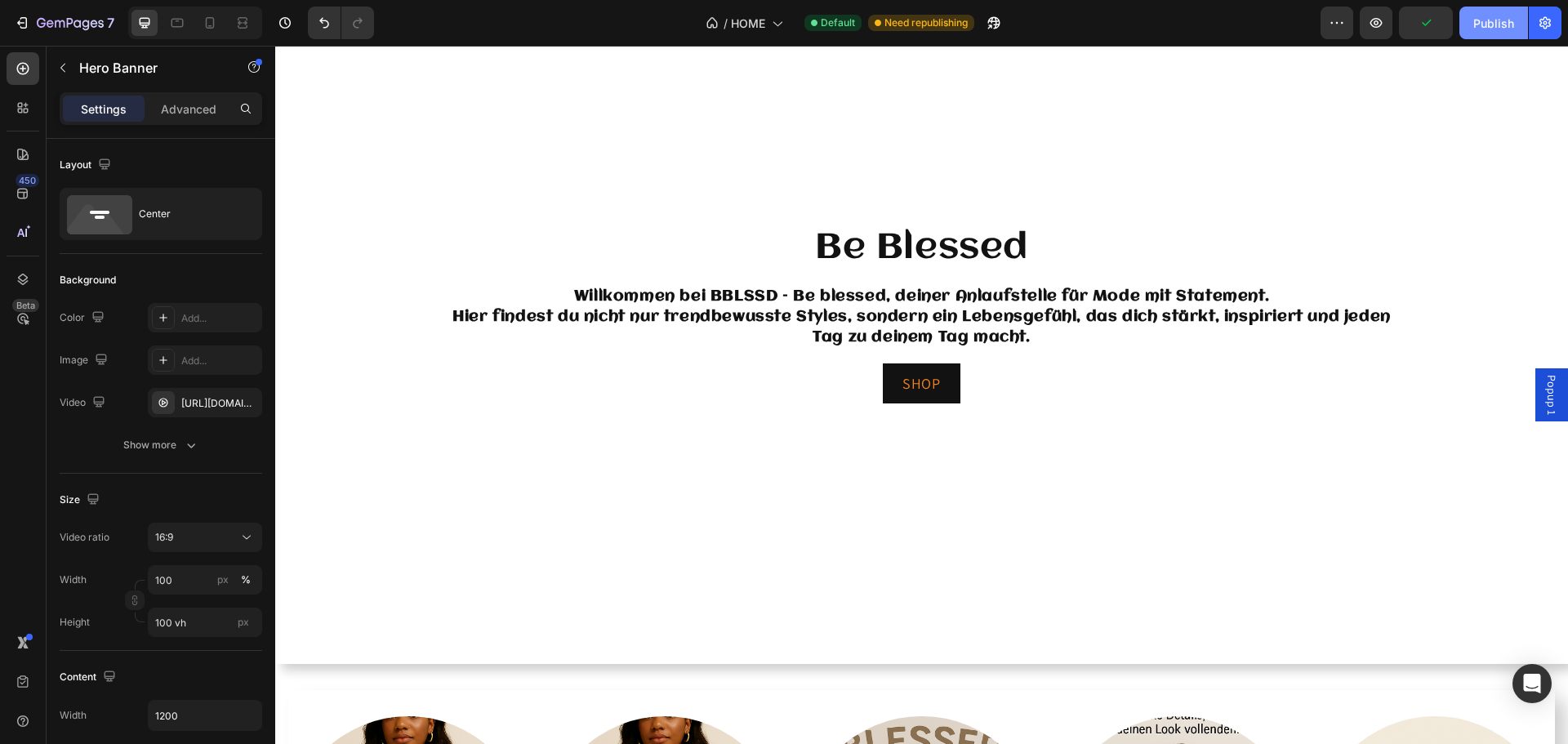
click at [1476, 29] on div "Publish" at bounding box center [1493, 23] width 41 height 17
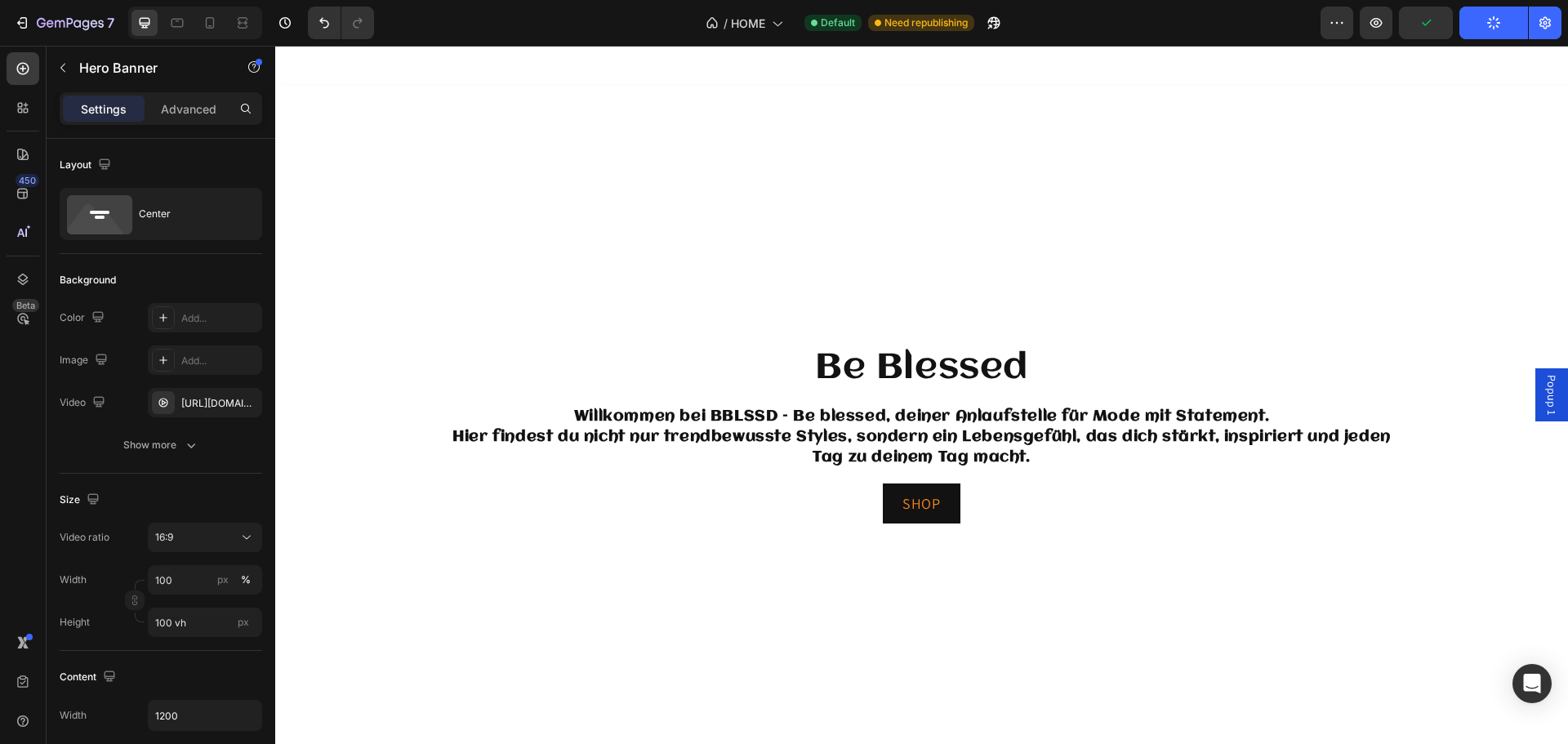
scroll to position [0, 0]
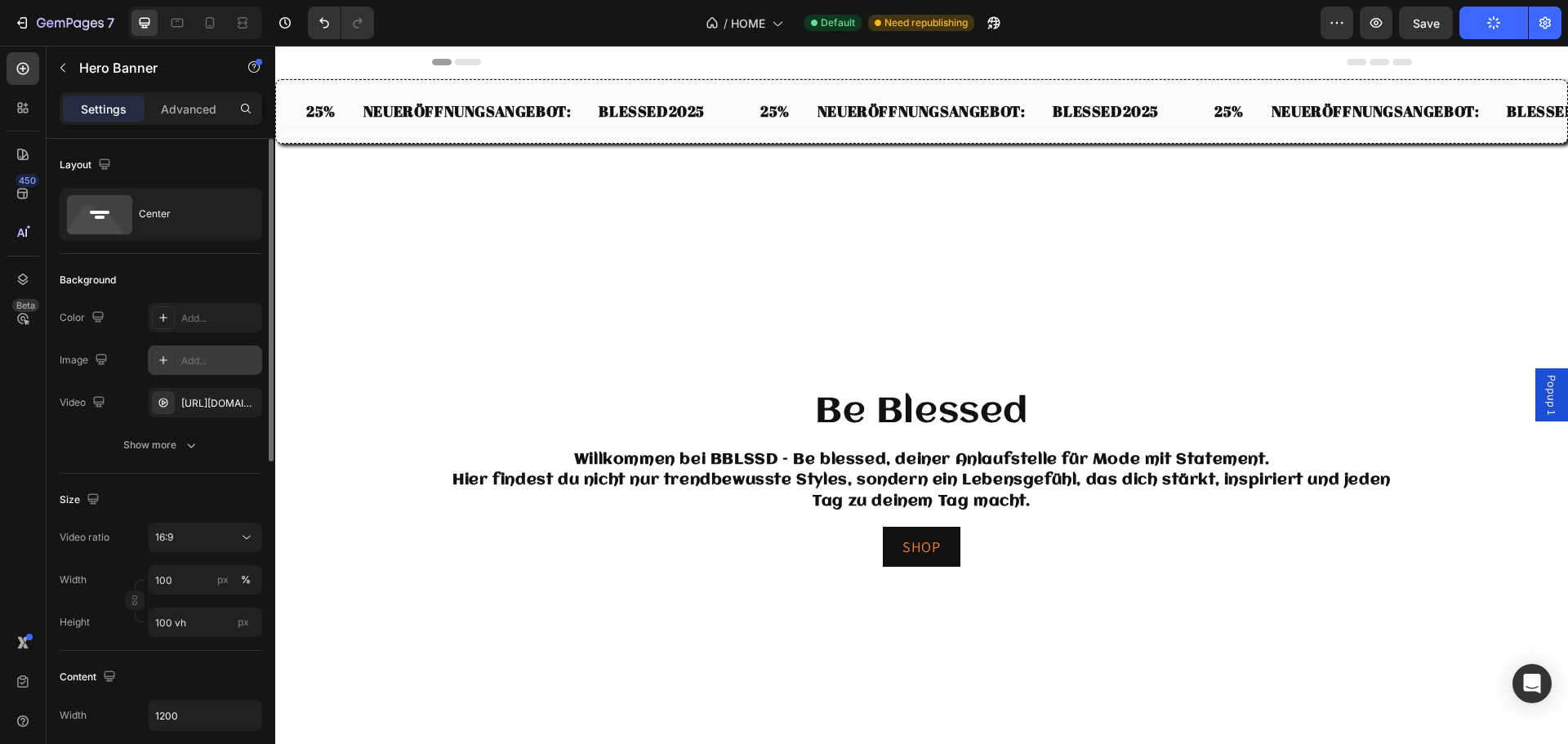
click at [201, 366] on div "Add..." at bounding box center [220, 361] width 77 height 15
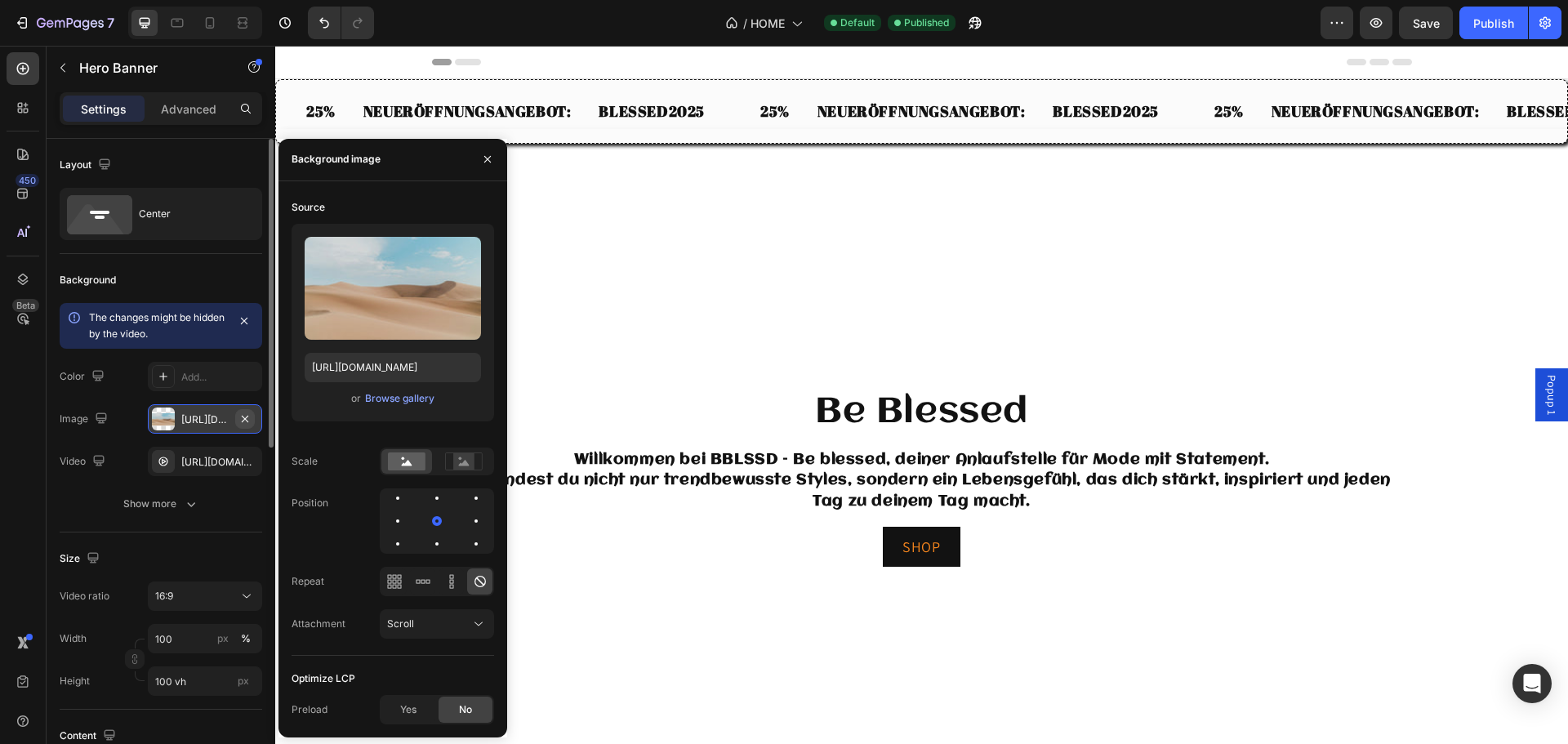
click at [249, 415] on icon "button" at bounding box center [245, 417] width 7 height 7
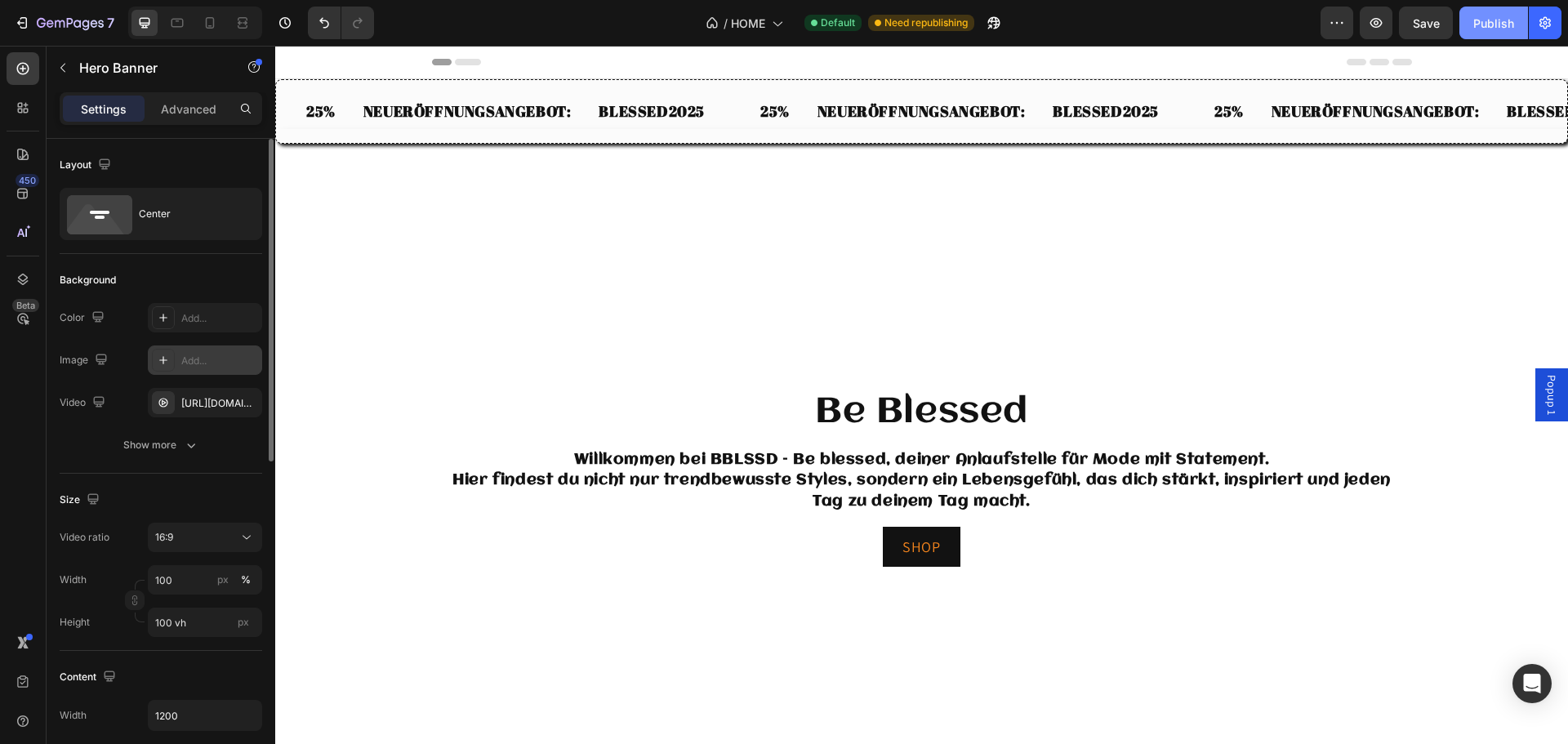
click at [1489, 29] on div "Publish" at bounding box center [1493, 23] width 41 height 17
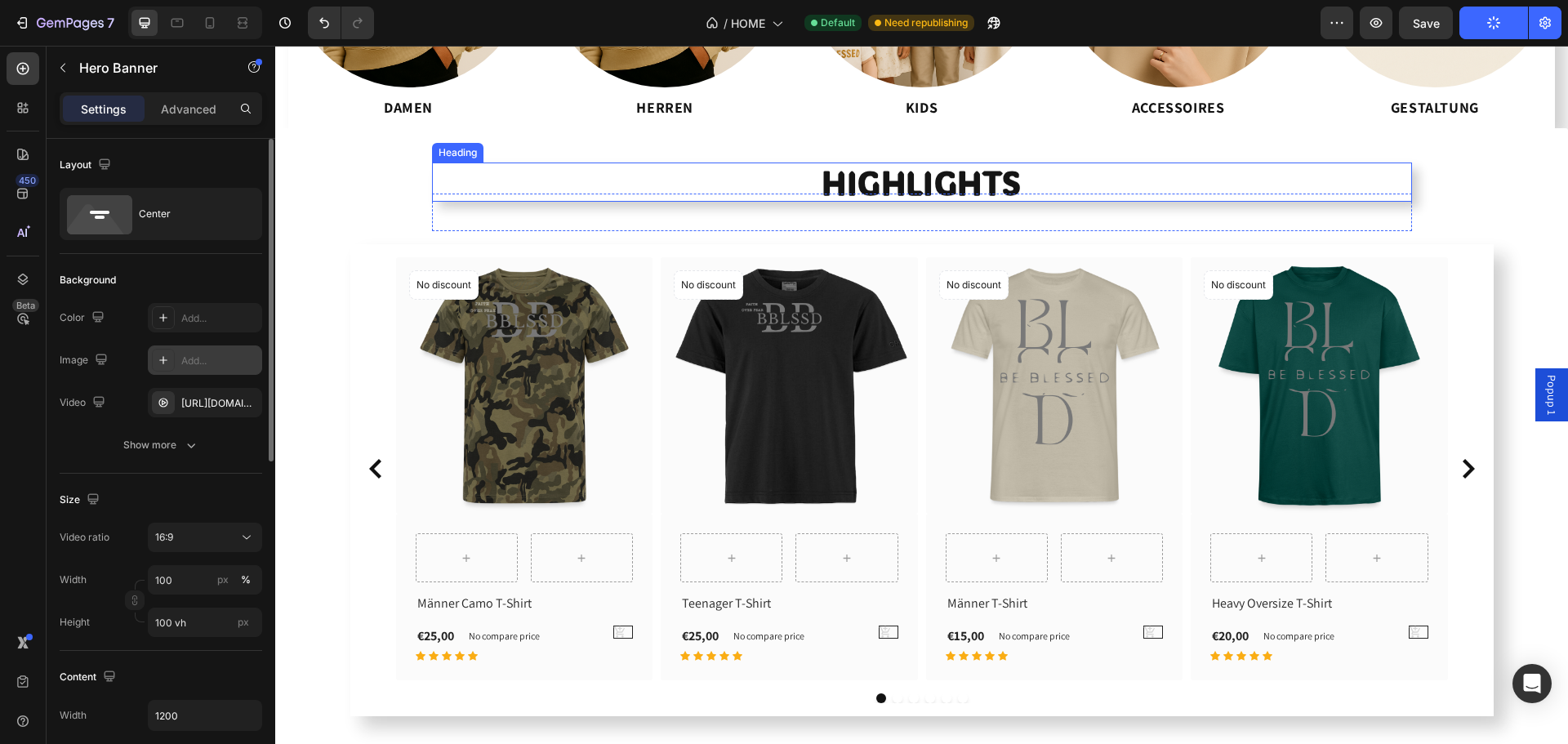
scroll to position [980, 0]
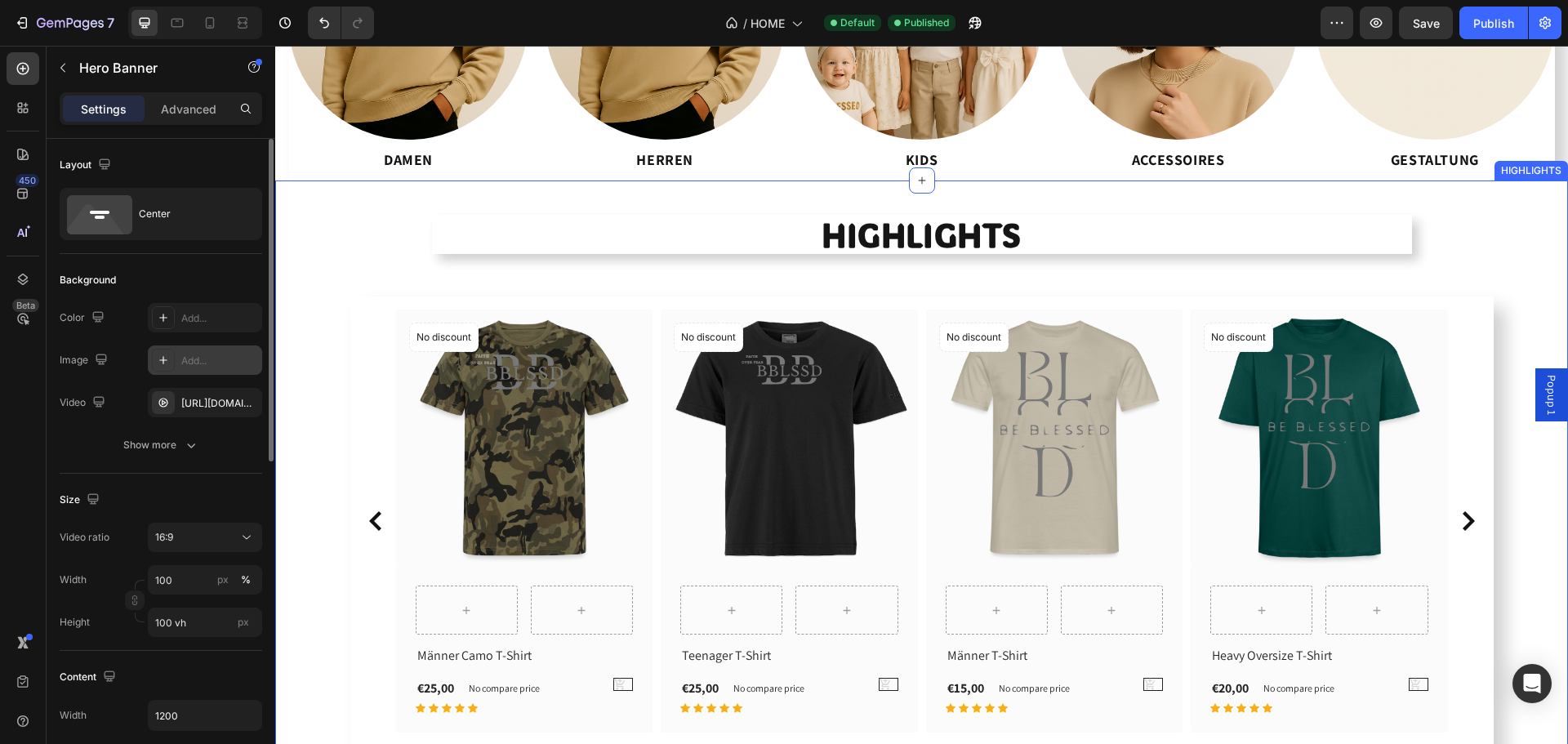
click at [336, 337] on div "HIGHLIGHTS Heading Row (P) Images No discount Not be displayed when published P…" at bounding box center [922, 507] width 1268 height 523
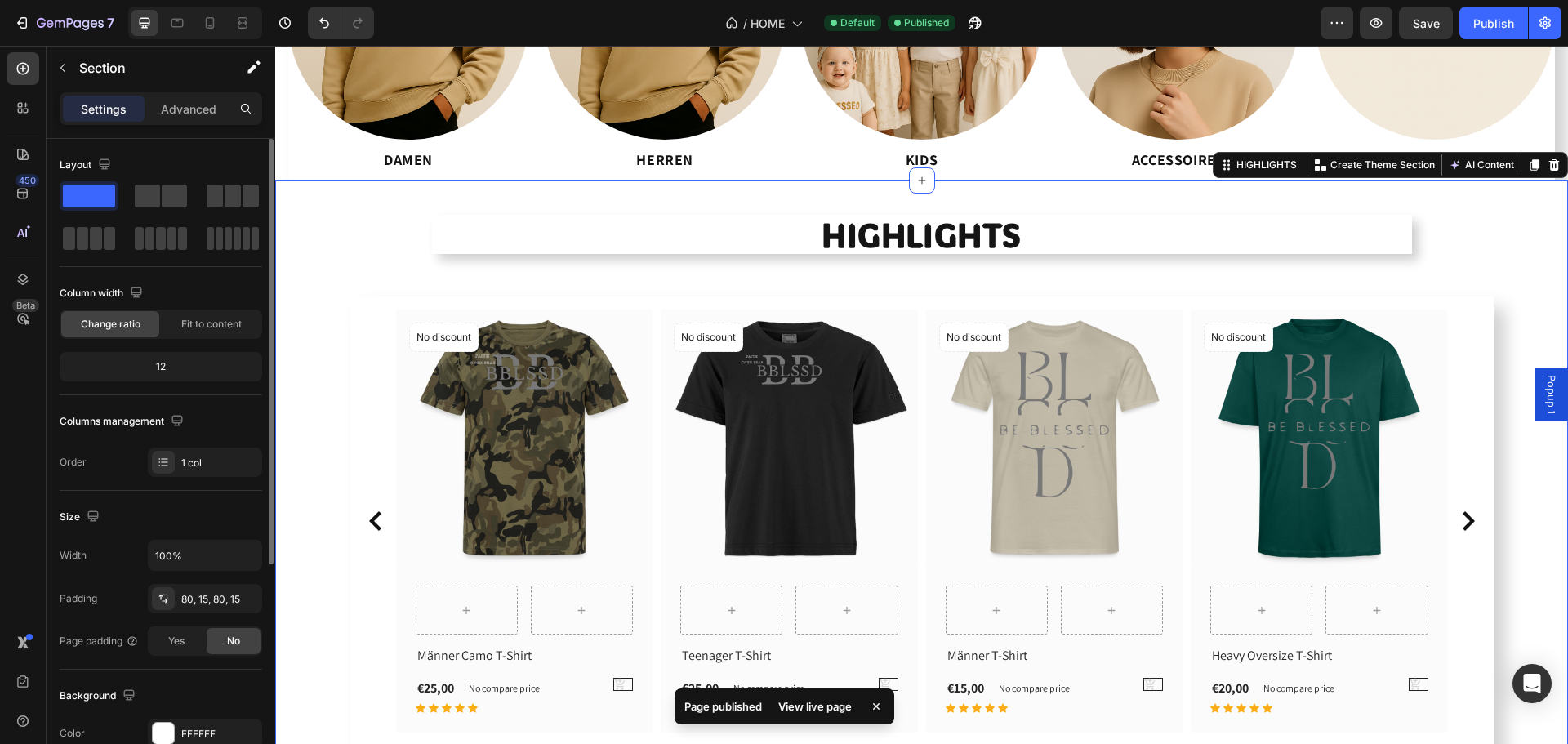
click at [333, 249] on div "HIGHLIGHTS Heading Row (P) Images No discount Not be displayed when published P…" at bounding box center [922, 507] width 1268 height 523
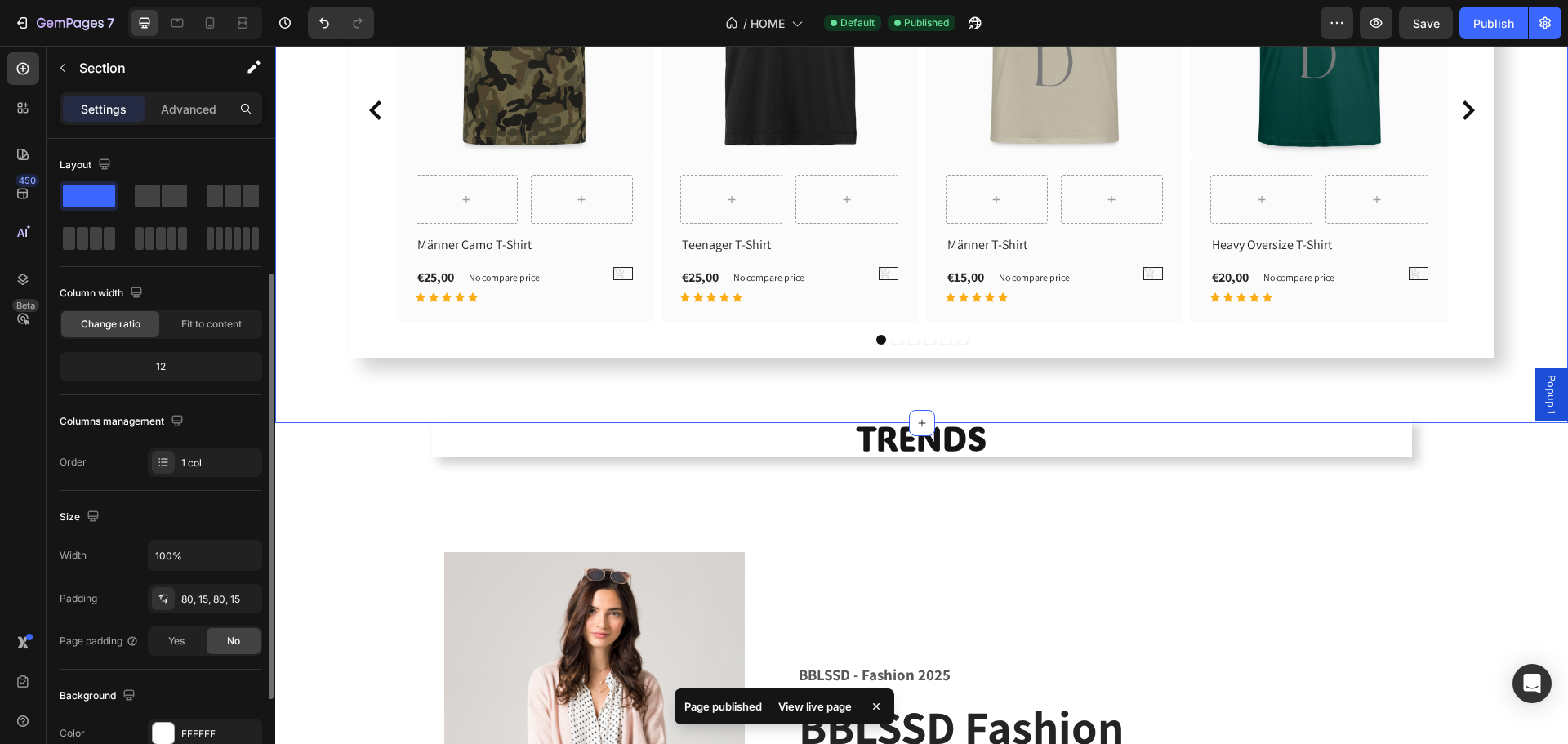
scroll to position [82, 0]
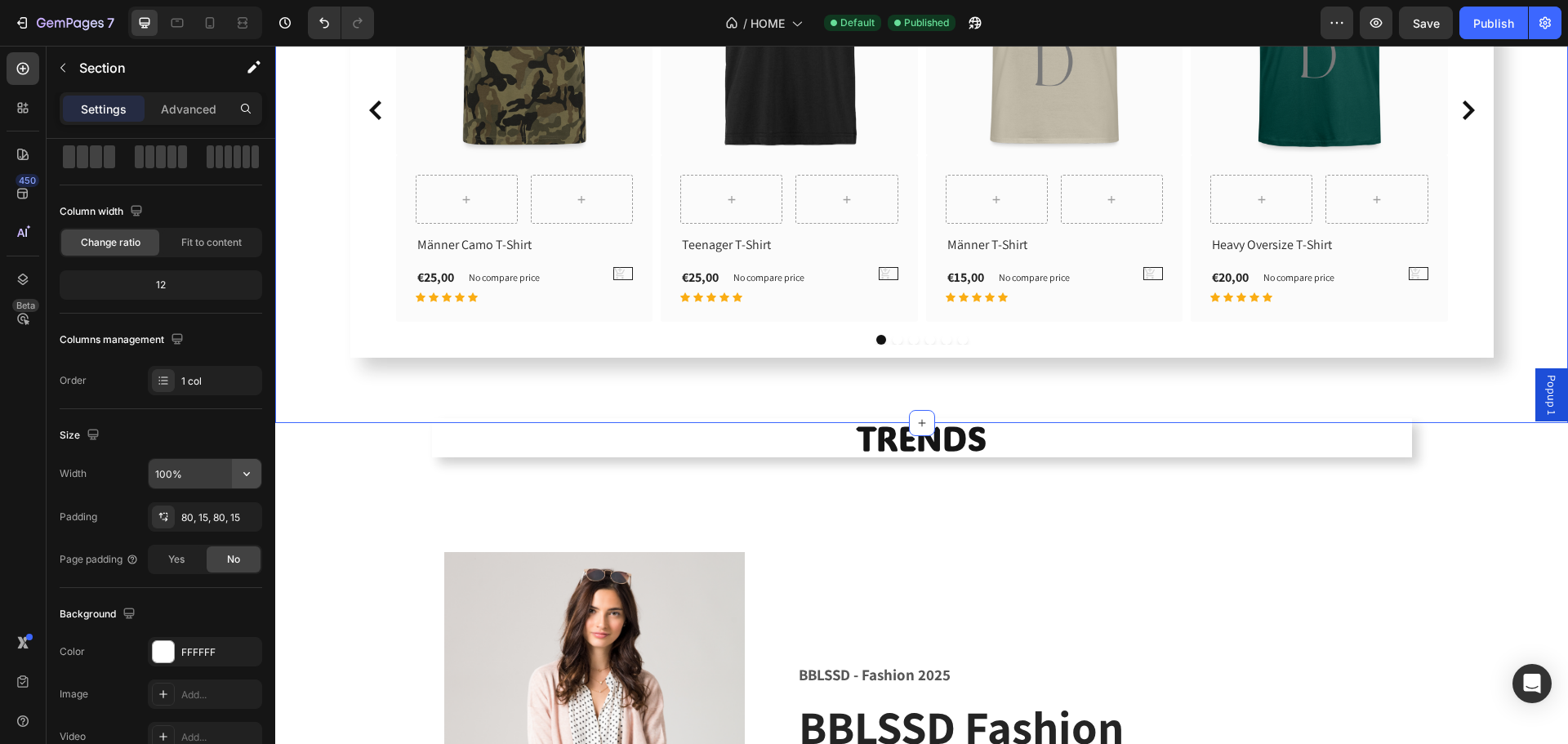
click at [241, 471] on icon "button" at bounding box center [247, 473] width 16 height 16
click at [174, 543] on span "Default" at bounding box center [172, 546] width 34 height 15
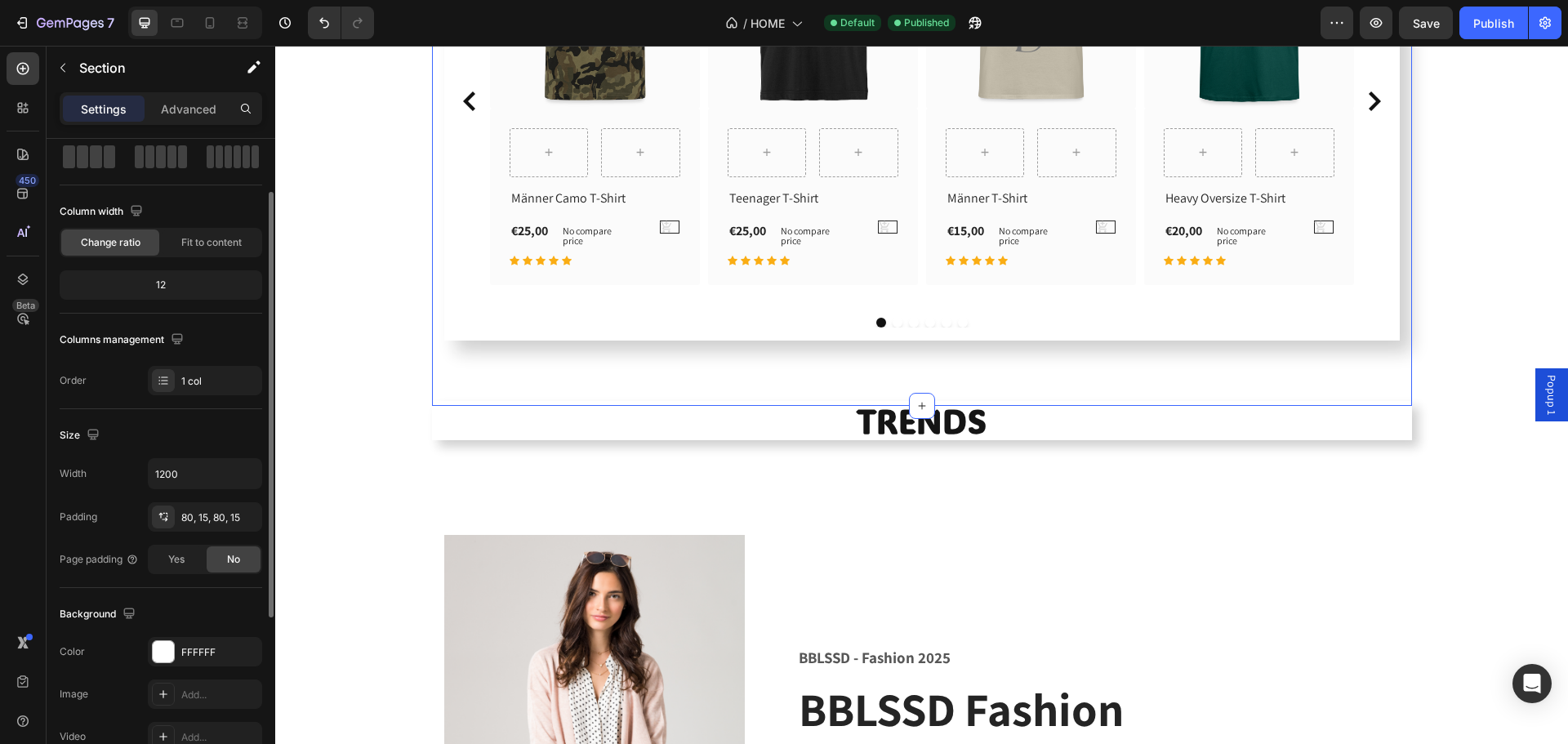
scroll to position [1379, 0]
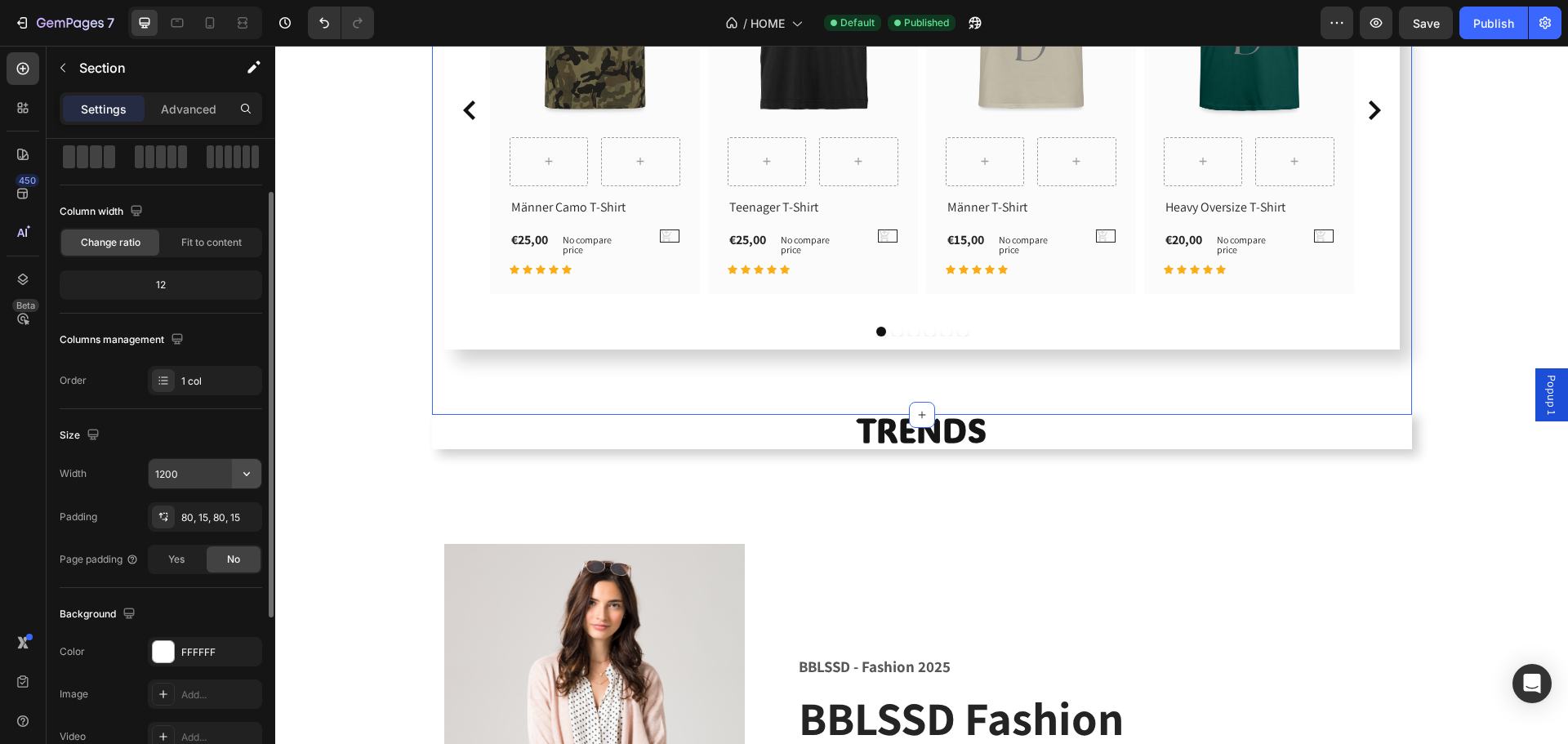
click at [240, 463] on button "button" at bounding box center [246, 473] width 29 height 29
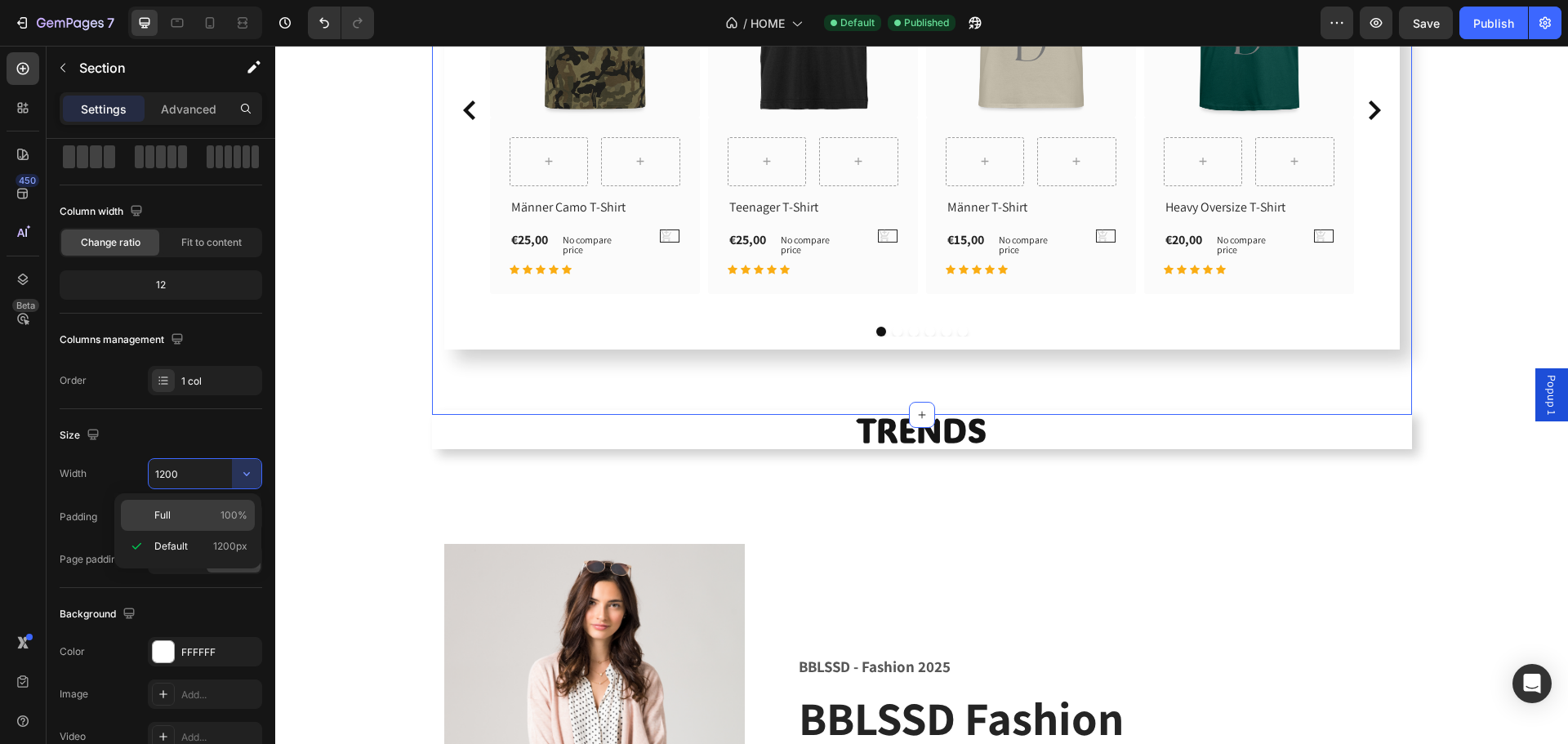
click at [213, 513] on p "Full 100%" at bounding box center [201, 515] width 93 height 15
type input "100%"
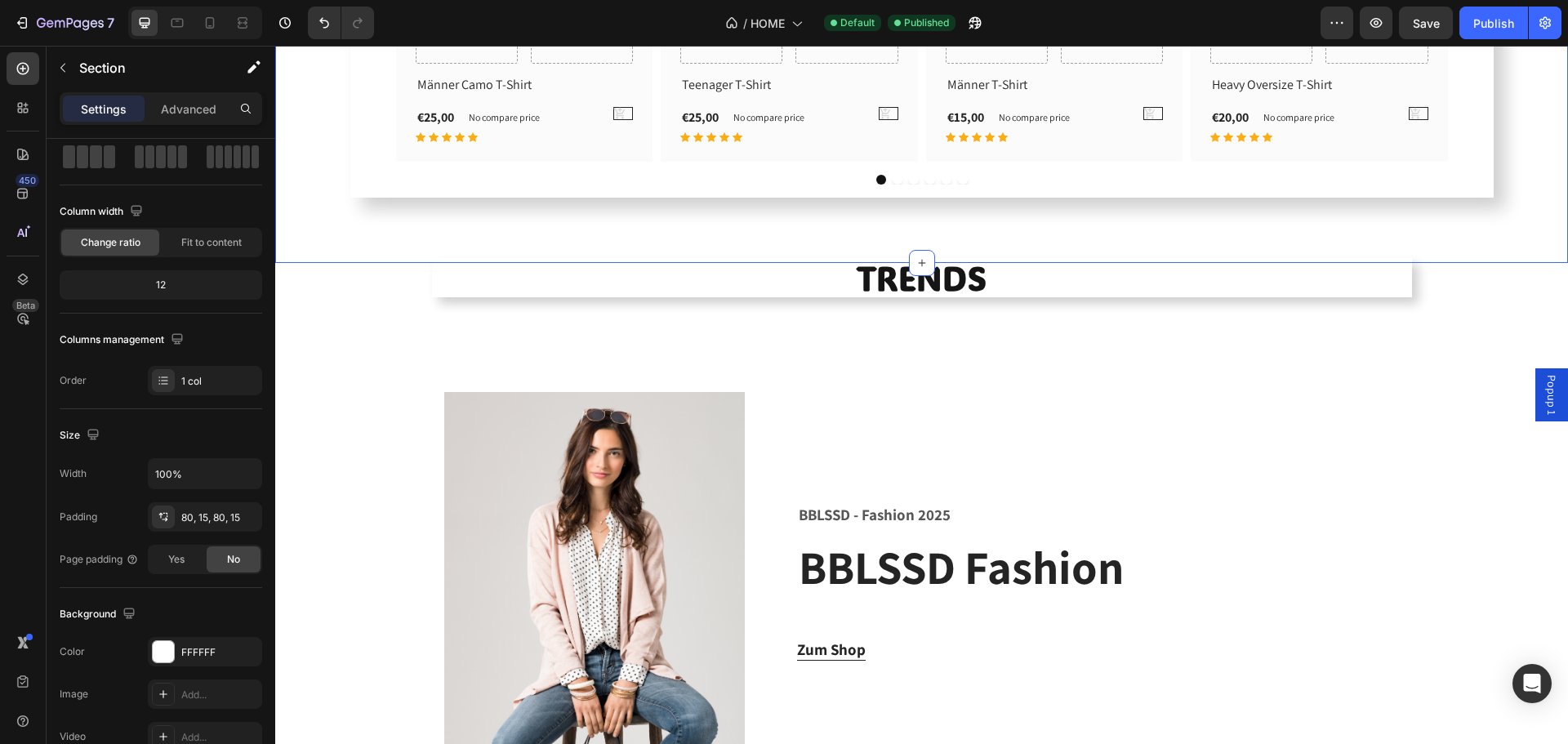
scroll to position [1552, 0]
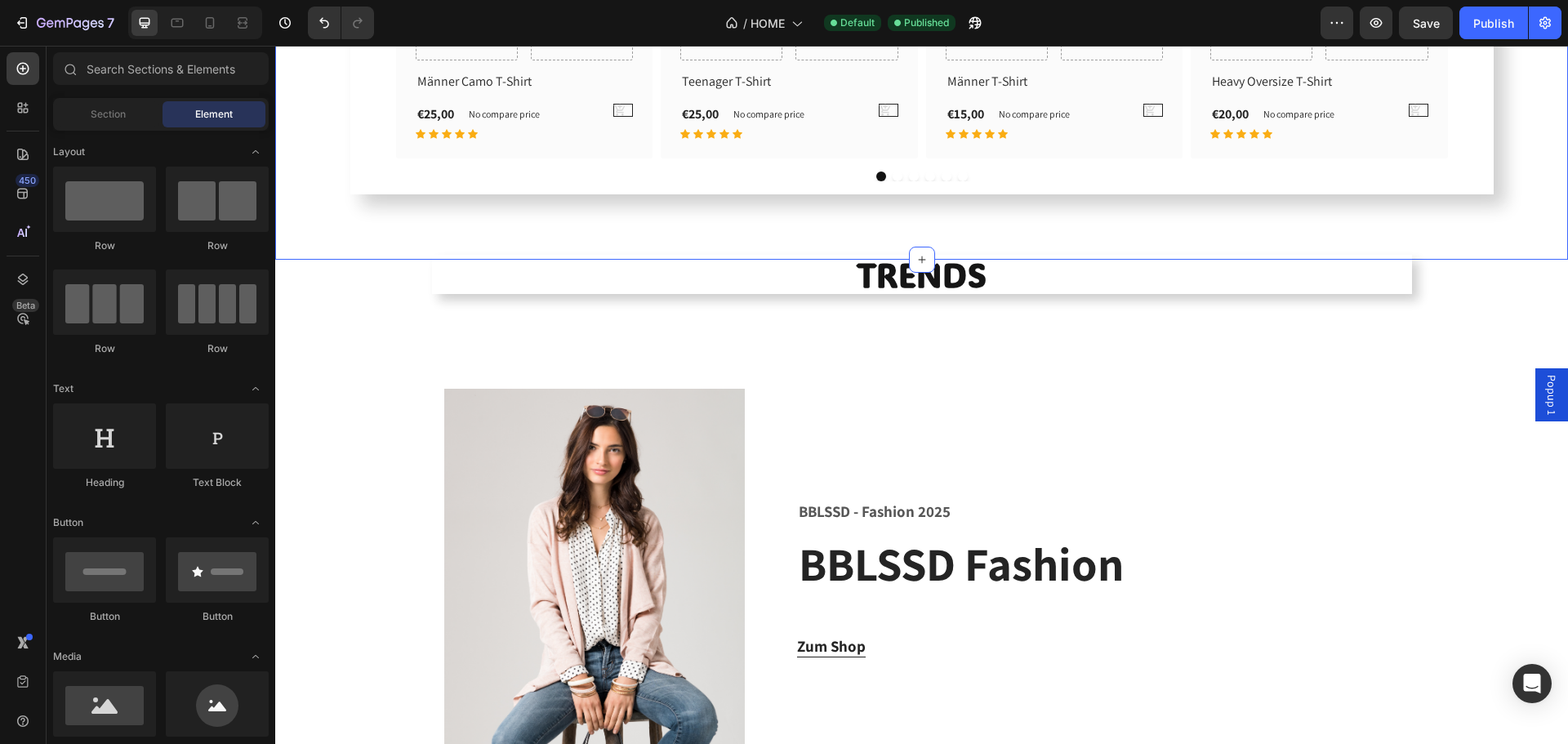
click at [348, 489] on div "HIGHLIGHTS Heading Row (P) Images No discount Not be displayed when published P…" at bounding box center [922, 183] width 1292 height 3310
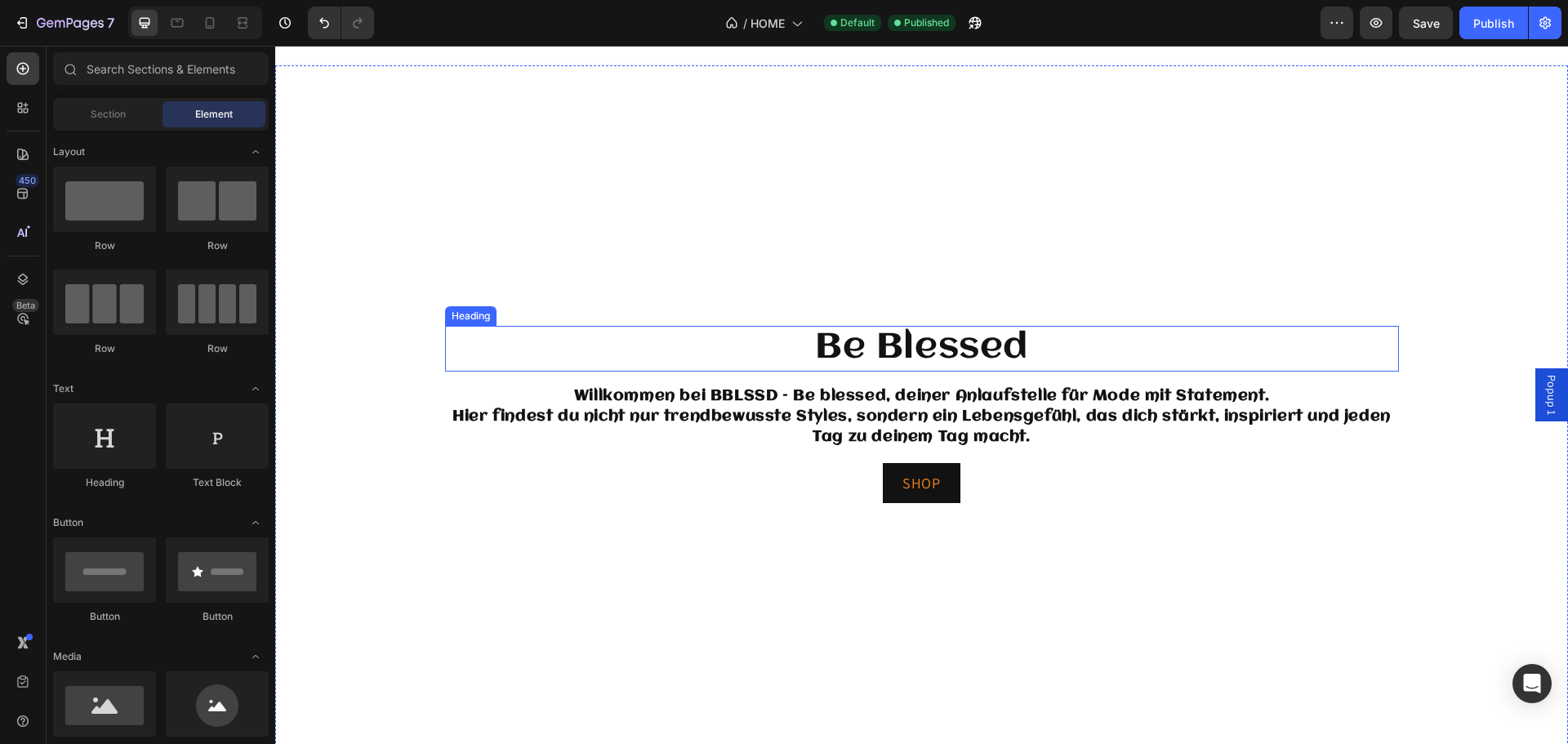
scroll to position [0, 0]
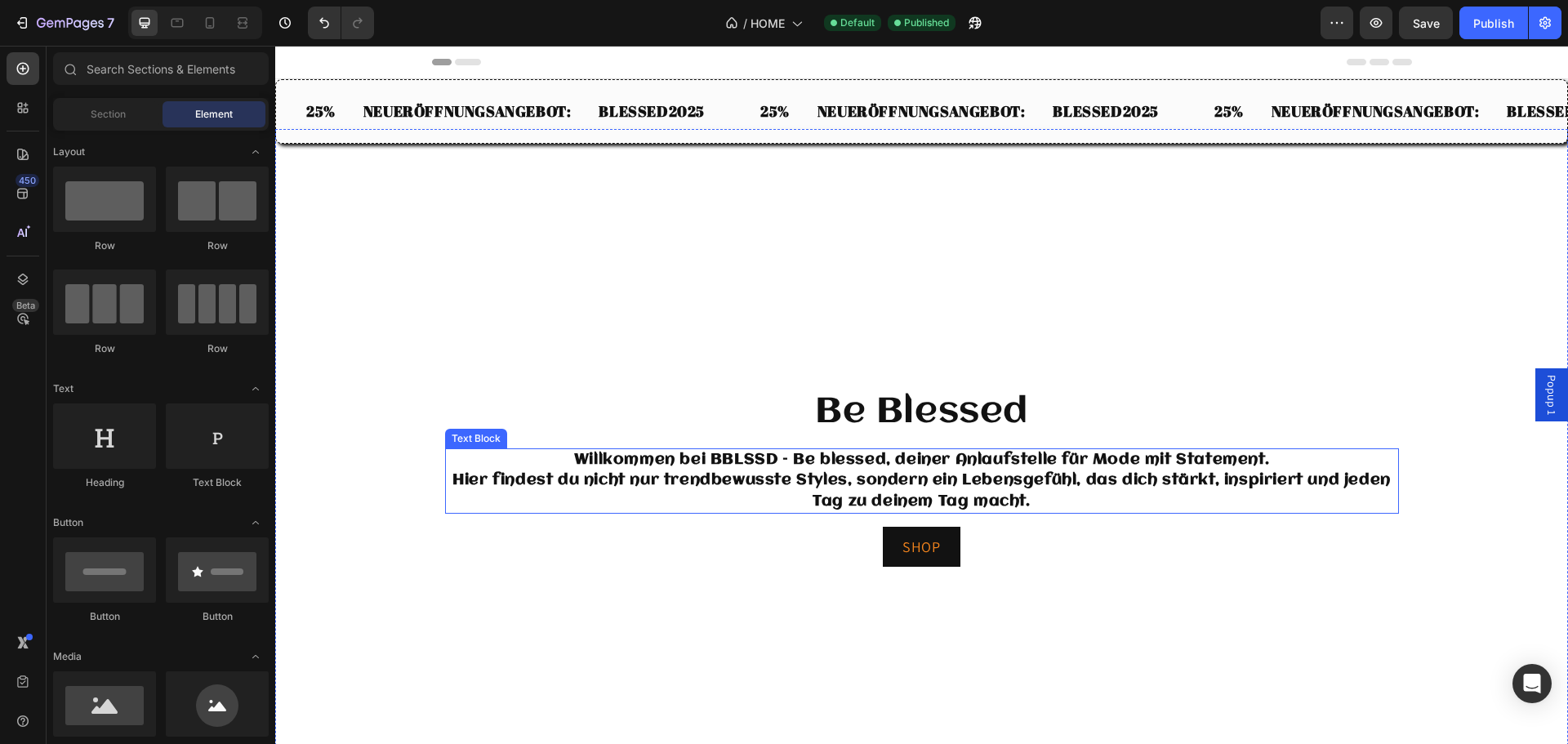
click at [598, 490] on p "Hier findest du nicht nur trendbewusste Styles, sondern ein Lebensgefühl, das d…" at bounding box center [922, 490] width 951 height 41
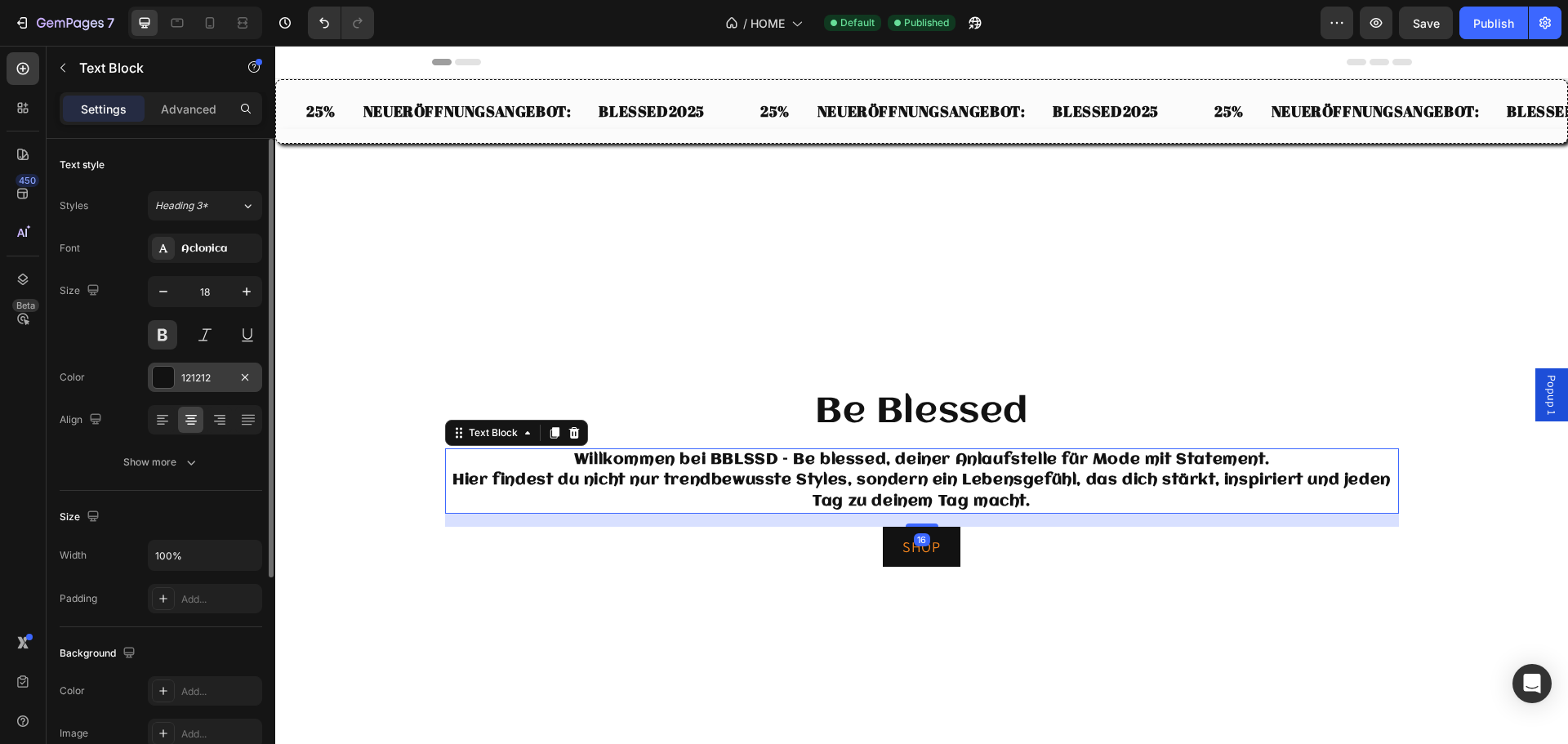
click at [176, 374] on div "121212" at bounding box center [205, 376] width 114 height 29
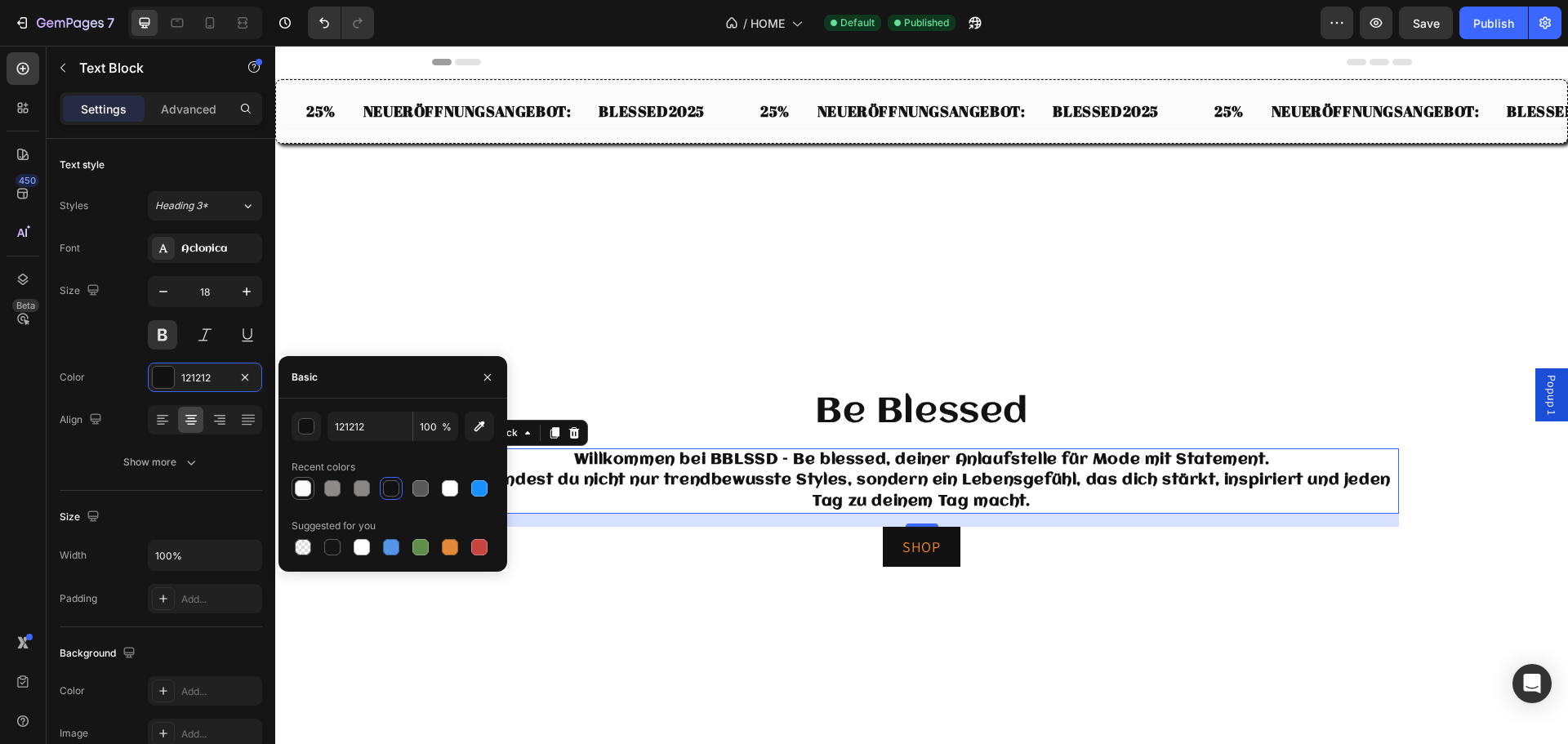
click at [298, 492] on div at bounding box center [303, 488] width 16 height 16
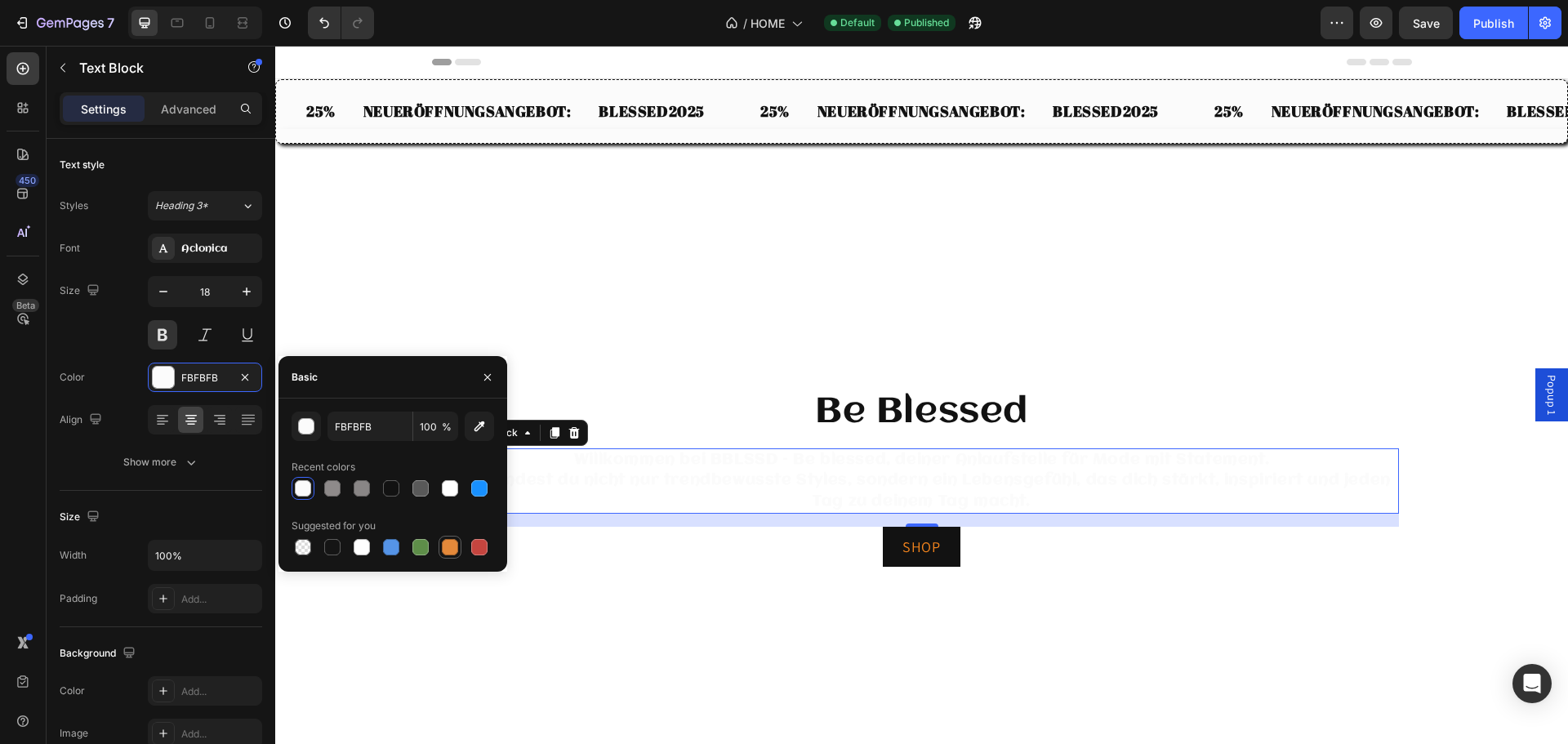
drag, startPoint x: 435, startPoint y: 542, endPoint x: 456, endPoint y: 544, distance: 21.1
click at [436, 542] on div at bounding box center [392, 546] width 203 height 23
click at [456, 544] on div at bounding box center [449, 547] width 16 height 16
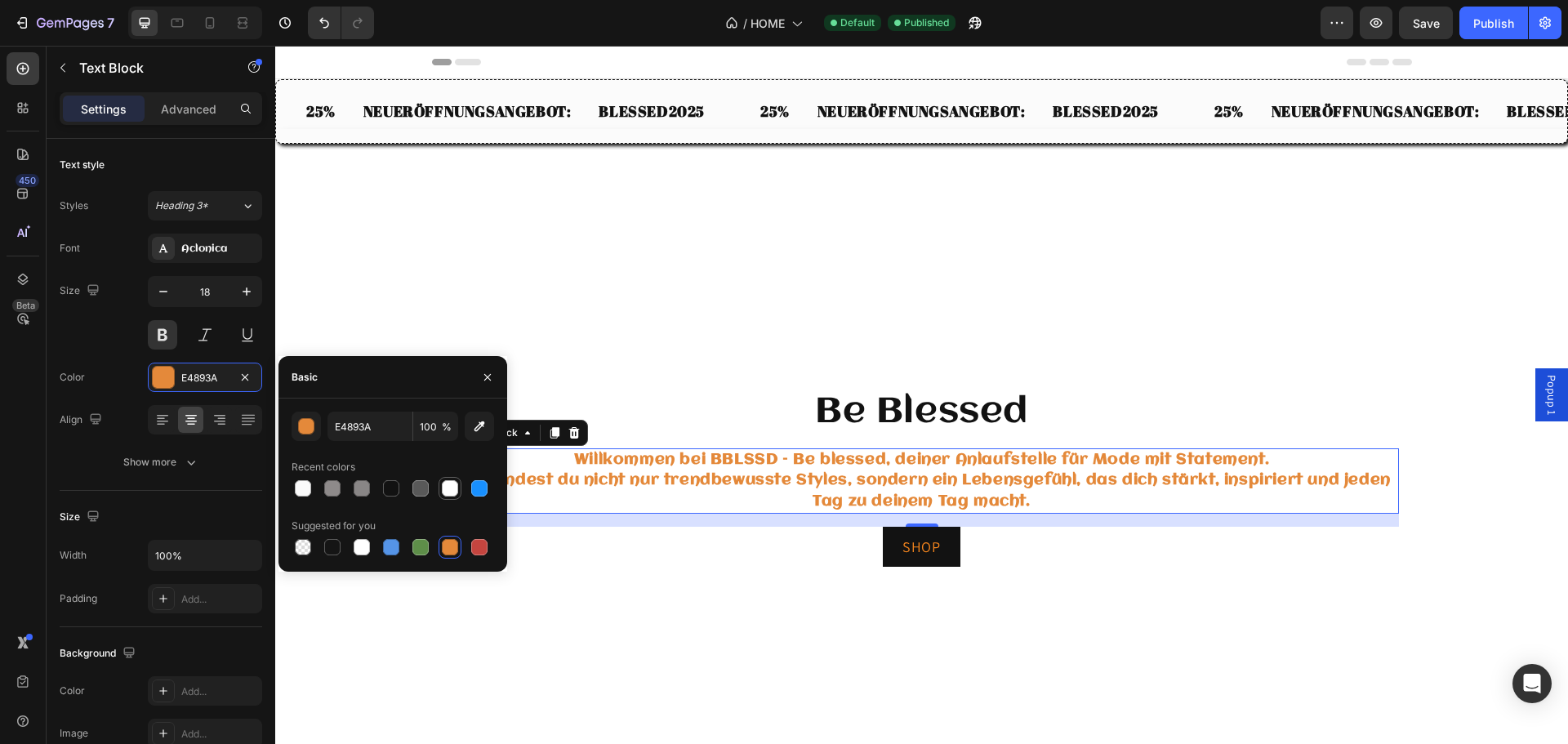
click at [451, 491] on div at bounding box center [449, 488] width 16 height 16
type input "FFFFFF"
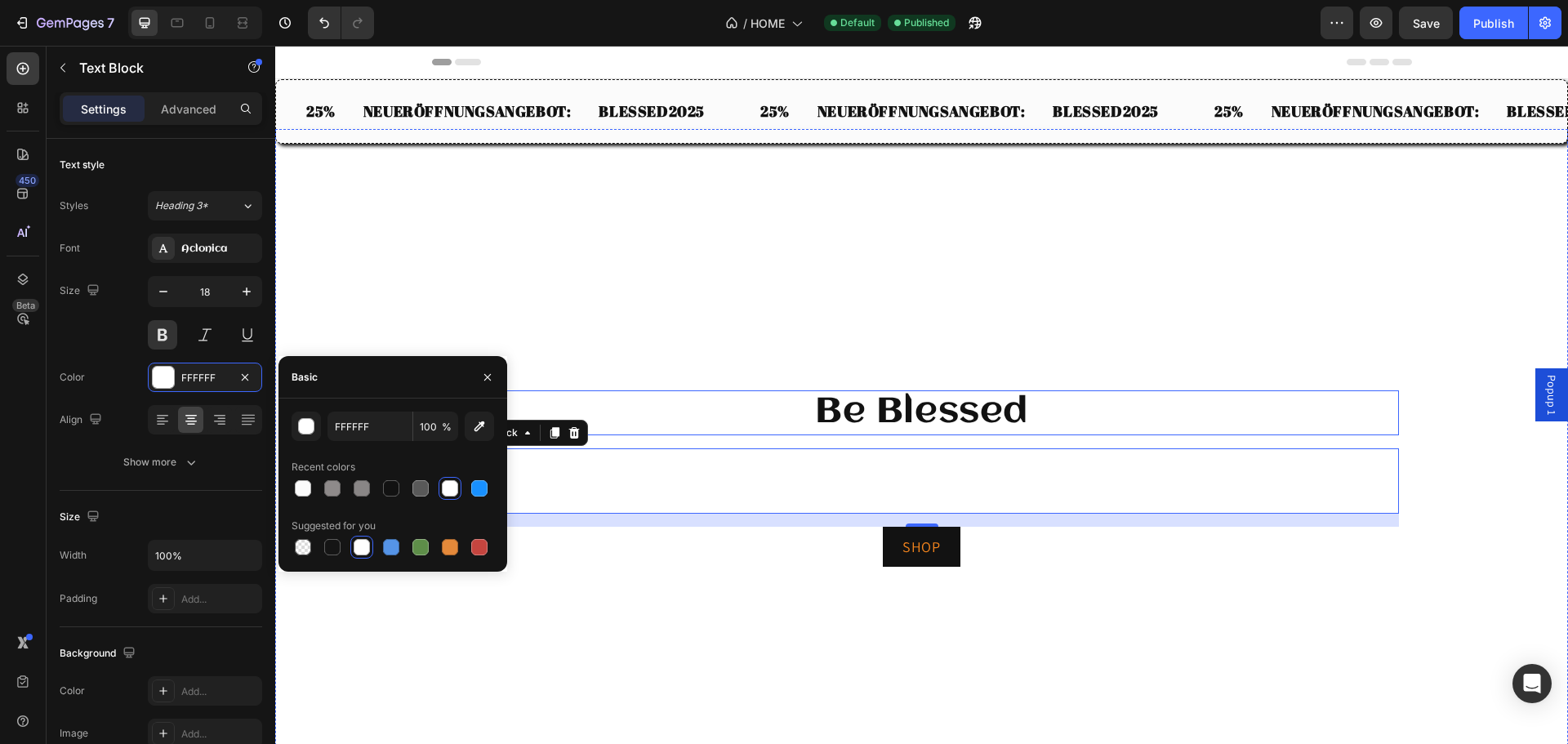
click at [844, 400] on h2 "Be Blessed" at bounding box center [922, 413] width 954 height 46
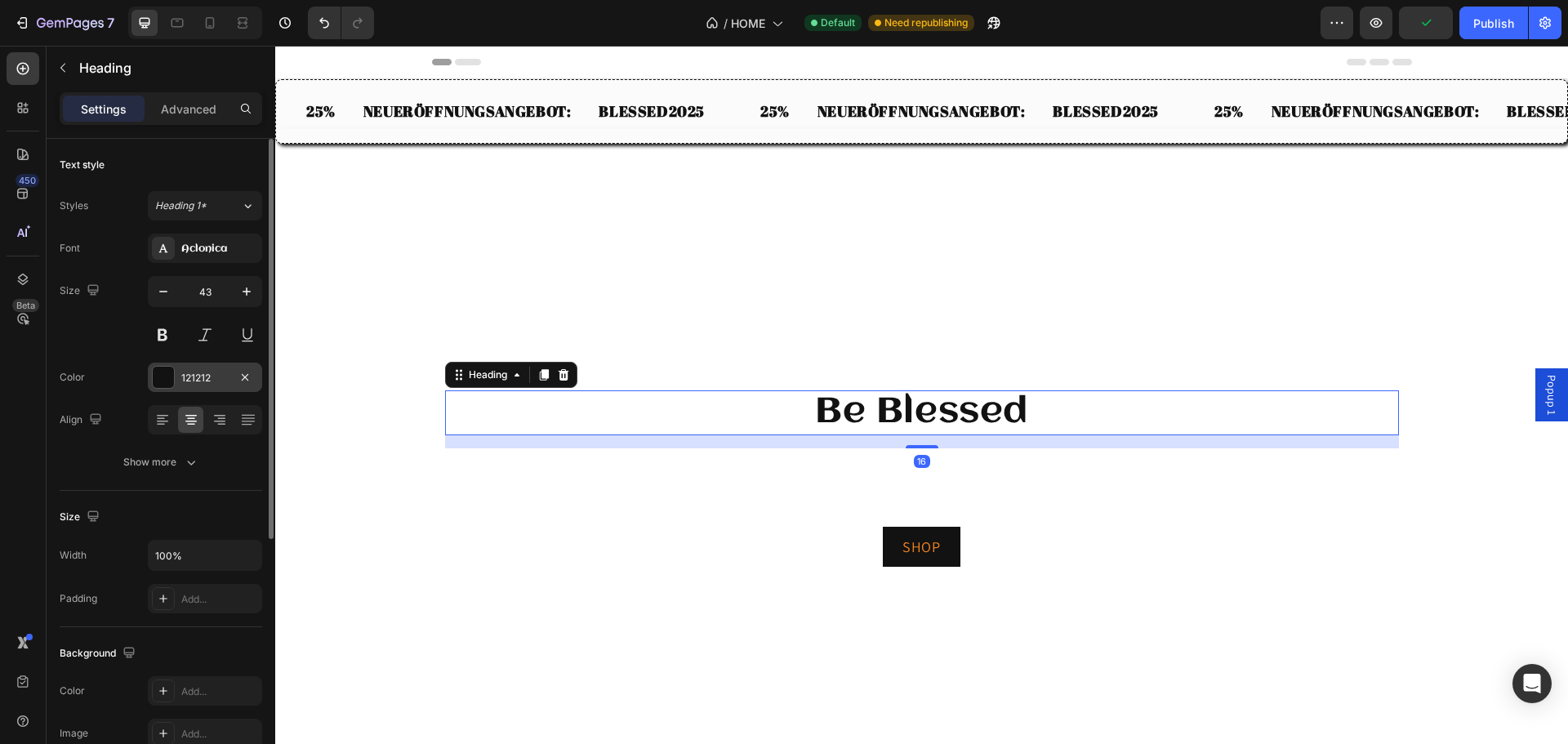
click at [153, 387] on div at bounding box center [163, 376] width 23 height 23
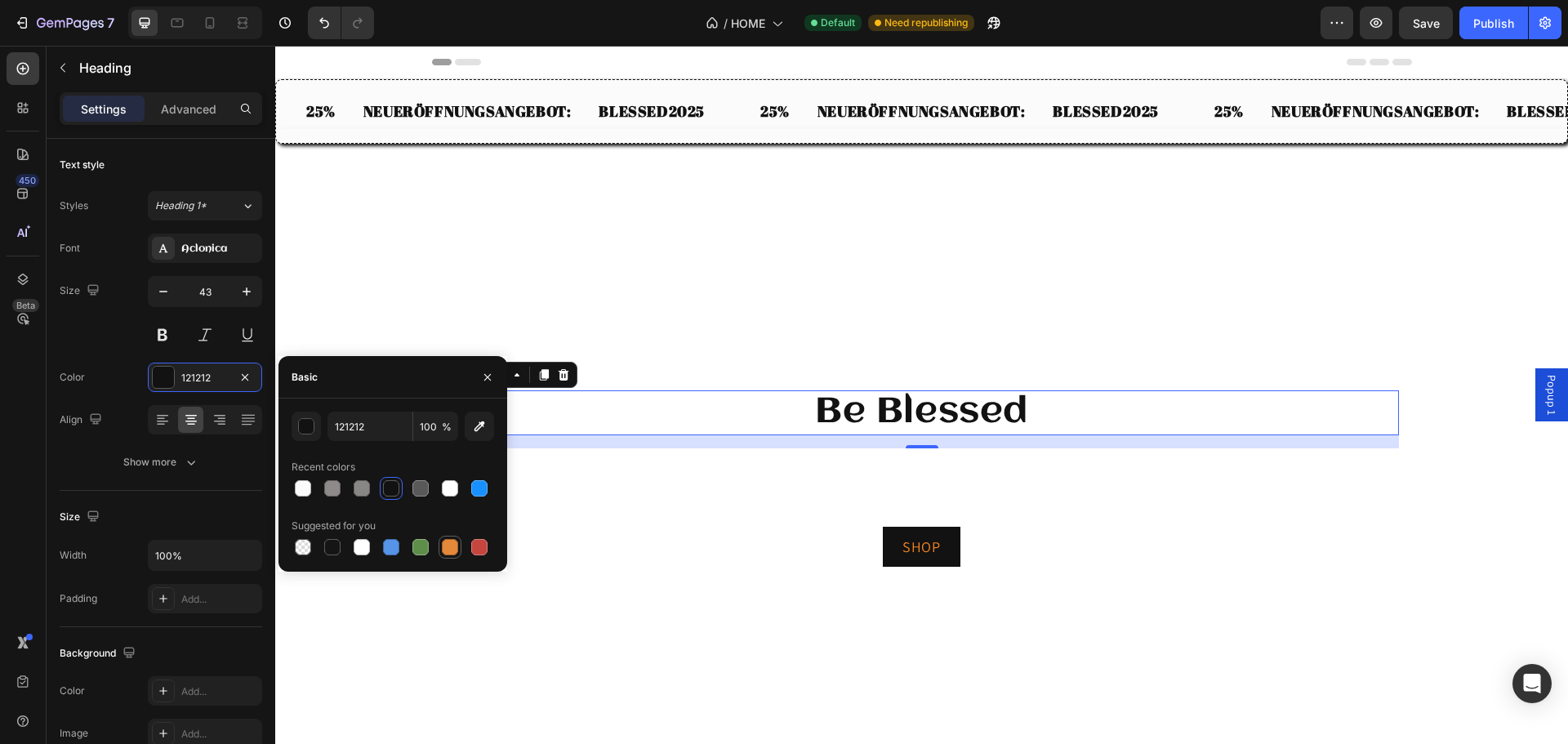
click at [454, 545] on div at bounding box center [449, 547] width 16 height 16
type input "E4893A"
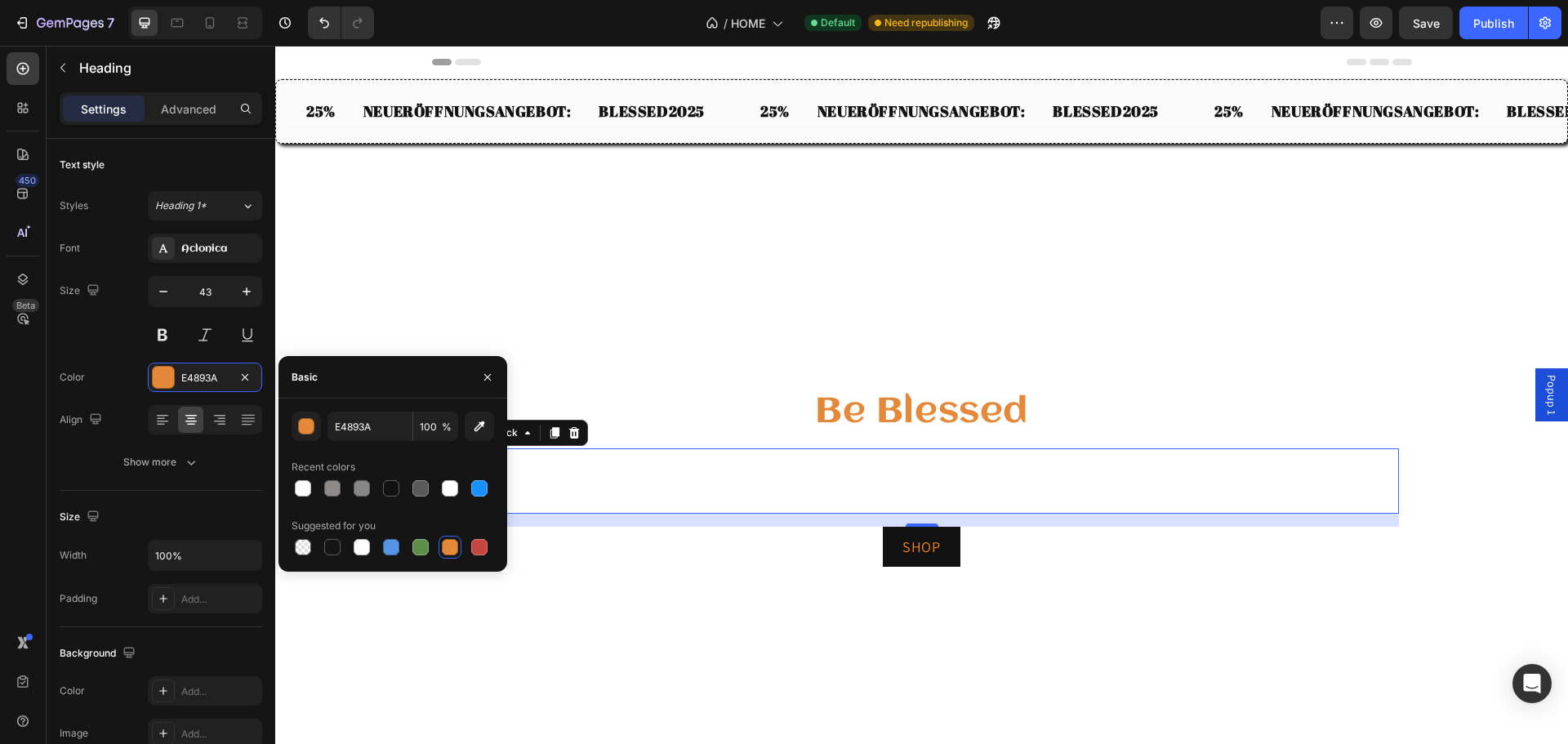
click at [966, 479] on p "Hier findest du nicht nur trendbewusste Styles, sondern ein Lebensgefühl, das d…" at bounding box center [922, 490] width 951 height 41
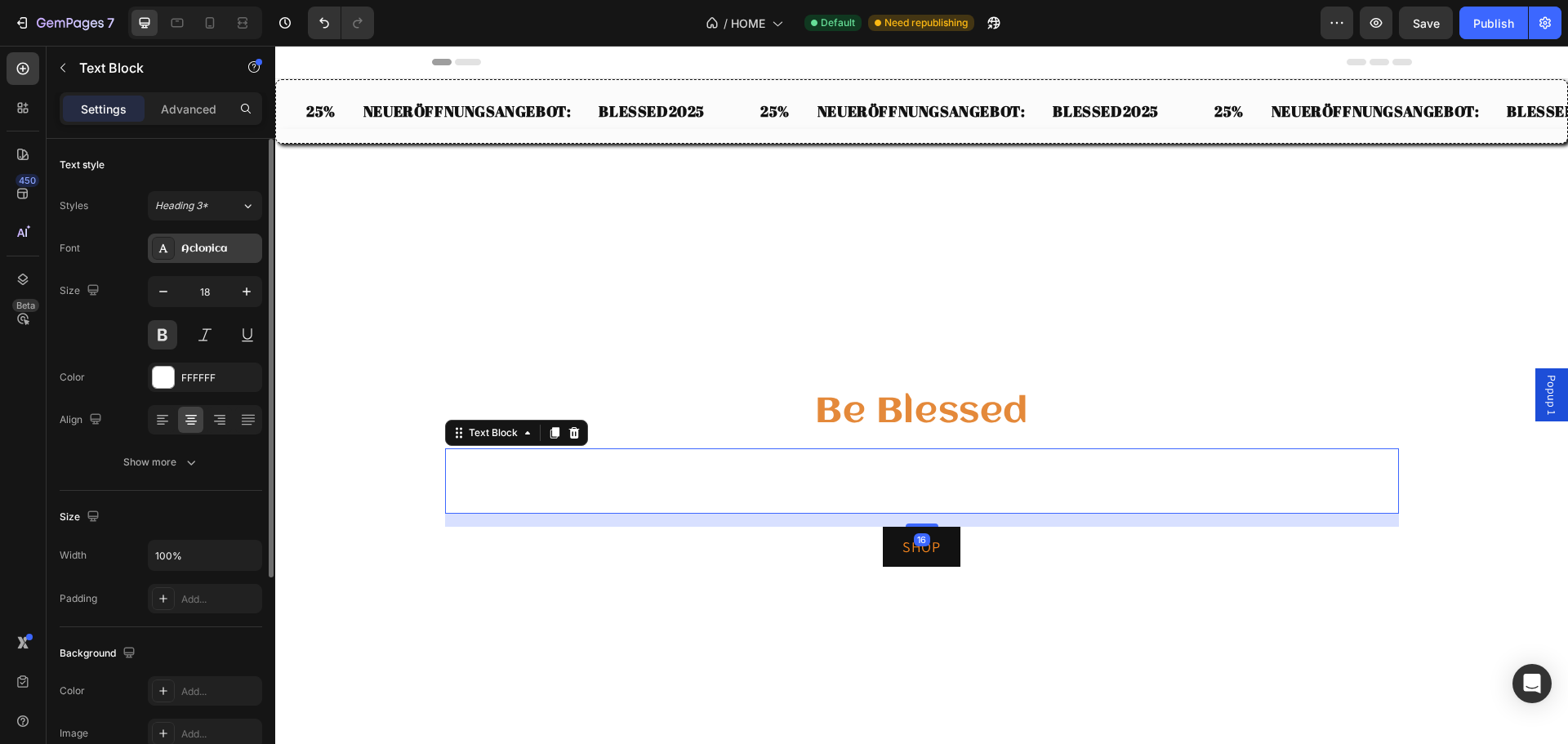
click at [193, 242] on div "Aclonica" at bounding box center [220, 249] width 77 height 15
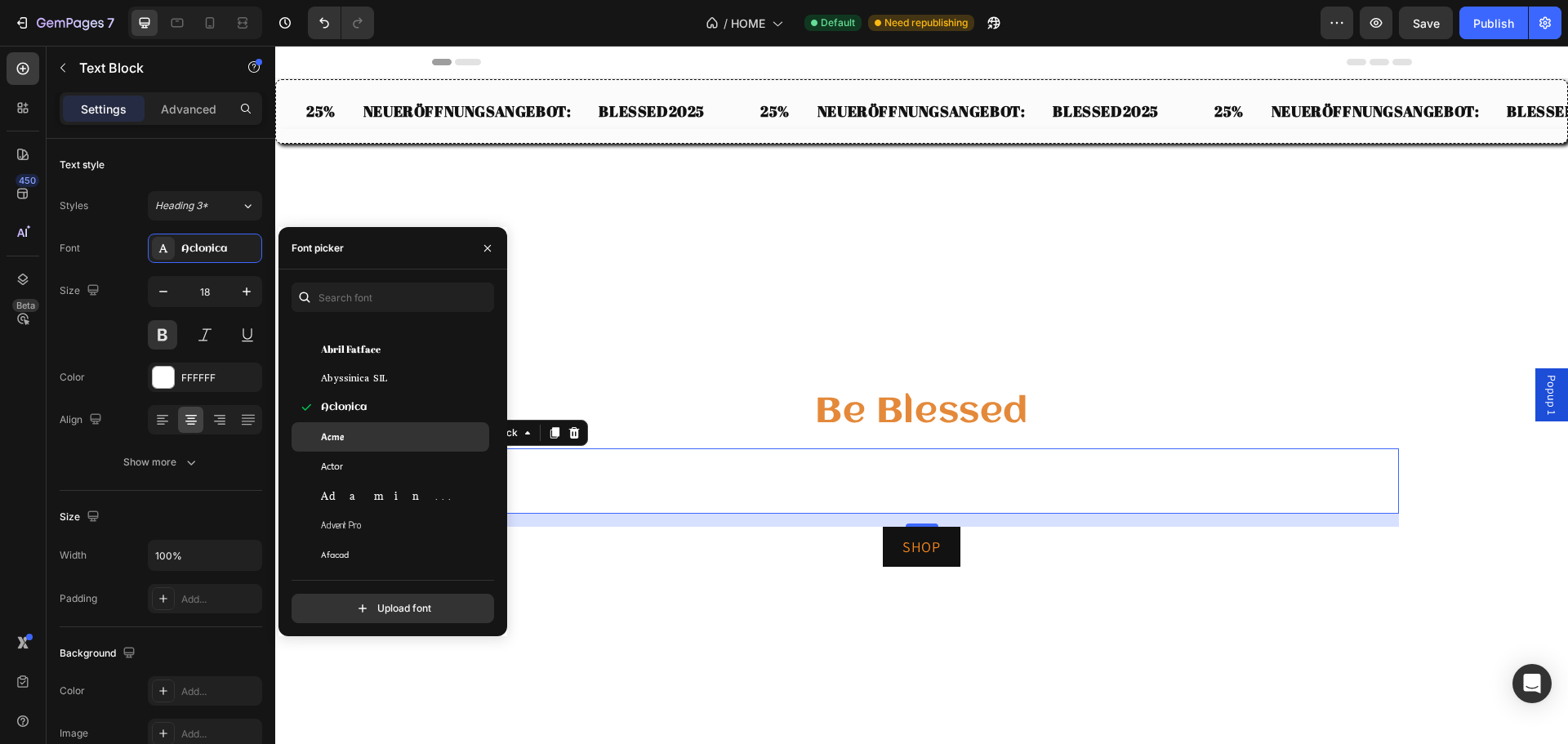
scroll to position [408, 0]
click at [374, 360] on span "Abril Fatface" at bounding box center [351, 355] width 60 height 15
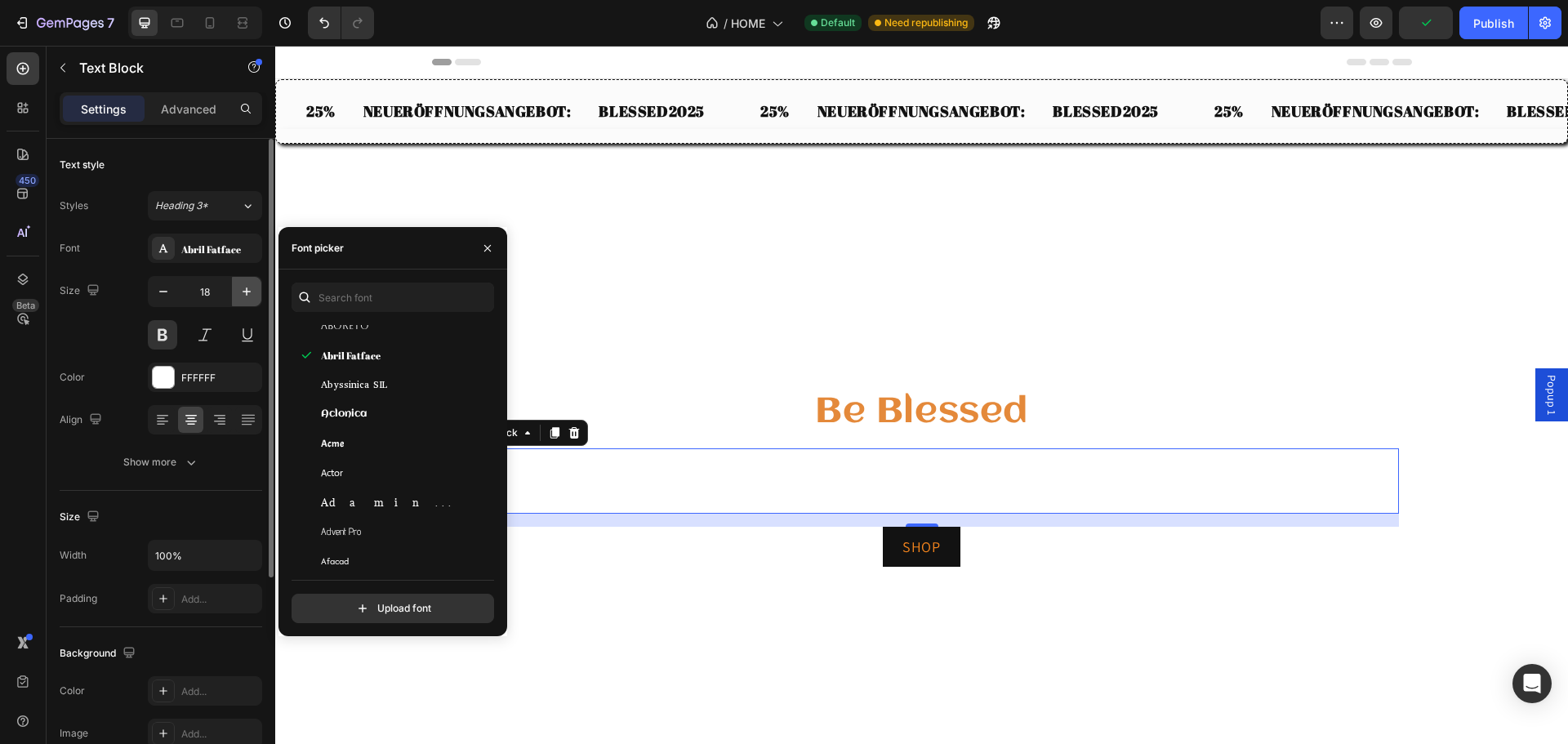
click at [250, 297] on icon "button" at bounding box center [247, 292] width 16 height 16
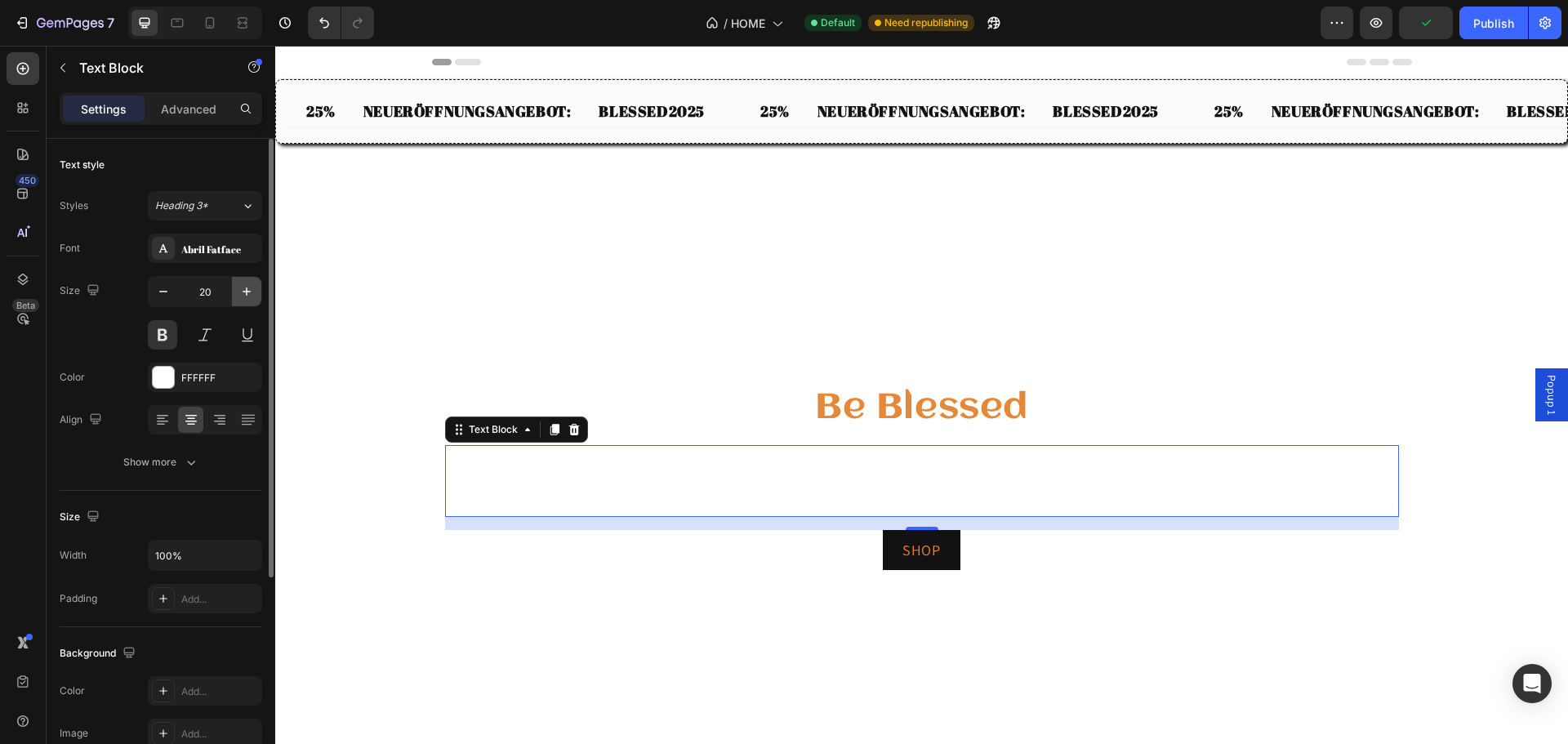
click at [250, 297] on icon "button" at bounding box center [247, 292] width 16 height 16
type input "21"
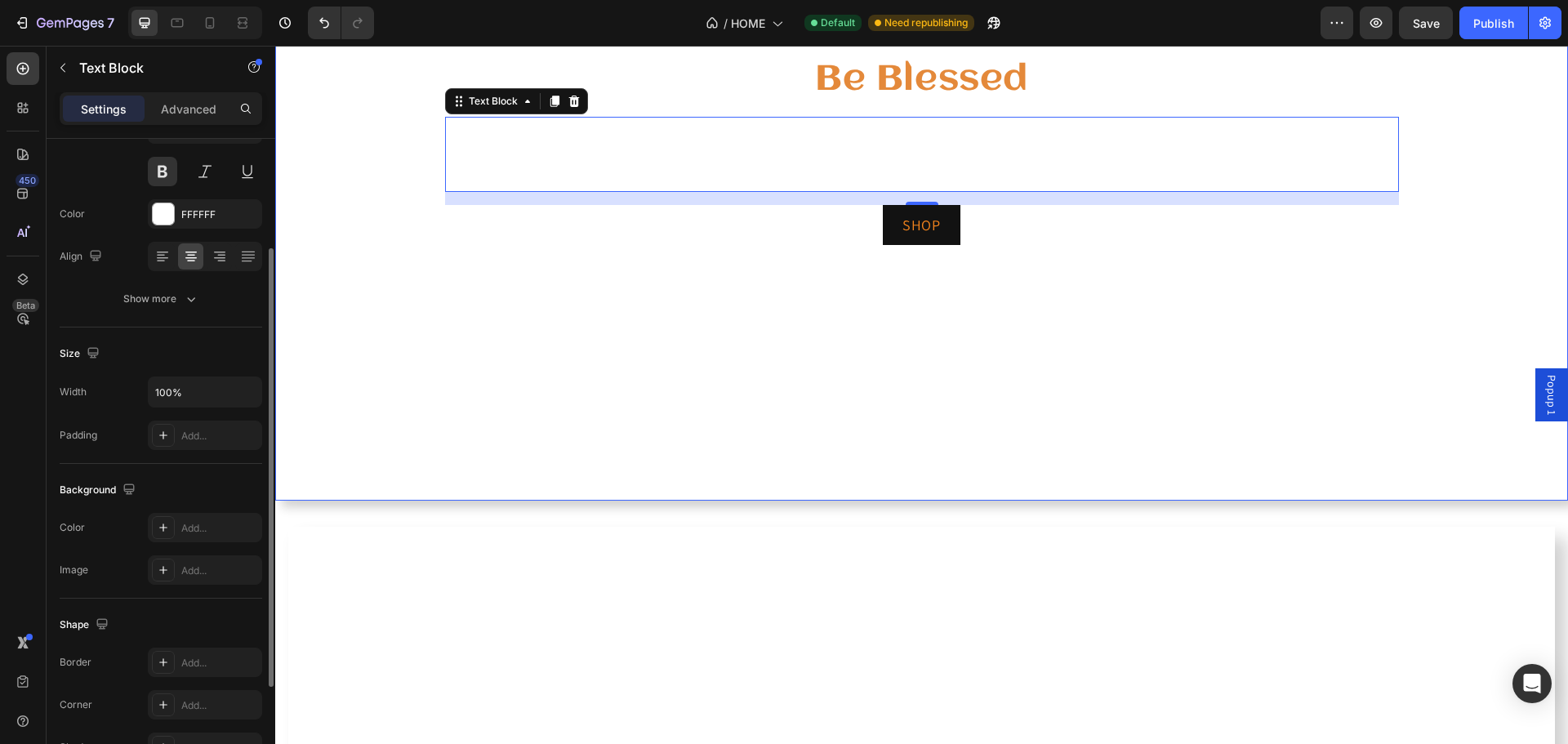
scroll to position [0, 0]
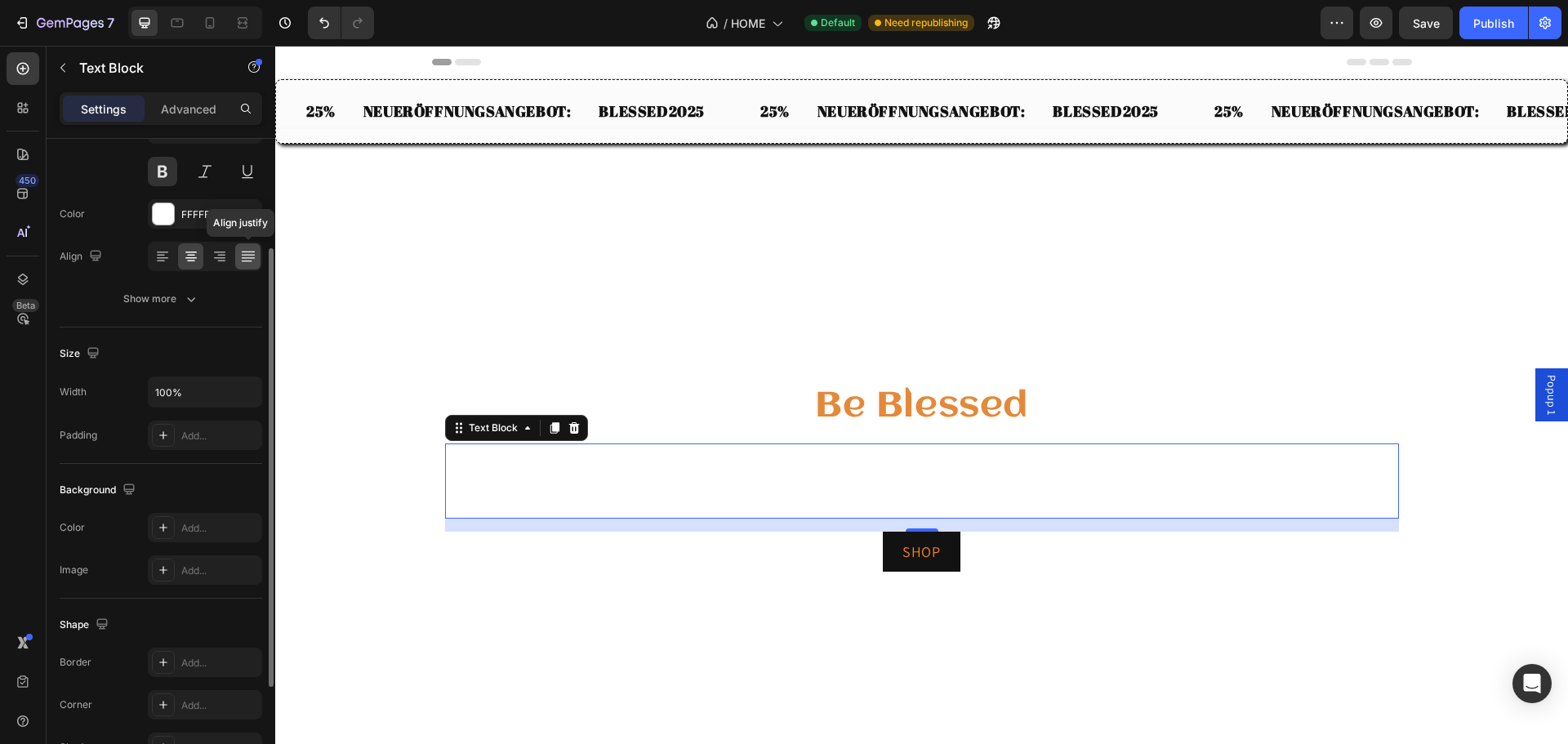
click at [250, 259] on icon at bounding box center [248, 257] width 16 height 16
click at [142, 263] on div "Align" at bounding box center [161, 256] width 203 height 29
click at [160, 248] on div at bounding box center [162, 257] width 25 height 26
click at [200, 259] on div at bounding box center [190, 257] width 25 height 26
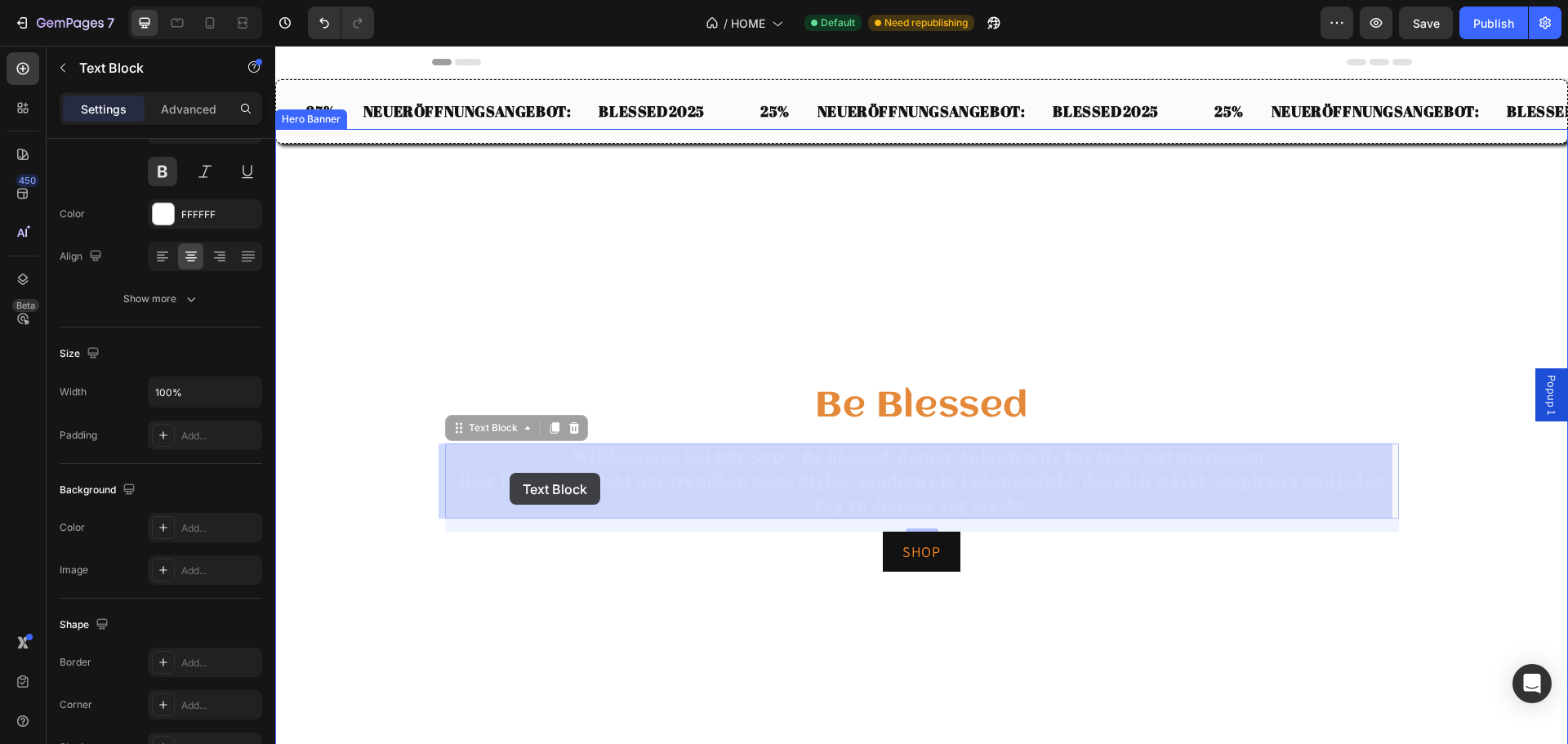
drag, startPoint x: 495, startPoint y: 432, endPoint x: 509, endPoint y: 472, distance: 42.4
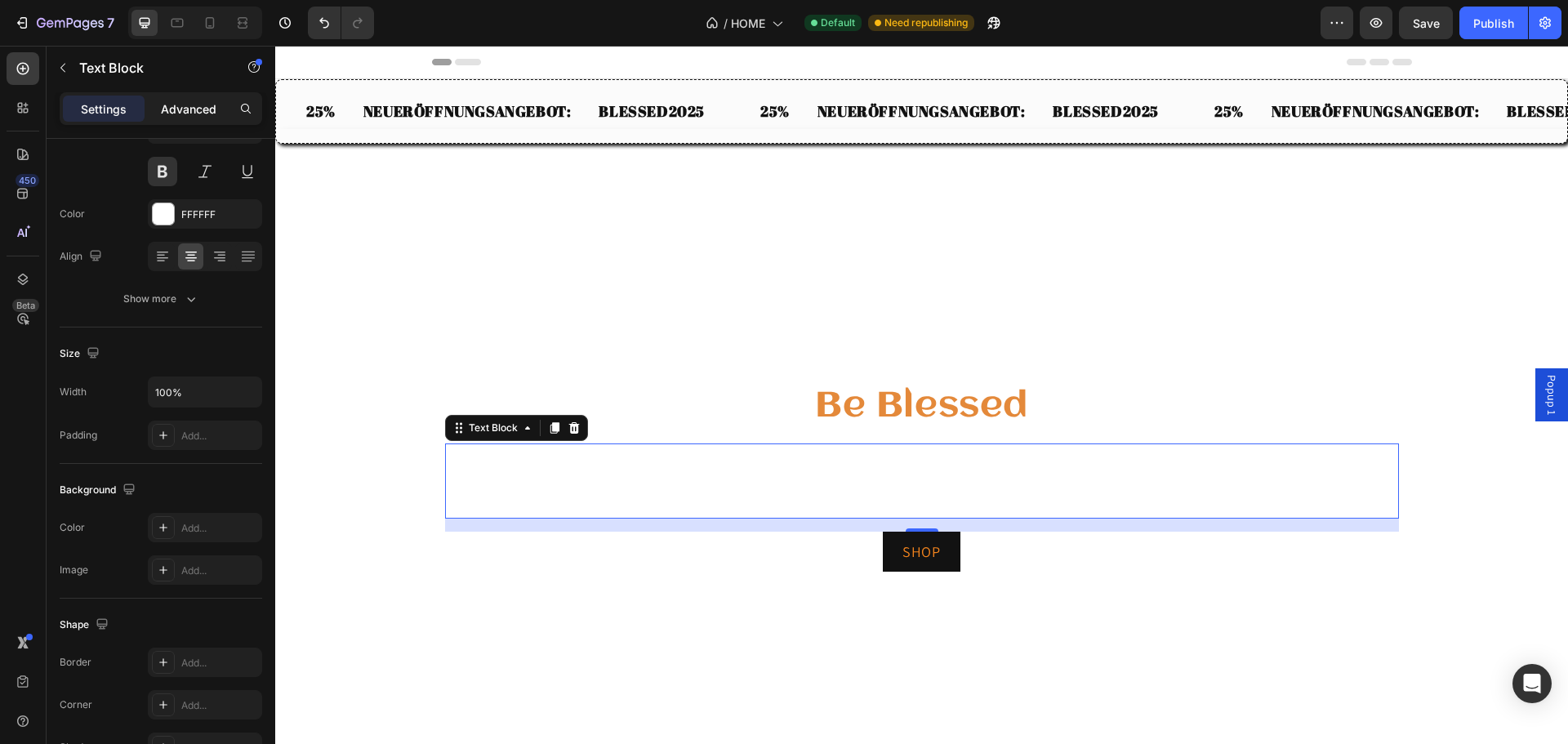
click at [174, 107] on p "Advanced" at bounding box center [189, 109] width 56 height 17
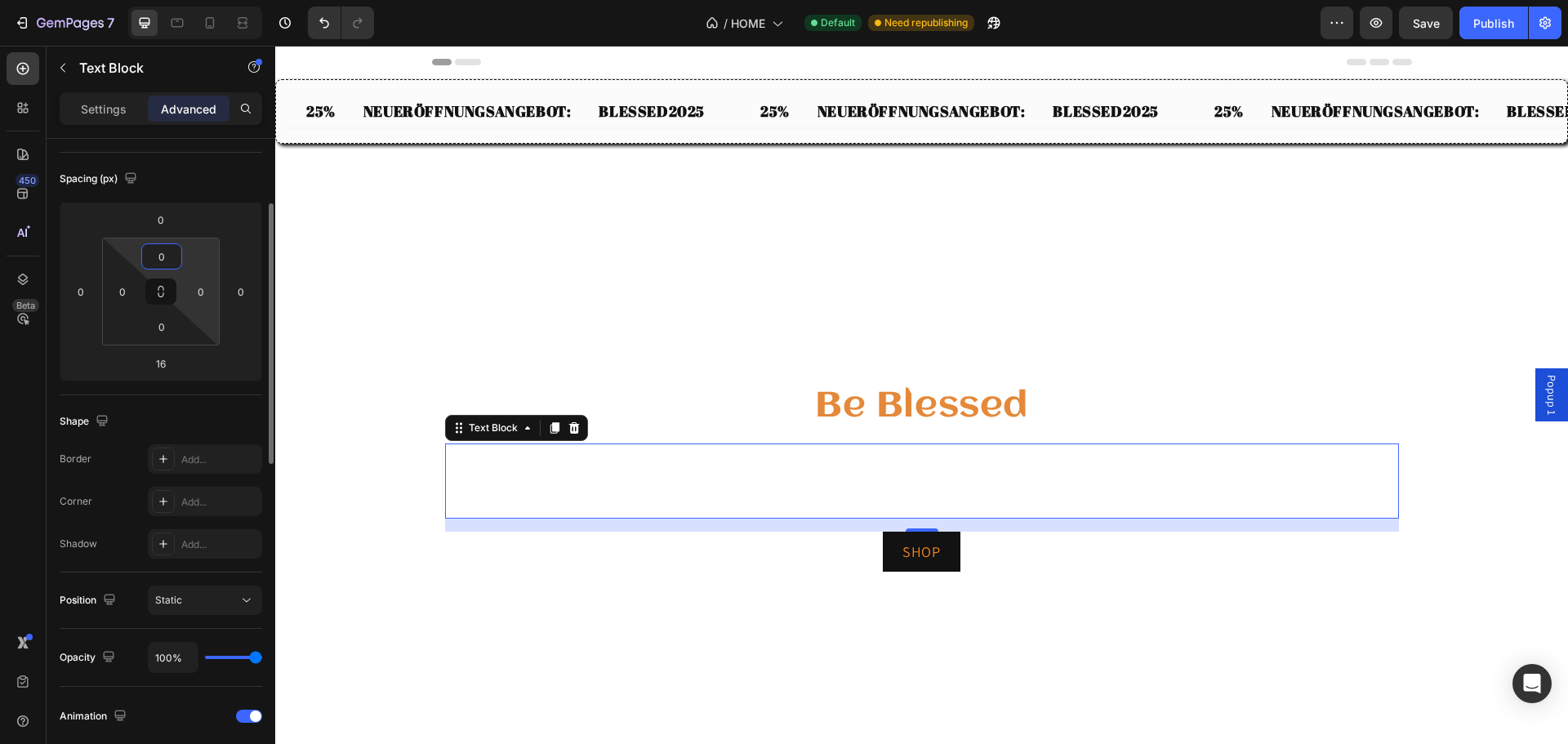
drag, startPoint x: 194, startPoint y: 248, endPoint x: 191, endPoint y: 267, distance: 19.2
click at [189, 0] on html "7 Version history / HOME Default Need republishing Preview Save Publish 450 Bet…" at bounding box center [784, 0] width 1568 height 0
type input "0"
click at [204, 0] on html "7 Version history / HOME Default Need republishing Preview Save Publish 450 Bet…" at bounding box center [784, 0] width 1568 height 0
drag, startPoint x: 187, startPoint y: 258, endPoint x: 187, endPoint y: 249, distance: 9.0
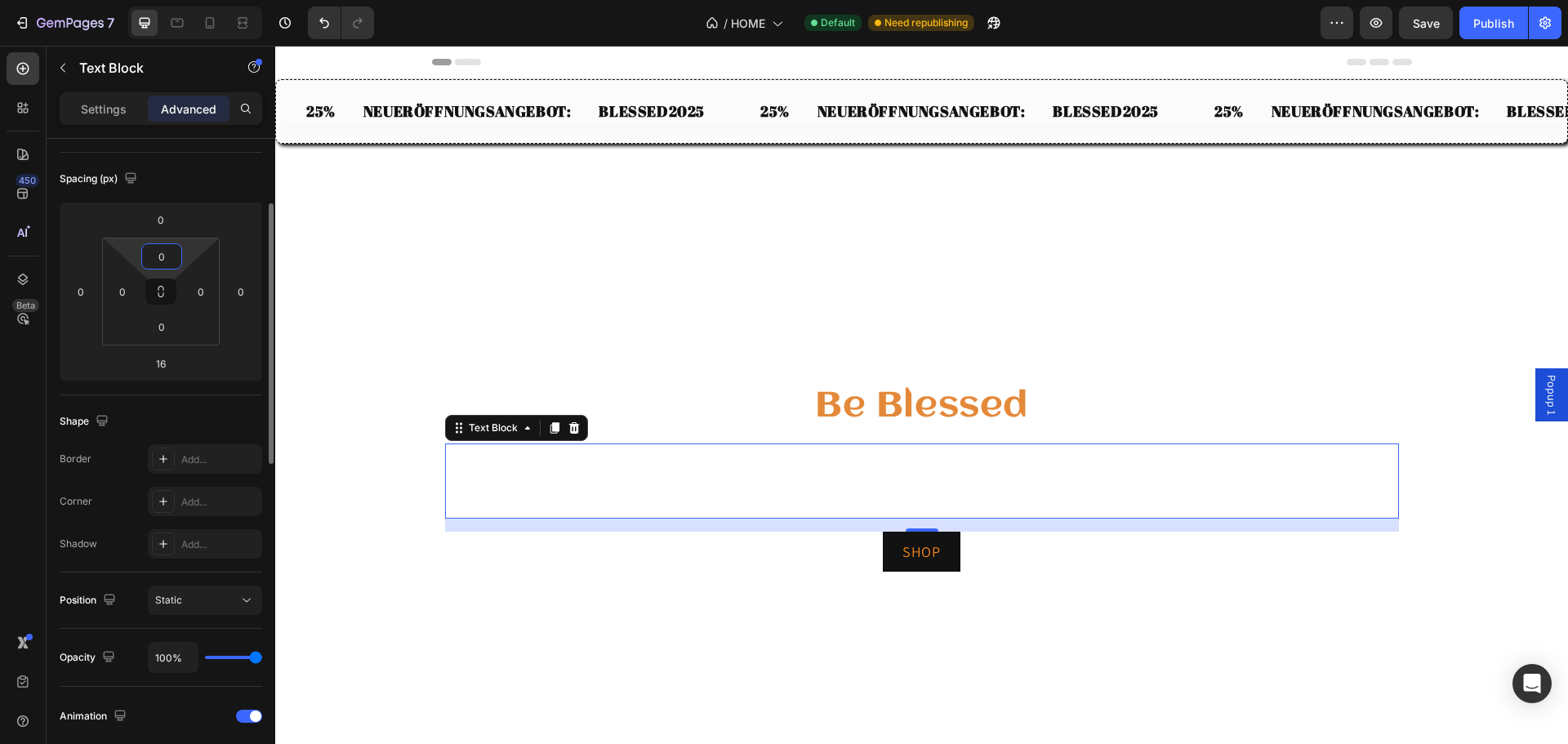
click at [185, 0] on html "7 Version history / HOME Default Need republishing Preview Save Publish 450 Bet…" at bounding box center [784, 0] width 1568 height 0
click at [204, 0] on html "7 Version history / HOME Default Need republishing Preview Save Publish 450 Bet…" at bounding box center [784, 0] width 1568 height 0
click at [200, 0] on html "7 Version history / HOME Default Need republishing Preview Save Publish 450 Bet…" at bounding box center [784, 0] width 1568 height 0
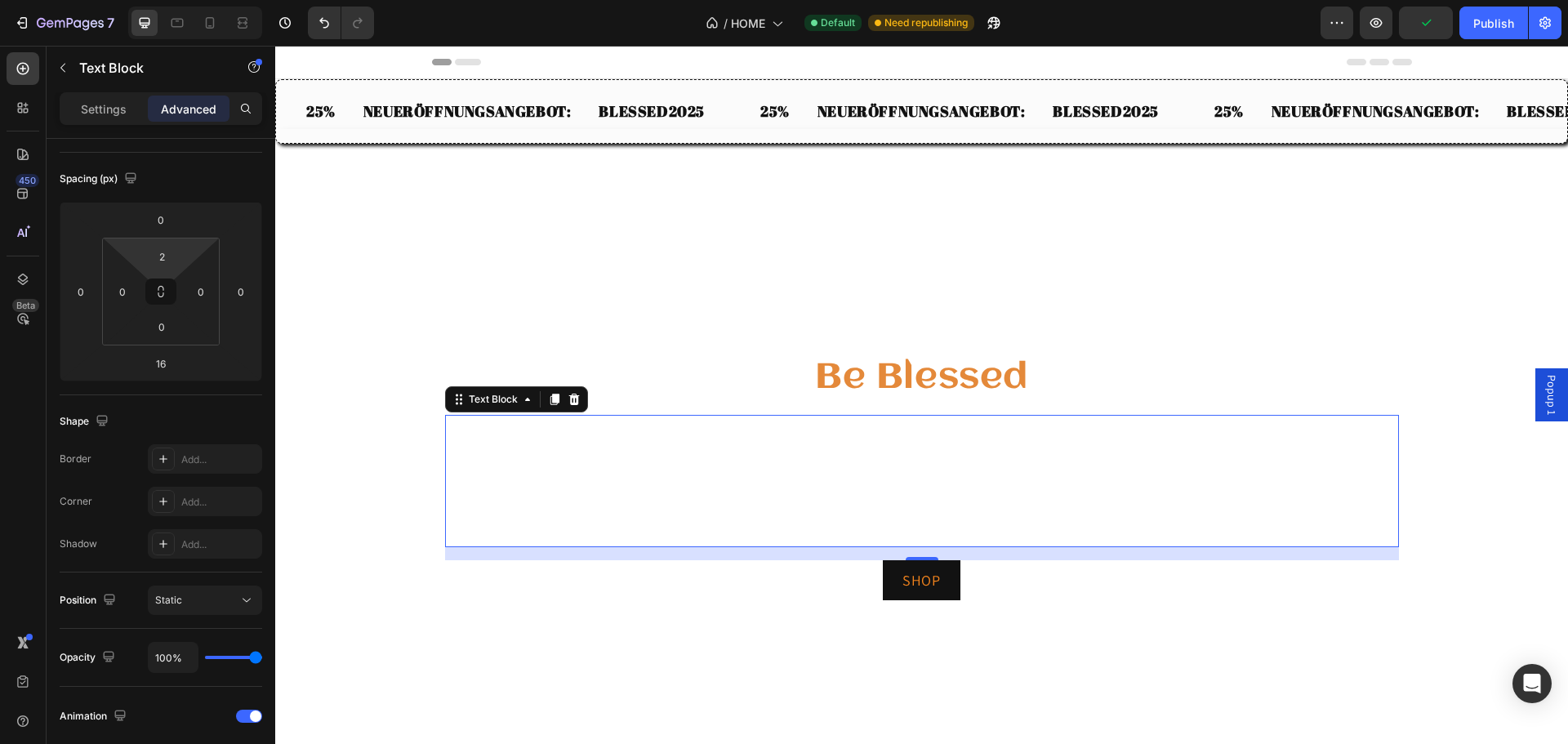
type input "0"
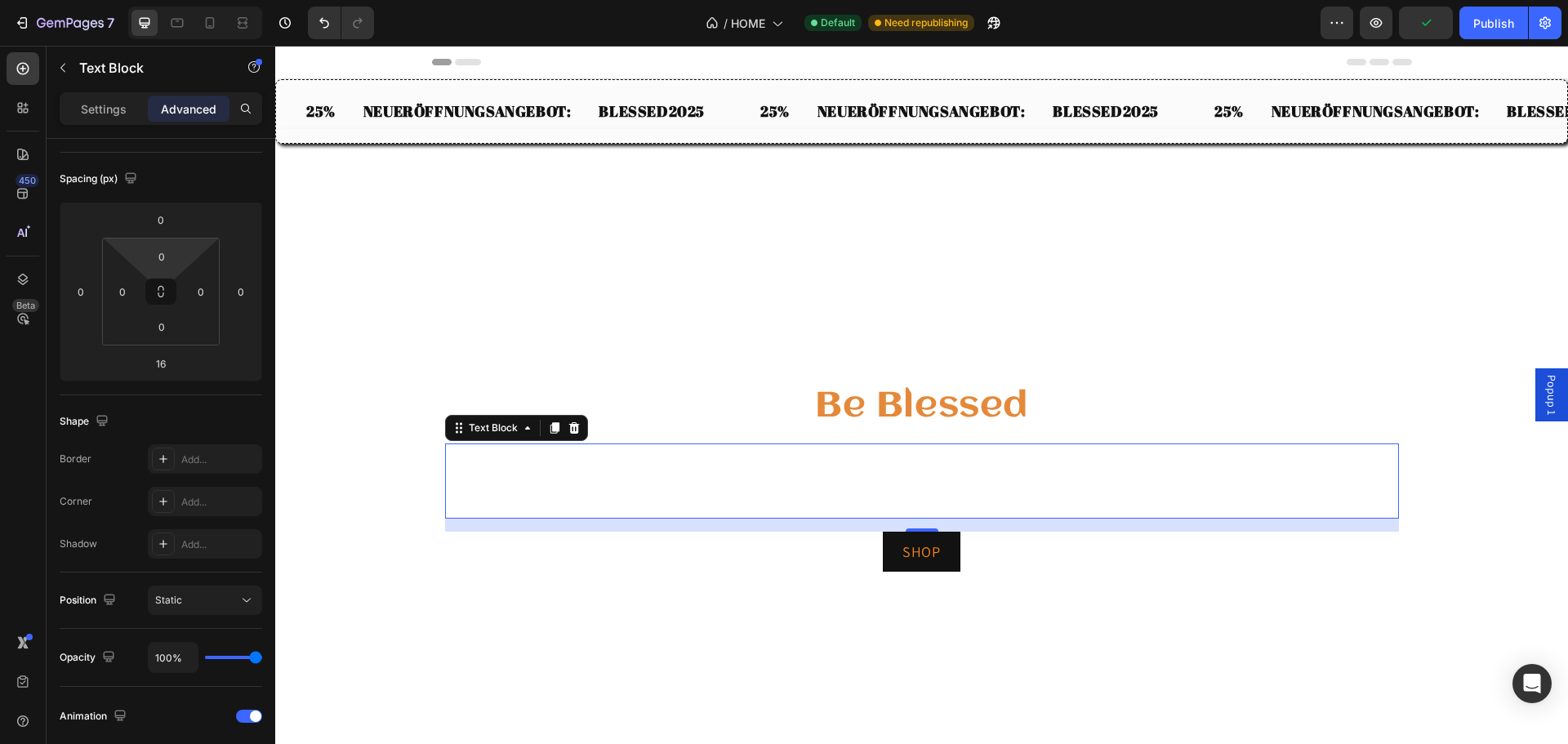
drag, startPoint x: 192, startPoint y: 255, endPoint x: 194, endPoint y: 271, distance: 16.1
click at [194, 0] on html "7 Version history / HOME Default Need republishing Preview Publish 450 Beta Sec…" at bounding box center [784, 0] width 1568 height 0
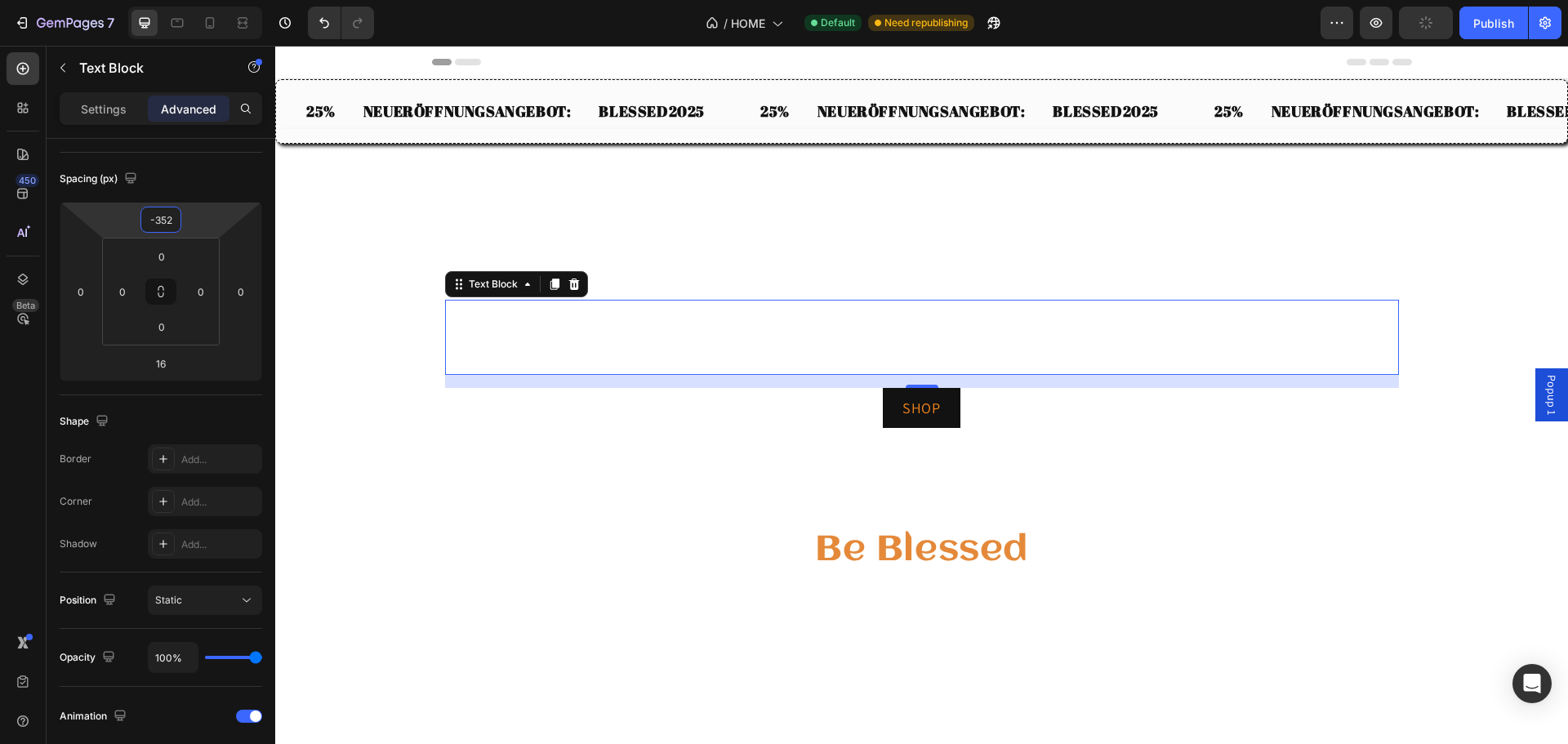
type input "-344"
drag, startPoint x: 188, startPoint y: 215, endPoint x: 49, endPoint y: 299, distance: 162.4
click at [193, 0] on html "7 Version history / HOME Default Need republishing Preview Publish 450 Beta Sec…" at bounding box center [784, 0] width 1568 height 0
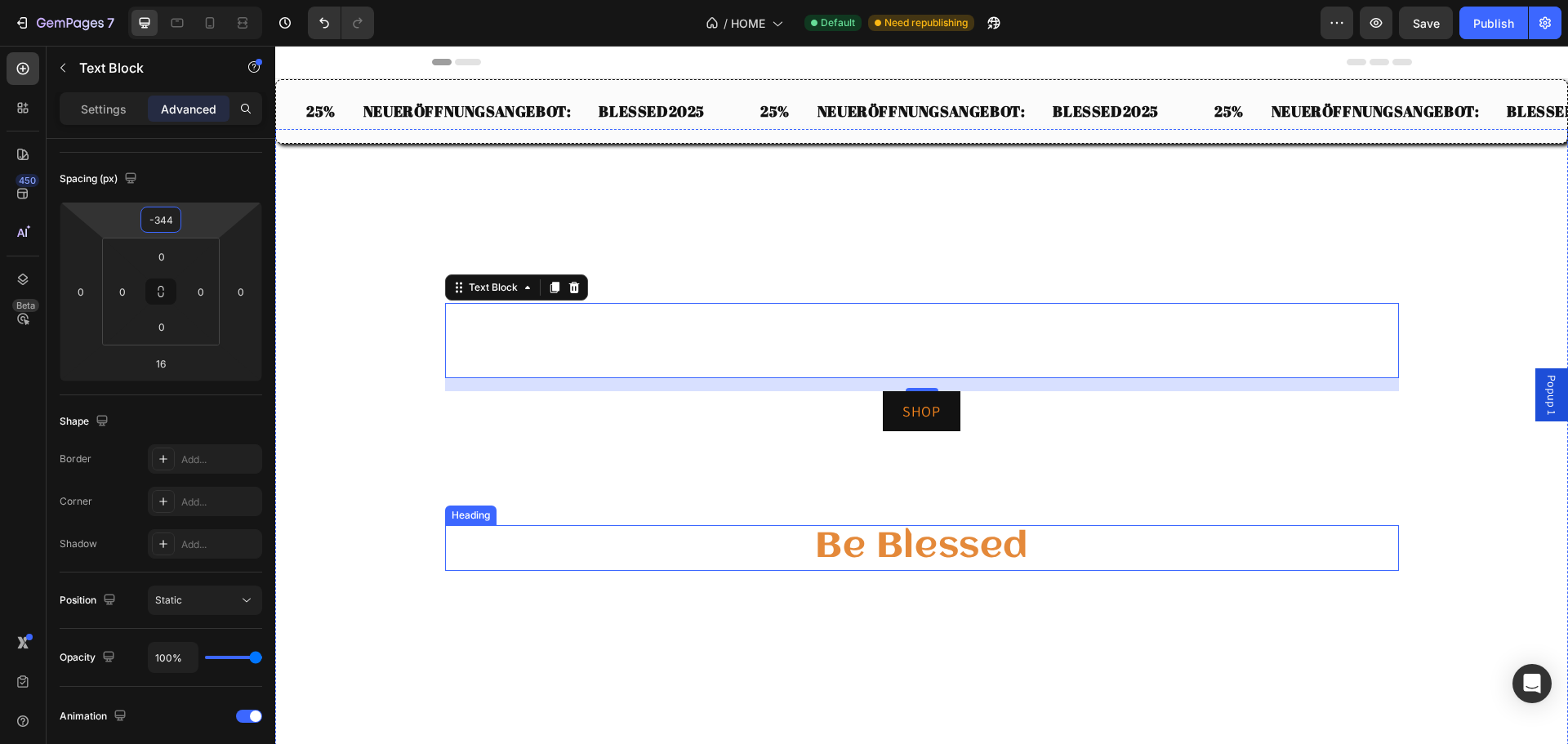
click at [893, 552] on h2 "Be Blessed" at bounding box center [922, 548] width 954 height 46
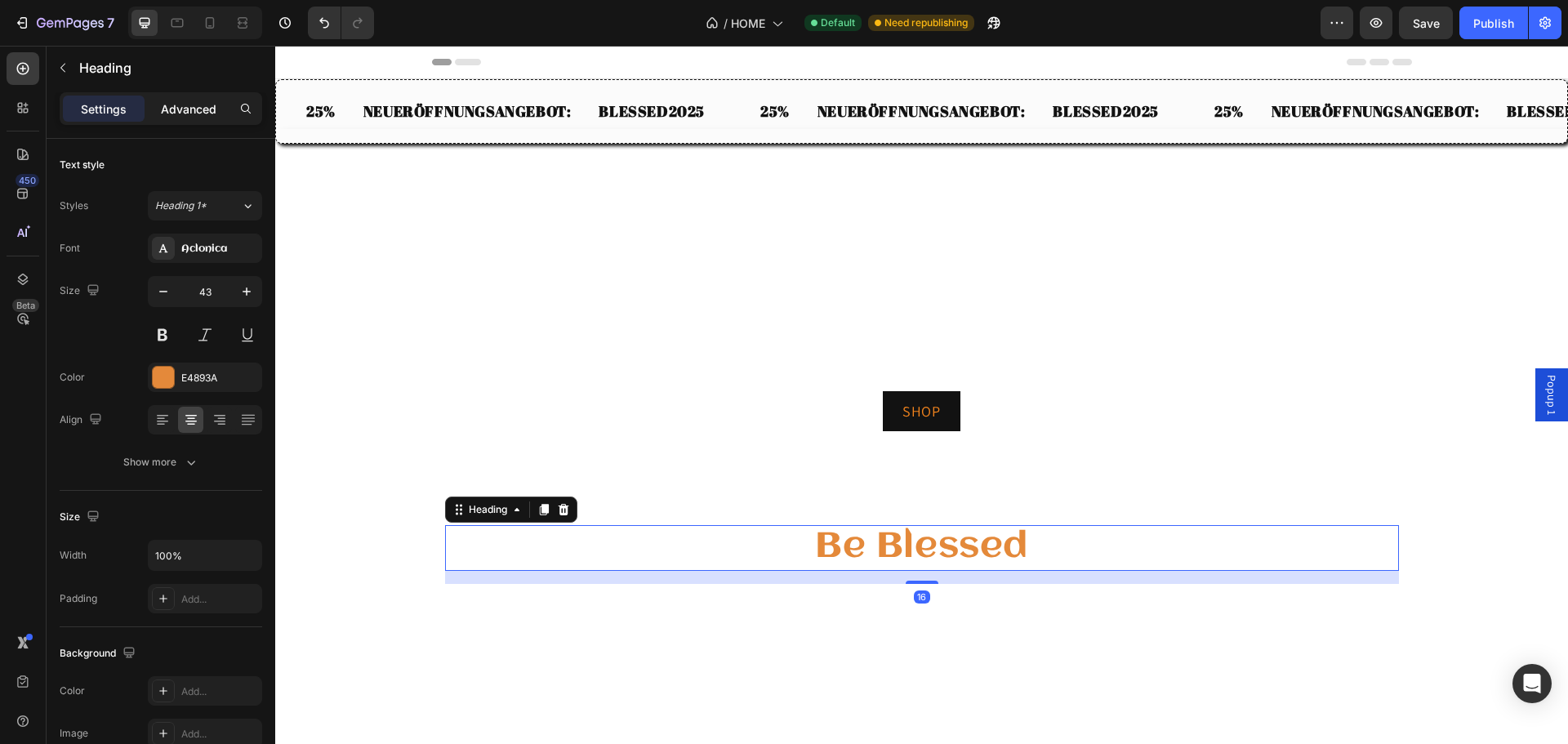
click at [180, 105] on p "Advanced" at bounding box center [189, 109] width 56 height 17
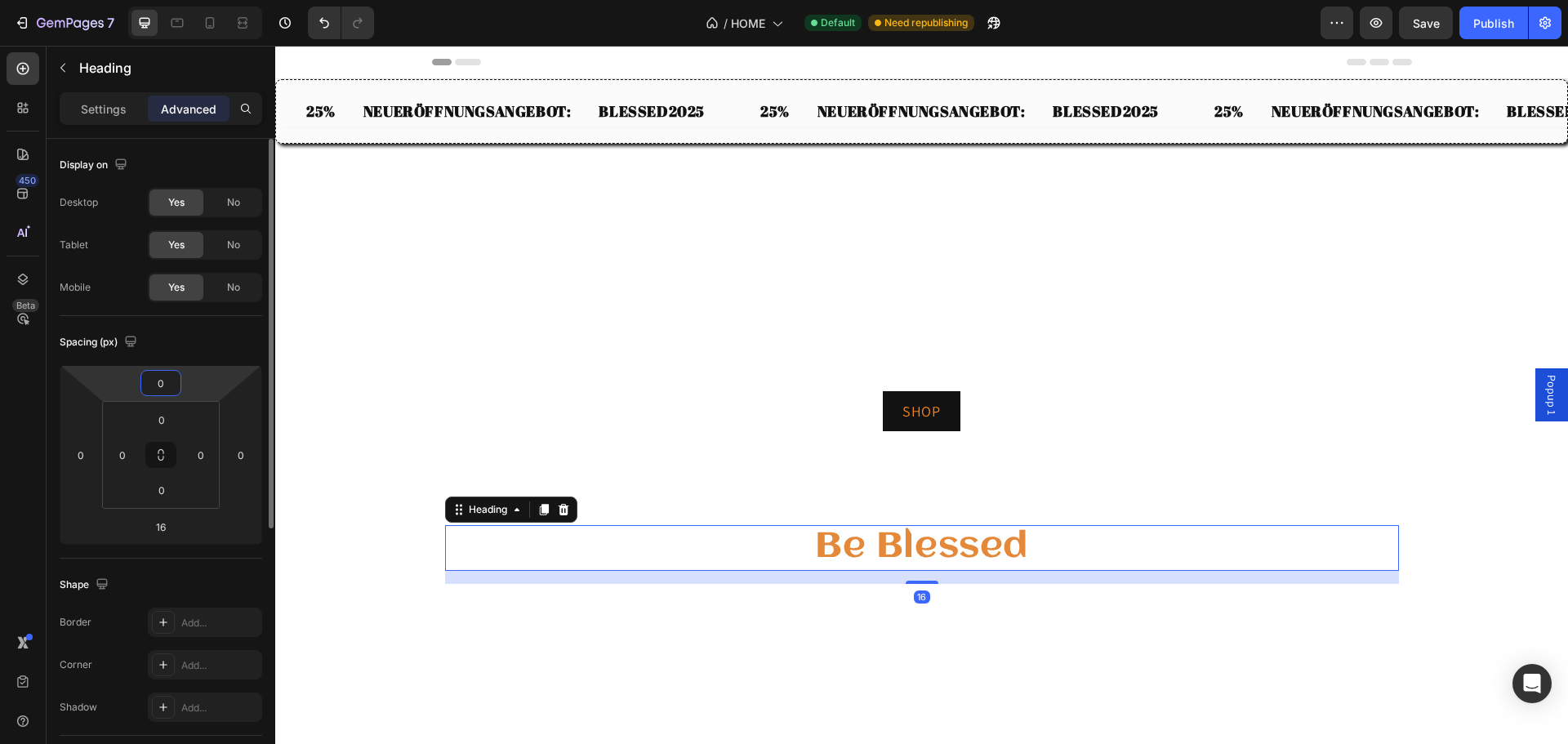
drag, startPoint x: 176, startPoint y: 383, endPoint x: 177, endPoint y: 371, distance: 12.0
click at [176, 375] on input "0" at bounding box center [161, 382] width 33 height 25
type input "0"
click at [195, 0] on html "7 Version history / HOME Default Need republishing Preview Save Publish 450 Bet…" at bounding box center [784, 0] width 1568 height 0
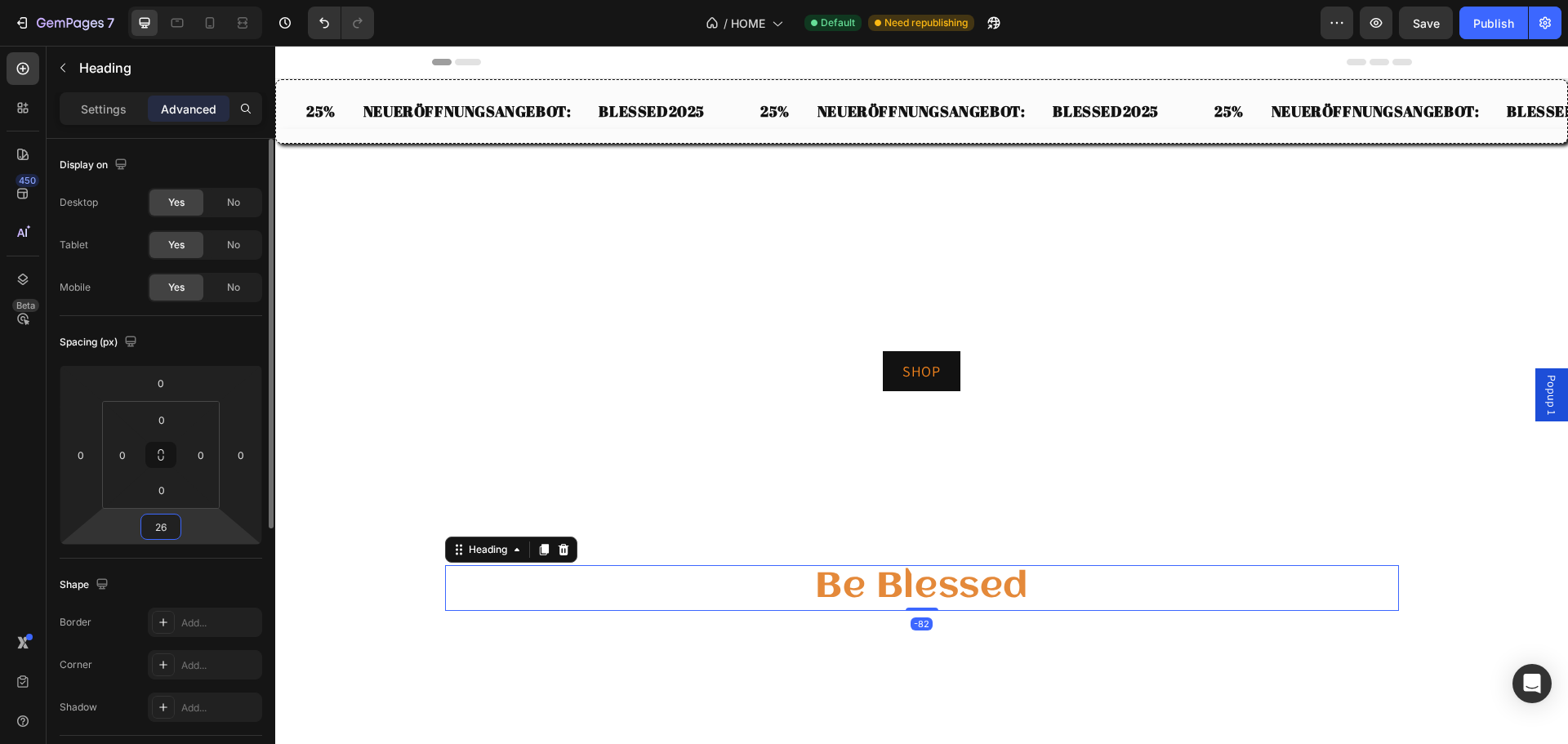
type input "28"
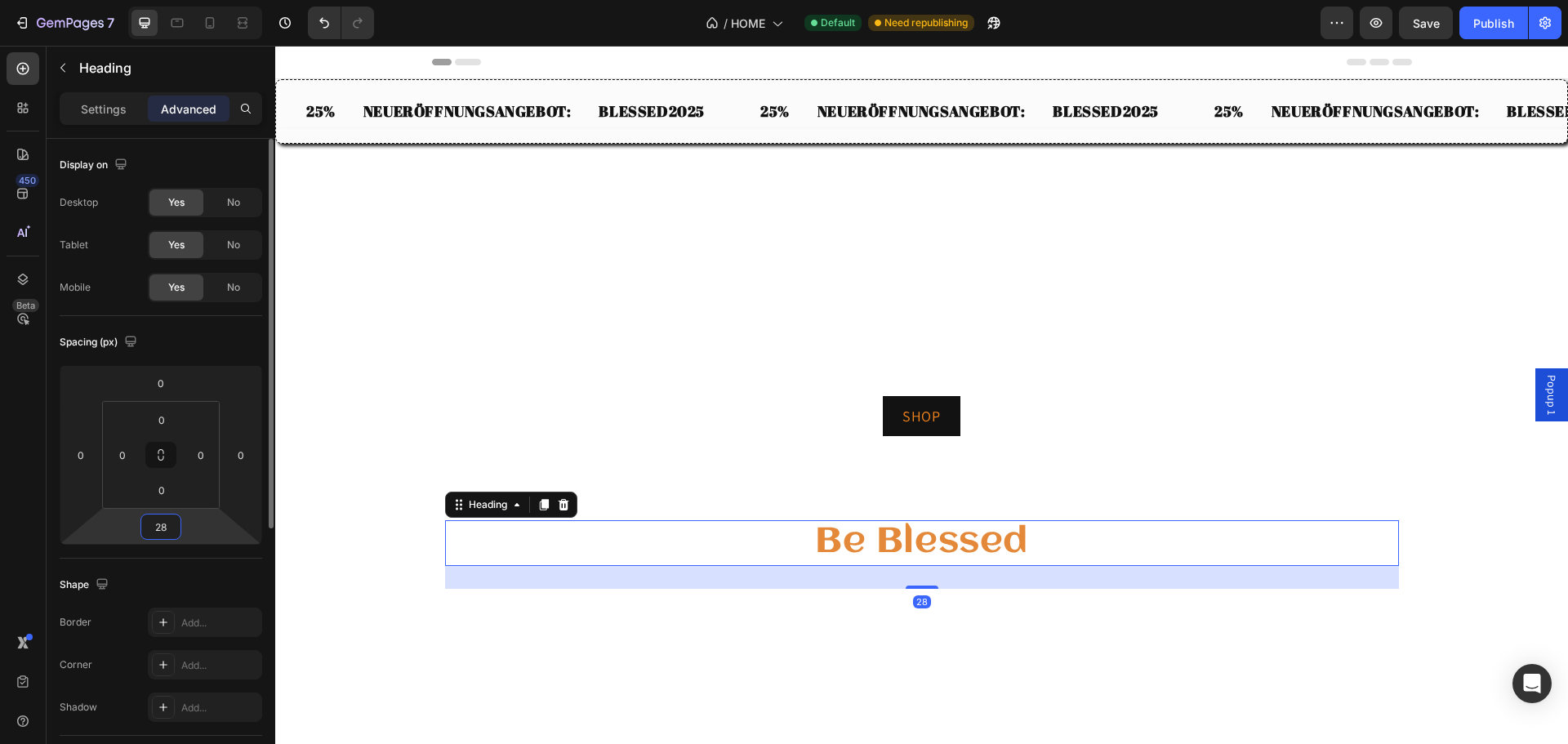
click at [195, 0] on html "7 Version history / HOME Default Need republishing Preview Save Publish 450 Bet…" at bounding box center [784, 0] width 1568 height 0
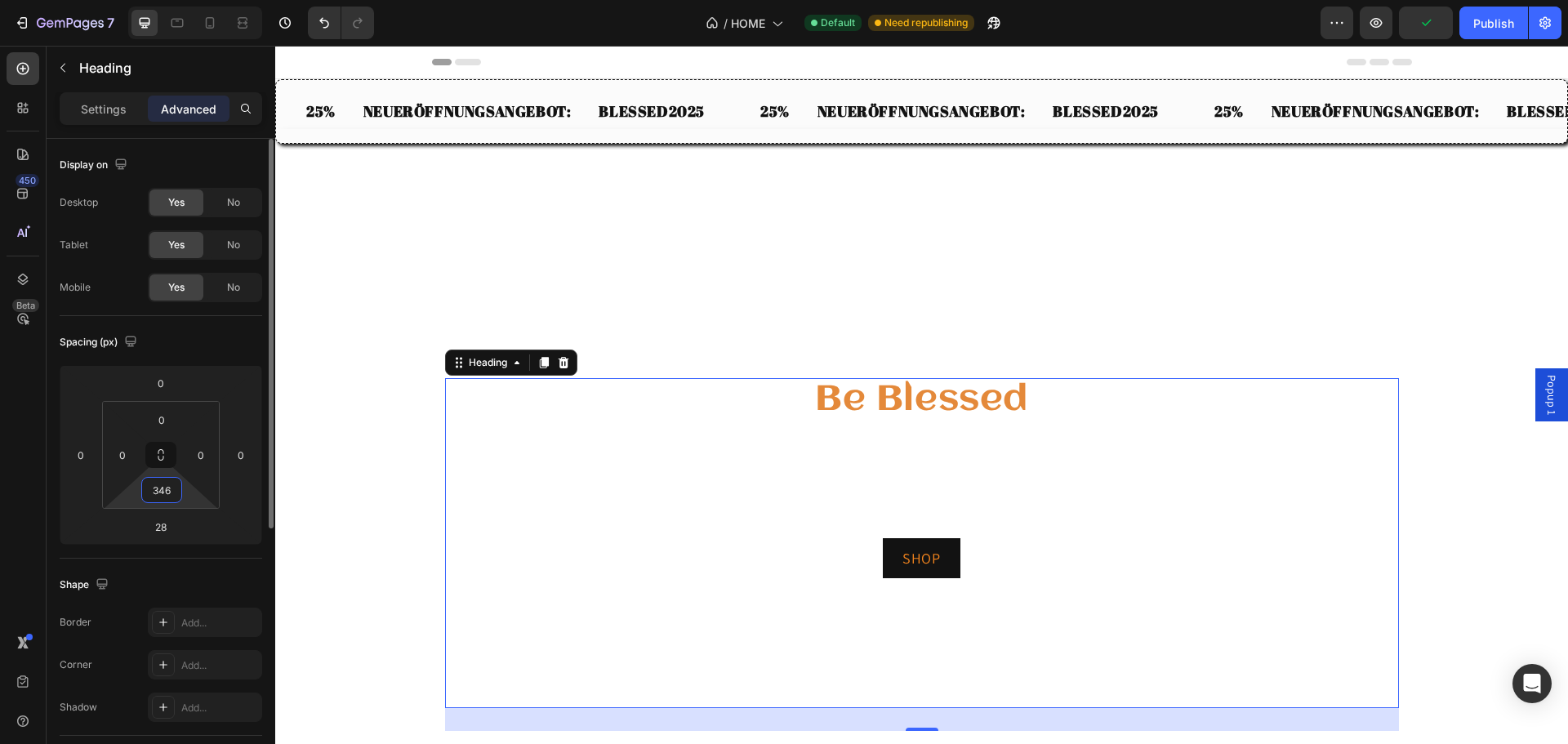
drag, startPoint x: 198, startPoint y: 499, endPoint x: 192, endPoint y: 358, distance: 141.1
click at [192, 0] on html "7 Version history / HOME Default Need republishing Preview Publish 450 Beta Sec…" at bounding box center [784, 0] width 1568 height 0
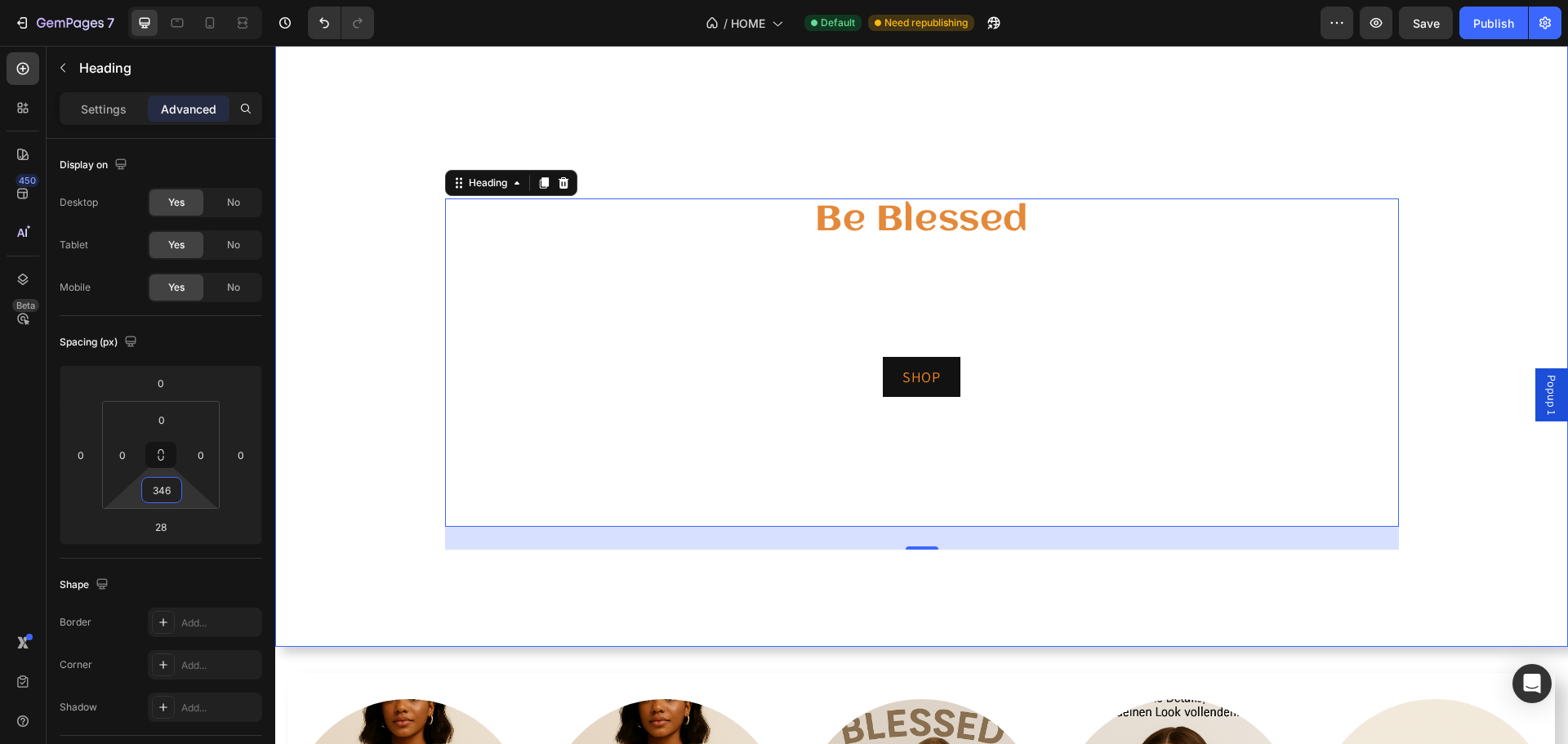
scroll to position [164, 0]
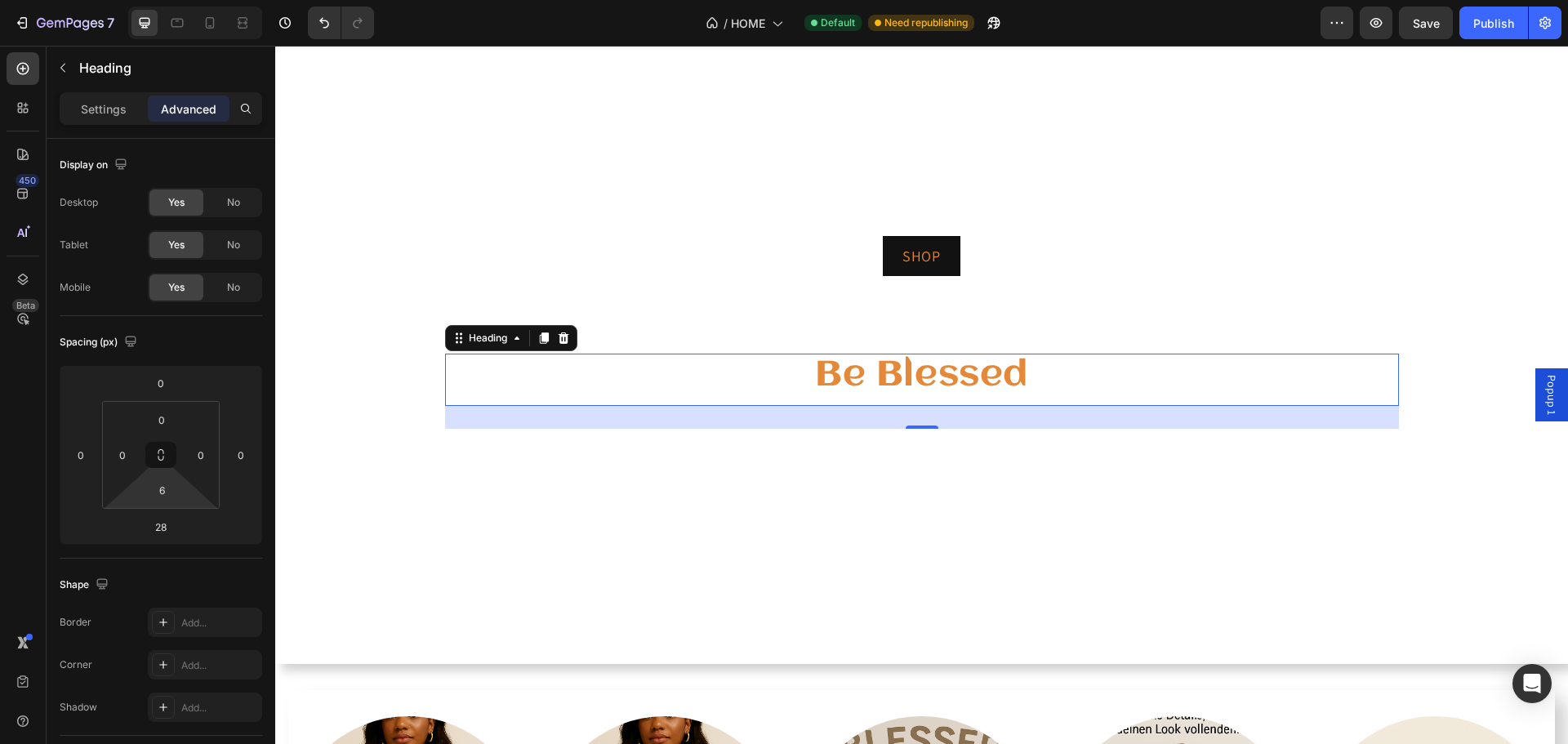
type input "0"
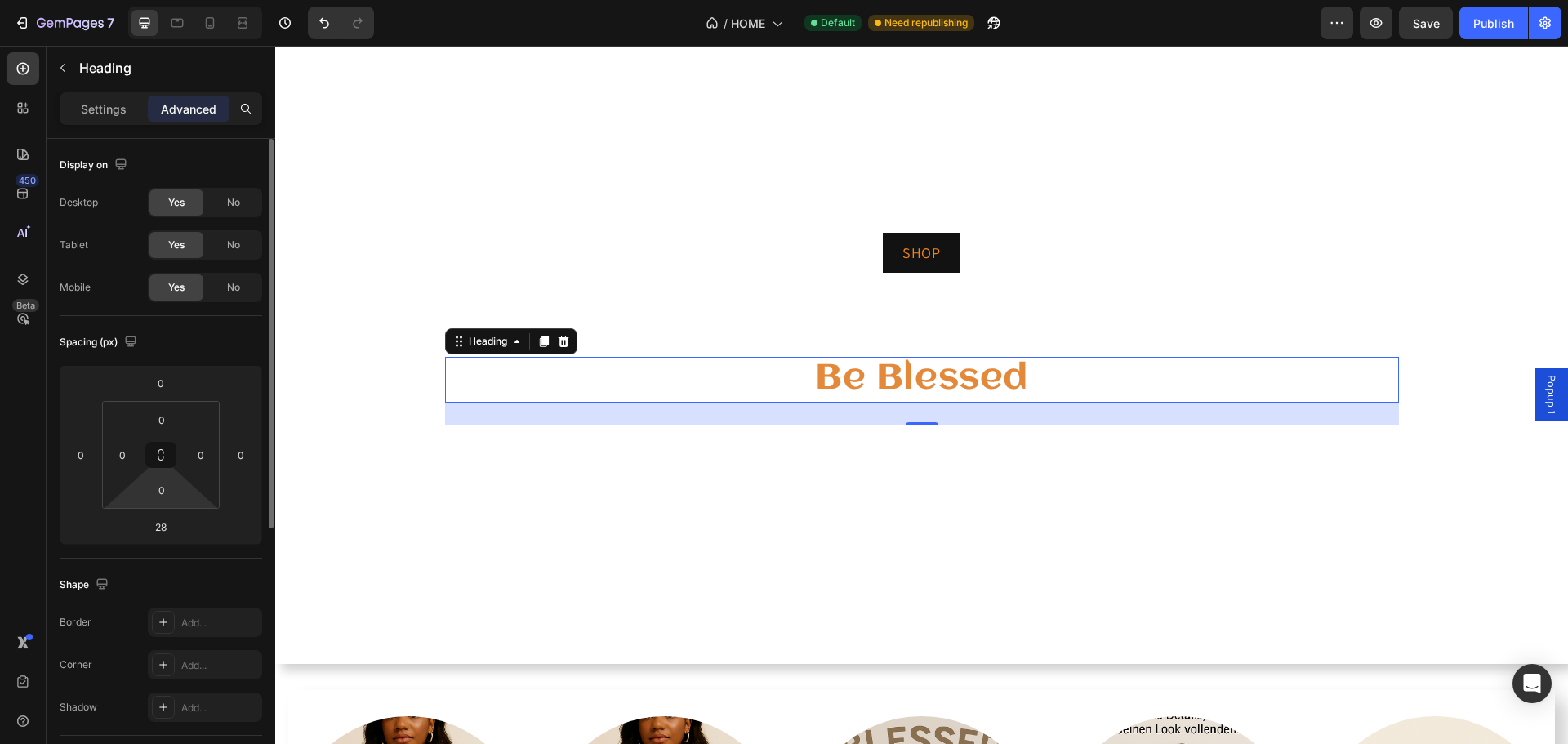
drag, startPoint x: 193, startPoint y: 476, endPoint x: 195, endPoint y: 689, distance: 213.0
click at [190, 0] on html "7 Version history / HOME Default Need republishing Preview Save Publish 450 Bet…" at bounding box center [784, 0] width 1568 height 0
drag, startPoint x: 186, startPoint y: 535, endPoint x: 178, endPoint y: 531, distance: 8.9
click at [181, 0] on html "7 Version history / HOME Default Need republishing Preview Save Publish 450 Bet…" at bounding box center [784, 0] width 1568 height 0
type input "3"
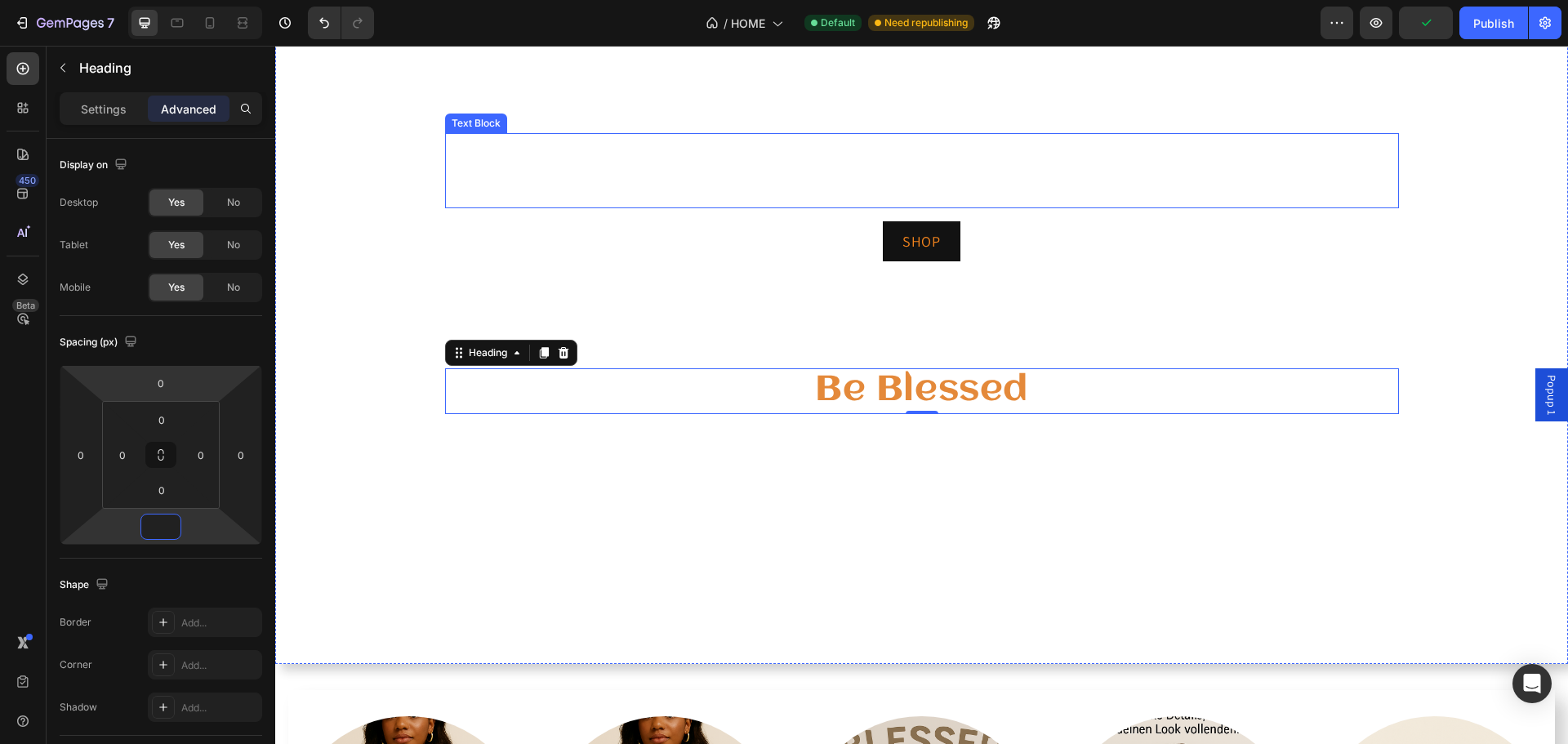
click at [786, 178] on p "Hier findest du nicht nur trendbewusste Styles, sondern ein Lebensgefühl, das d…" at bounding box center [922, 183] width 951 height 48
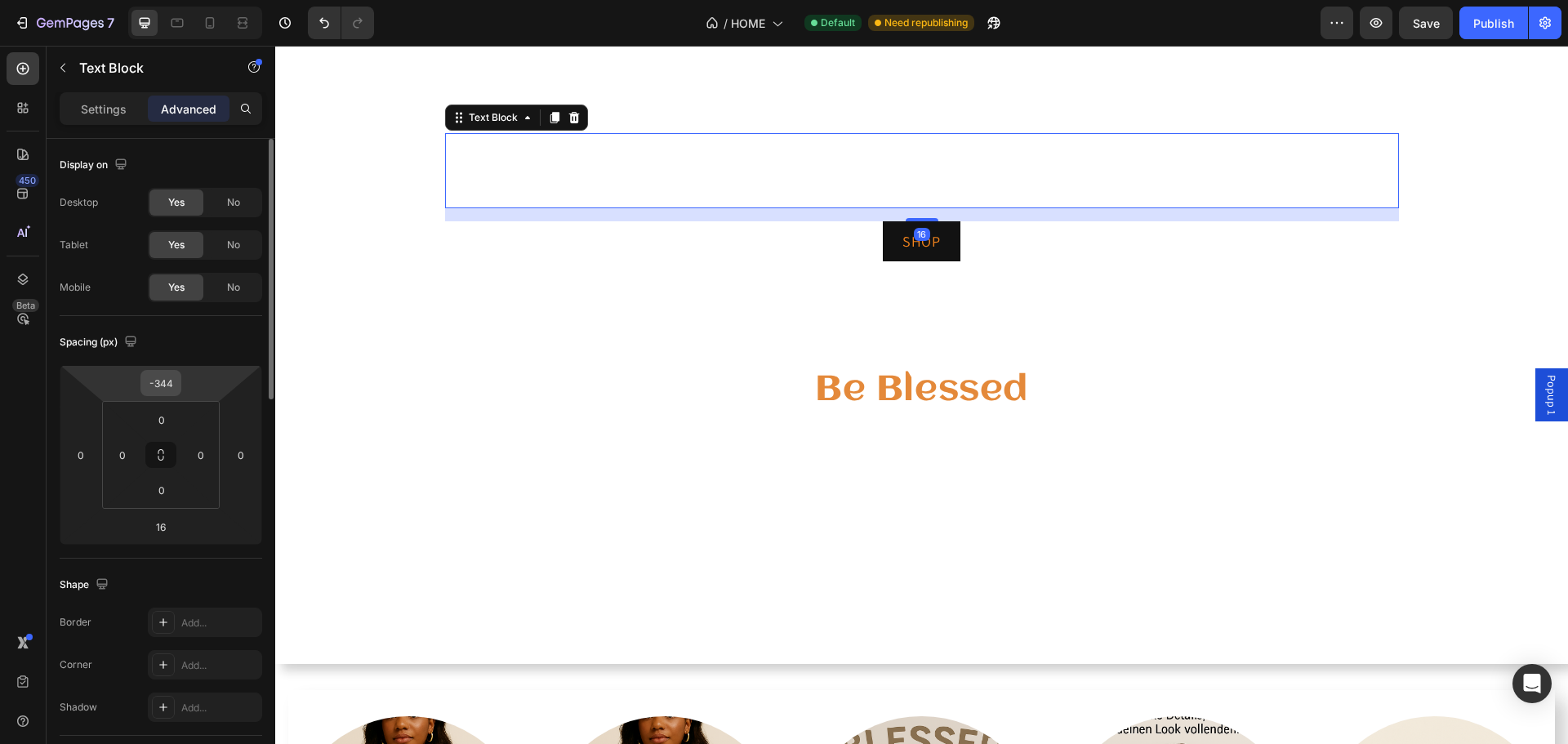
click at [180, 391] on div "-344" at bounding box center [161, 382] width 41 height 26
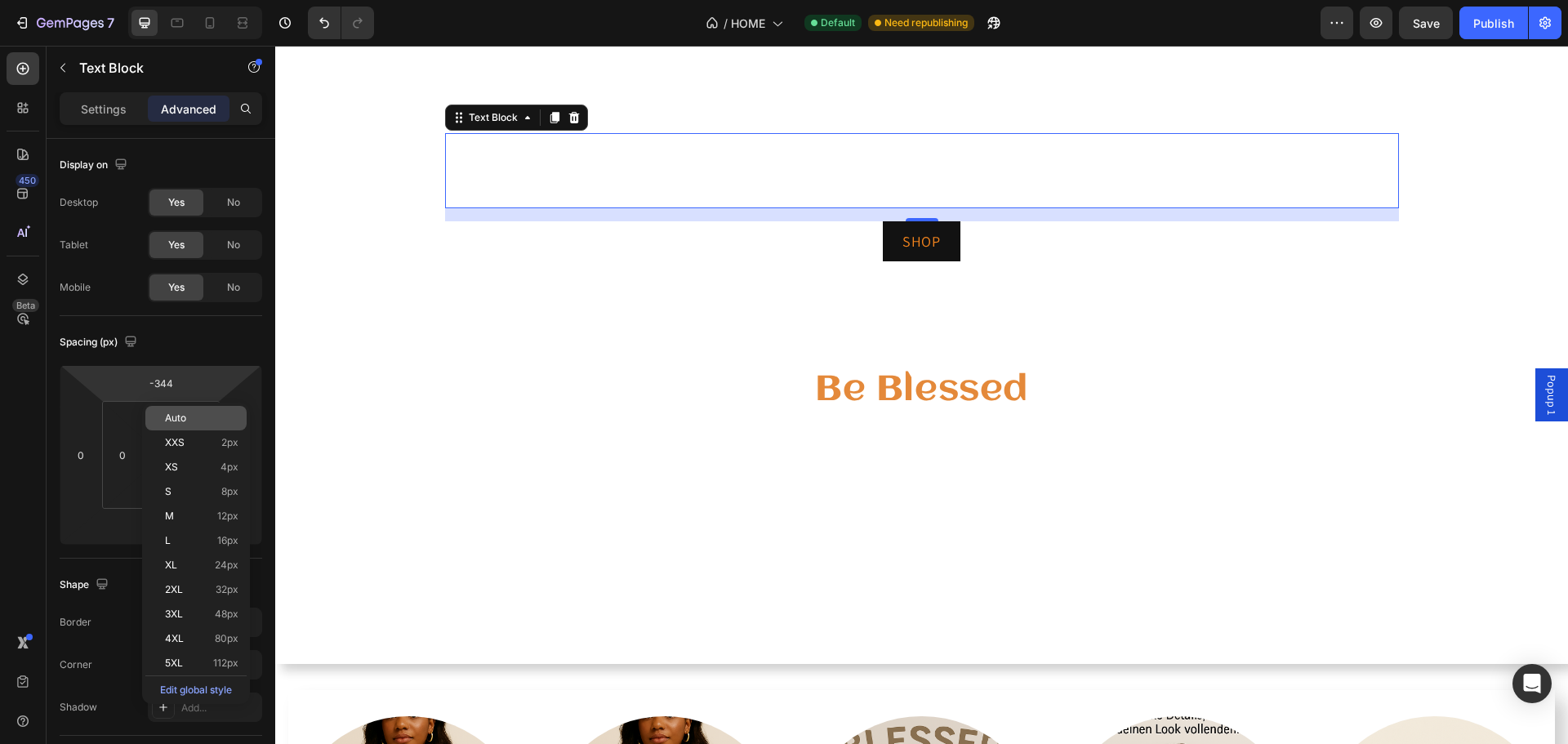
click at [190, 420] on p "Auto" at bounding box center [202, 417] width 74 height 11
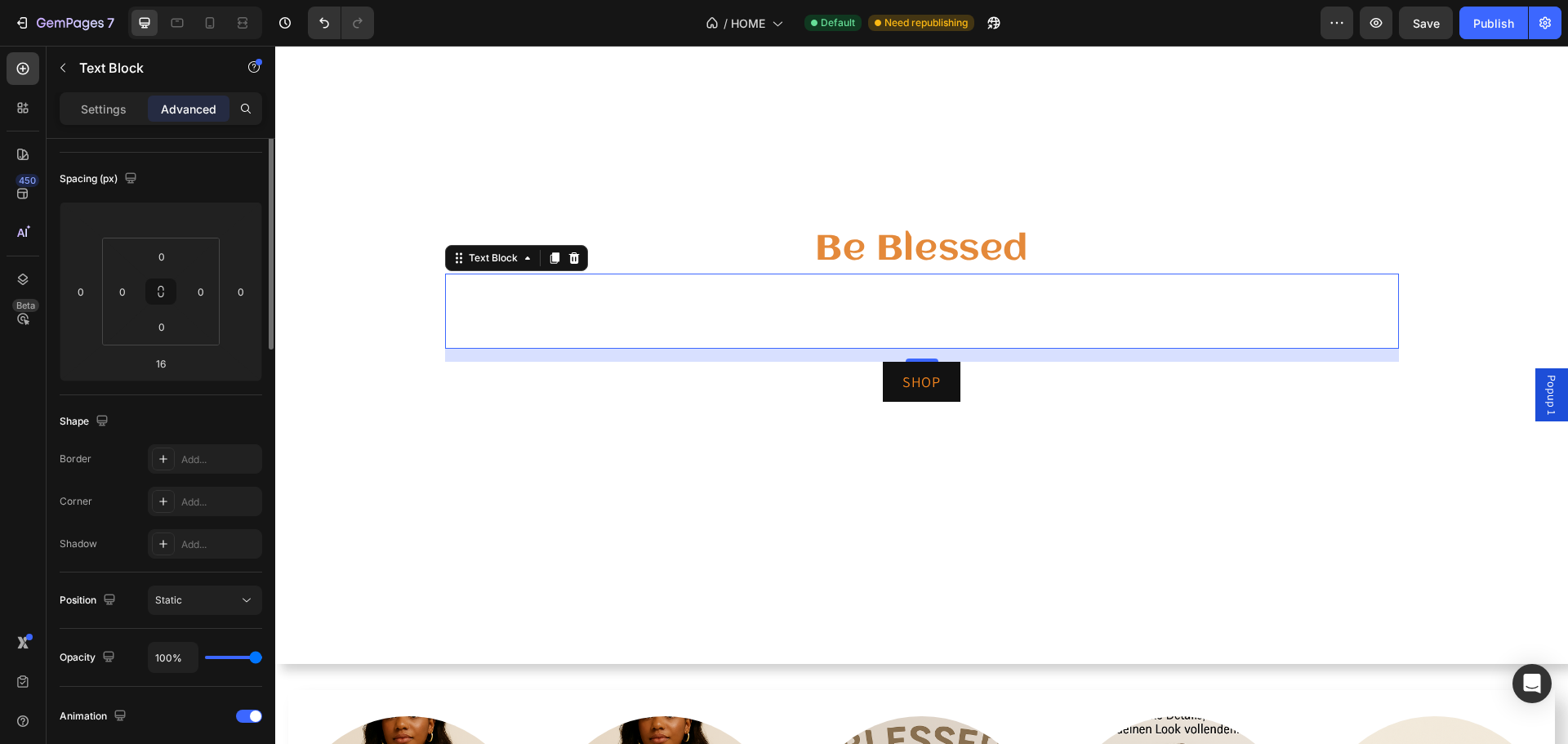
scroll to position [0, 0]
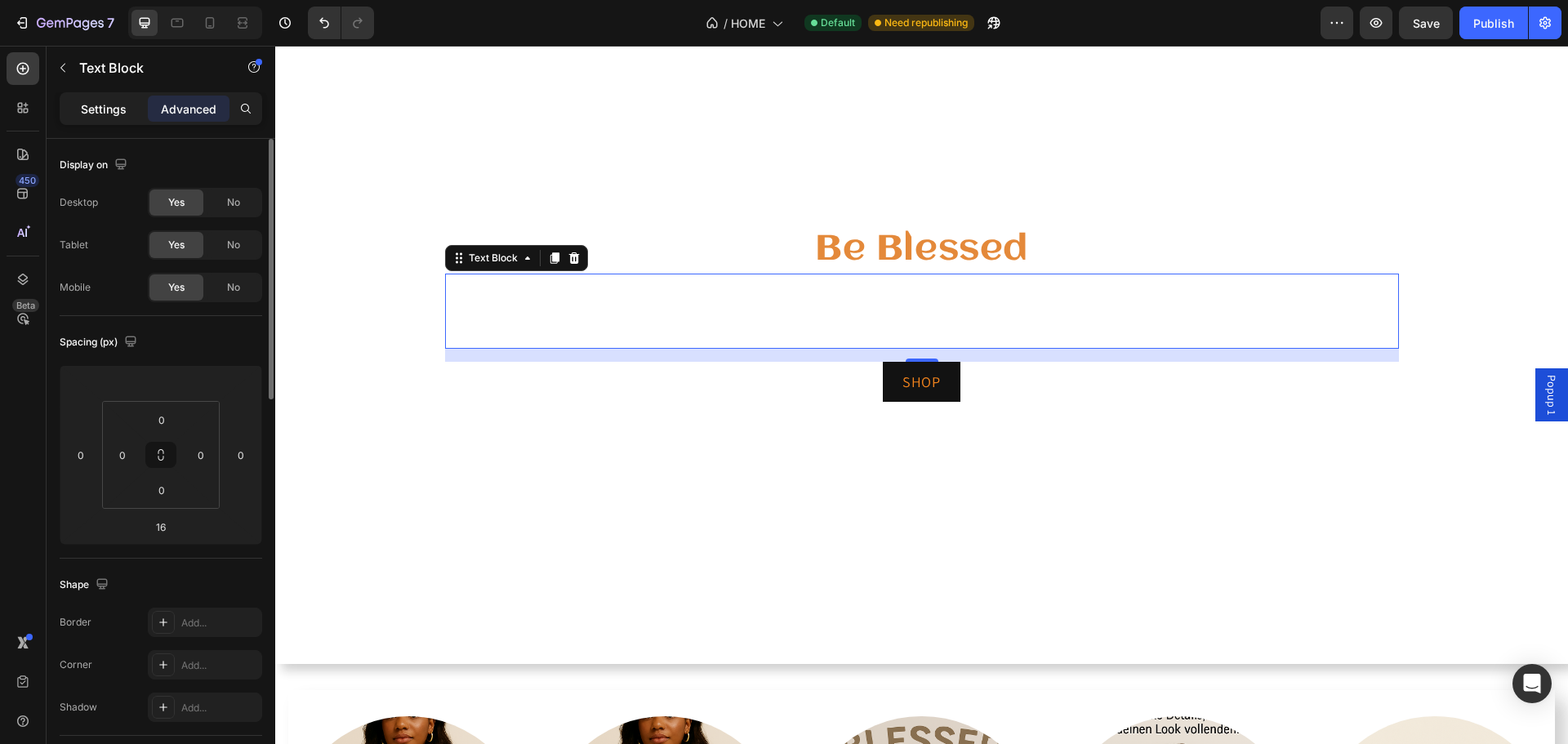
click at [111, 116] on p "Settings" at bounding box center [104, 109] width 46 height 17
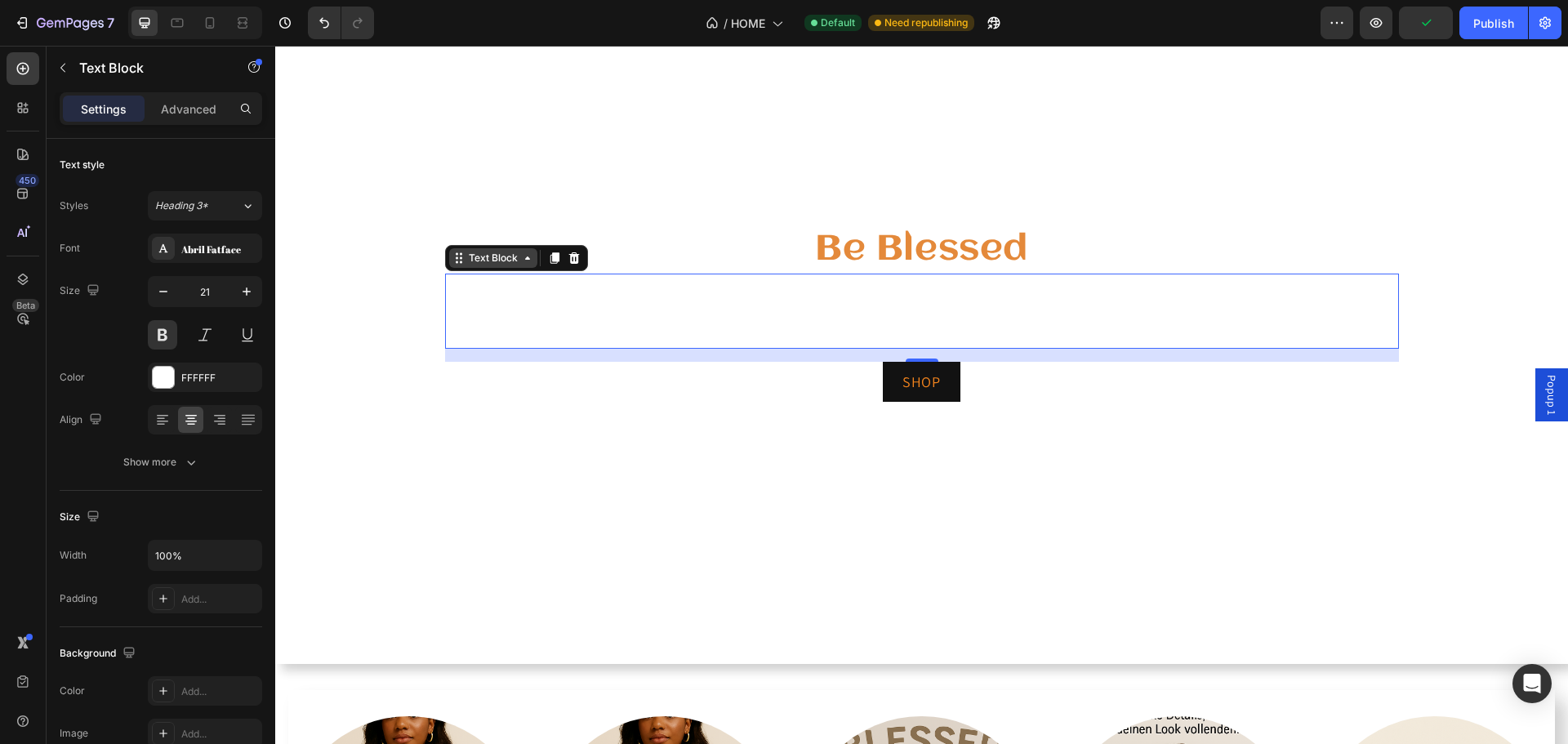
click at [452, 260] on icon at bounding box center [458, 258] width 13 height 13
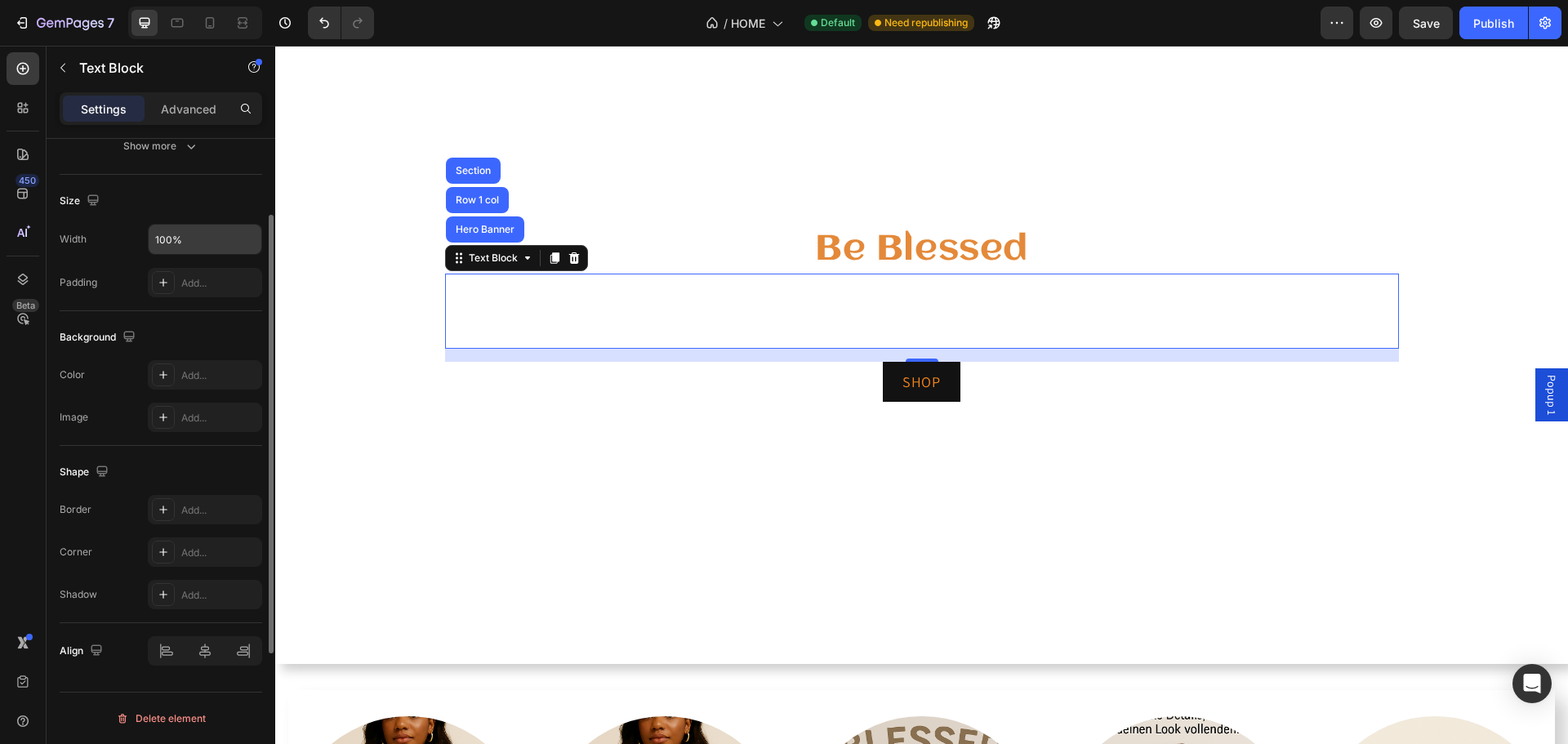
scroll to position [235, 0]
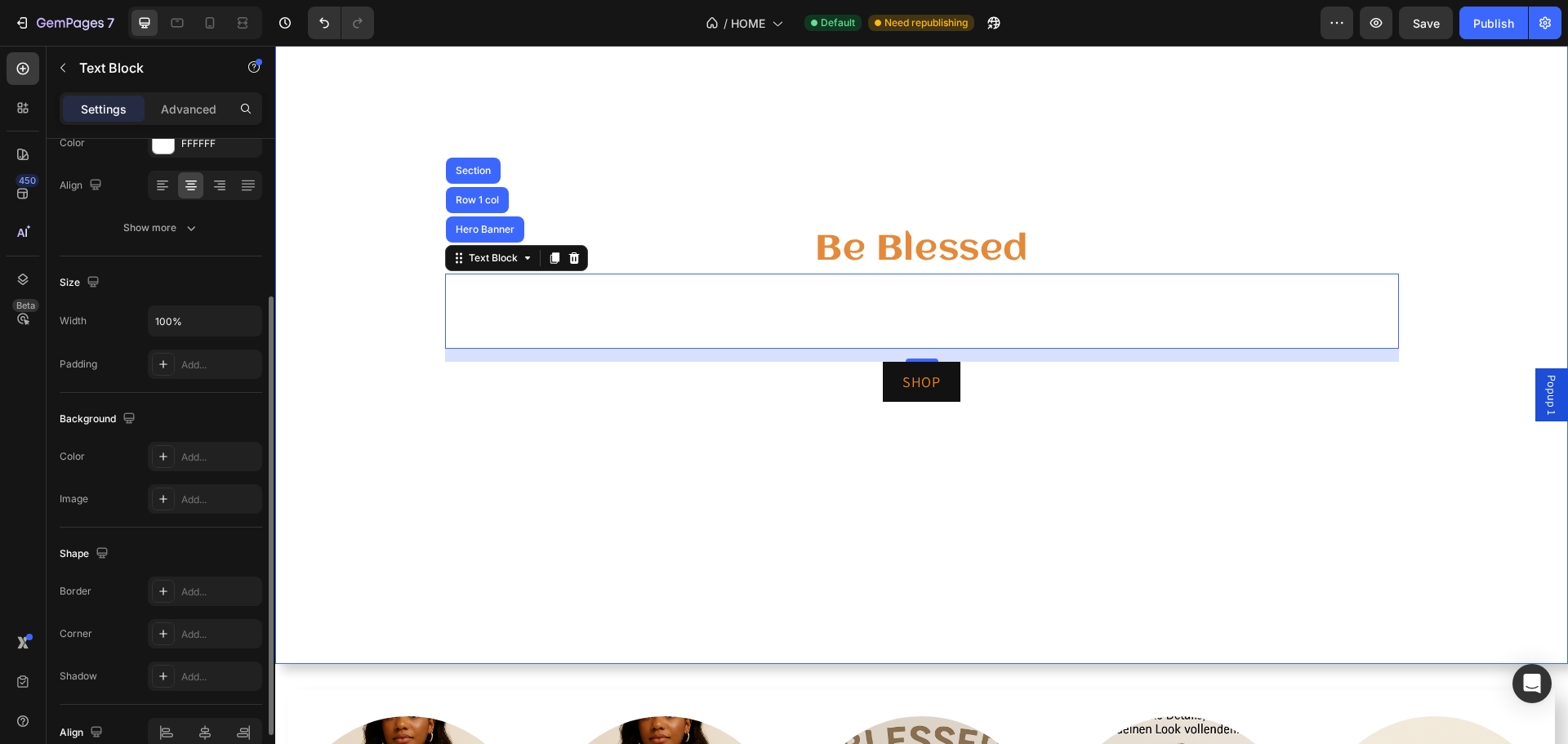
click at [321, 231] on video "Background Image" at bounding box center [922, 330] width 1292 height 727
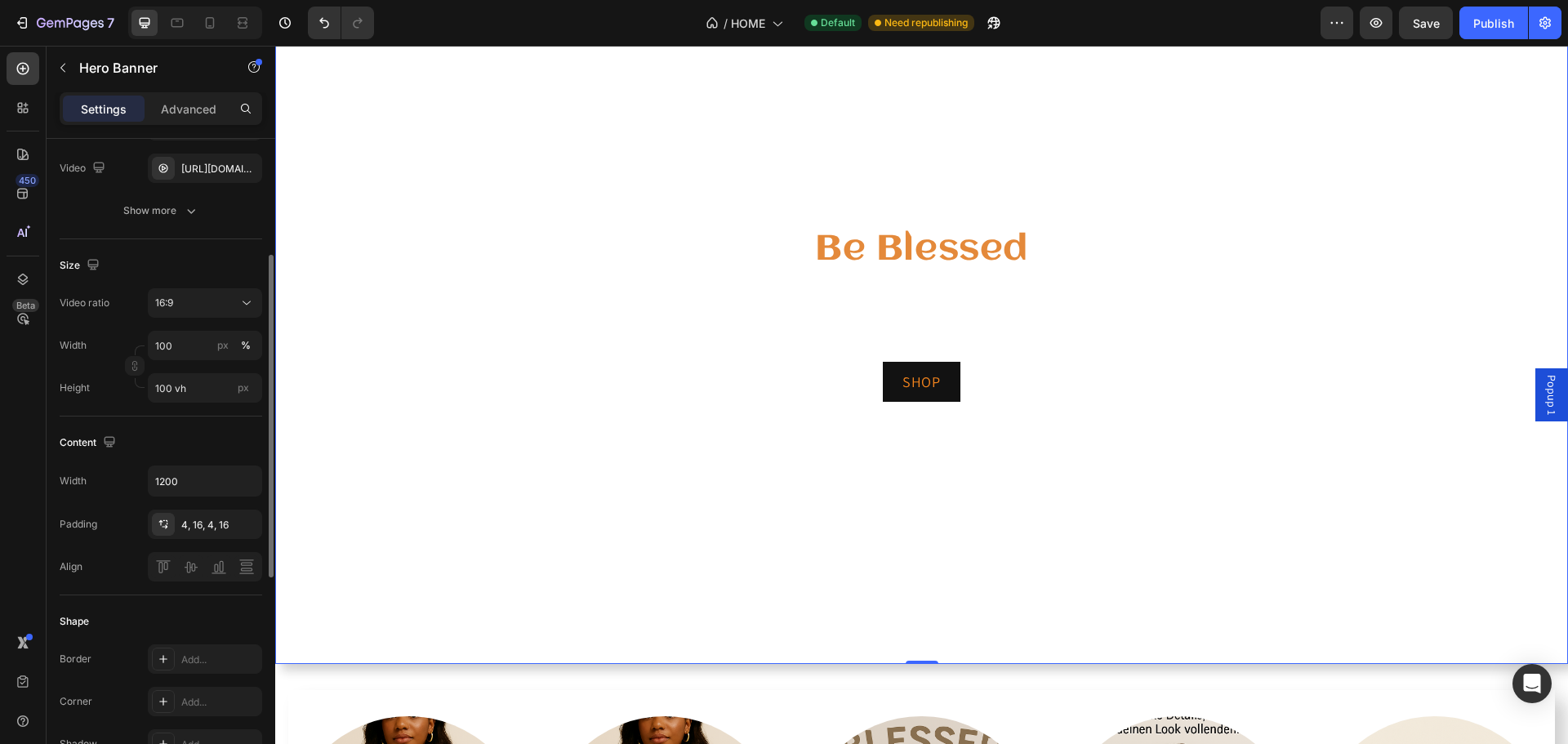
scroll to position [0, 0]
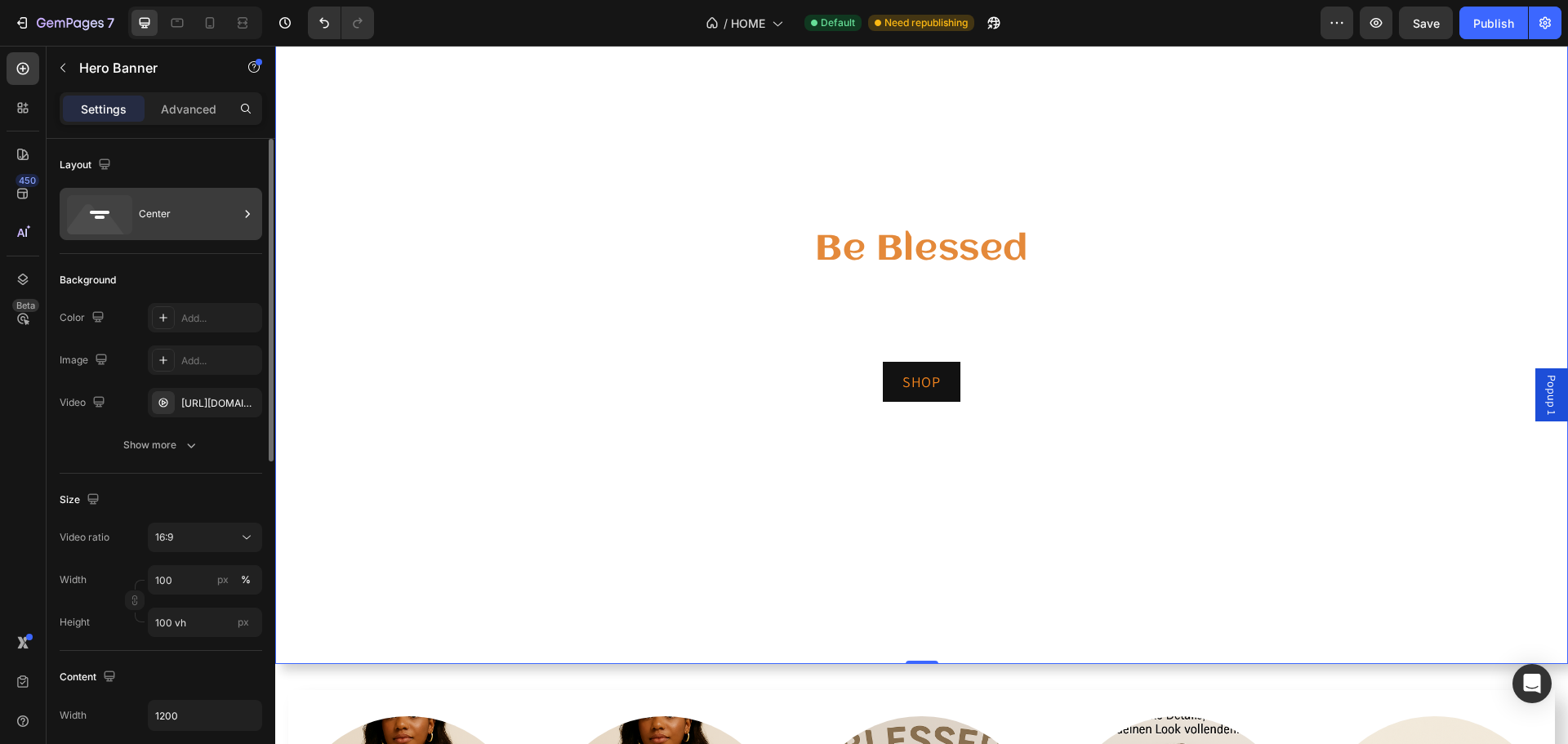
click at [207, 213] on div "Center" at bounding box center [189, 214] width 100 height 38
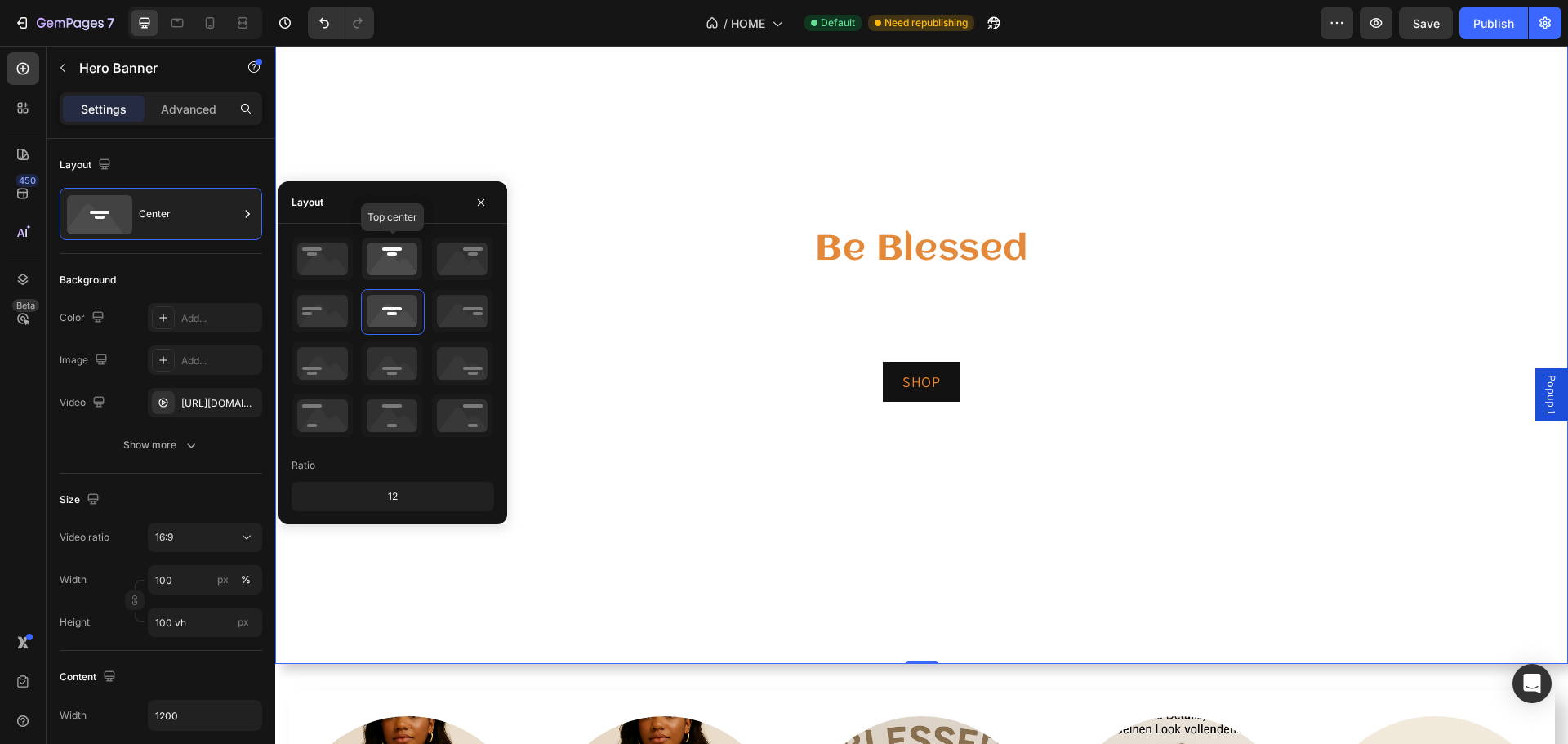
click at [388, 259] on icon at bounding box center [392, 259] width 61 height 43
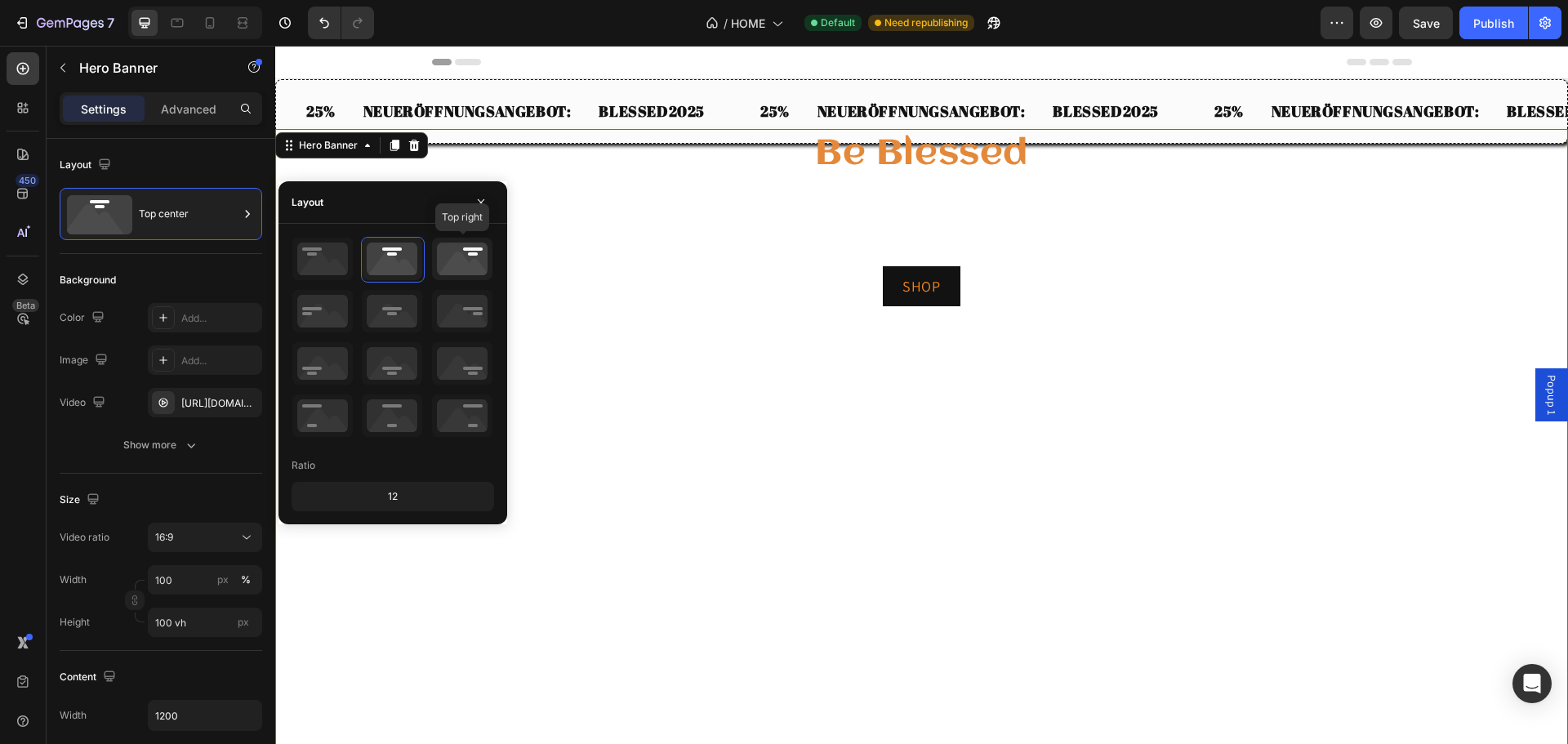
click at [461, 269] on icon at bounding box center [462, 259] width 61 height 43
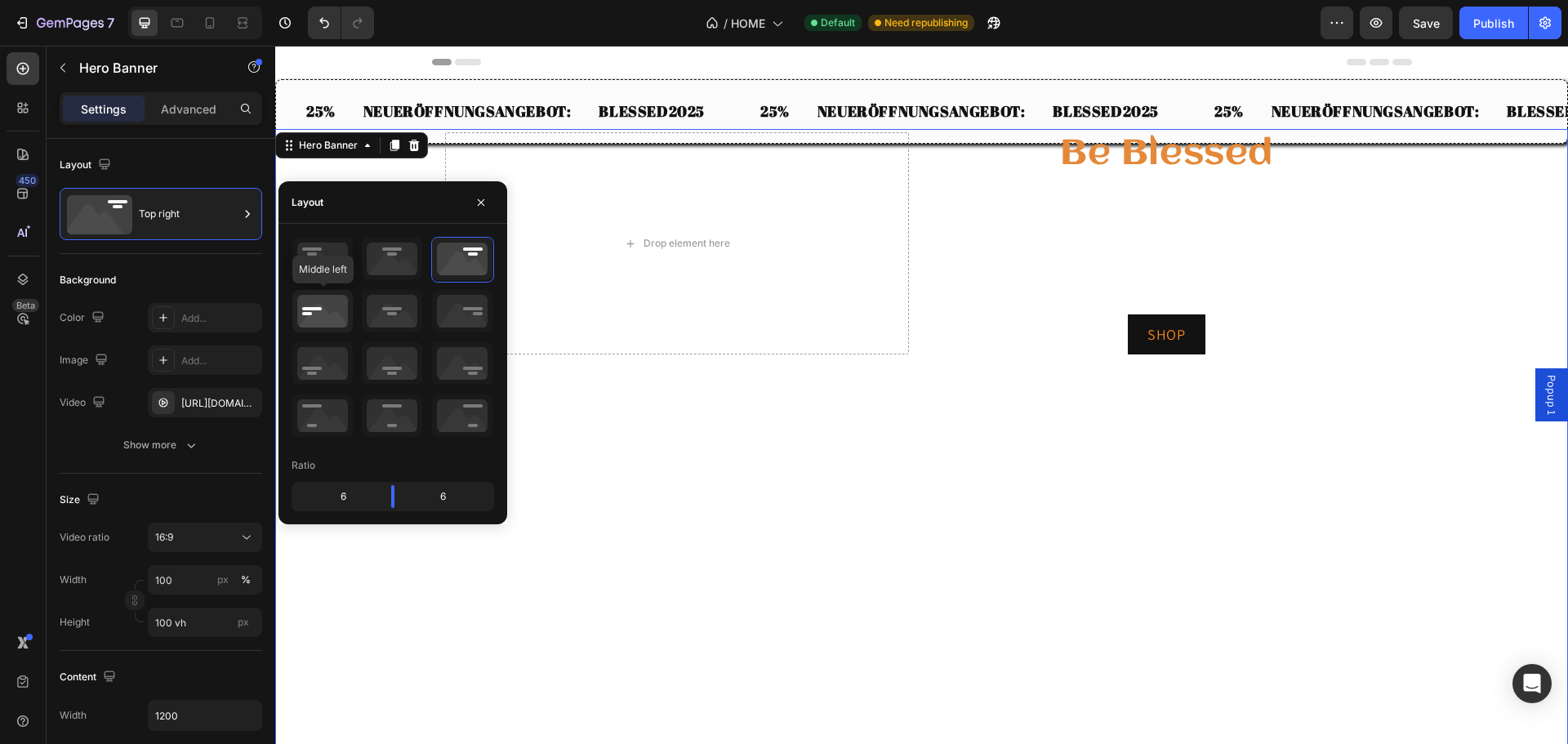
click at [314, 300] on icon at bounding box center [323, 311] width 61 height 43
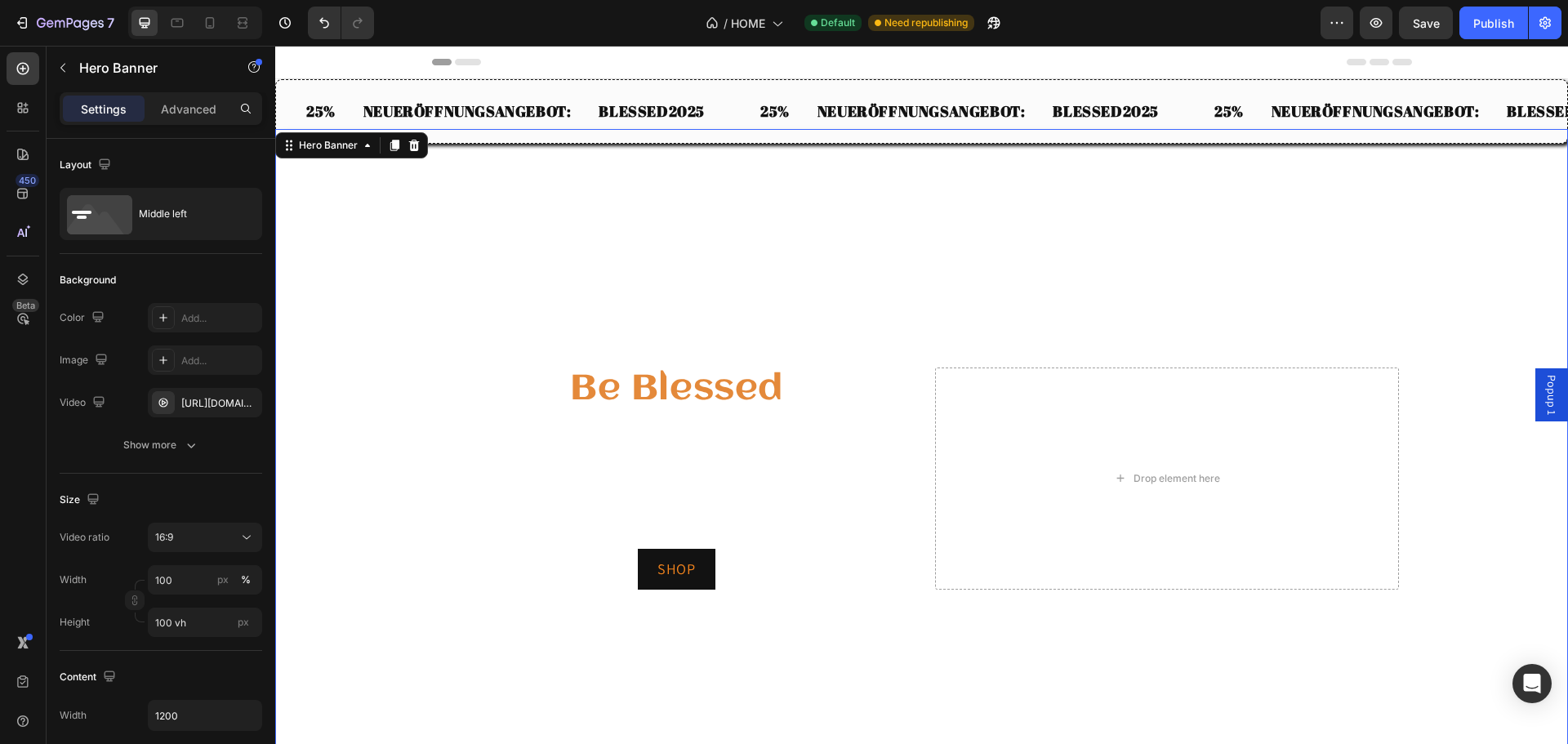
click at [791, 151] on video "Background Image" at bounding box center [922, 492] width 1292 height 727
click at [135, 220] on div "Middle left" at bounding box center [161, 214] width 203 height 52
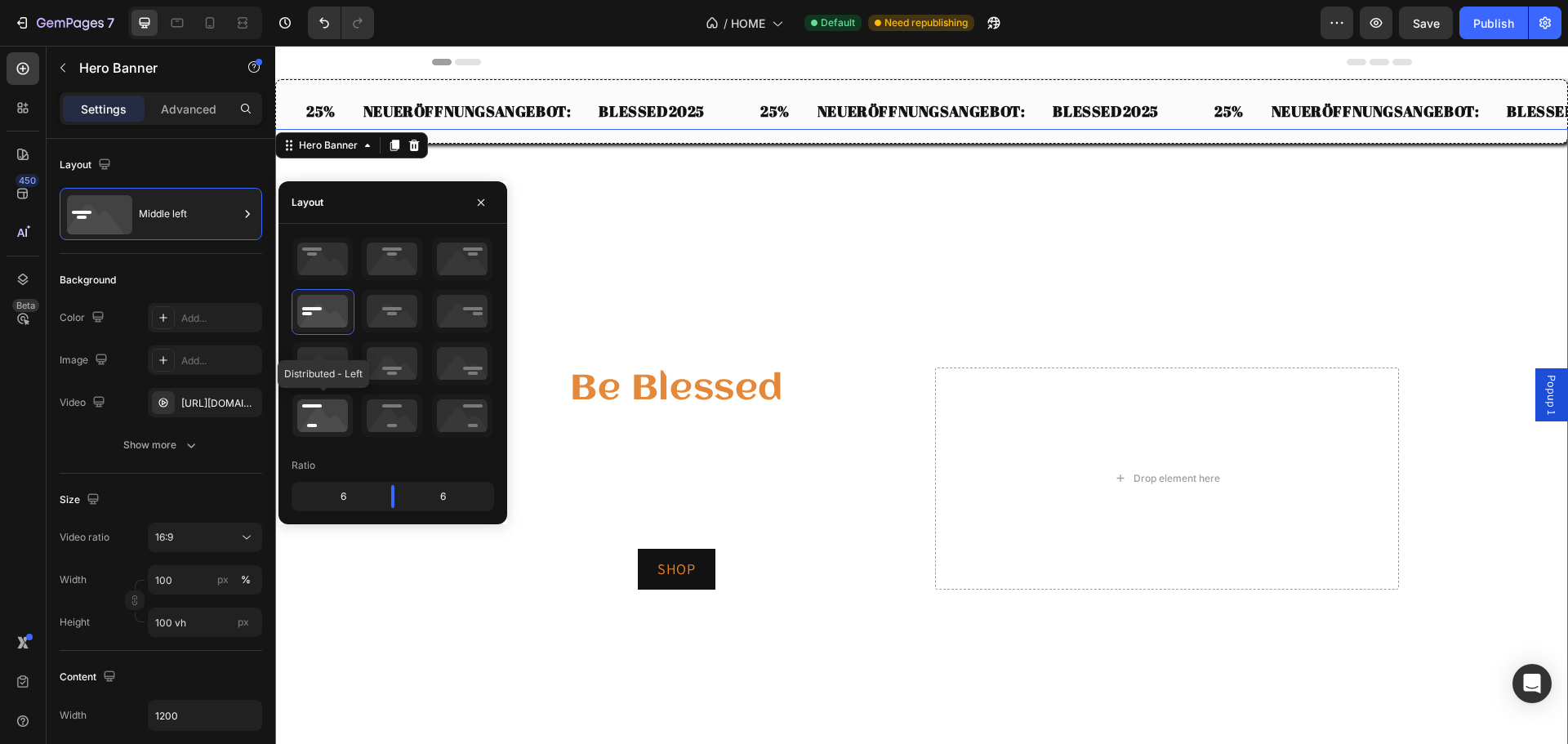
click at [328, 428] on icon at bounding box center [323, 415] width 61 height 43
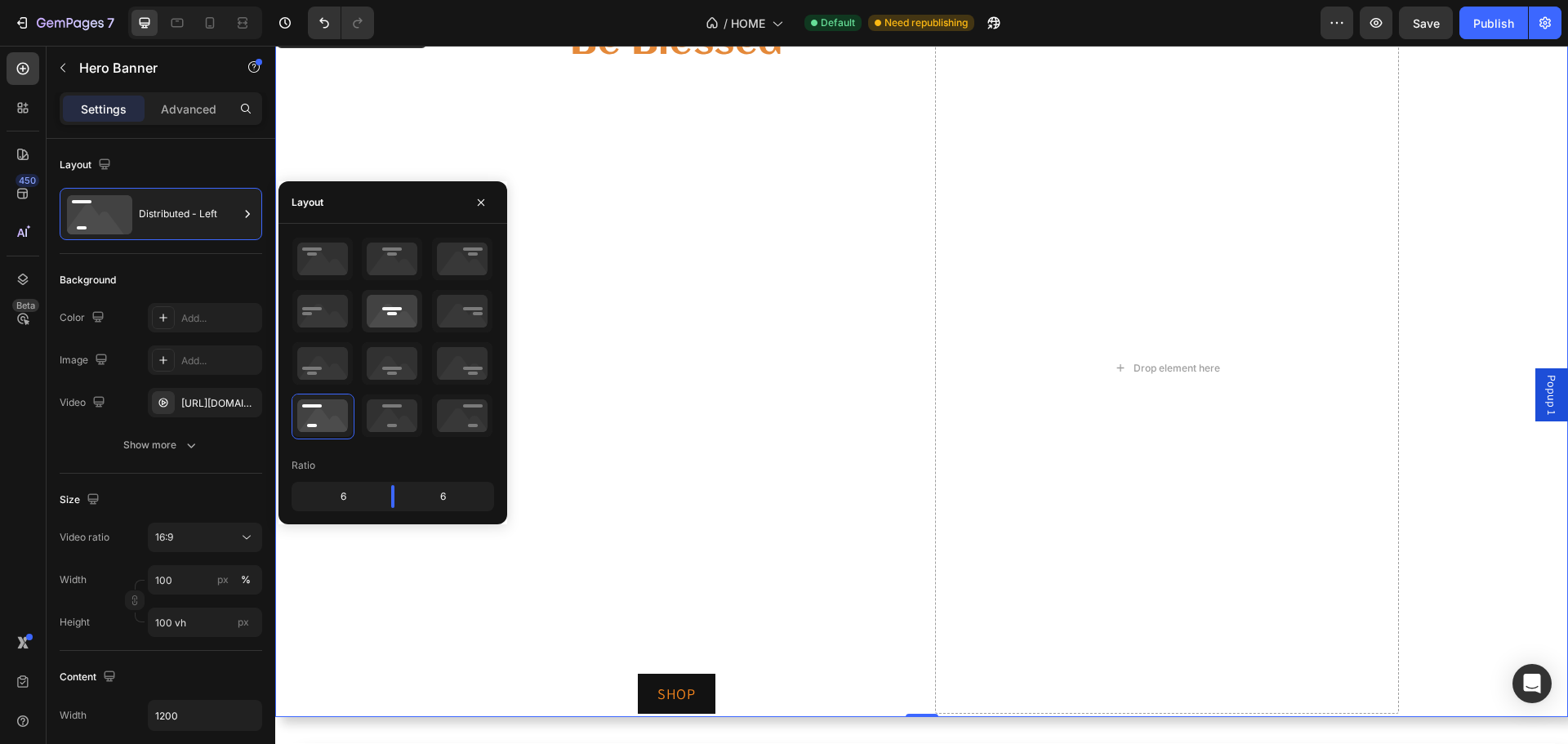
scroll to position [82, 0]
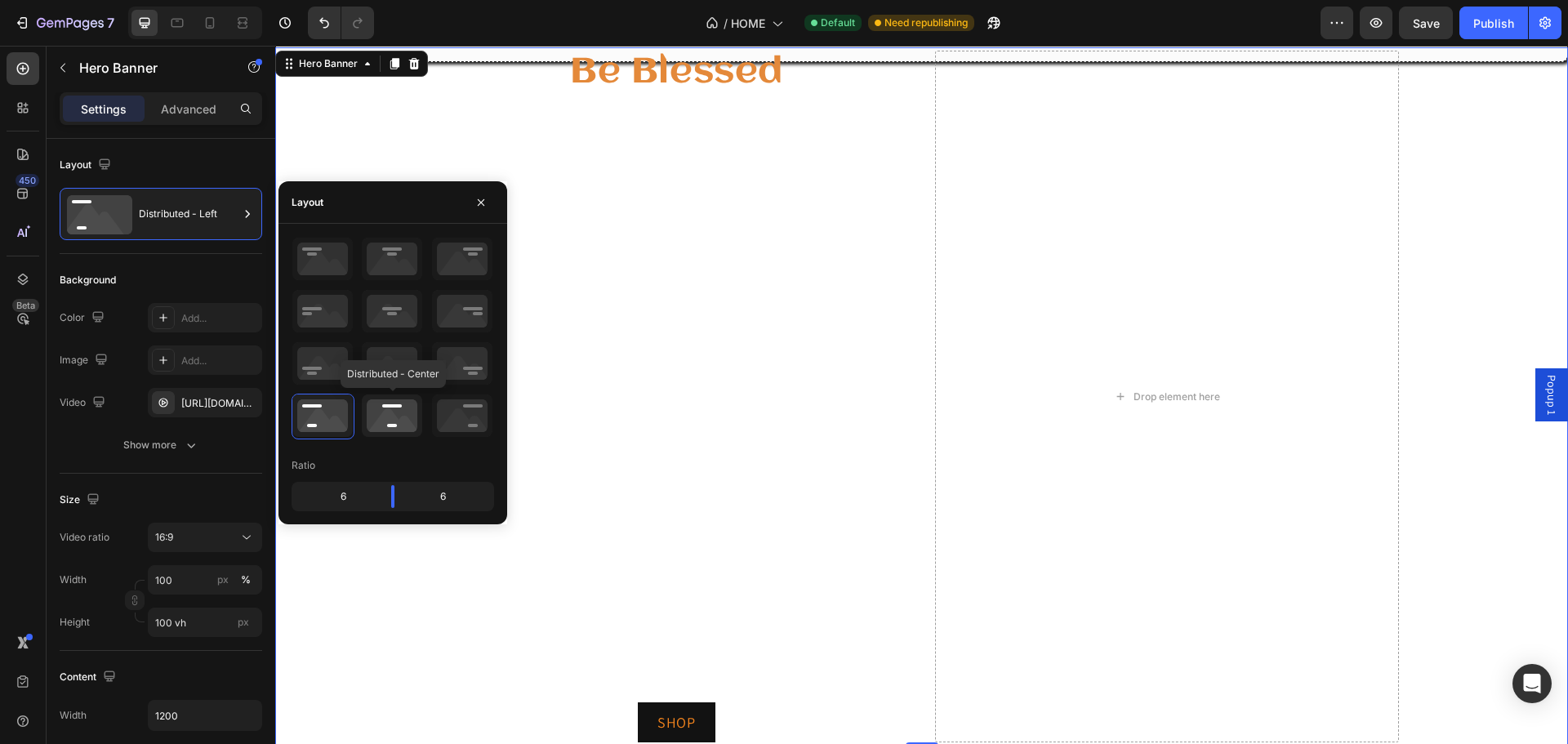
click at [371, 414] on icon at bounding box center [392, 415] width 61 height 43
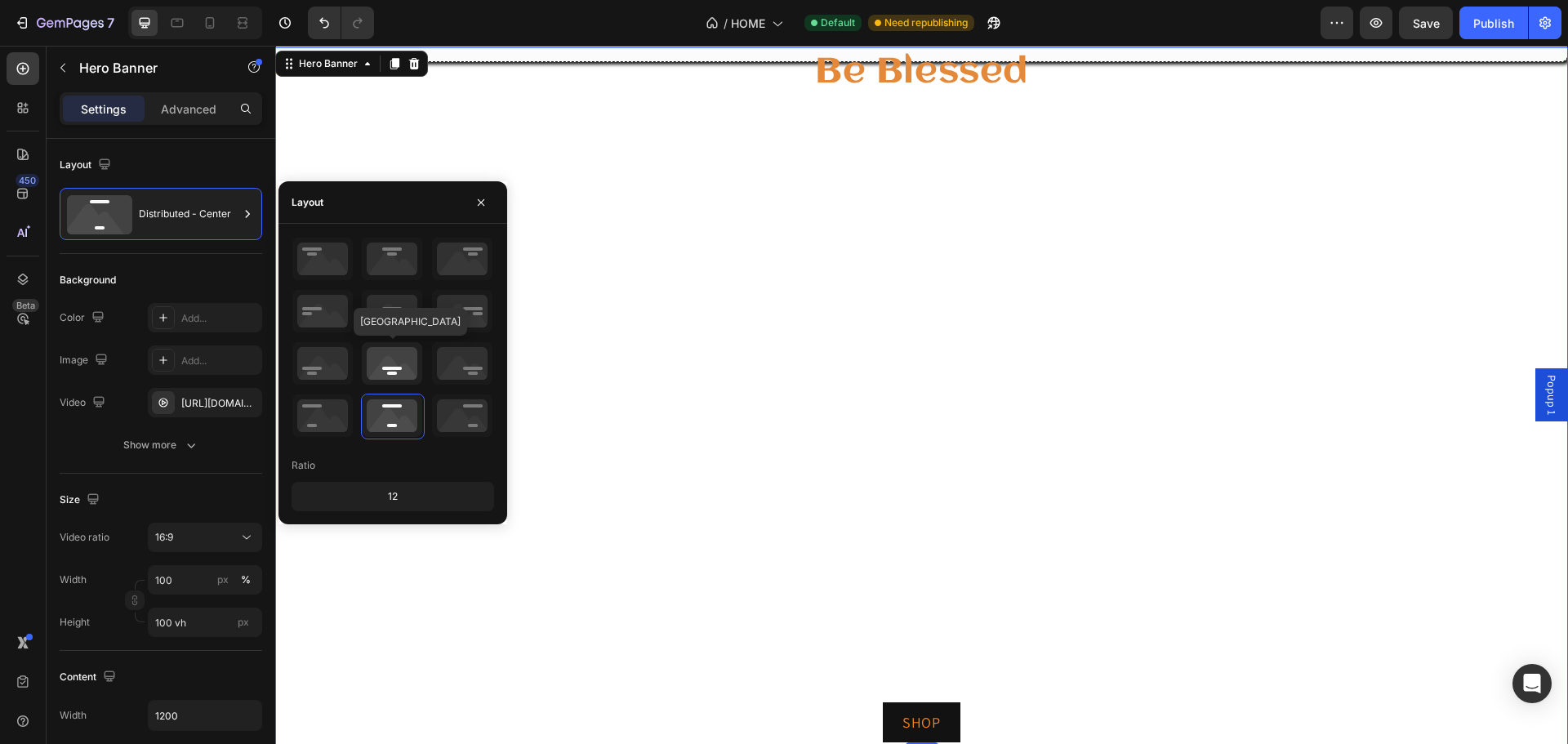
click at [375, 368] on icon at bounding box center [392, 364] width 61 height 43
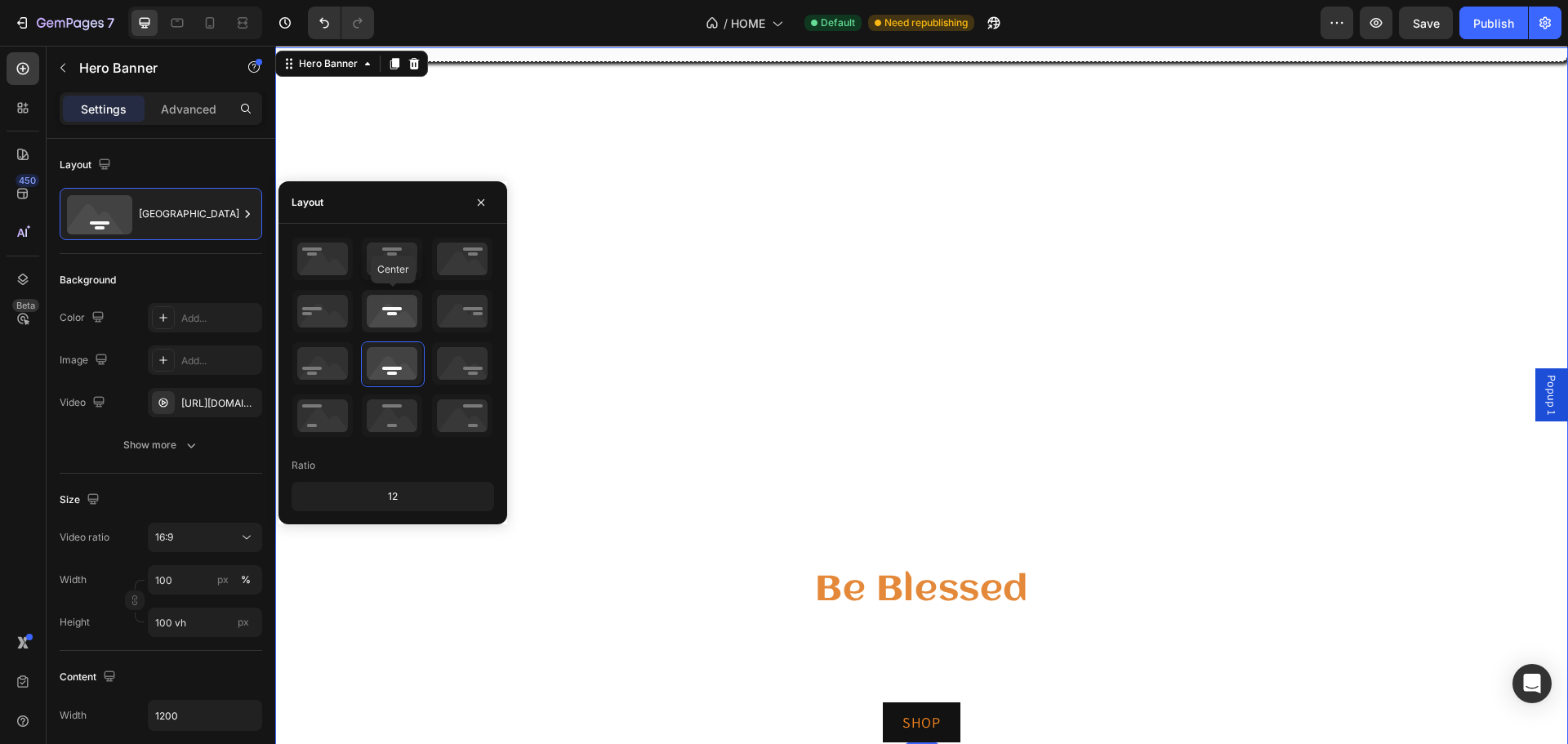
click at [393, 325] on icon at bounding box center [392, 311] width 61 height 43
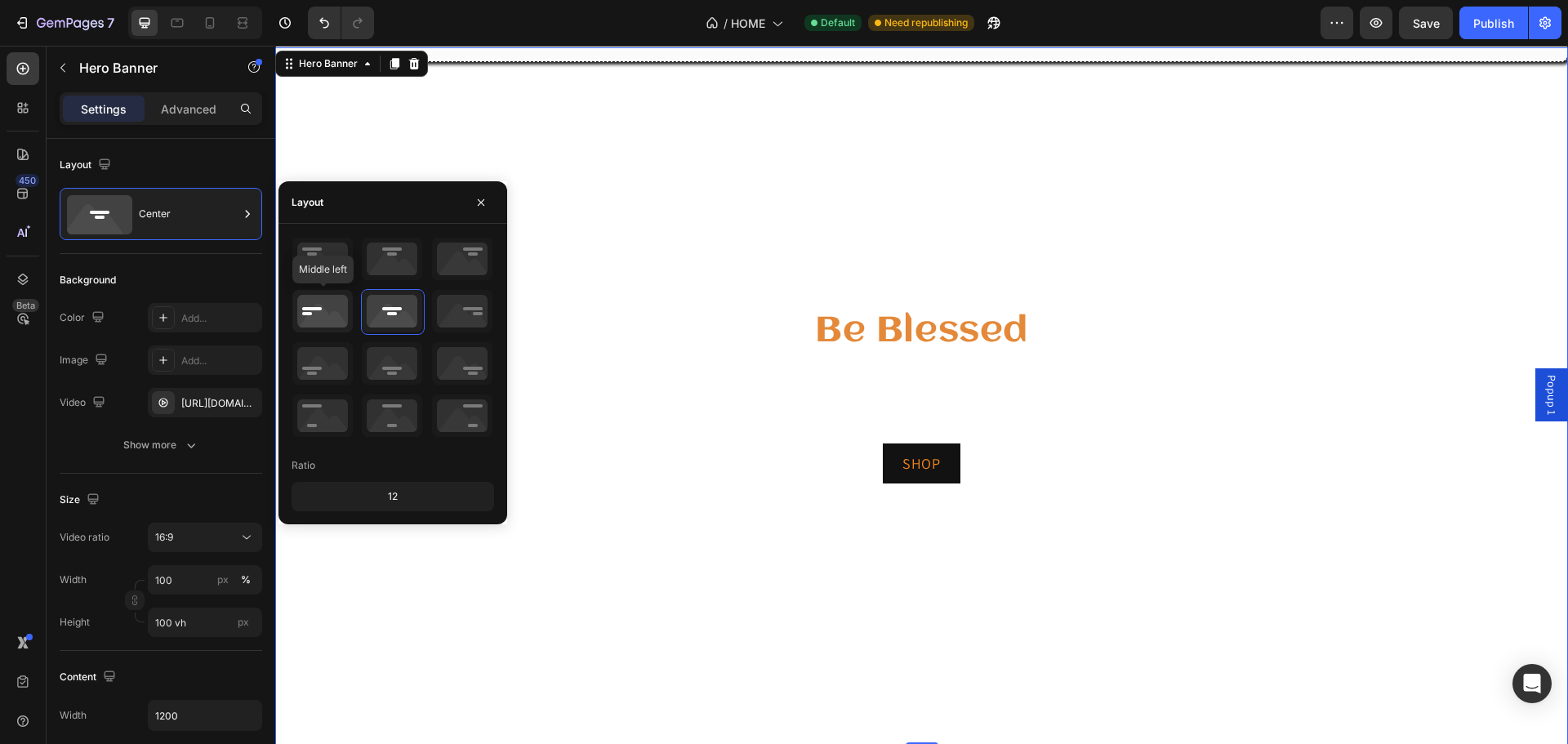
click at [316, 316] on icon at bounding box center [323, 311] width 61 height 43
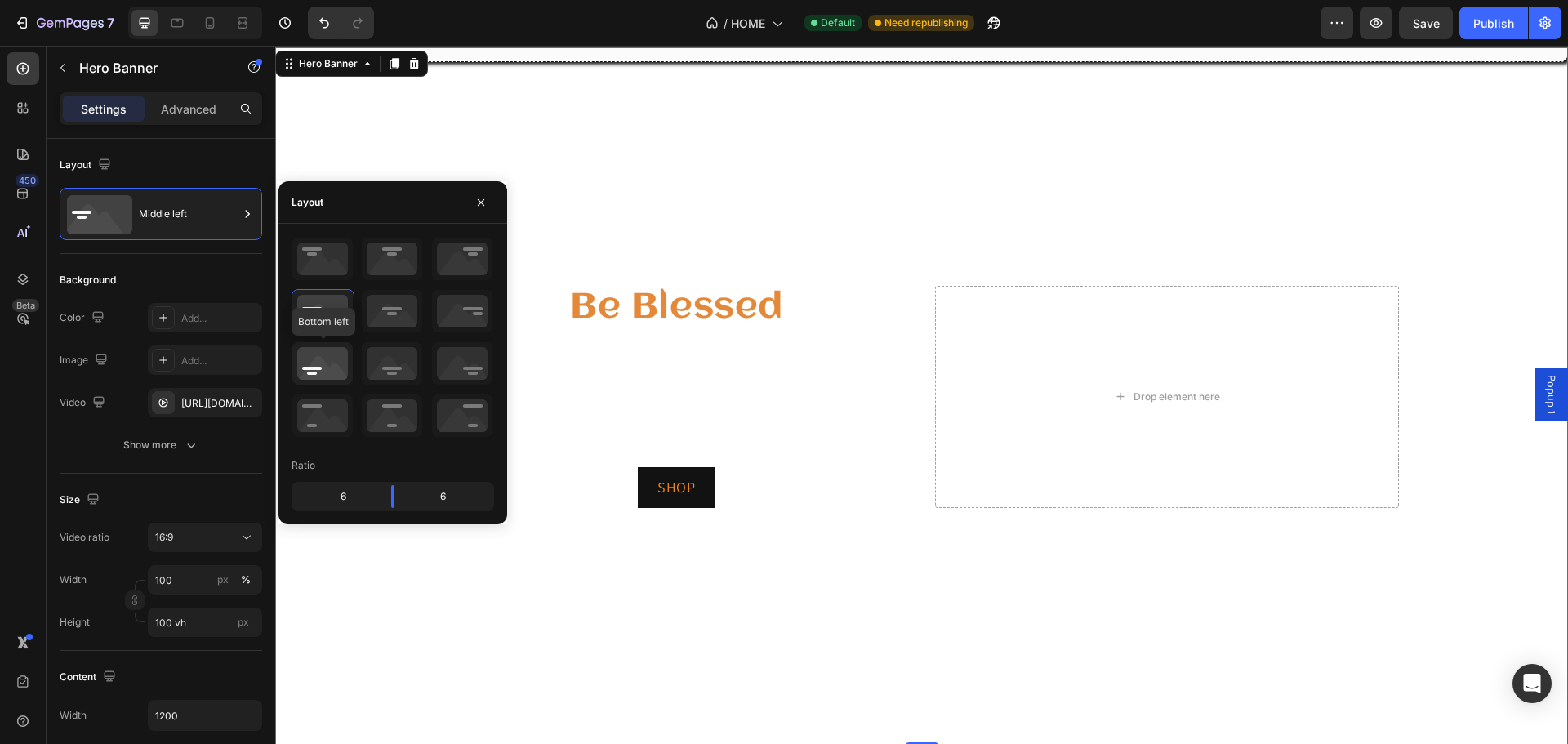
click at [335, 354] on icon at bounding box center [323, 364] width 61 height 43
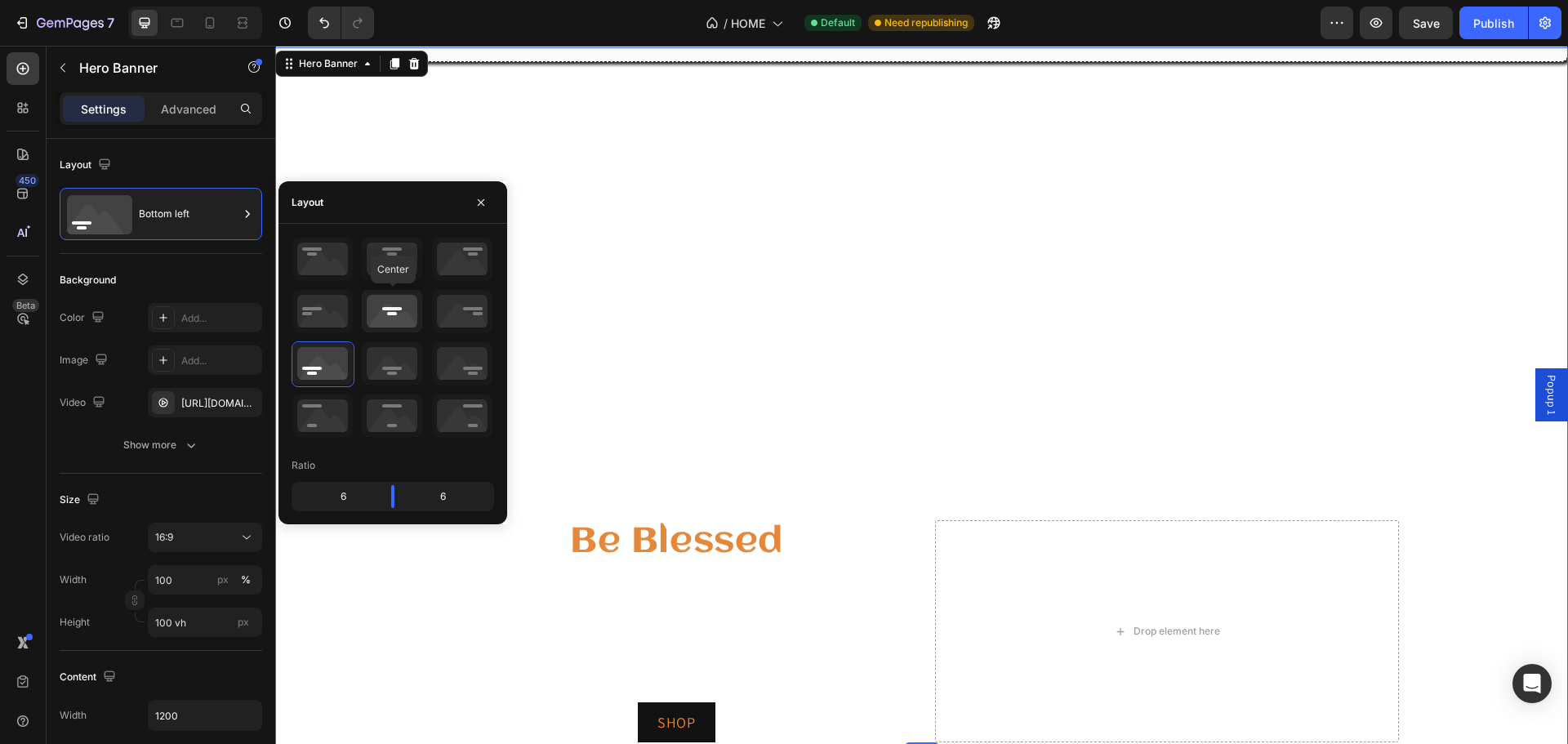
click at [404, 316] on icon at bounding box center [392, 311] width 61 height 43
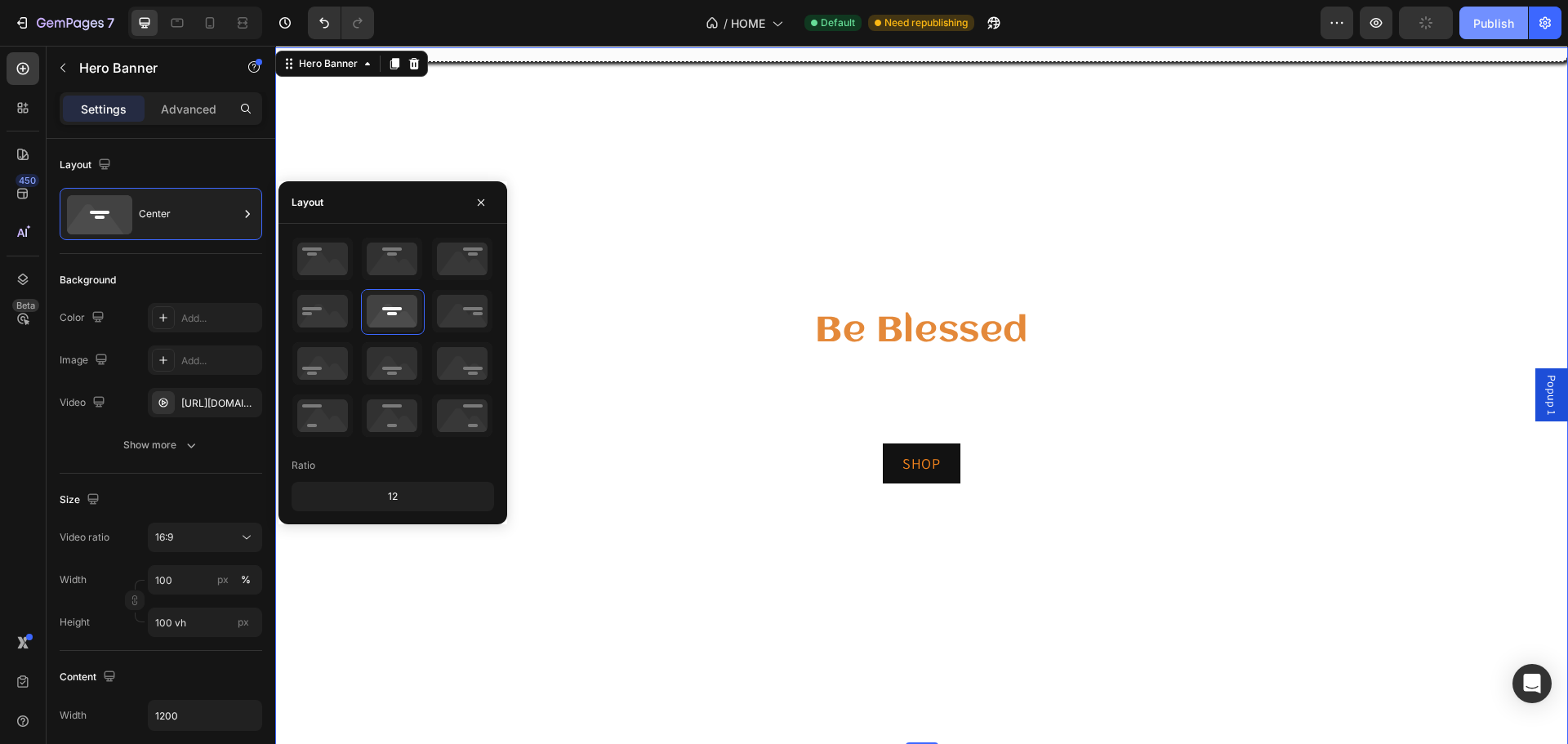
click at [1511, 20] on div "Publish" at bounding box center [1493, 23] width 41 height 17
